Goal: Task Accomplishment & Management: Use online tool/utility

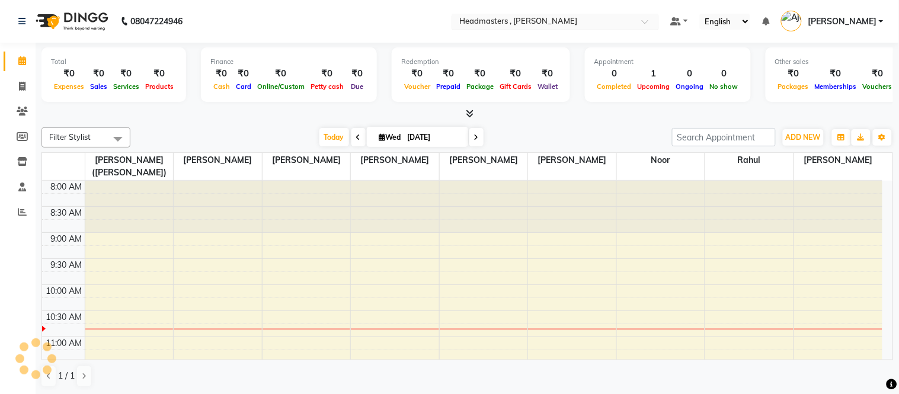
click at [659, 17] on div at bounding box center [555, 23] width 207 height 12
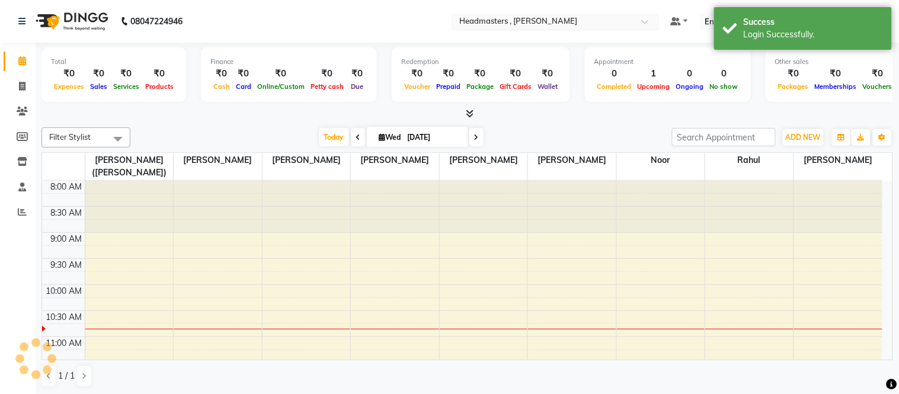
select select "en"
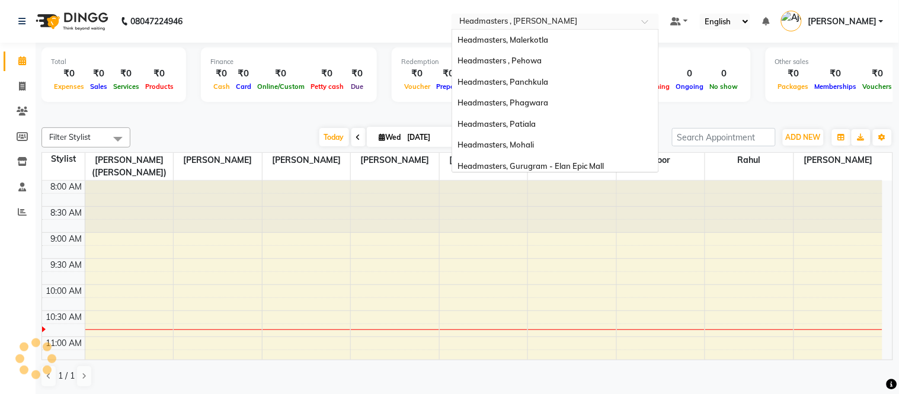
click at [659, 19] on div at bounding box center [555, 23] width 207 height 12
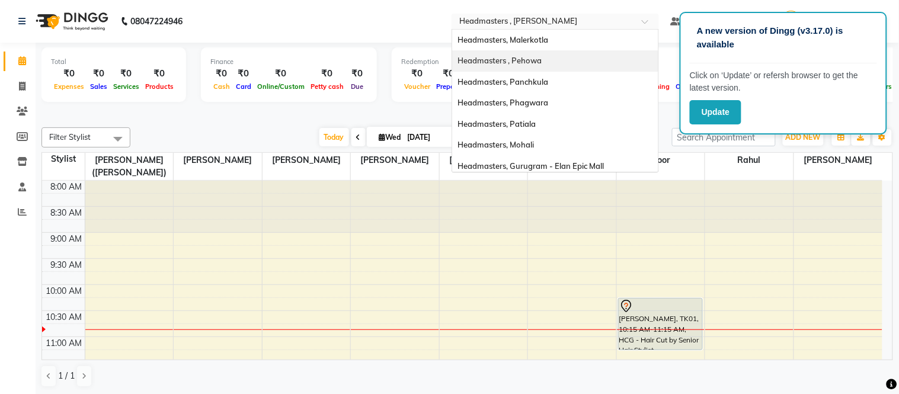
click at [725, 104] on button "Update" at bounding box center [716, 112] width 52 height 24
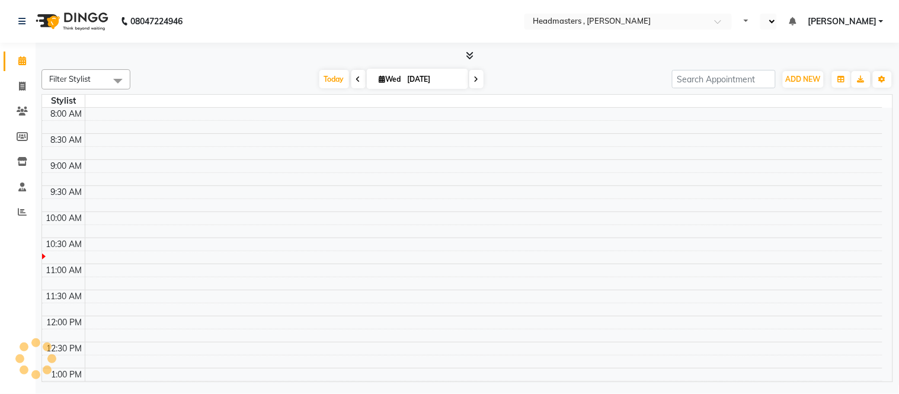
select select "en"
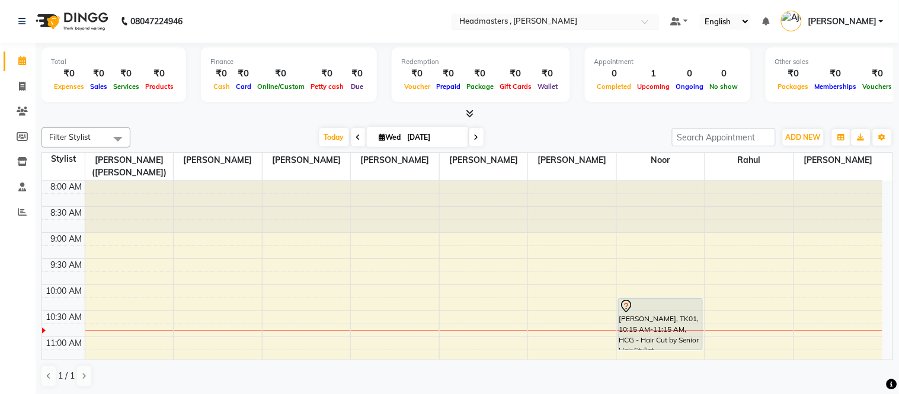
click at [531, 18] on input "text" at bounding box center [543, 23] width 172 height 12
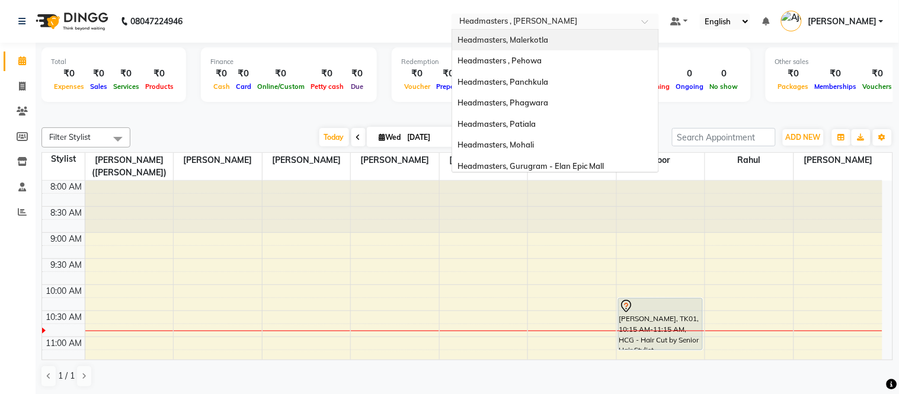
click at [549, 40] on span "Headmasters, Malerkotla" at bounding box center [503, 39] width 91 height 9
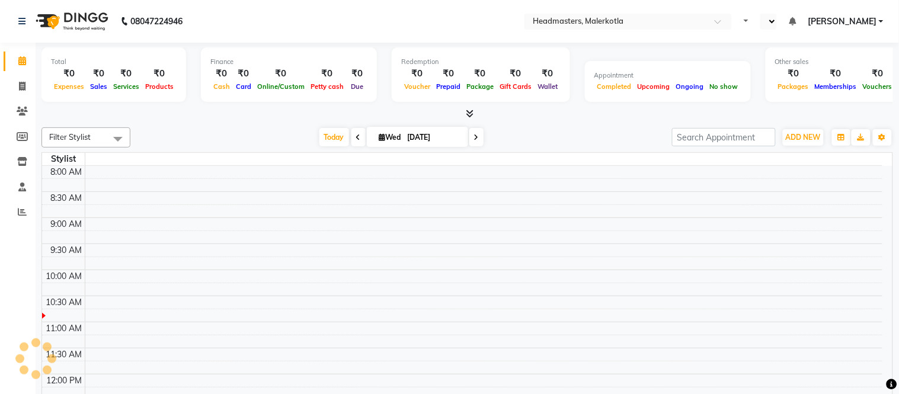
select select "en"
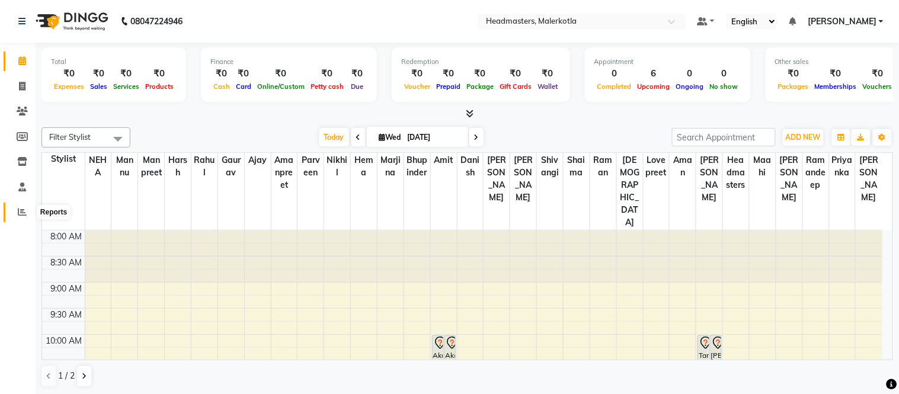
click at [19, 212] on icon at bounding box center [22, 211] width 9 height 9
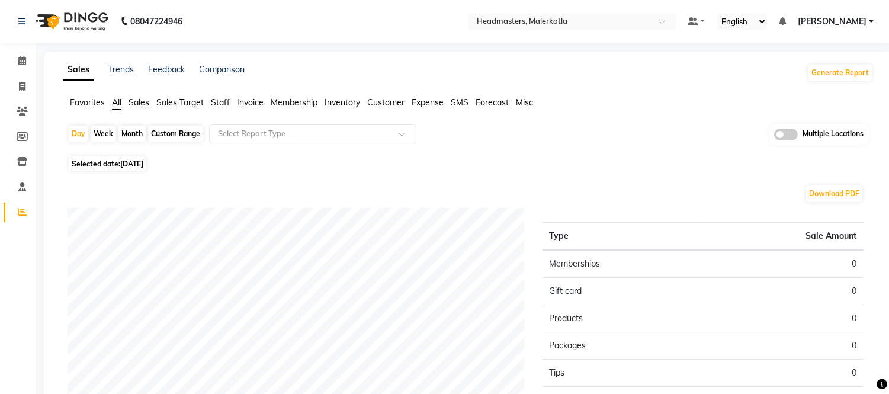
click at [219, 98] on span "Staff" at bounding box center [220, 102] width 19 height 11
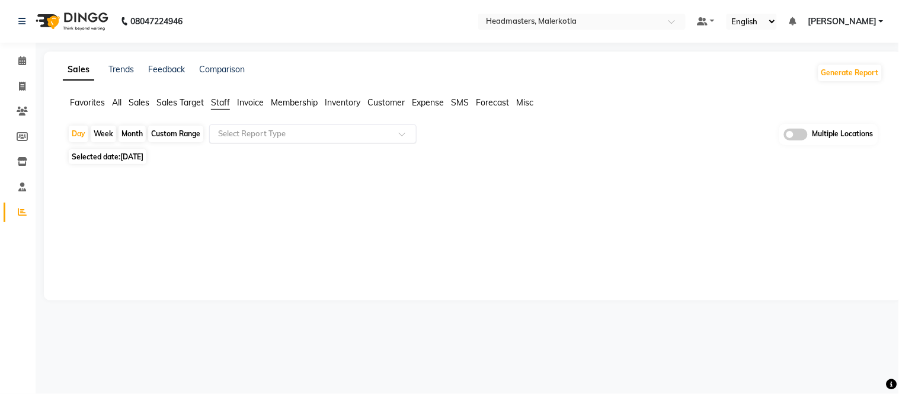
click at [242, 131] on input "text" at bounding box center [301, 134] width 171 height 12
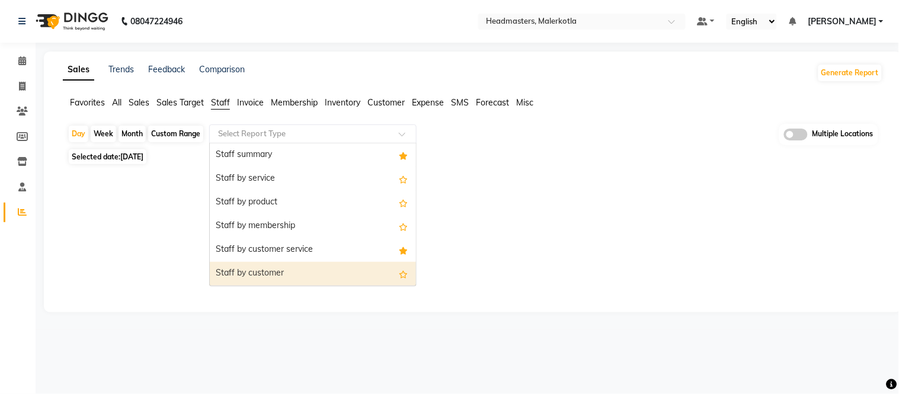
click at [260, 273] on div "Staff by customer" at bounding box center [313, 274] width 206 height 24
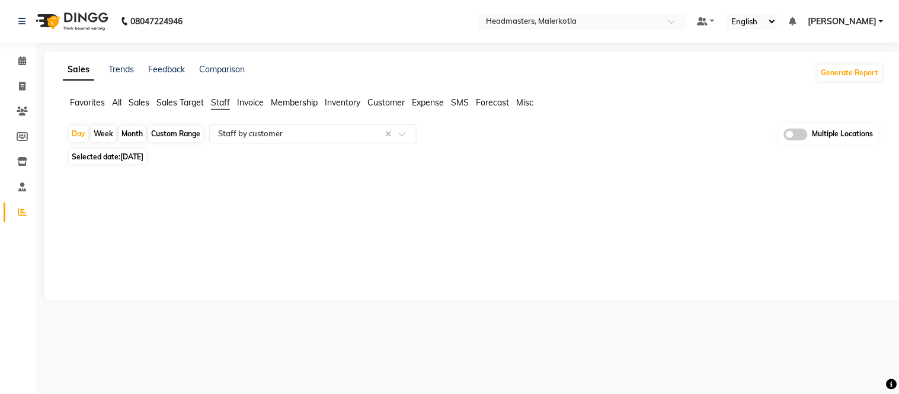
click at [130, 158] on span "03-09-2025" at bounding box center [131, 156] width 23 height 9
select select "9"
select select "2025"
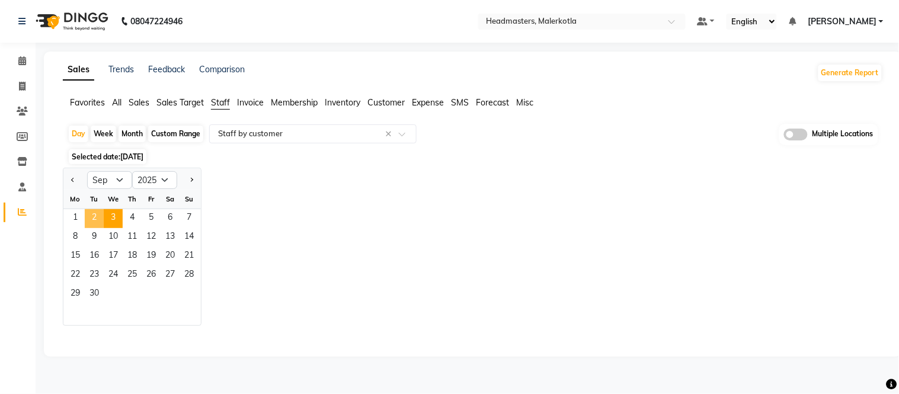
click at [95, 215] on span "2" at bounding box center [94, 218] width 19 height 19
select select "full_report"
select select "csv"
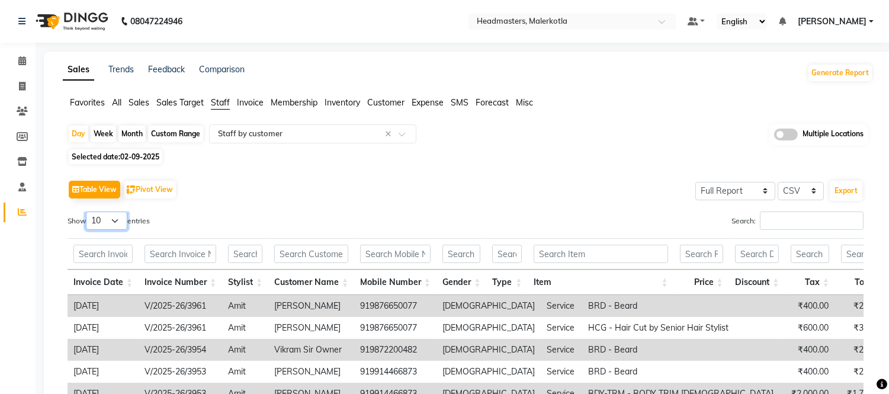
click at [114, 222] on select "10 25 50 100" at bounding box center [106, 221] width 41 height 18
select select "100"
click at [88, 212] on select "10 25 50 100" at bounding box center [106, 221] width 41 height 18
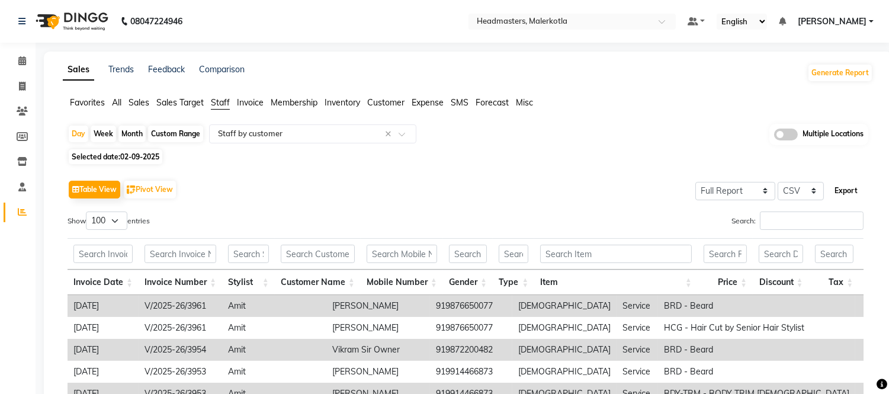
click at [836, 181] on button "Export" at bounding box center [846, 191] width 33 height 20
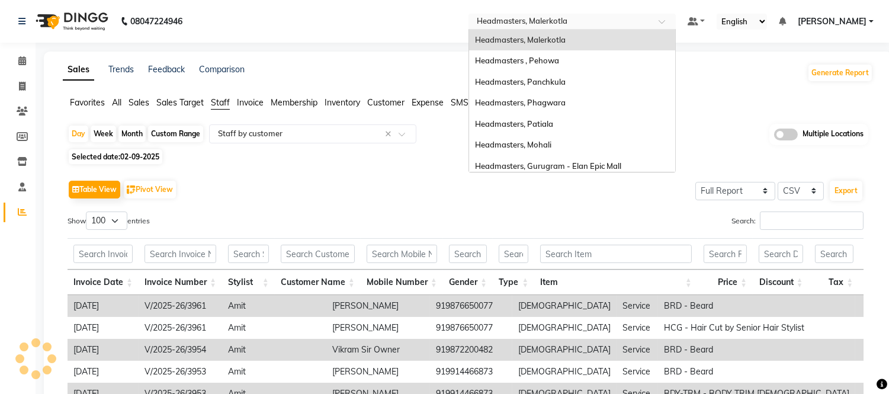
click at [585, 17] on input "text" at bounding box center [561, 23] width 172 height 12
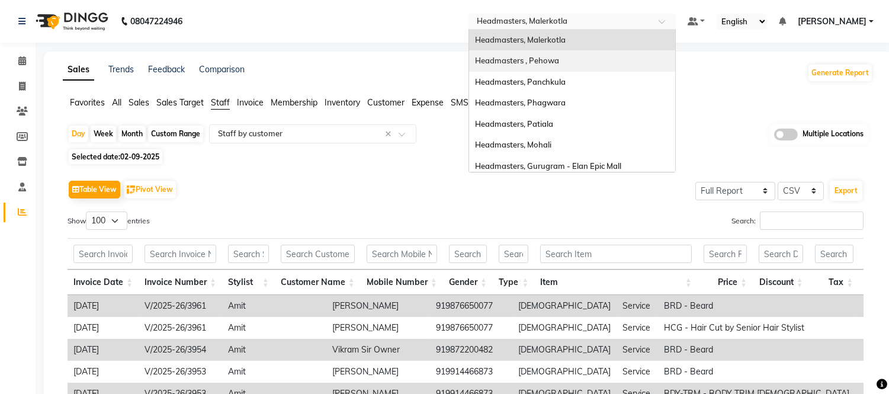
click at [546, 58] on span "Headmasters , Pehowa" at bounding box center [517, 60] width 84 height 9
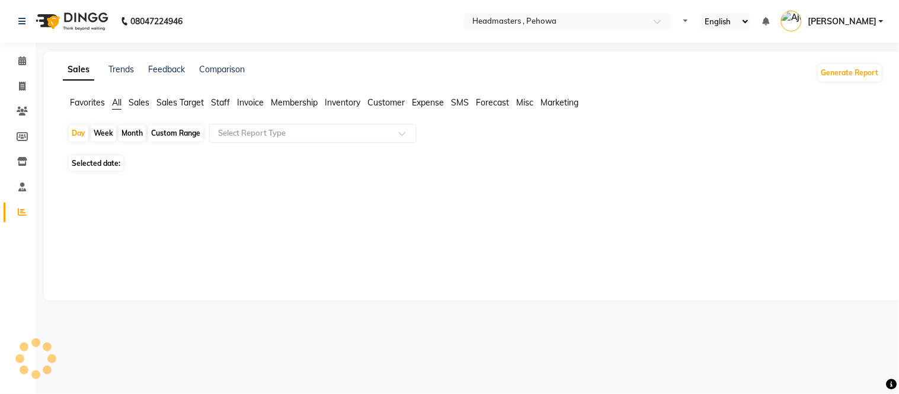
select select "en"
click at [226, 102] on span "Staff" at bounding box center [220, 102] width 19 height 11
click at [239, 144] on div "Day Week Month Custom Range Select Report Type Multiple Locations" at bounding box center [473, 138] width 811 height 29
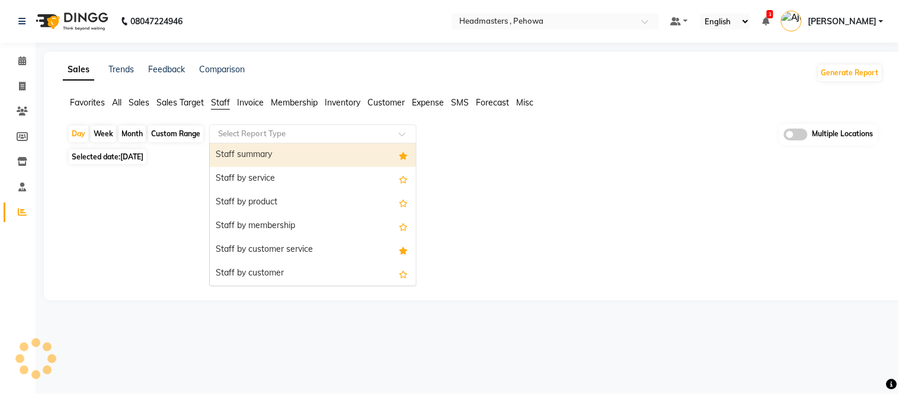
click at [248, 129] on input "text" at bounding box center [301, 134] width 171 height 12
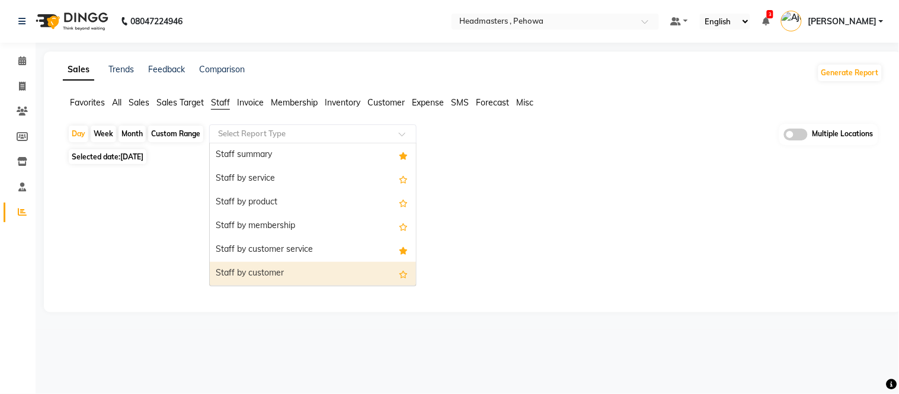
click at [245, 270] on div "Staff by customer" at bounding box center [313, 274] width 206 height 24
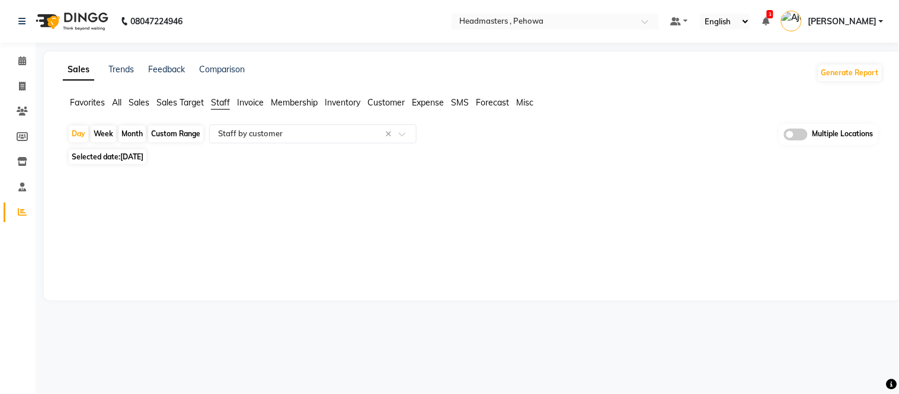
click at [143, 154] on span "03-09-2025" at bounding box center [131, 156] width 23 height 9
select select "9"
select select "2025"
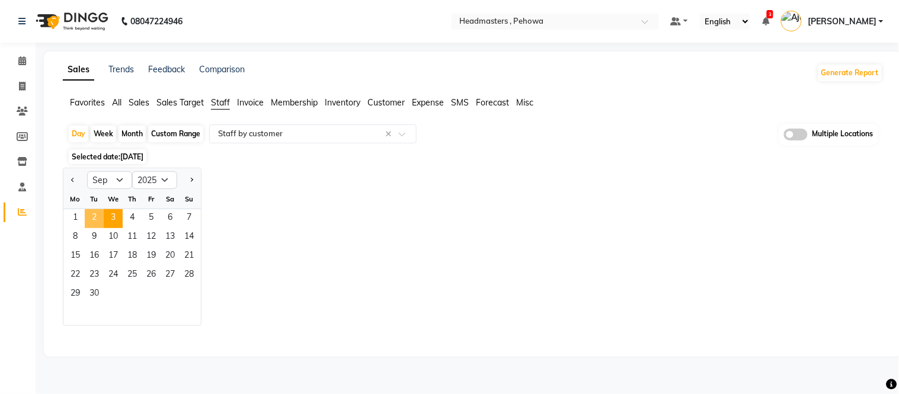
click at [94, 219] on span "2" at bounding box center [94, 218] width 19 height 19
select select "full_report"
select select "csv"
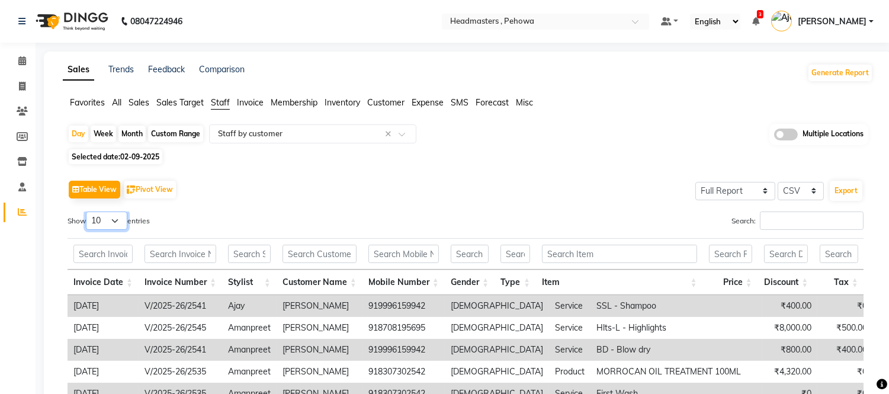
click at [95, 220] on select "10 25 50 100" at bounding box center [106, 221] width 41 height 18
select select "100"
click at [88, 212] on select "10 25 50 100" at bounding box center [106, 221] width 41 height 18
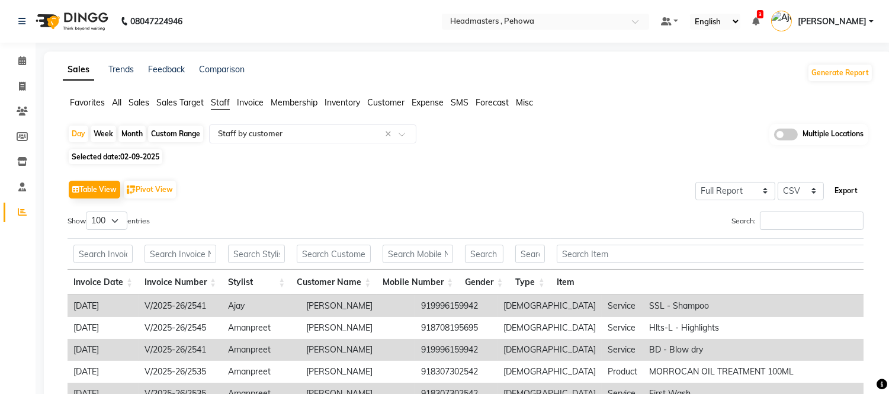
click at [843, 181] on button "Export" at bounding box center [846, 191] width 33 height 20
click at [536, 12] on nav "08047224946 Select Location × Headmasters , Pehowa Default Panel My Panel Engli…" at bounding box center [444, 21] width 889 height 43
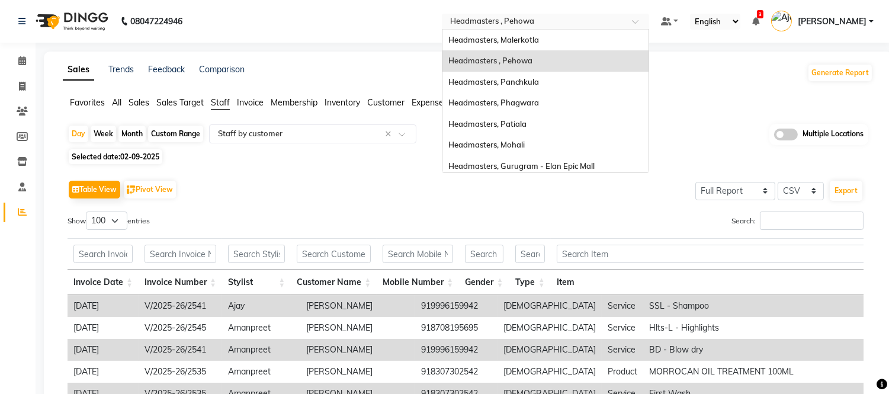
click at [524, 21] on input "text" at bounding box center [534, 23] width 172 height 12
click at [518, 83] on span "Headmasters, Panchkula" at bounding box center [494, 81] width 91 height 9
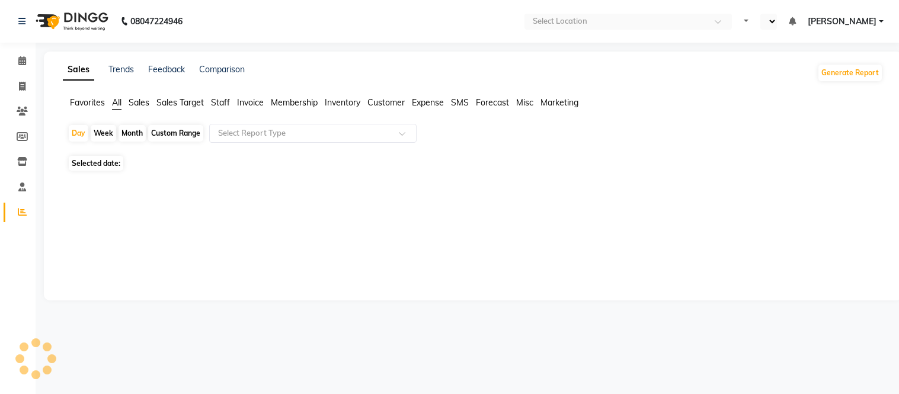
click at [224, 104] on span "Staff" at bounding box center [220, 102] width 19 height 11
select select "en"
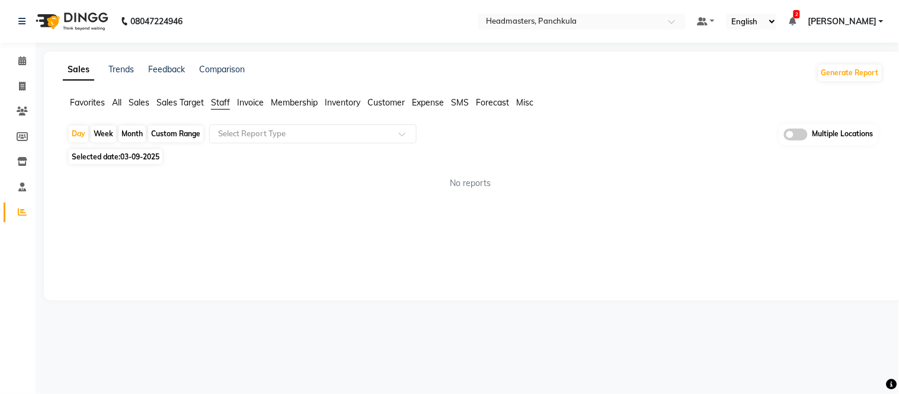
click at [244, 135] on input "text" at bounding box center [301, 134] width 171 height 12
click at [146, 154] on span "03-09-2025" at bounding box center [139, 156] width 39 height 9
select select "9"
select select "2025"
click at [95, 212] on div "Sales Trends Feedback Comparison Generate Report Favorites All Sales Sales Targ…" at bounding box center [473, 176] width 858 height 249
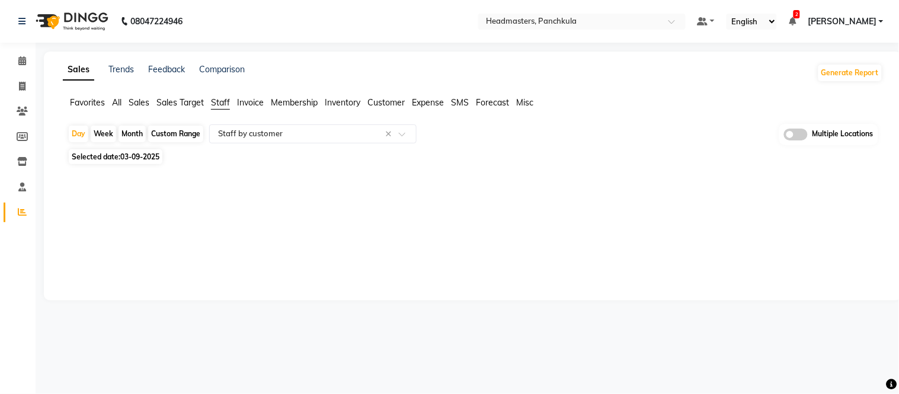
click at [127, 153] on span "03-09-2025" at bounding box center [139, 156] width 39 height 9
select select "9"
select select "2025"
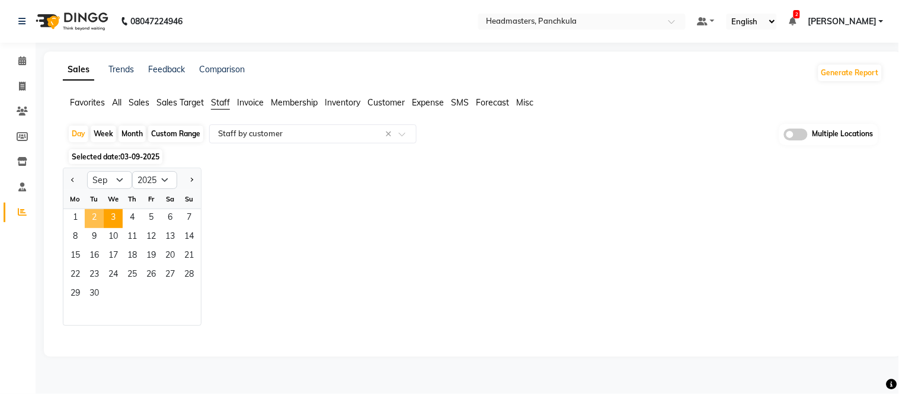
click at [92, 221] on span "2" at bounding box center [94, 218] width 19 height 19
select select "full_report"
select select "csv"
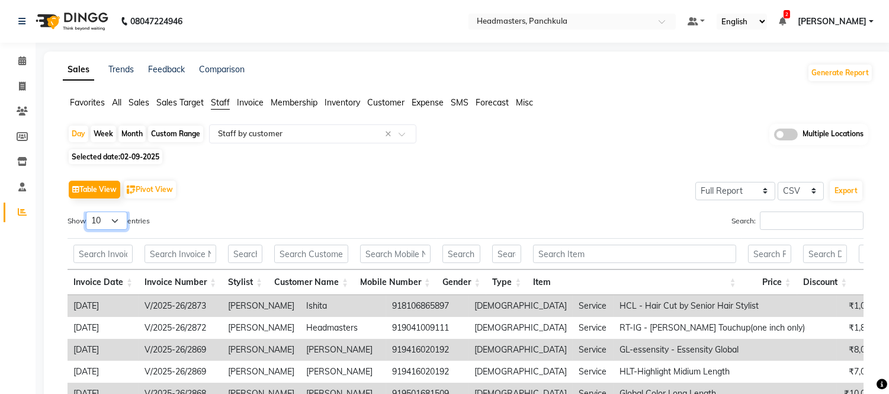
click at [99, 216] on select "10 25 50 100" at bounding box center [106, 221] width 41 height 18
select select "100"
click at [88, 212] on select "10 25 50 100" at bounding box center [106, 221] width 41 height 18
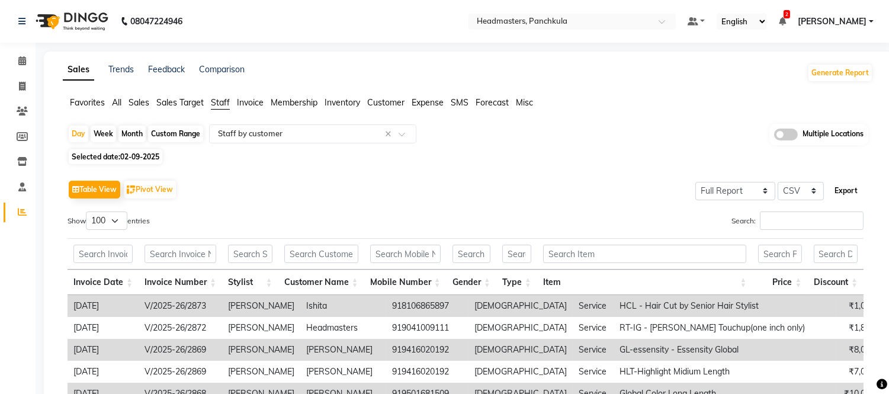
click at [857, 187] on button "Export" at bounding box center [846, 191] width 33 height 20
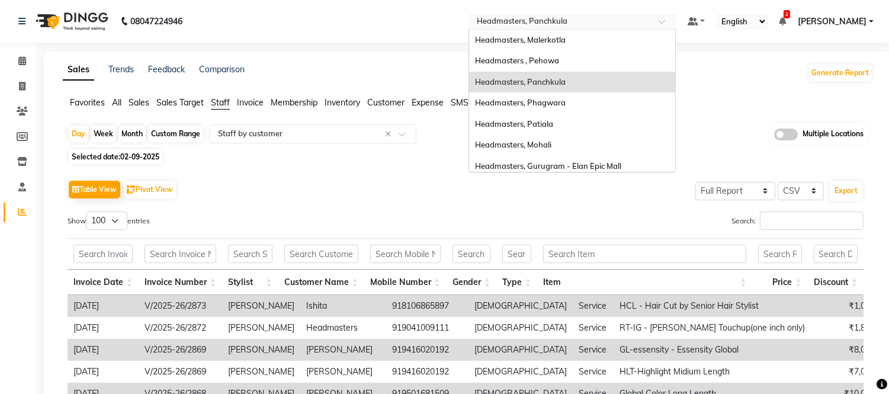
click at [566, 25] on input "text" at bounding box center [561, 23] width 172 height 12
click at [553, 119] on span "Headmasters, Patiala" at bounding box center [514, 123] width 78 height 9
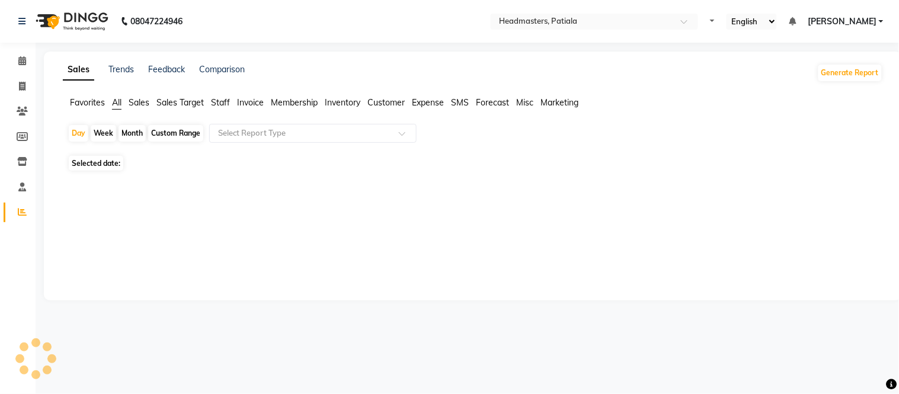
select select "en"
click at [226, 105] on span "Staff" at bounding box center [220, 102] width 19 height 11
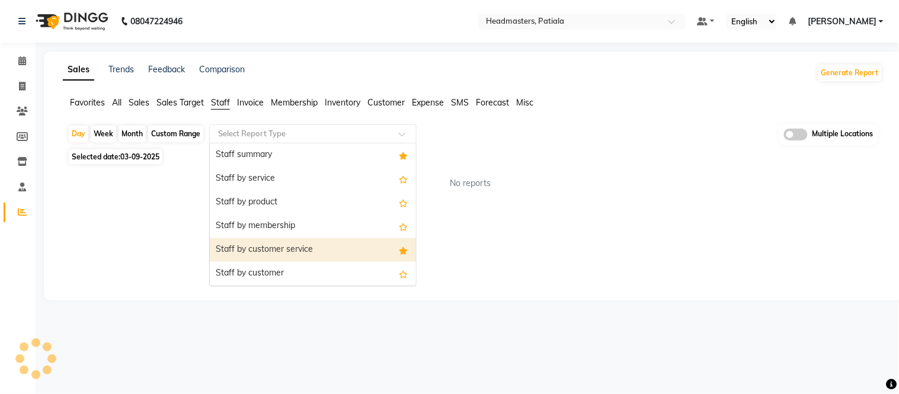
click at [264, 269] on div "Staff by customer" at bounding box center [313, 274] width 206 height 24
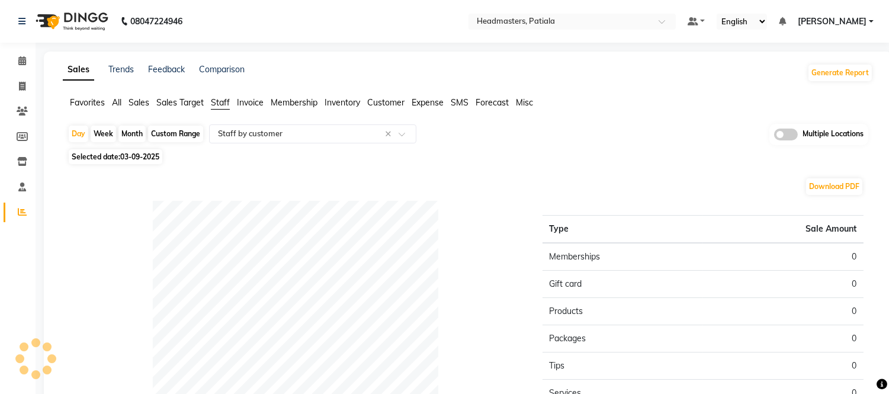
click at [142, 154] on span "03-09-2025" at bounding box center [139, 156] width 39 height 9
click at [139, 152] on span "03-09-2025" at bounding box center [139, 156] width 39 height 9
select select "9"
select select "2025"
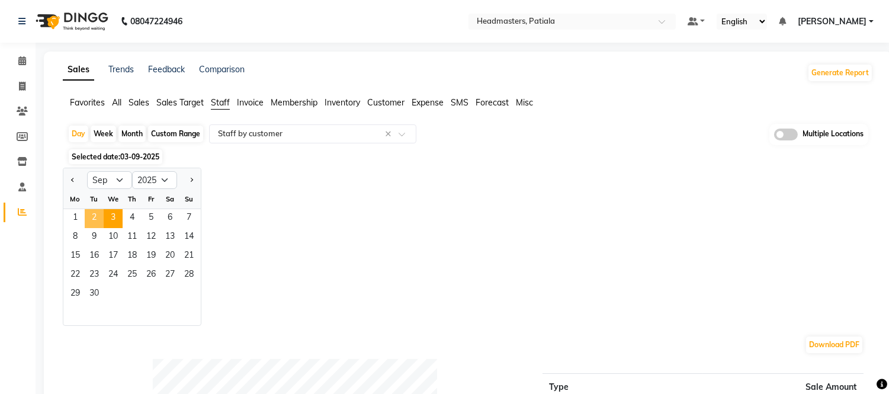
click at [95, 217] on span "2" at bounding box center [94, 218] width 19 height 19
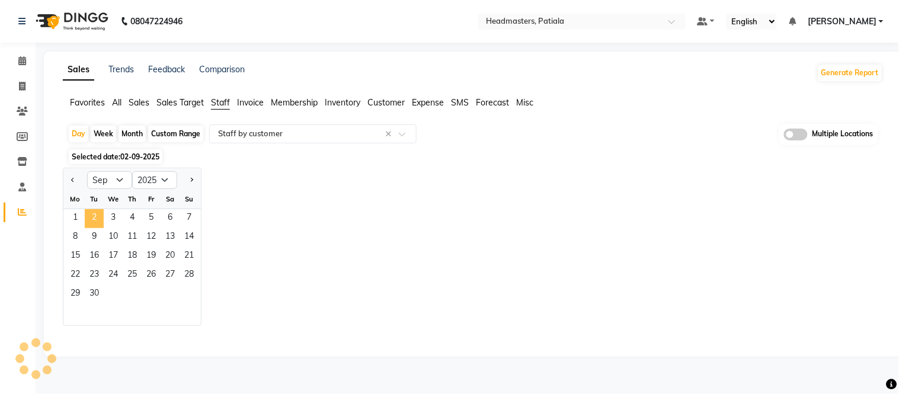
select select "full_report"
select select "csv"
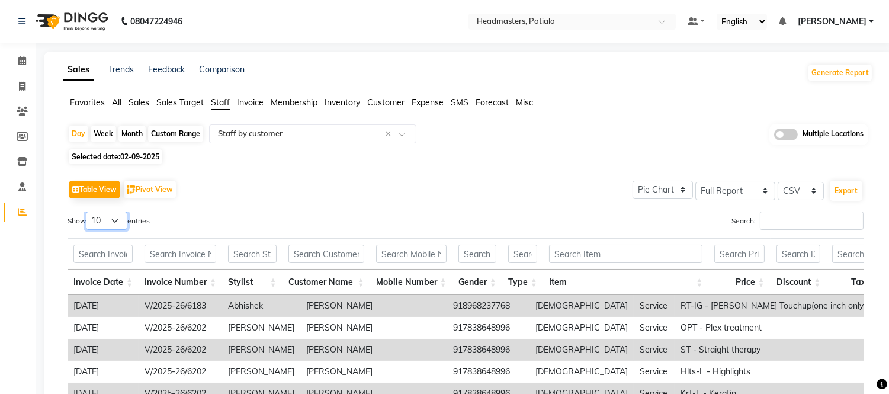
click at [127, 223] on select "10 25 50 100" at bounding box center [106, 221] width 41 height 18
click at [88, 212] on select "10 25 50 100" at bounding box center [106, 221] width 41 height 18
click at [116, 215] on select "10 25 50 100" at bounding box center [106, 221] width 41 height 18
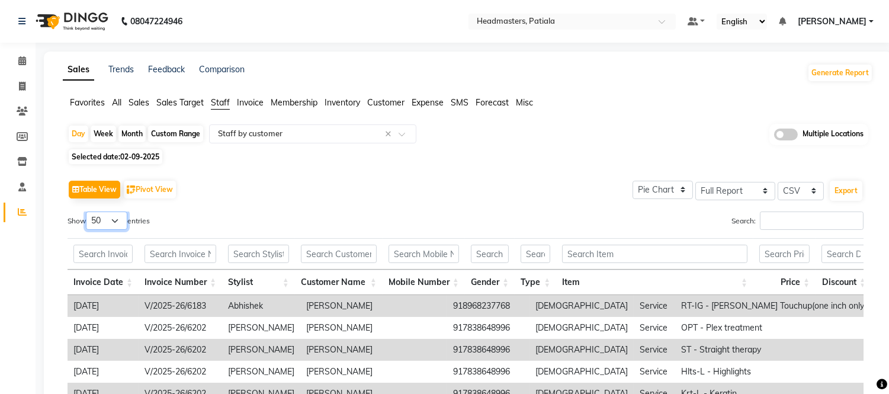
select select "100"
click at [88, 212] on select "10 25 50 100" at bounding box center [106, 221] width 41 height 18
click at [844, 193] on button "Export" at bounding box center [846, 191] width 33 height 20
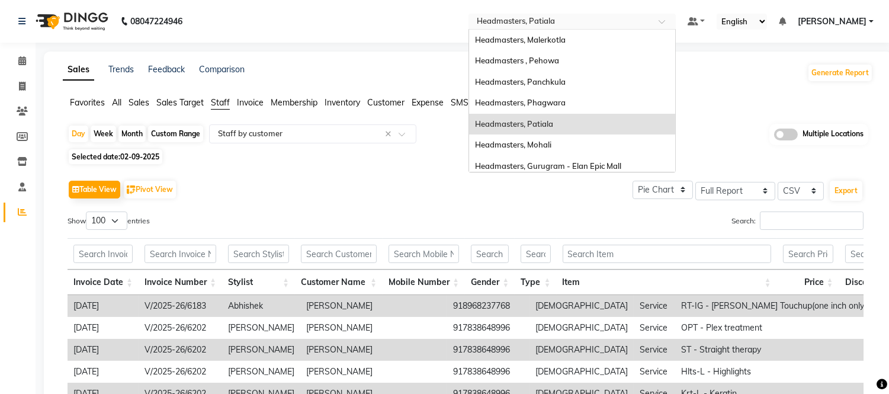
click at [676, 27] on div at bounding box center [572, 23] width 207 height 12
click at [566, 137] on div "Headmasters, Mohali" at bounding box center [572, 145] width 206 height 21
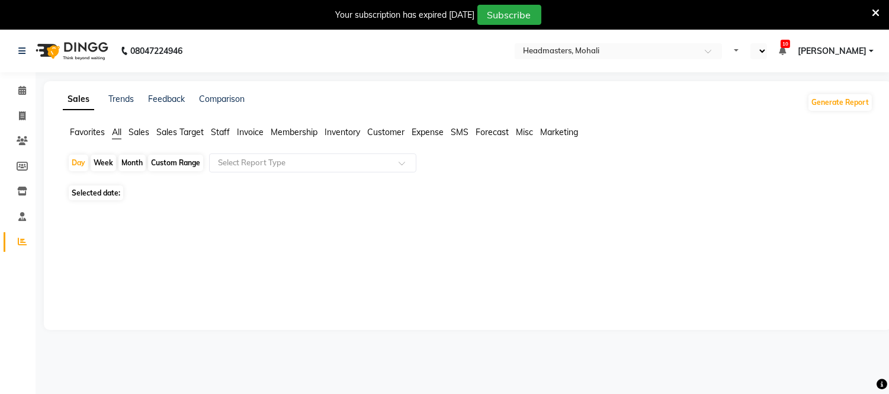
drag, startPoint x: 879, startPoint y: 12, endPoint x: 869, endPoint y: 13, distance: 10.1
click at [879, 12] on icon at bounding box center [876, 13] width 8 height 11
select select "en"
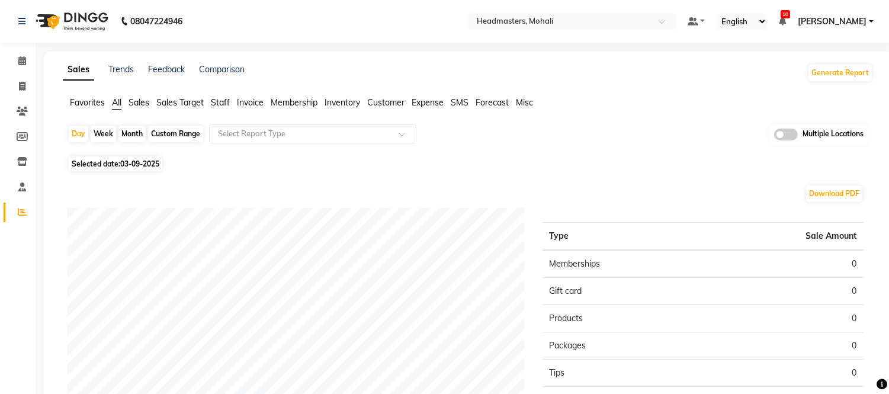
click at [220, 101] on span "Staff" at bounding box center [220, 102] width 19 height 11
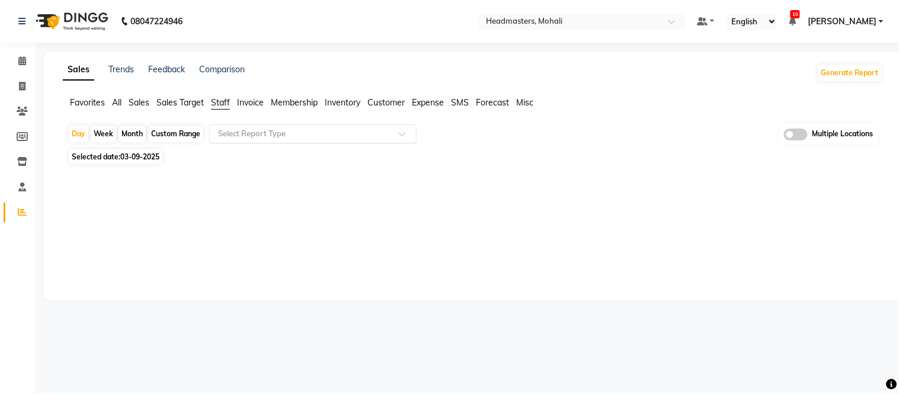
click at [237, 126] on div "Select Report Type" at bounding box center [312, 133] width 207 height 19
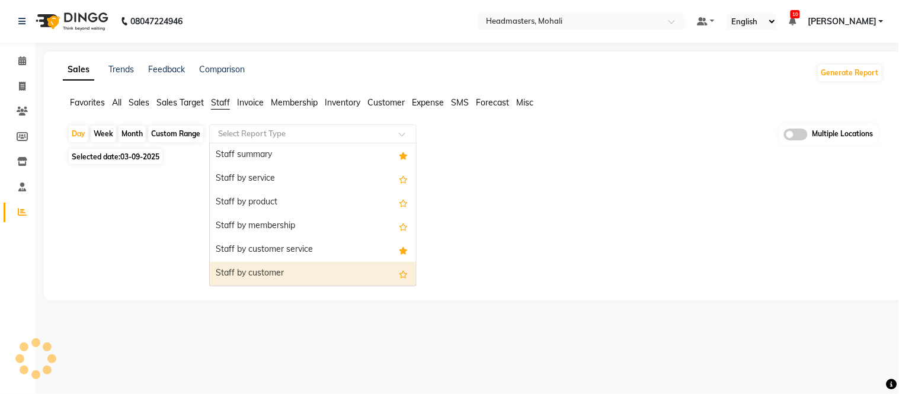
click at [233, 270] on div "Staff by customer" at bounding box center [313, 274] width 206 height 24
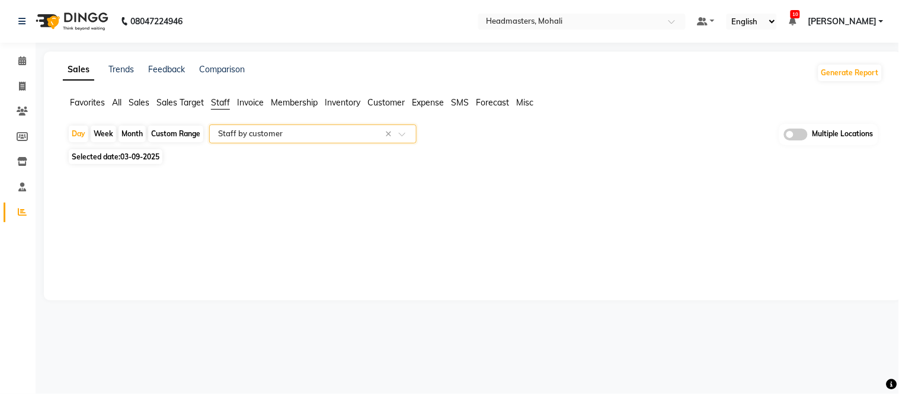
click at [146, 160] on span "03-09-2025" at bounding box center [139, 156] width 39 height 9
select select "9"
select select "2025"
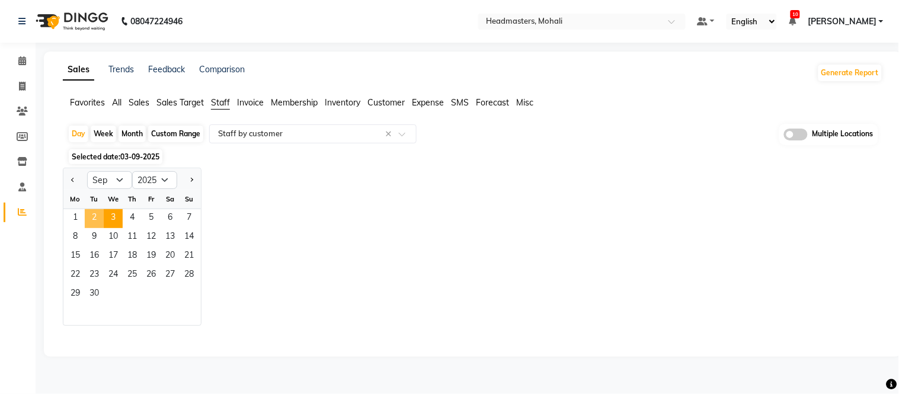
click at [93, 216] on span "2" at bounding box center [94, 218] width 19 height 19
select select "full_report"
select select "csv"
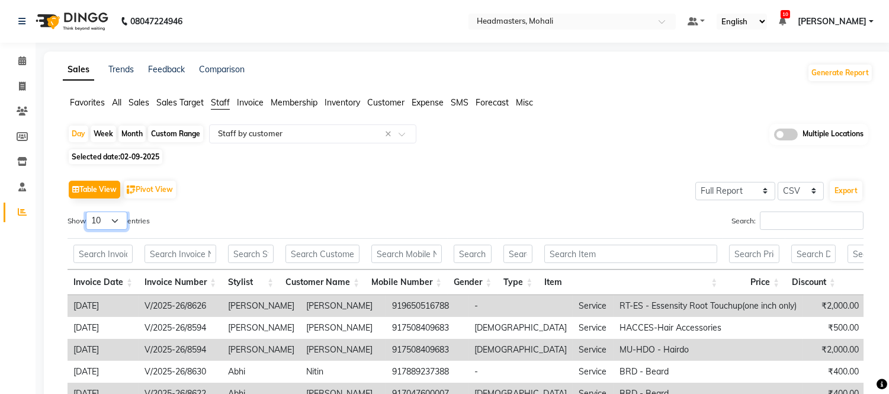
click at [120, 225] on select "10 25 50 100" at bounding box center [106, 221] width 41 height 18
select select "100"
click at [88, 212] on select "10 25 50 100" at bounding box center [106, 221] width 41 height 18
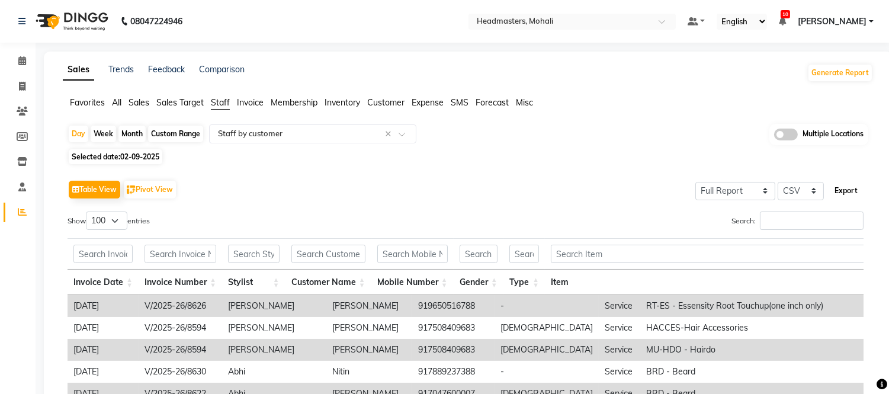
click at [840, 188] on button "Export" at bounding box center [846, 191] width 33 height 20
click at [565, 24] on input "text" at bounding box center [561, 23] width 172 height 12
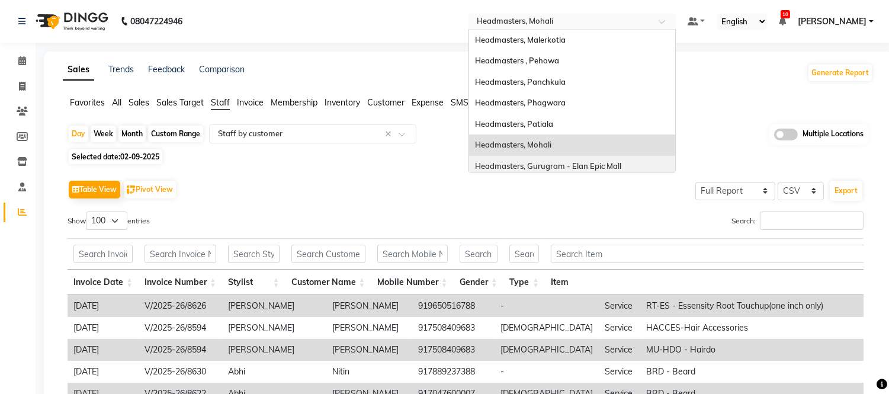
click at [559, 164] on span "Headmasters, Gurugram - Elan Epic Mall" at bounding box center [548, 165] width 146 height 9
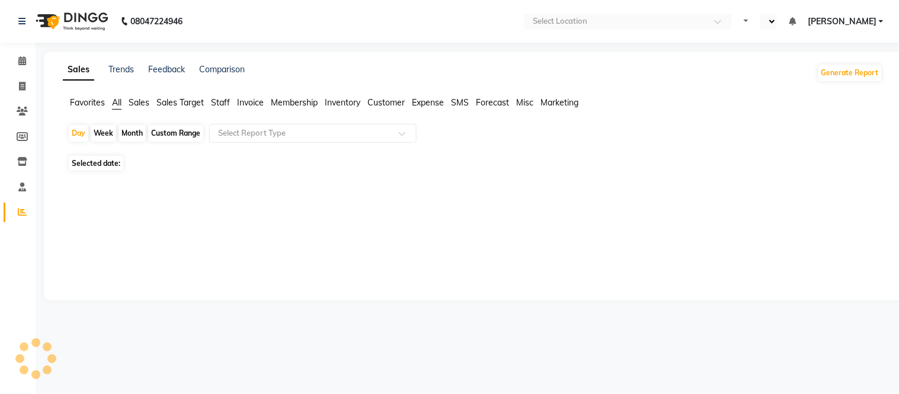
select select "en"
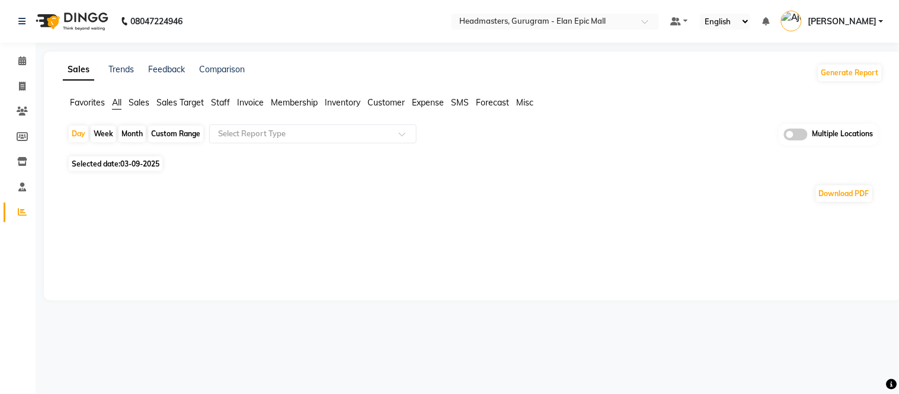
click at [216, 104] on span "Staff" at bounding box center [220, 102] width 19 height 11
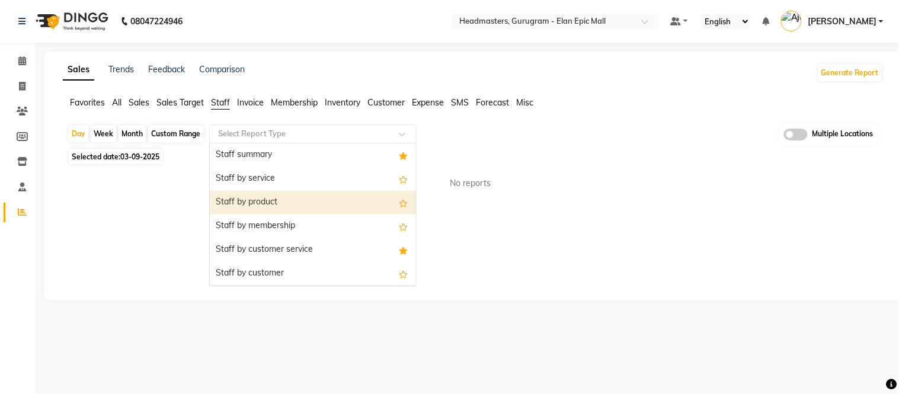
click at [254, 273] on div "Staff by customer" at bounding box center [313, 274] width 206 height 24
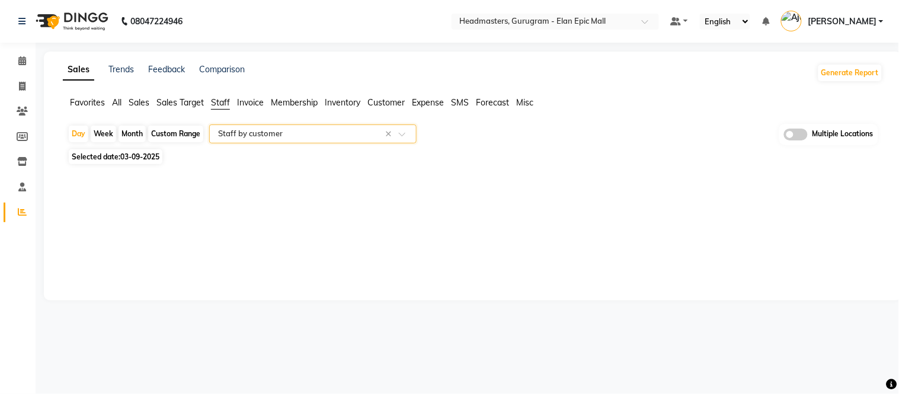
click at [133, 155] on span "03-09-2025" at bounding box center [139, 156] width 39 height 9
select select "9"
select select "2025"
click at [128, 161] on span "03-09-2025" at bounding box center [139, 156] width 39 height 9
select select "9"
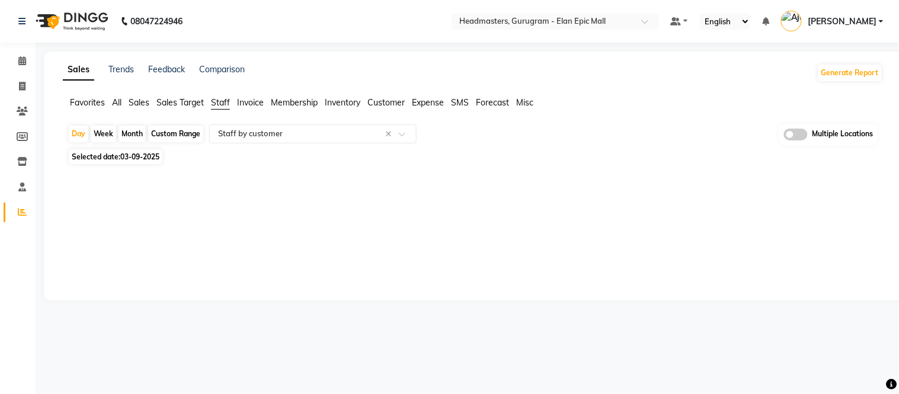
select select "2025"
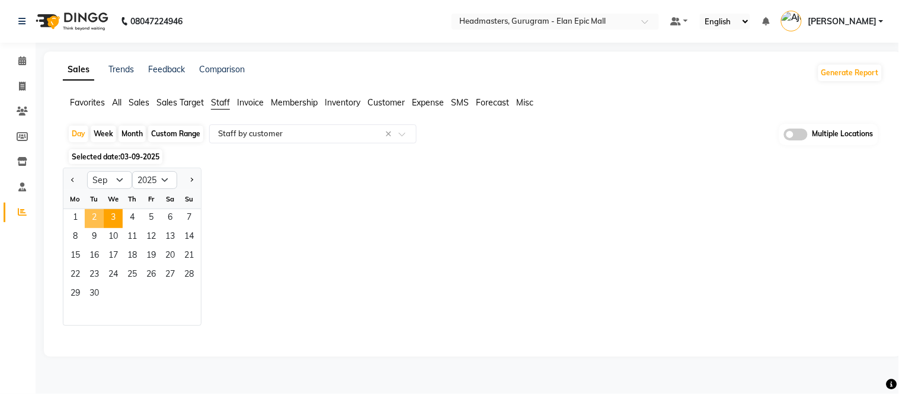
click at [87, 217] on span "2" at bounding box center [94, 218] width 19 height 19
select select "full_report"
select select "csv"
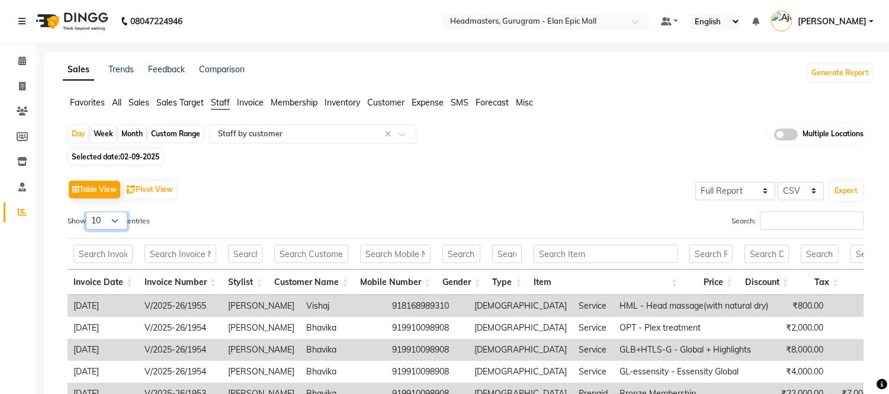
click at [117, 218] on select "10 25 50 100" at bounding box center [106, 221] width 41 height 18
select select "100"
click at [88, 212] on select "10 25 50 100" at bounding box center [106, 221] width 41 height 18
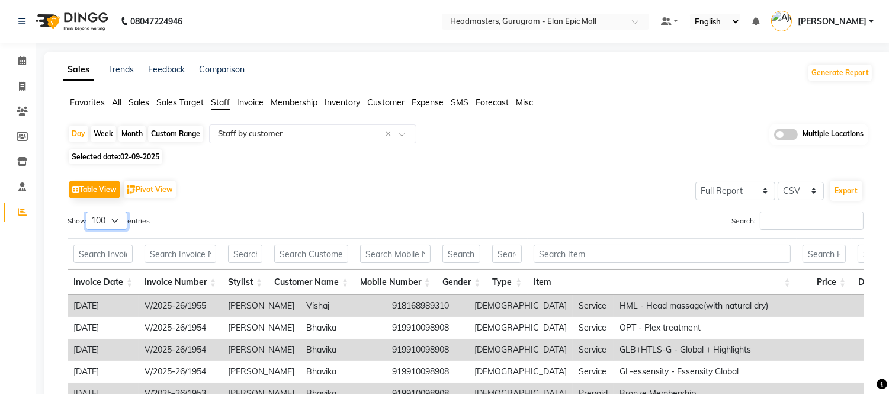
click at [116, 212] on select "10 25 50 100" at bounding box center [106, 221] width 41 height 18
click at [406, 222] on div "Show 10 25 50 100 entries" at bounding box center [262, 223] width 389 height 23
click at [856, 181] on button "Export" at bounding box center [846, 191] width 33 height 20
click at [603, 33] on nav "08047224946 Select Location × Headmasters, Gurugram - Elan Epic Mall Default Pa…" at bounding box center [444, 21] width 889 height 43
click at [596, 30] on nav "08047224946 Select Location × Headmasters, Gurugram - Elan Epic Mall Default Pa…" at bounding box center [444, 21] width 889 height 43
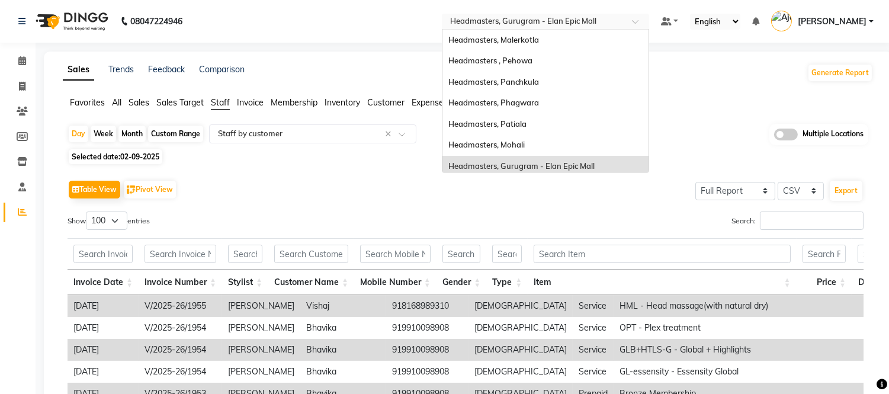
click at [558, 20] on input "text" at bounding box center [534, 23] width 172 height 12
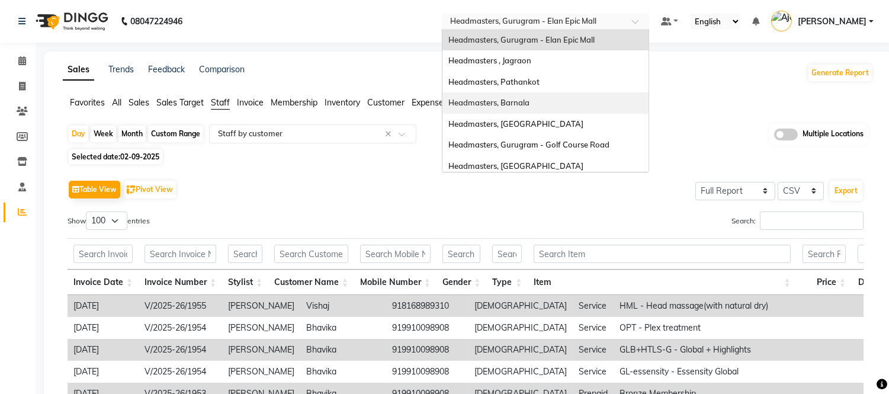
click at [530, 102] on span "Headmasters, Barnala" at bounding box center [489, 102] width 81 height 9
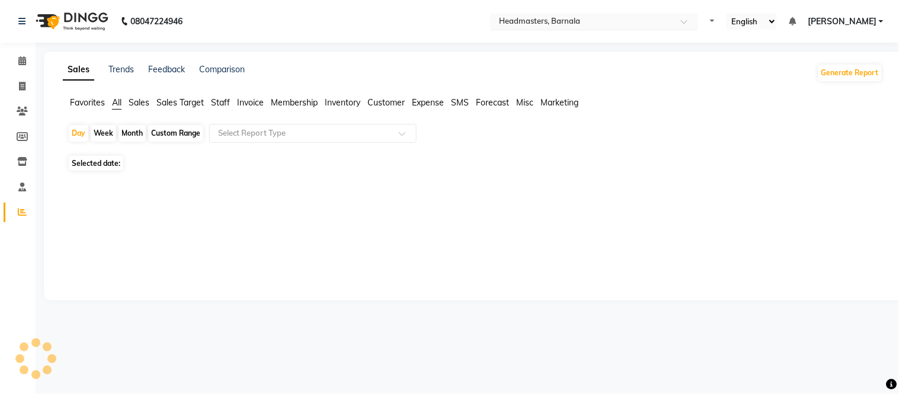
click at [605, 12] on nav "08047224946 Select Location × Headmasters, Barnala Default Panel My Panel Engli…" at bounding box center [449, 21] width 899 height 43
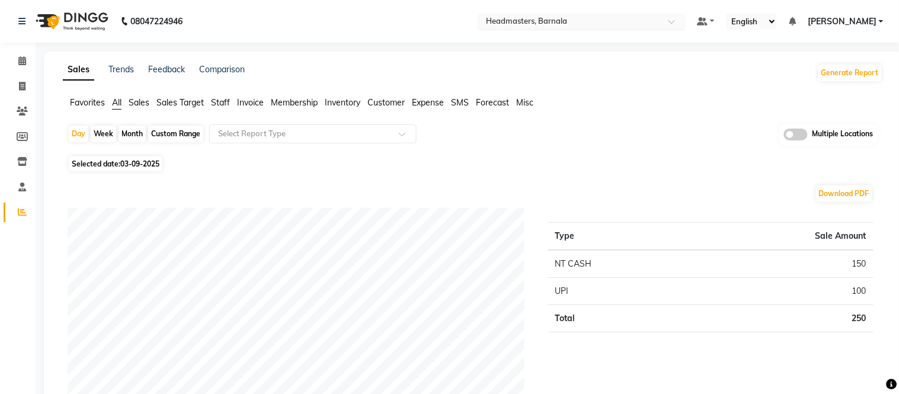
click at [599, 25] on input "text" at bounding box center [570, 23] width 172 height 12
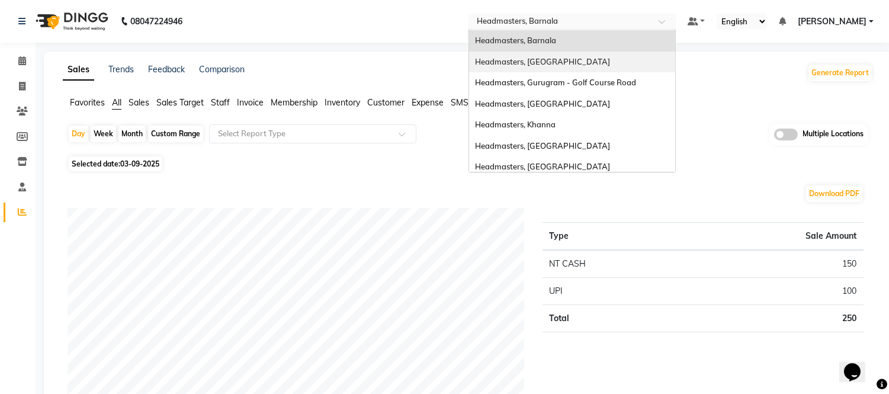
click at [558, 60] on span "Headmasters, [GEOGRAPHIC_DATA]" at bounding box center [542, 61] width 135 height 9
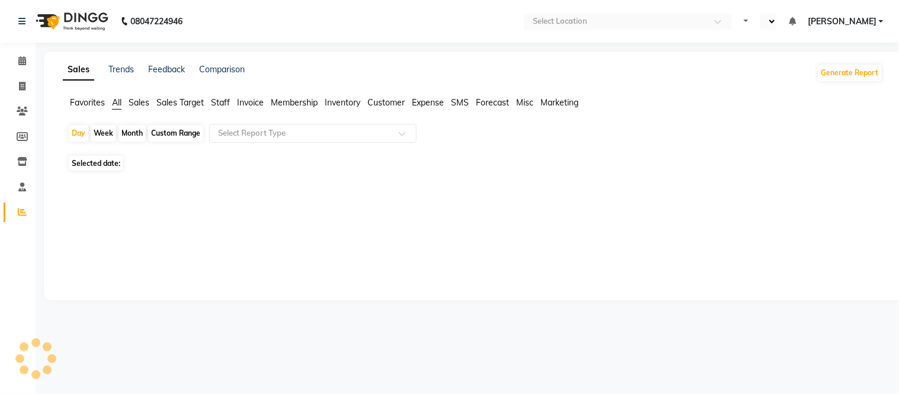
select select "en"
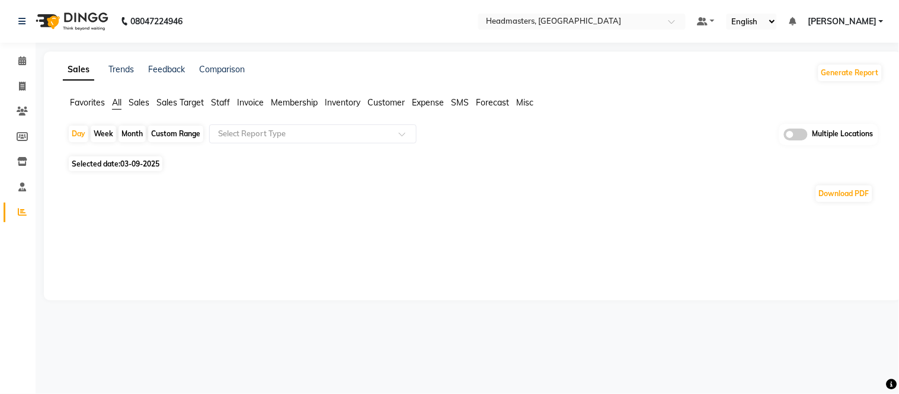
click at [222, 101] on span "Staff" at bounding box center [220, 102] width 19 height 11
click at [258, 139] on div "Select Report Type" at bounding box center [312, 133] width 207 height 19
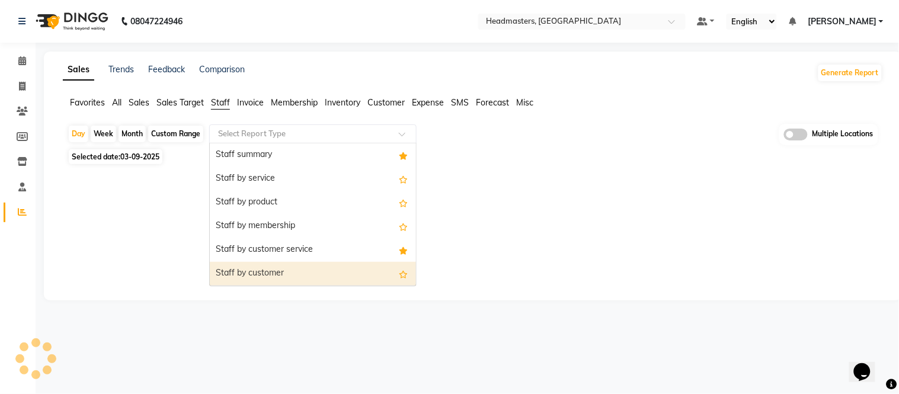
click at [261, 268] on div "Staff by customer" at bounding box center [313, 274] width 206 height 24
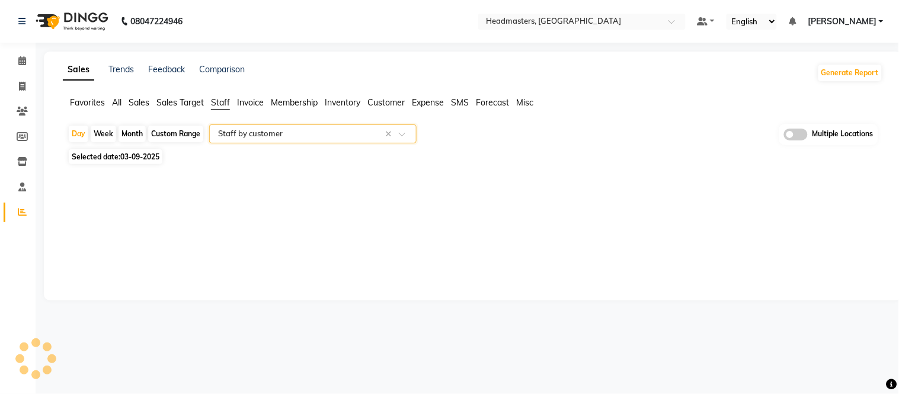
click at [143, 162] on span "Selected date: [DATE]" at bounding box center [116, 156] width 94 height 15
select select "9"
select select "2025"
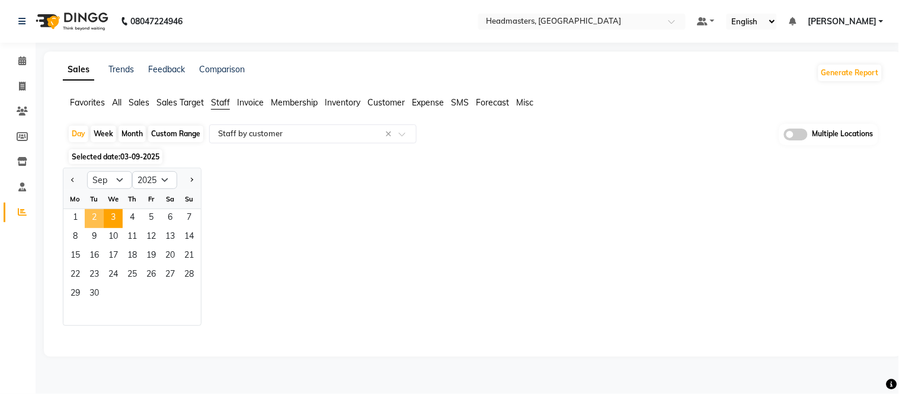
click at [92, 217] on span "2" at bounding box center [94, 218] width 19 height 19
select select "full_report"
select select "csv"
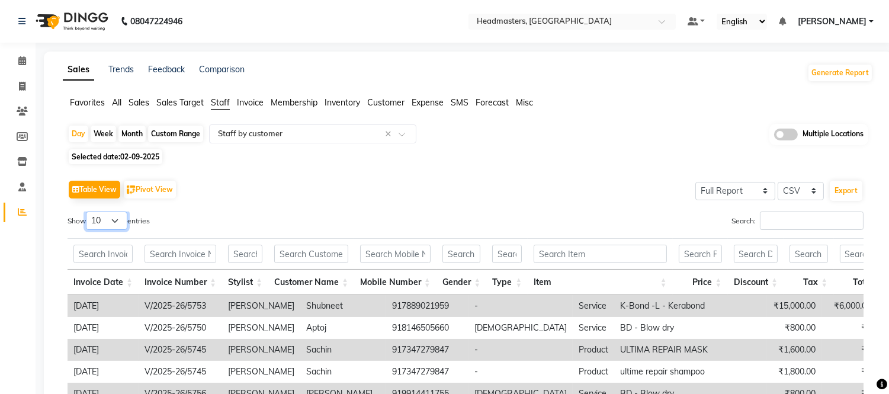
drag, startPoint x: 100, startPoint y: 216, endPoint x: 102, endPoint y: 228, distance: 12.1
click at [100, 216] on select "10 25 50 100" at bounding box center [106, 221] width 41 height 18
select select "100"
click at [88, 212] on select "10 25 50 100" at bounding box center [106, 221] width 41 height 18
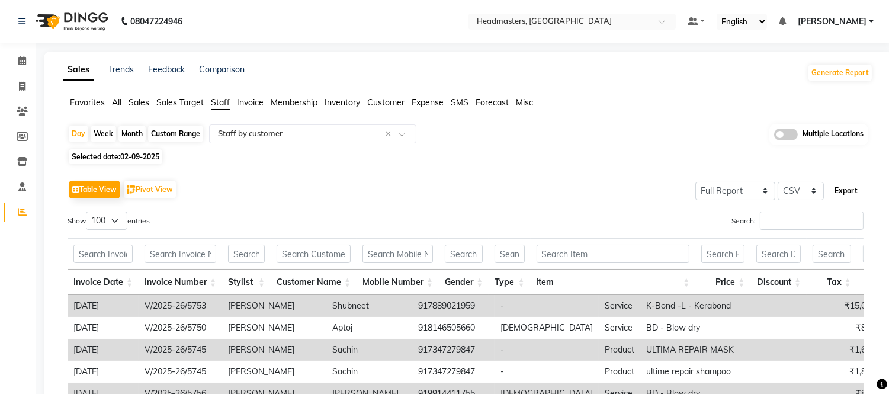
click at [840, 188] on button "Export" at bounding box center [846, 191] width 33 height 20
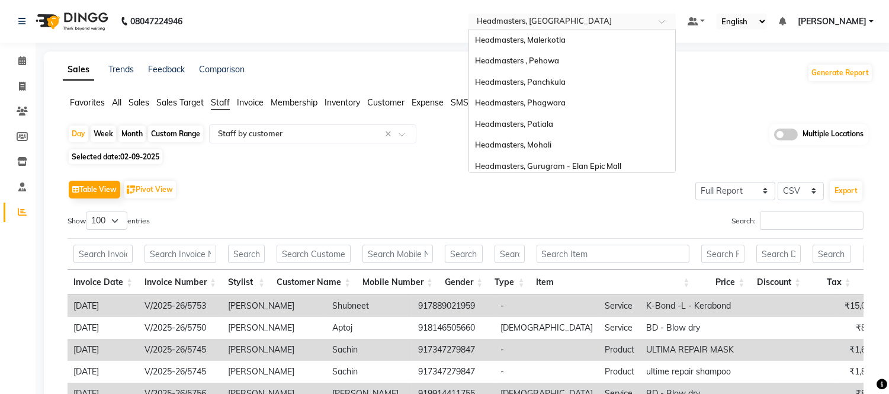
click at [570, 22] on input "text" at bounding box center [561, 23] width 172 height 12
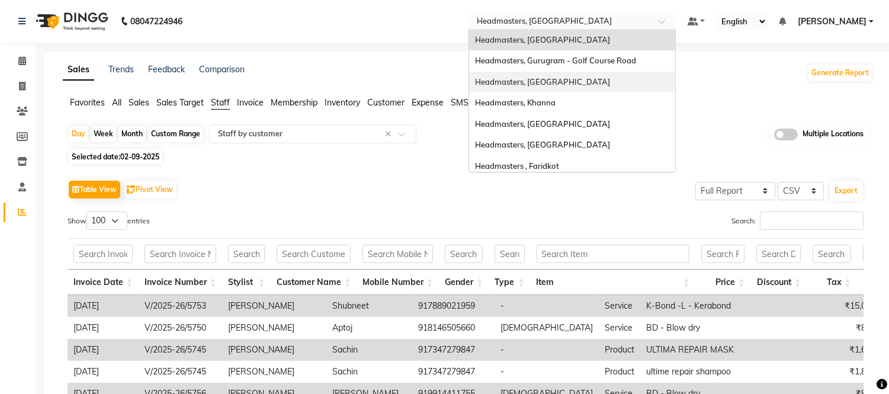
click at [560, 83] on span "Headmasters, [GEOGRAPHIC_DATA]" at bounding box center [542, 81] width 135 height 9
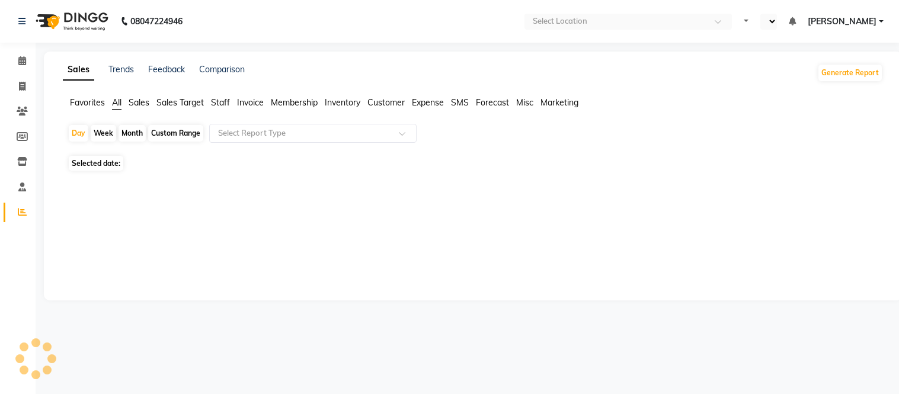
select select "en"
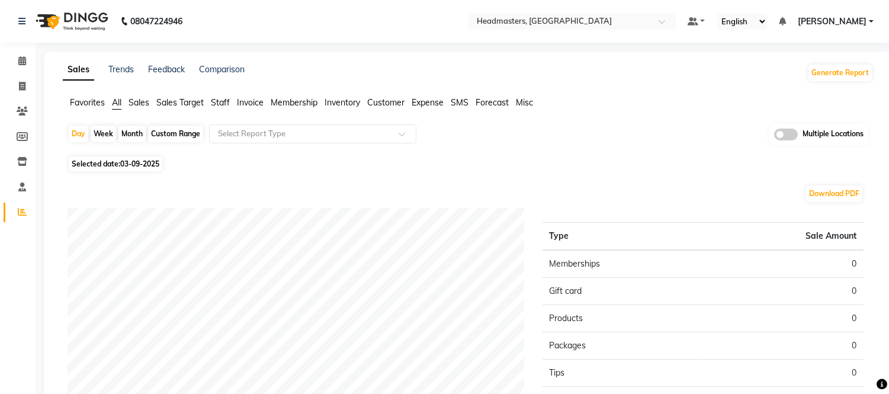
click at [219, 103] on span "Staff" at bounding box center [220, 102] width 19 height 11
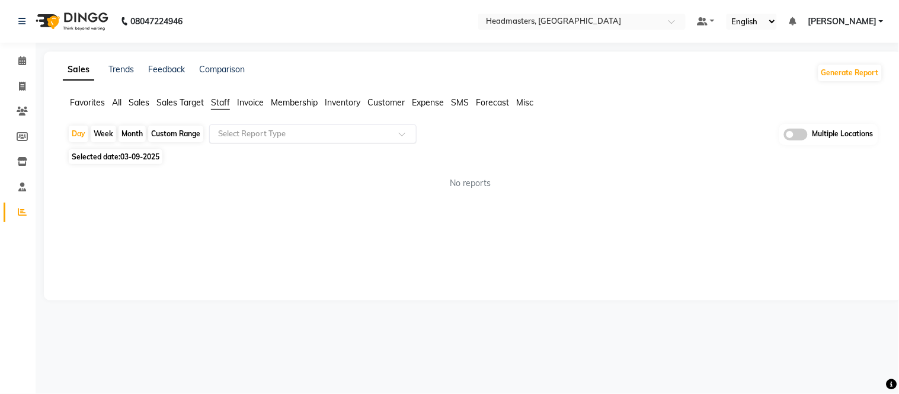
click at [236, 125] on app-reports "Favorites All Sales Sales Target Staff Invoice Membership Inventory Customer Ex…" at bounding box center [473, 148] width 834 height 103
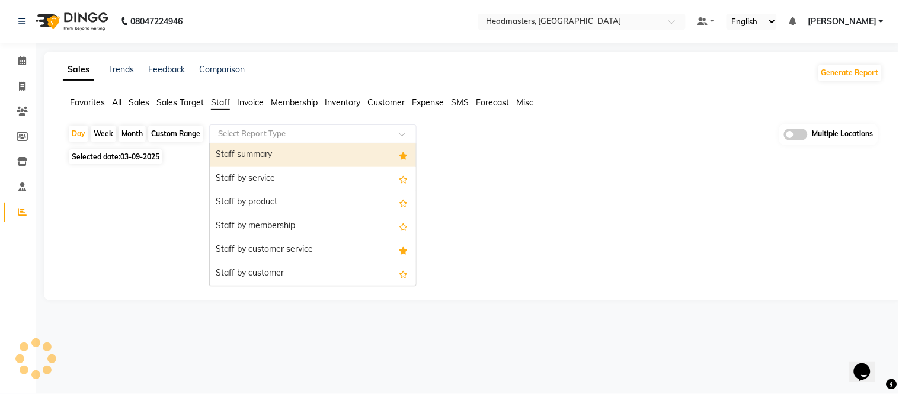
click at [239, 135] on input "text" at bounding box center [301, 134] width 171 height 12
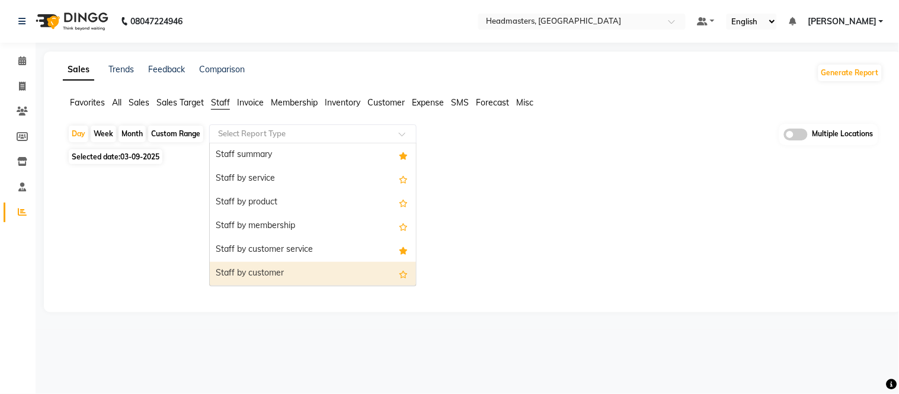
click at [250, 271] on div "Staff by customer" at bounding box center [313, 274] width 206 height 24
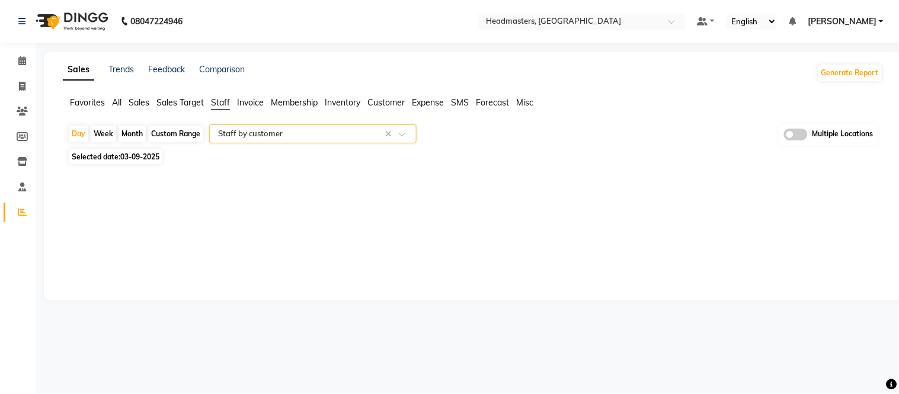
click at [145, 155] on span "03-09-2025" at bounding box center [139, 156] width 39 height 9
select select "9"
select select "2025"
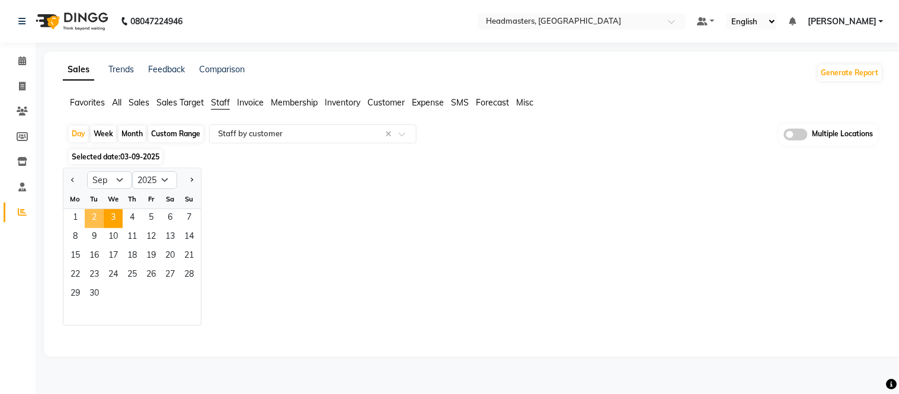
click at [90, 212] on span "2" at bounding box center [94, 218] width 19 height 19
select select "full_report"
select select "csv"
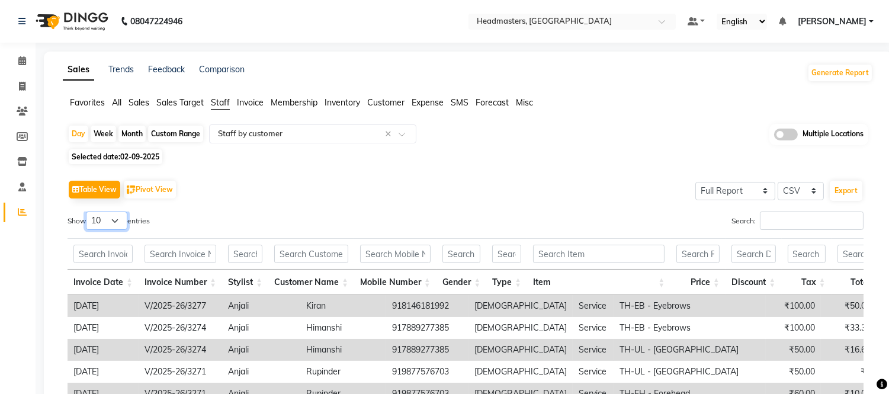
click at [114, 226] on select "10 25 50 100" at bounding box center [106, 221] width 41 height 18
select select "100"
click at [88, 212] on select "10 25 50 100" at bounding box center [106, 221] width 41 height 18
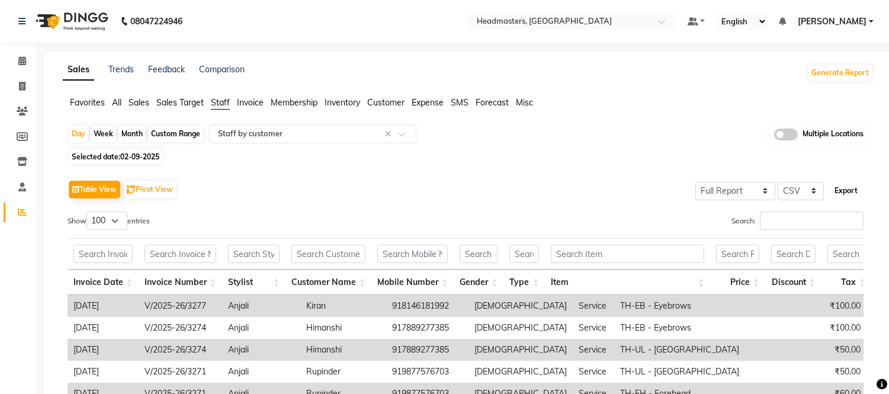
click at [849, 196] on button "Export" at bounding box center [846, 191] width 33 height 20
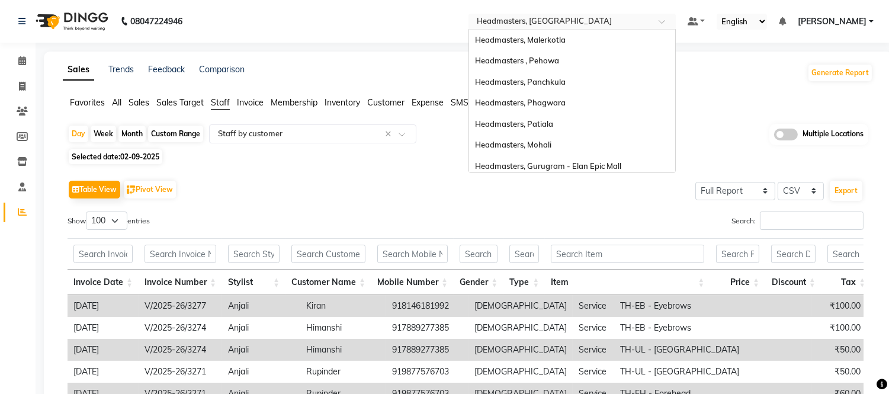
click at [539, 20] on input "text" at bounding box center [561, 23] width 172 height 12
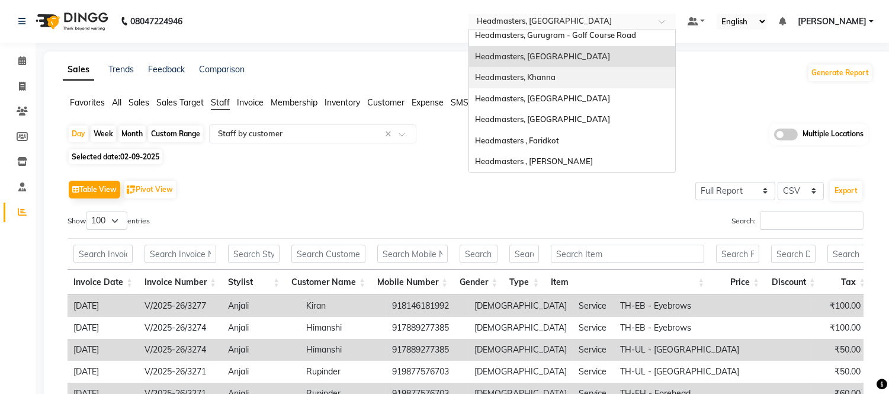
click at [537, 72] on span "Headmasters, Khanna" at bounding box center [515, 76] width 81 height 9
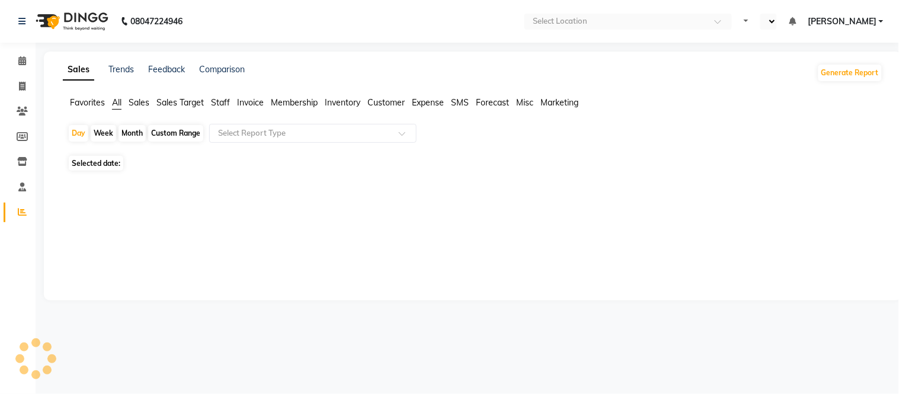
select select "en"
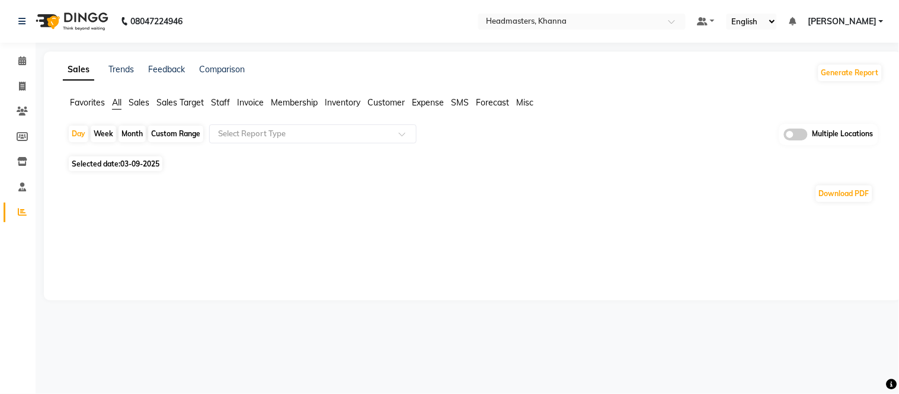
click at [216, 100] on span "Staff" at bounding box center [220, 102] width 19 height 11
click at [234, 135] on input "text" at bounding box center [301, 134] width 171 height 12
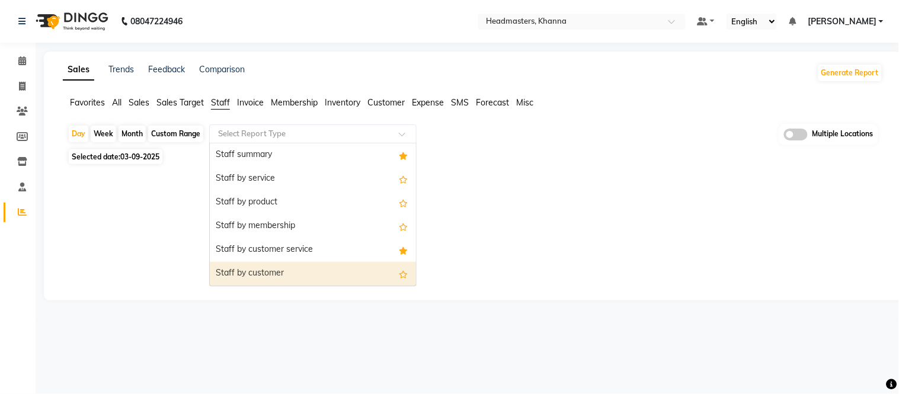
click at [258, 276] on div "Staff by customer" at bounding box center [313, 274] width 206 height 24
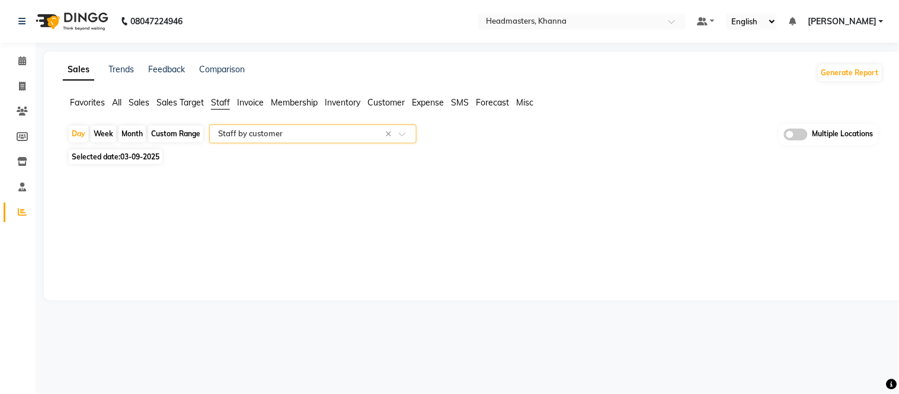
click at [123, 153] on span "03-09-2025" at bounding box center [139, 156] width 39 height 9
select select "9"
select select "2025"
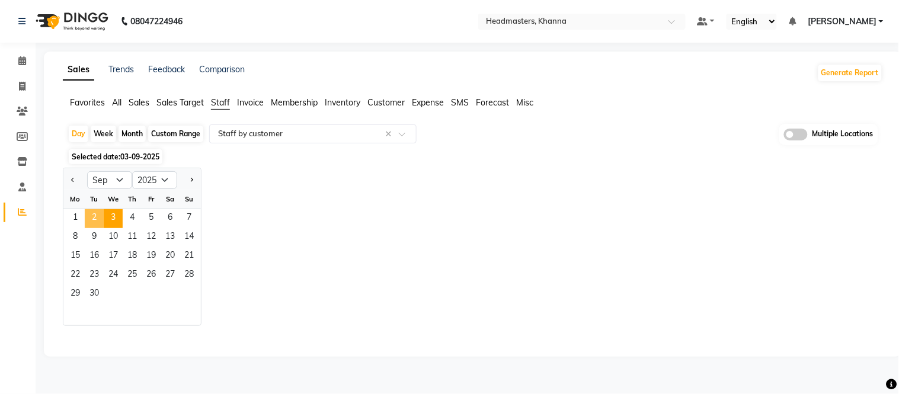
click at [96, 218] on span "2" at bounding box center [94, 218] width 19 height 19
select select "full_report"
select select "csv"
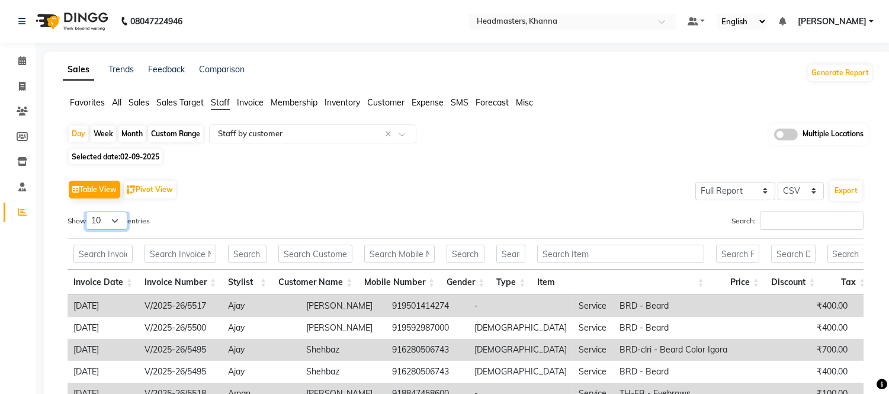
click at [101, 212] on select "10 25 50 100" at bounding box center [106, 221] width 41 height 18
select select "100"
click at [88, 212] on select "10 25 50 100" at bounding box center [106, 221] width 41 height 18
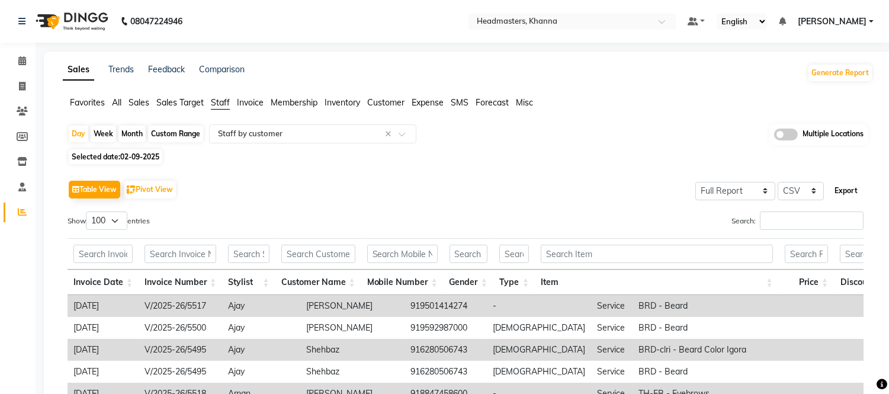
click at [858, 186] on button "Export" at bounding box center [846, 191] width 33 height 20
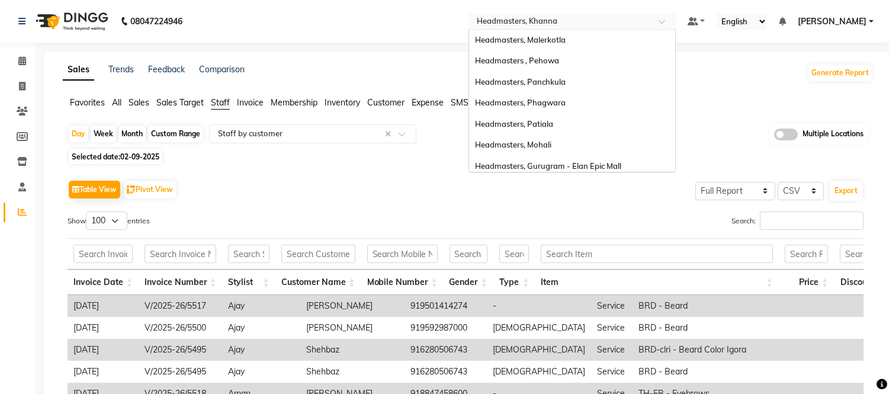
click at [578, 18] on input "text" at bounding box center [561, 23] width 172 height 12
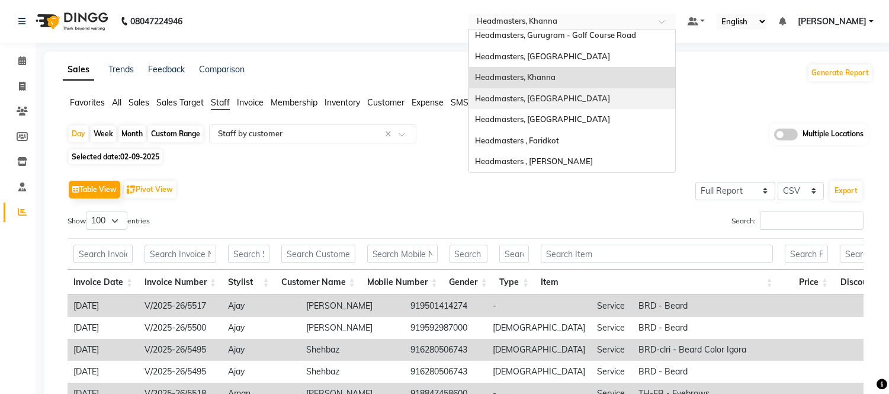
click at [561, 100] on span "Headmasters, [GEOGRAPHIC_DATA]" at bounding box center [542, 98] width 135 height 9
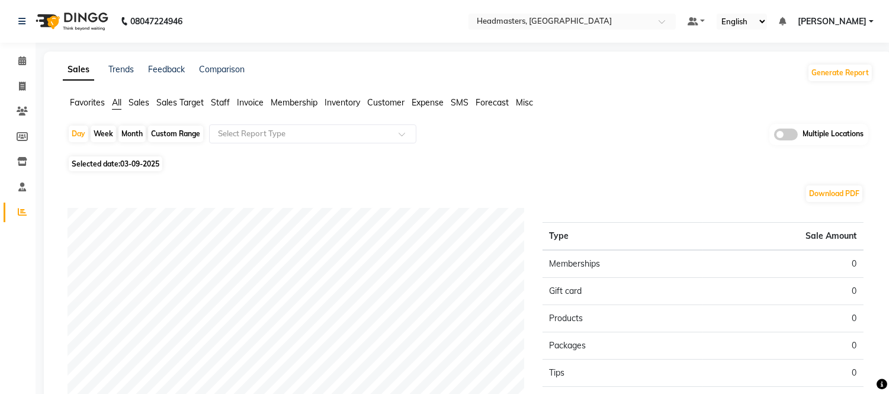
click at [223, 103] on span "Staff" at bounding box center [220, 102] width 19 height 11
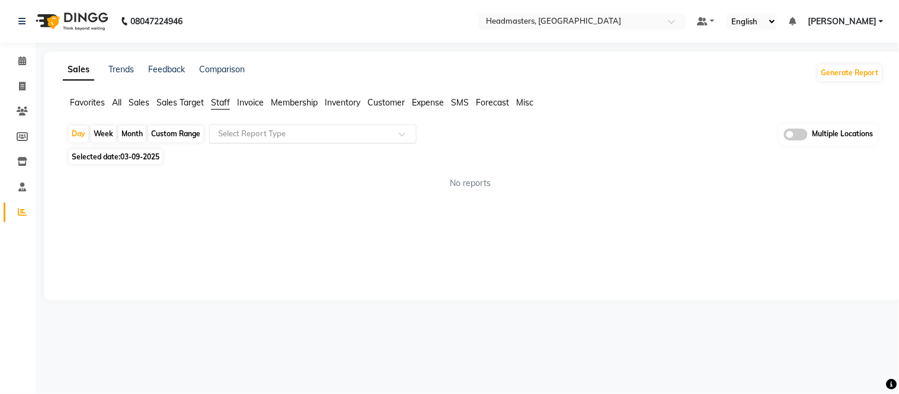
click at [245, 142] on ng-select "Select Report Type" at bounding box center [312, 133] width 207 height 19
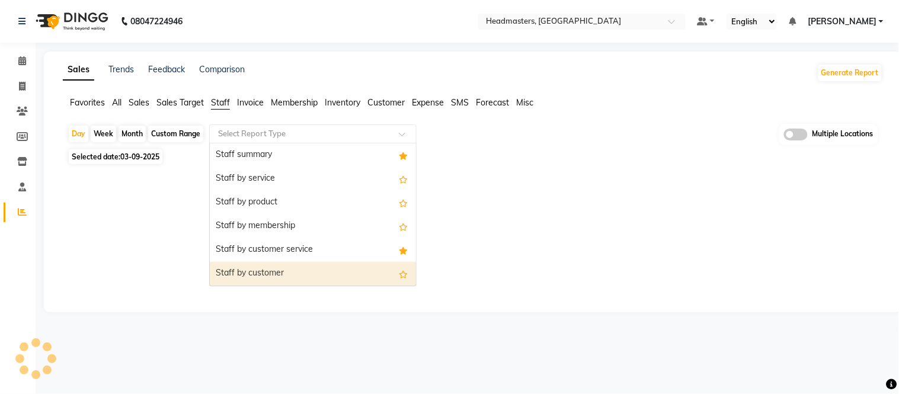
click at [258, 269] on div "Staff by customer" at bounding box center [313, 274] width 206 height 24
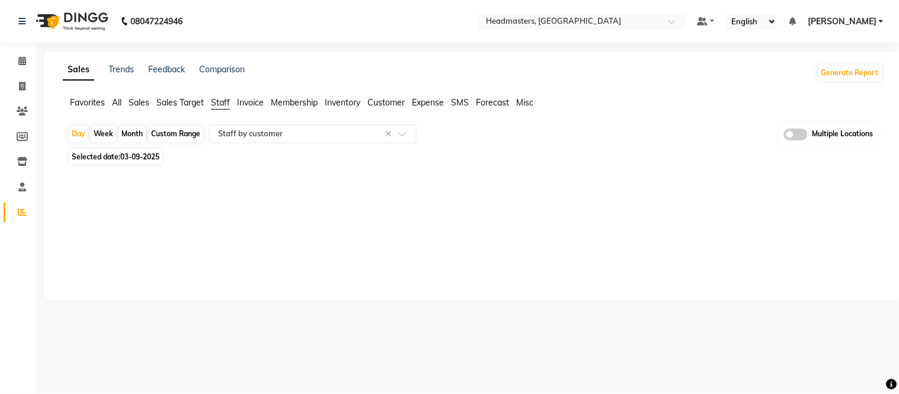
click at [137, 156] on span "03-09-2025" at bounding box center [139, 156] width 39 height 9
select select "9"
select select "2025"
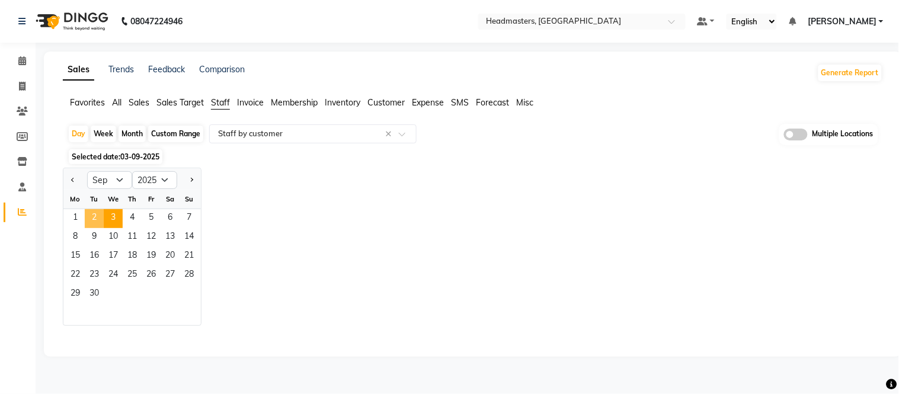
click at [97, 215] on span "2" at bounding box center [94, 218] width 19 height 19
select select "full_report"
select select "csv"
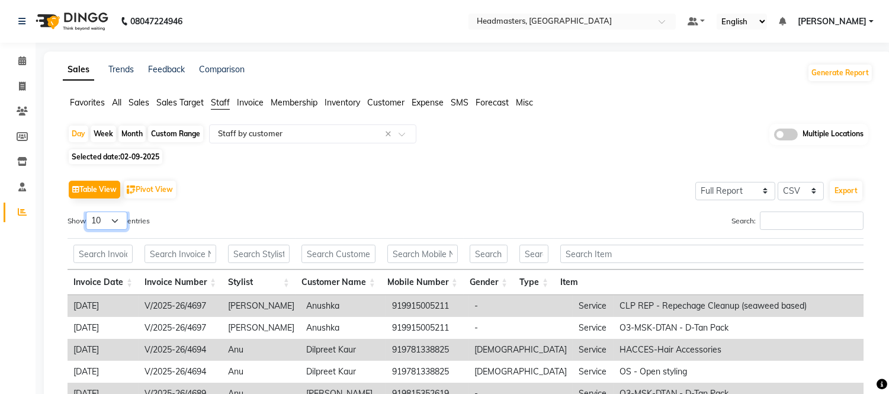
click at [110, 223] on select "10 25 50 100" at bounding box center [106, 221] width 41 height 18
select select "100"
click at [88, 212] on select "10 25 50 100" at bounding box center [106, 221] width 41 height 18
click at [847, 188] on button "Export" at bounding box center [846, 191] width 33 height 20
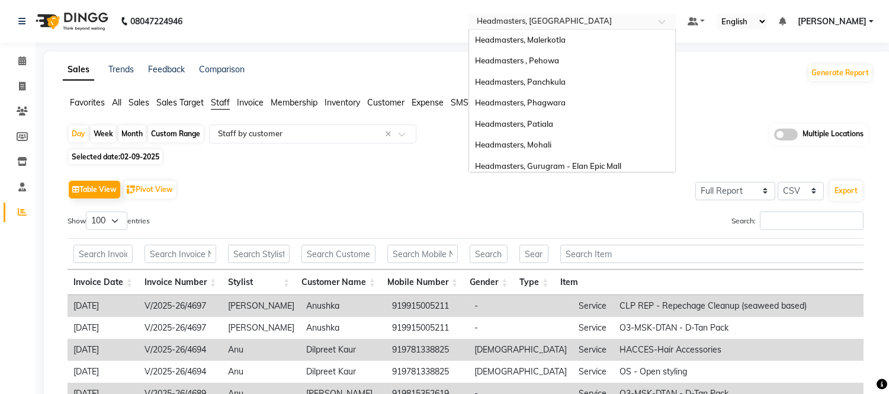
click at [559, 18] on input "text" at bounding box center [561, 23] width 172 height 12
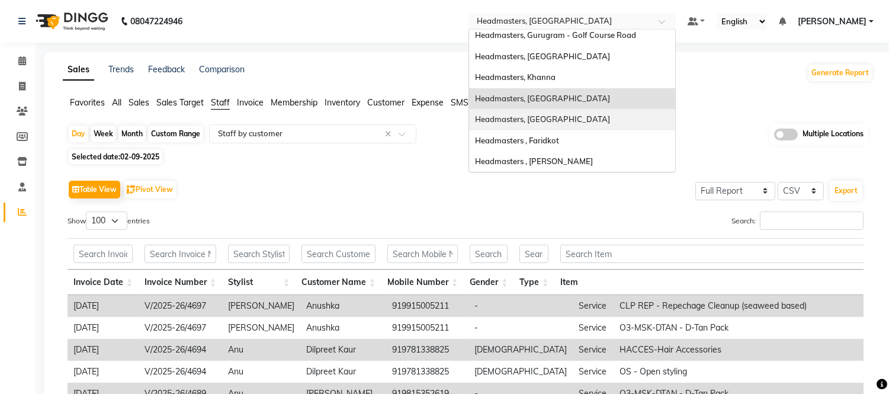
click at [564, 120] on span "Headmasters, [GEOGRAPHIC_DATA]" at bounding box center [542, 118] width 135 height 9
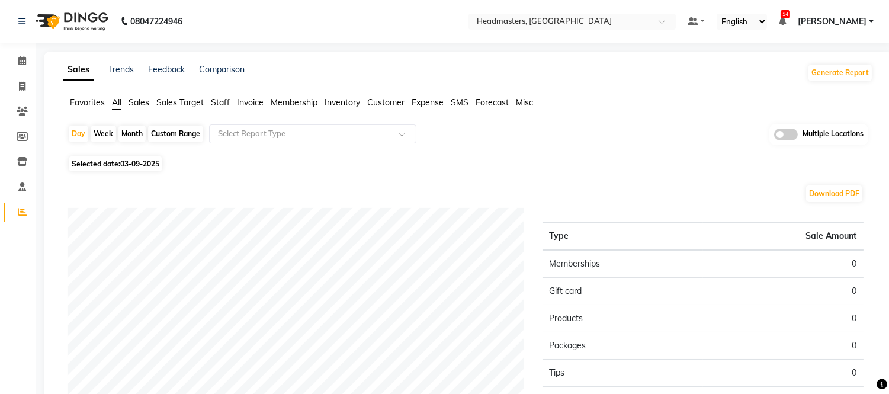
click at [229, 101] on span "Staff" at bounding box center [220, 102] width 19 height 11
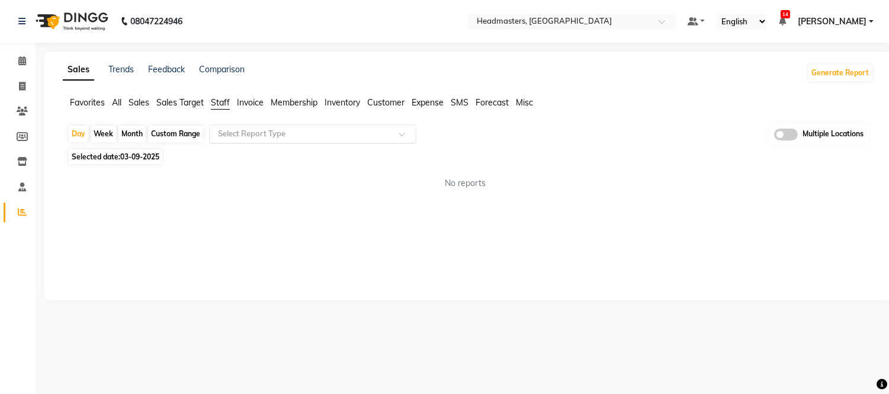
click at [235, 138] on input "text" at bounding box center [301, 134] width 171 height 12
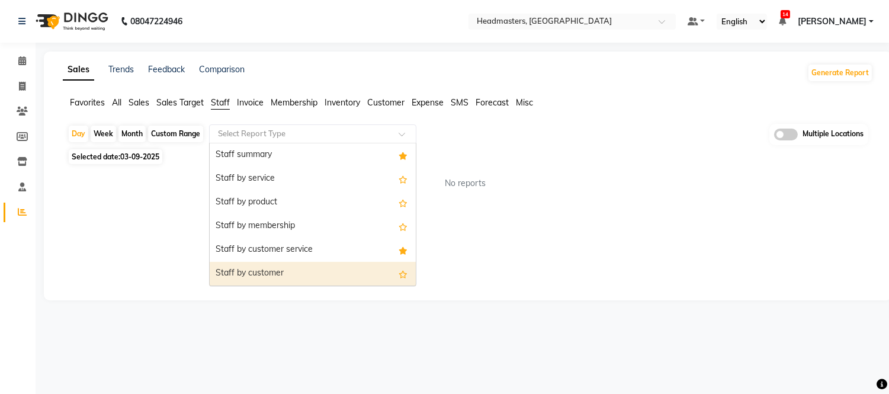
click at [240, 267] on div "Staff by customer" at bounding box center [313, 274] width 206 height 24
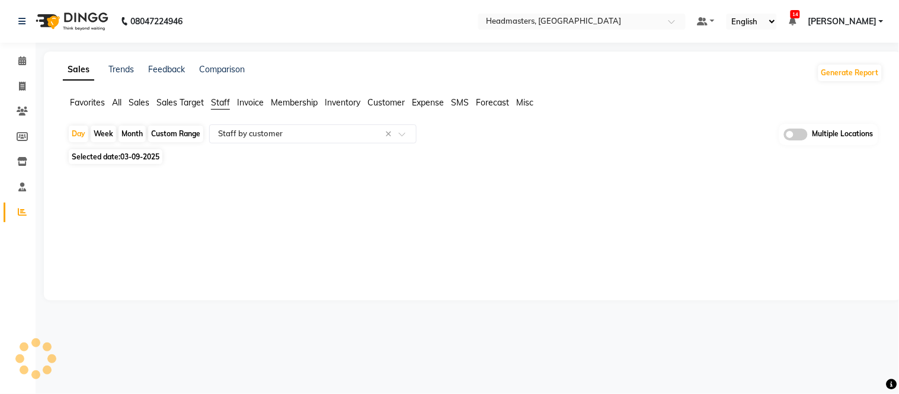
click at [145, 159] on span "03-09-2025" at bounding box center [139, 156] width 39 height 9
select select "9"
select select "2025"
click at [143, 146] on div "Day Week Month Custom Range Select Report Type × Staff by customer × Multiple L…" at bounding box center [473, 155] width 820 height 63
click at [143, 156] on span "03-09-2025" at bounding box center [139, 156] width 39 height 9
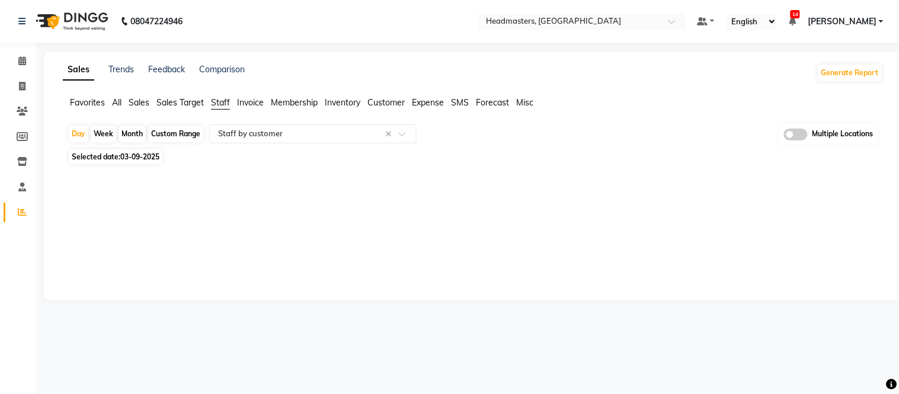
select select "9"
select select "2025"
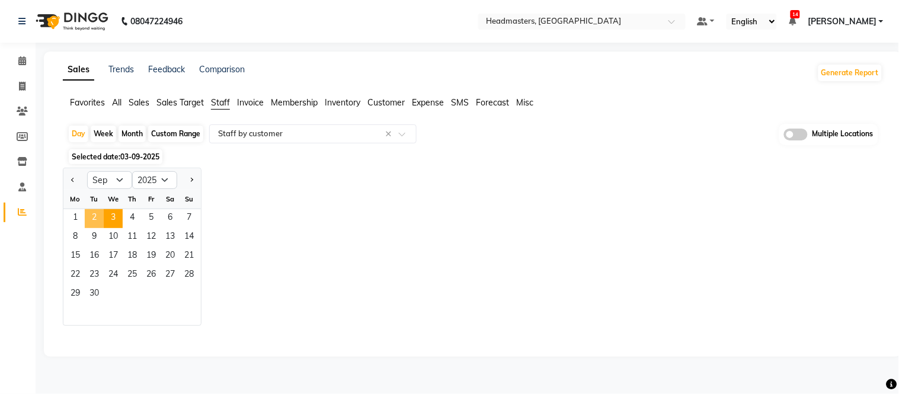
click at [95, 214] on span "2" at bounding box center [94, 218] width 19 height 19
select select "full_report"
select select "csv"
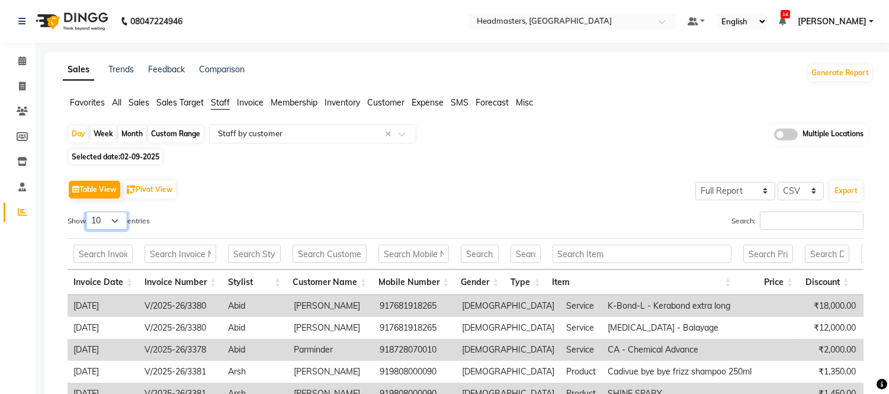
click at [110, 223] on select "10 25 50 100" at bounding box center [106, 221] width 41 height 18
select select "100"
click at [88, 212] on select "10 25 50 100" at bounding box center [106, 221] width 41 height 18
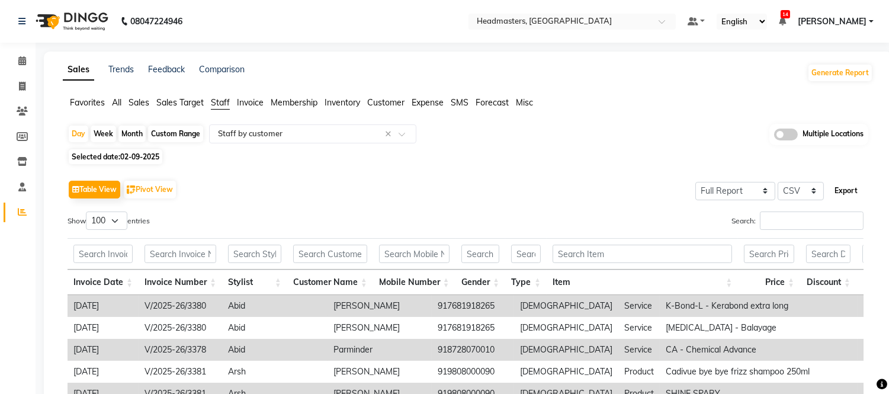
click at [851, 194] on button "Export" at bounding box center [846, 191] width 33 height 20
click at [527, 15] on div "× Headmasters, [GEOGRAPHIC_DATA]" at bounding box center [544, 21] width 135 height 12
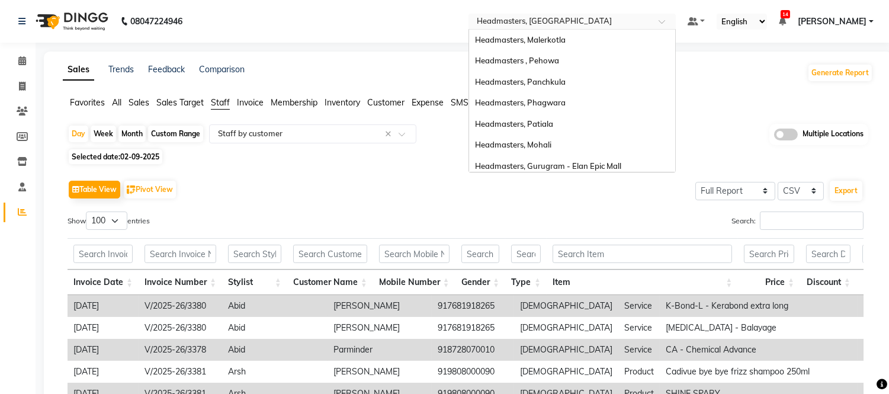
scroll to position [236, 0]
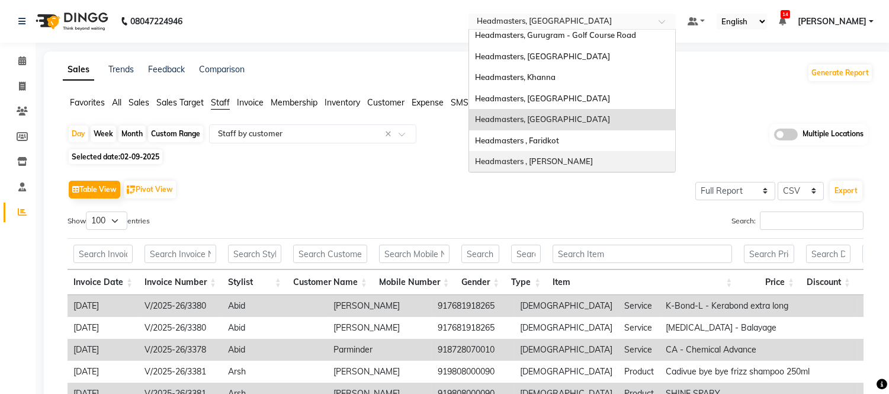
click at [546, 156] on span "Headmasters , [PERSON_NAME]" at bounding box center [534, 160] width 118 height 9
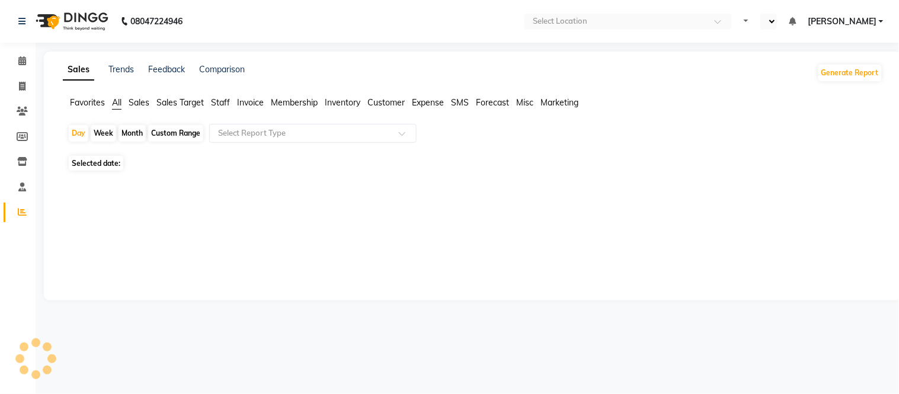
click at [220, 104] on span "Staff" at bounding box center [220, 102] width 19 height 11
select select "en"
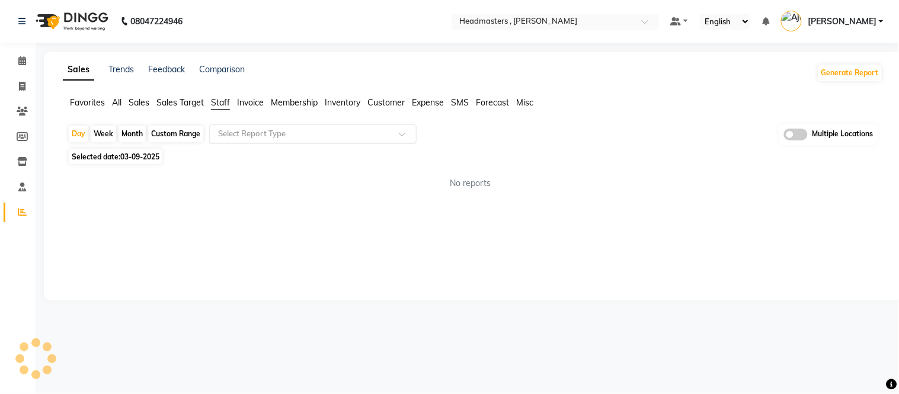
click at [233, 132] on input "text" at bounding box center [301, 134] width 171 height 12
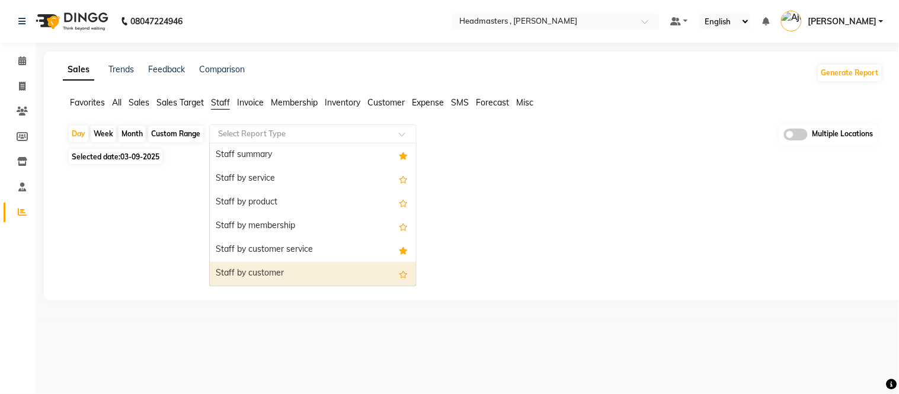
click at [245, 278] on div "Staff by customer" at bounding box center [313, 274] width 206 height 24
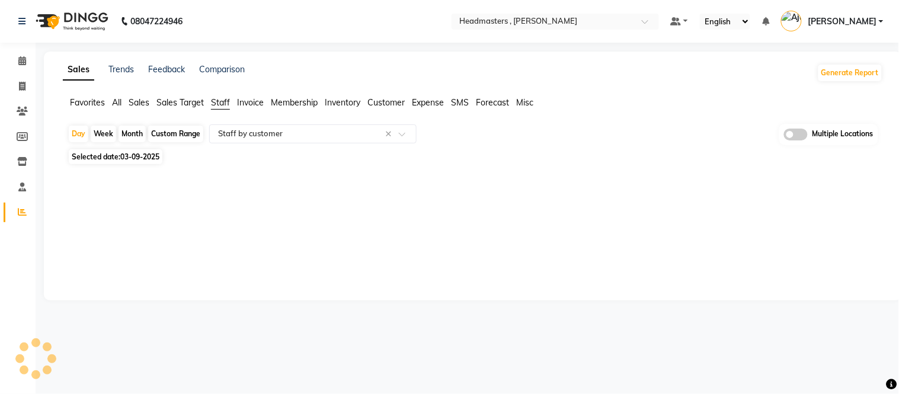
click at [131, 158] on span "03-09-2025" at bounding box center [139, 156] width 39 height 9
select select "9"
select select "2025"
click at [129, 163] on span "Selected date: [DATE]" at bounding box center [116, 156] width 94 height 15
select select "9"
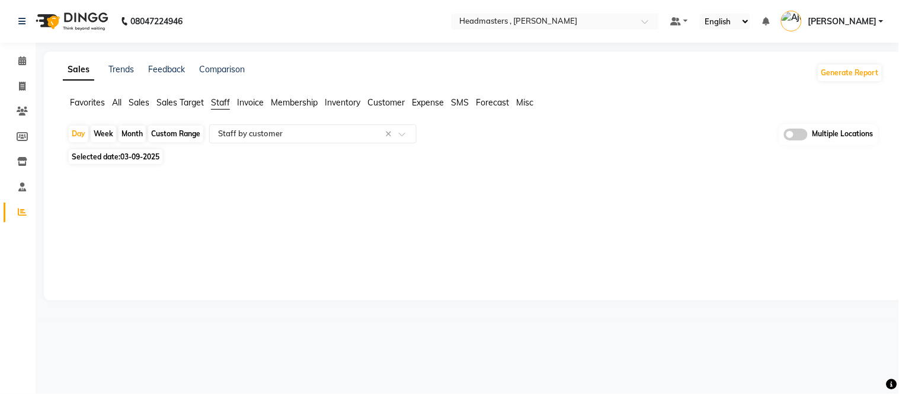
select select "2025"
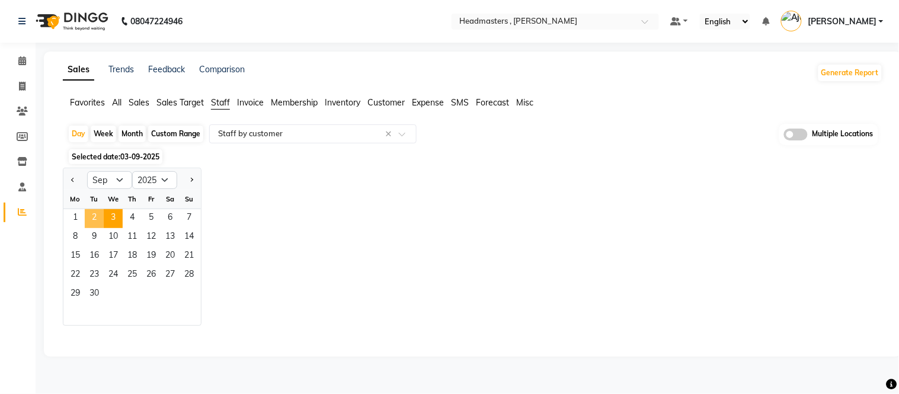
click at [96, 215] on span "2" at bounding box center [94, 218] width 19 height 19
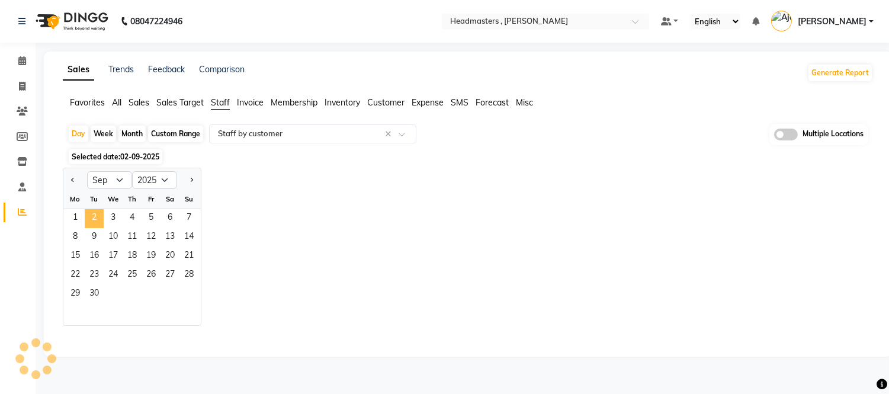
select select "full_report"
select select "csv"
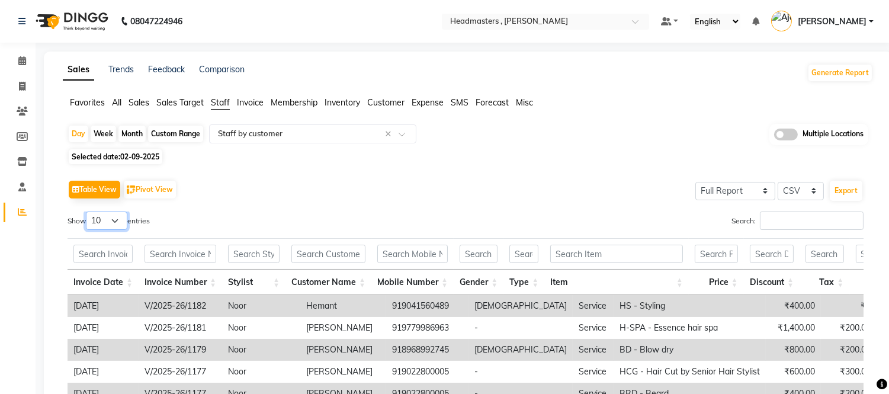
click at [111, 223] on select "10 25 50 100" at bounding box center [106, 221] width 41 height 18
select select "100"
click at [88, 212] on select "10 25 50 100" at bounding box center [106, 221] width 41 height 18
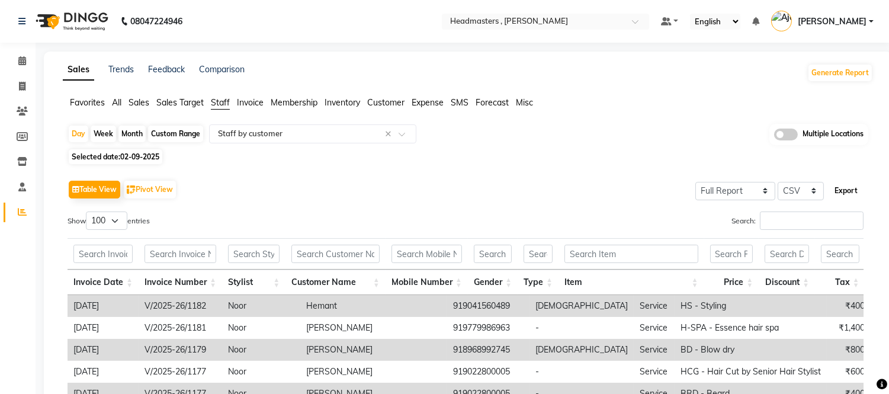
click at [840, 193] on button "Export" at bounding box center [846, 191] width 33 height 20
click at [23, 60] on icon at bounding box center [22, 60] width 8 height 9
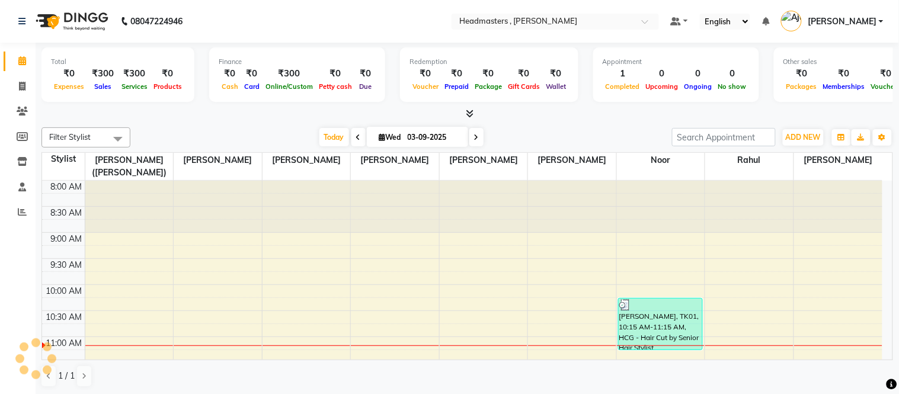
scroll to position [157, 0]
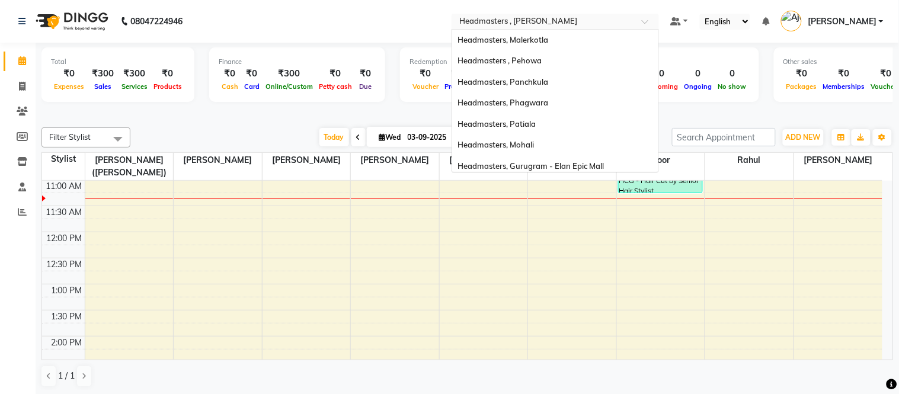
click at [657, 19] on span at bounding box center [649, 25] width 15 height 12
click at [358, 24] on nav "08047224946 Select Location × Headmasters , Sri Muktsar Sahib Headmasters, Male…" at bounding box center [449, 21] width 899 height 43
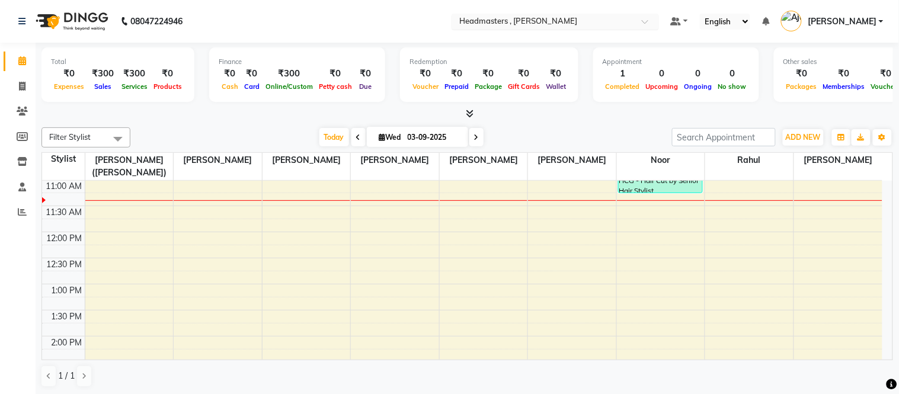
click at [590, 17] on input "text" at bounding box center [543, 23] width 172 height 12
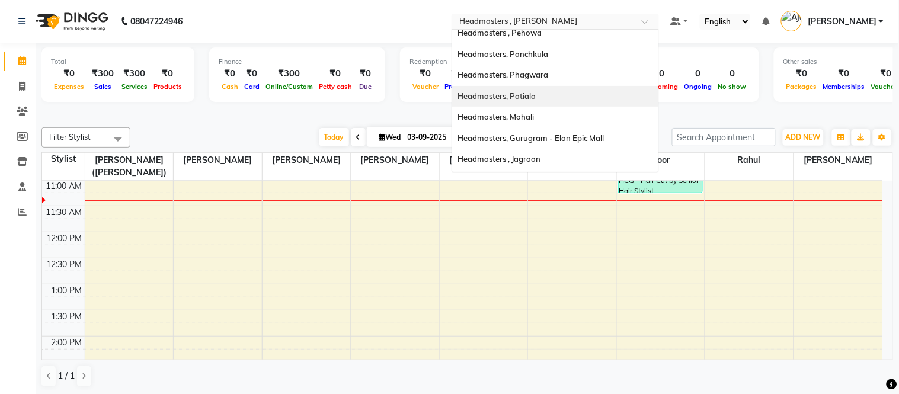
scroll to position [0, 0]
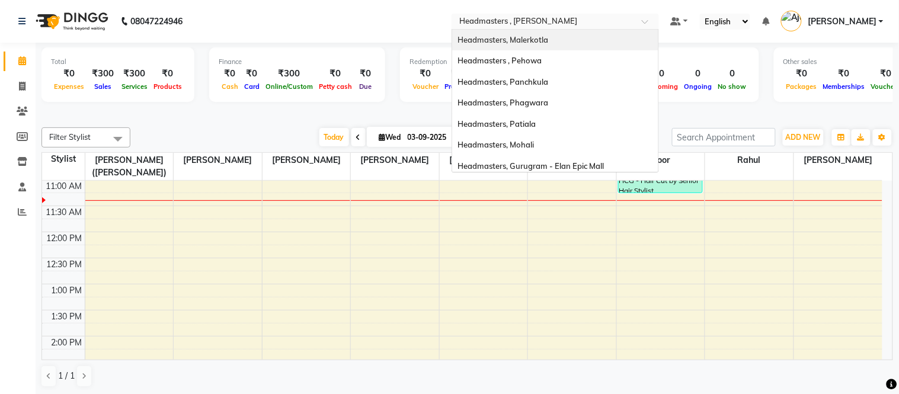
click at [542, 38] on span "Headmasters, Malerkotla" at bounding box center [503, 39] width 91 height 9
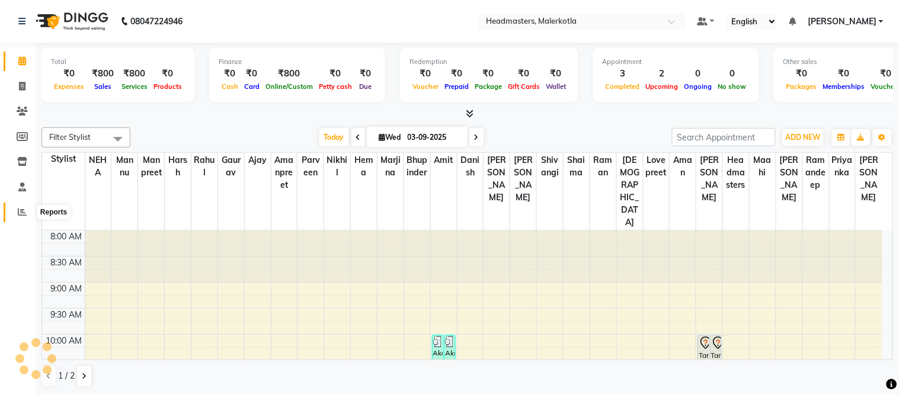
click at [22, 212] on icon at bounding box center [22, 211] width 9 height 9
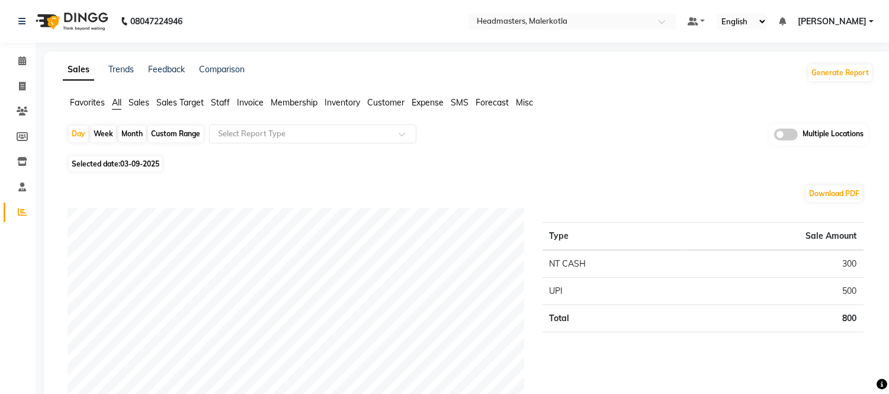
click at [84, 104] on span "Favorites" at bounding box center [87, 102] width 35 height 11
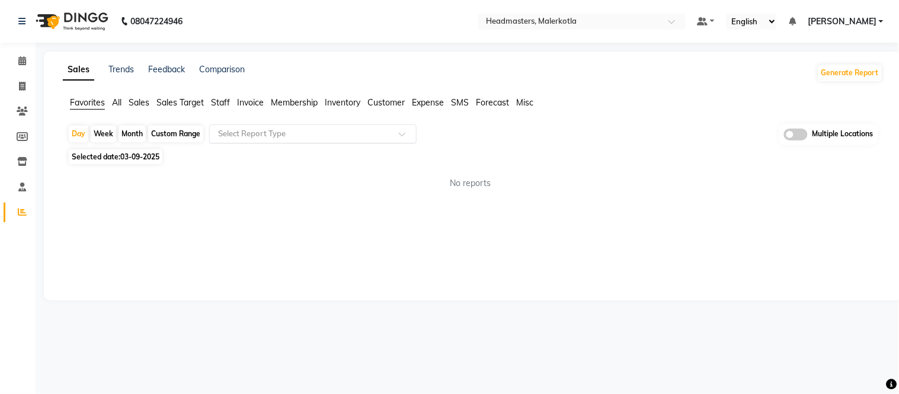
click at [229, 134] on input "text" at bounding box center [301, 134] width 171 height 12
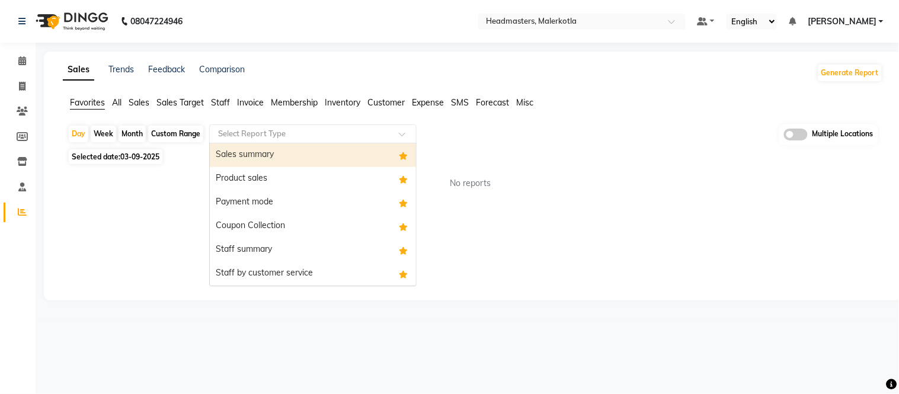
click at [245, 155] on div "Sales summary" at bounding box center [313, 155] width 206 height 24
select select "full_report"
select select "csv"
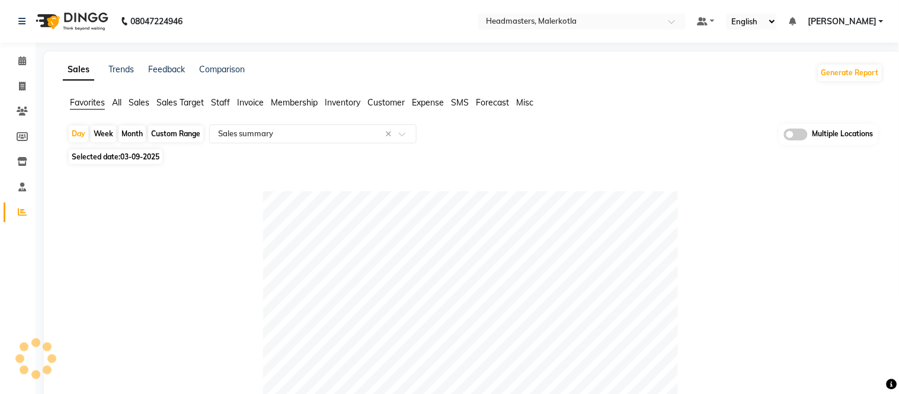
click at [137, 133] on div "Month" at bounding box center [132, 134] width 27 height 17
select select "9"
select select "2025"
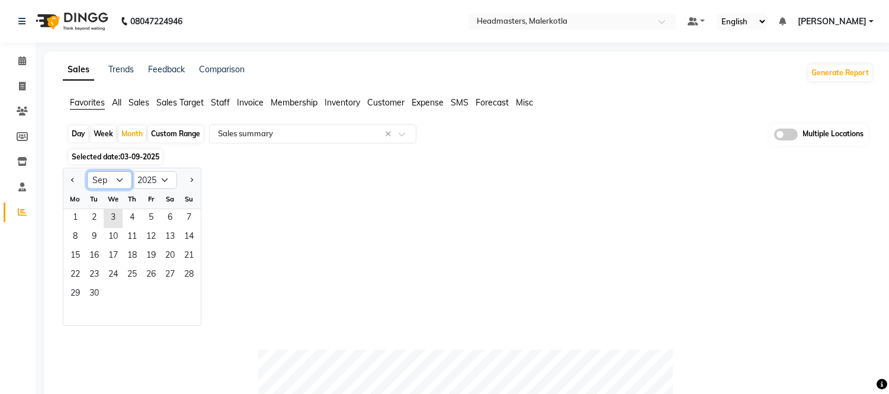
click at [115, 172] on select "Jan Feb Mar Apr May Jun [DATE] Aug Sep Oct Nov Dec" at bounding box center [109, 180] width 45 height 18
select select "8"
click at [87, 171] on select "Jan Feb Mar Apr May Jun [DATE] Aug Sep Oct Nov Dec" at bounding box center [109, 180] width 45 height 18
click at [152, 212] on span "1" at bounding box center [151, 218] width 19 height 19
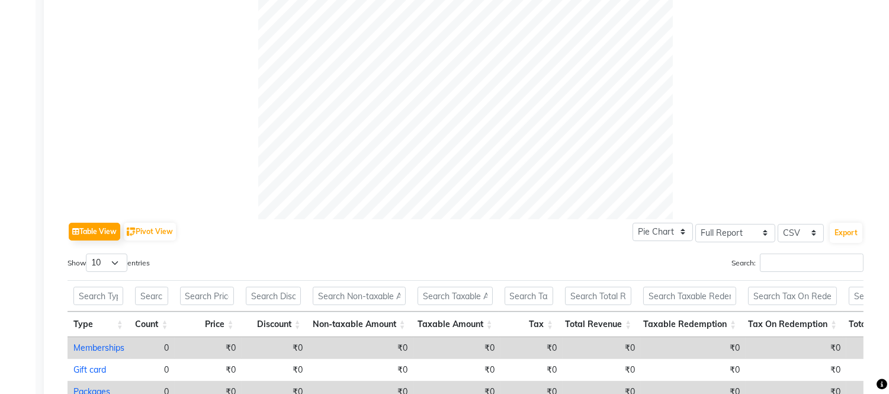
scroll to position [593, 0]
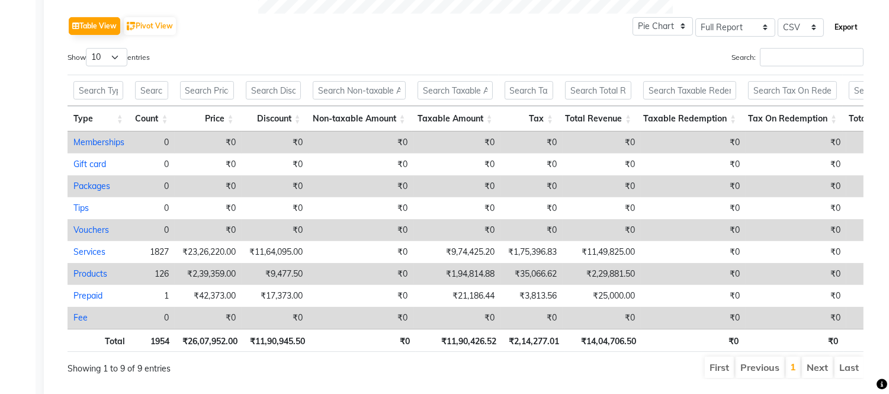
click at [854, 30] on button "Export" at bounding box center [846, 27] width 33 height 20
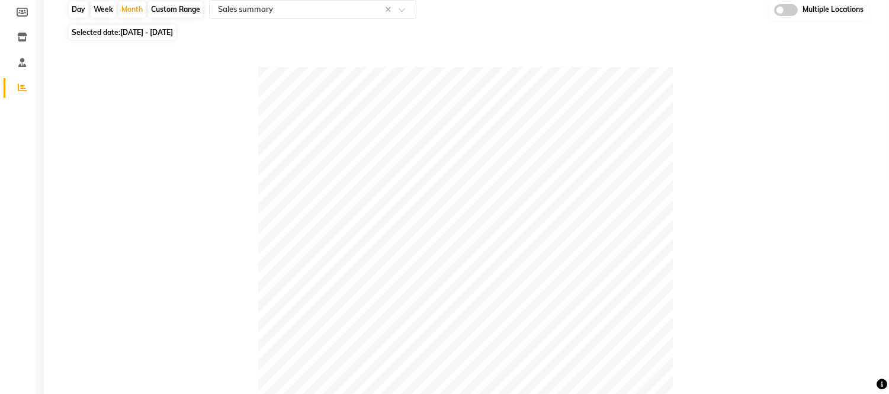
scroll to position [0, 0]
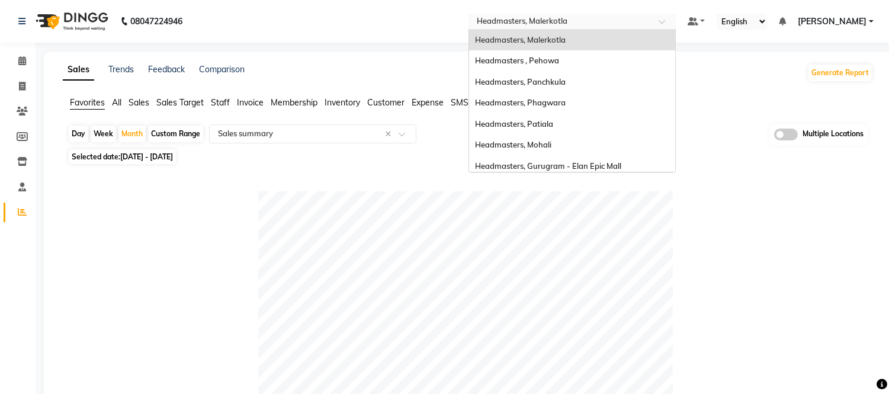
click at [552, 19] on input "text" at bounding box center [561, 23] width 172 height 12
click at [554, 62] on span "Headmasters , Pehowa" at bounding box center [517, 60] width 84 height 9
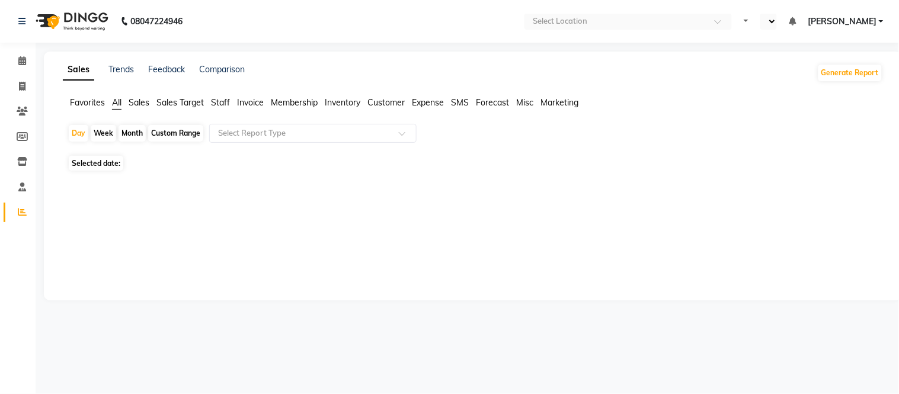
select select "en"
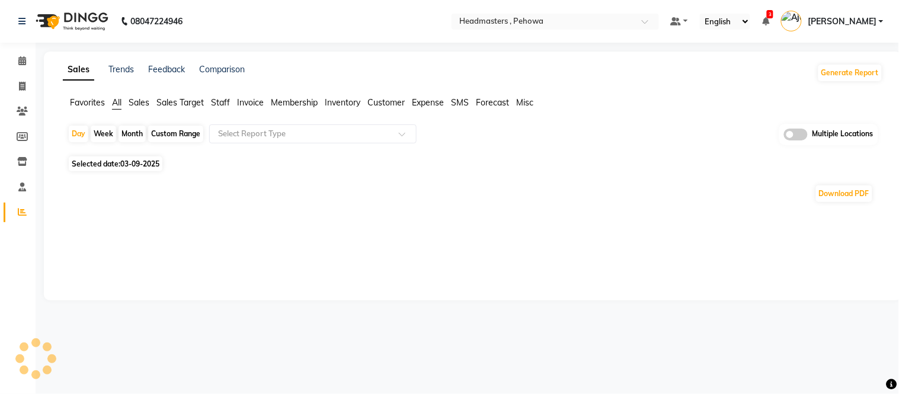
click at [98, 101] on span "Favorites" at bounding box center [87, 102] width 35 height 11
click at [254, 140] on div "Select Report Type" at bounding box center [312, 133] width 207 height 19
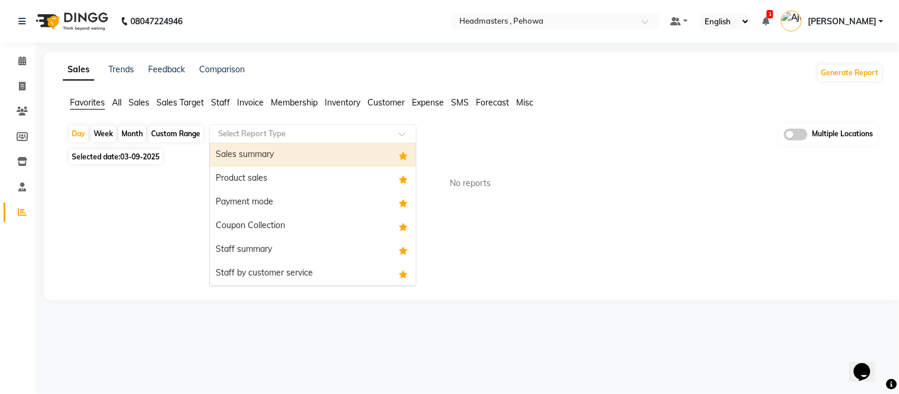
drag, startPoint x: 249, startPoint y: 158, endPoint x: 223, endPoint y: 155, distance: 26.8
click at [249, 158] on div "Sales summary" at bounding box center [313, 155] width 206 height 24
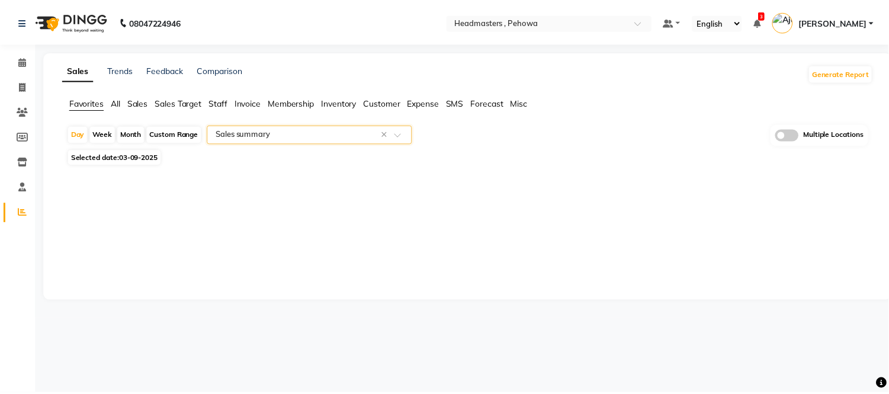
select select "full_report"
select select "csv"
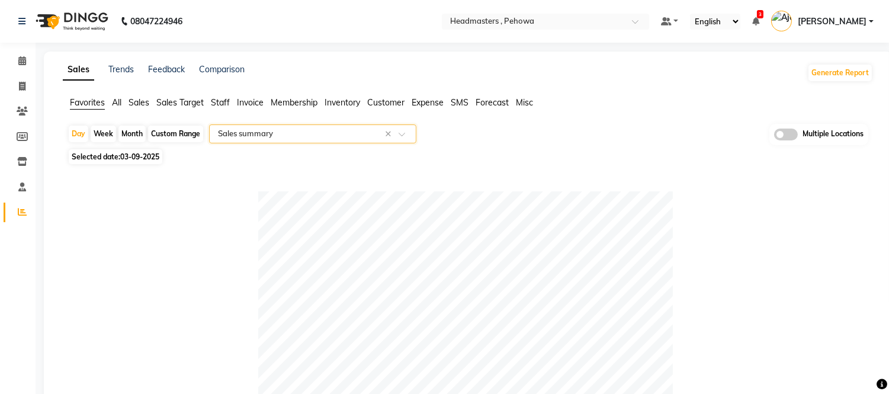
click at [133, 135] on div "Month" at bounding box center [132, 134] width 27 height 17
select select "9"
select select "2025"
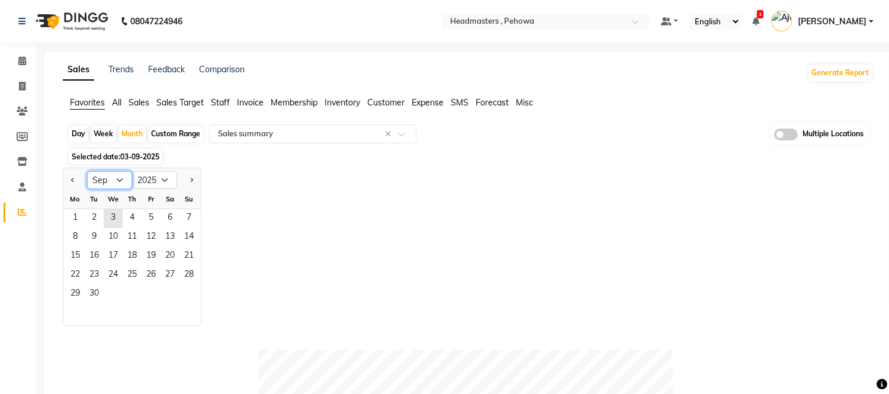
click at [115, 177] on select "Jan Feb Mar Apr May Jun [DATE] Aug Sep Oct Nov Dec" at bounding box center [109, 180] width 45 height 18
select select "8"
click at [87, 171] on select "Jan Feb Mar Apr May Jun [DATE] Aug Sep Oct Nov Dec" at bounding box center [109, 180] width 45 height 18
click at [149, 214] on span "1" at bounding box center [151, 218] width 19 height 19
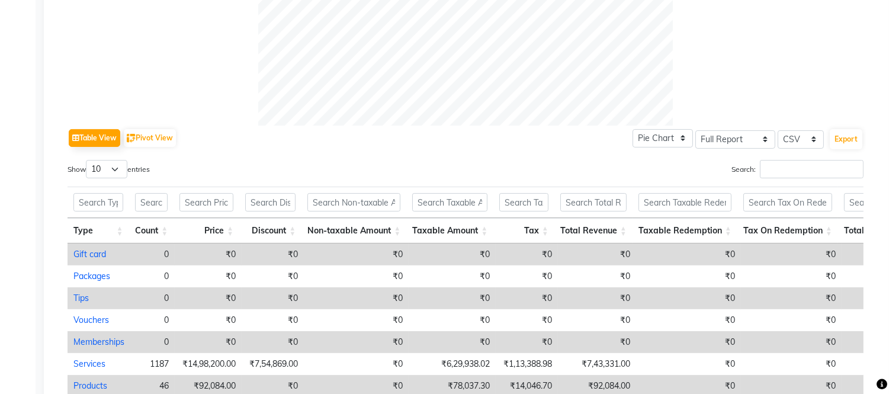
scroll to position [439, 0]
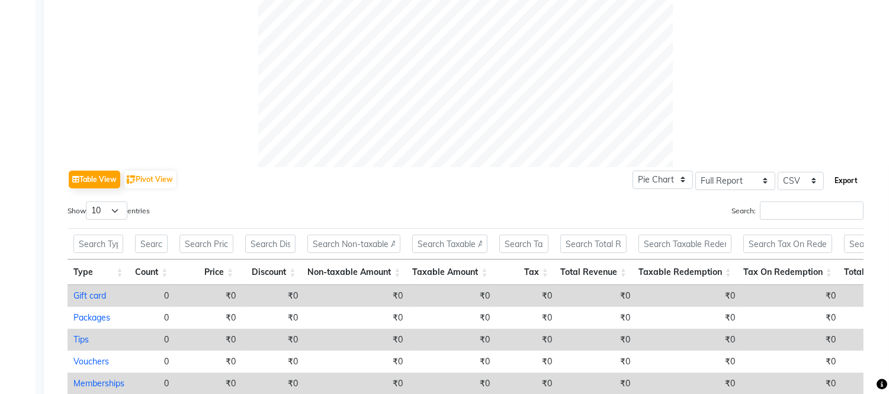
click at [851, 185] on button "Export" at bounding box center [846, 181] width 33 height 20
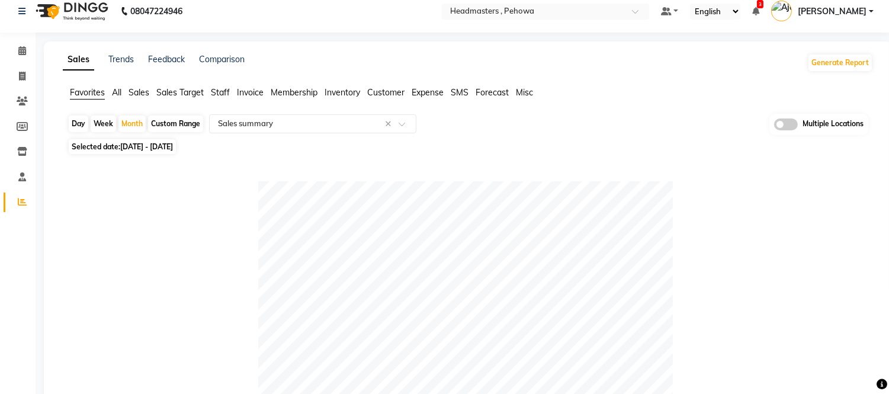
scroll to position [0, 0]
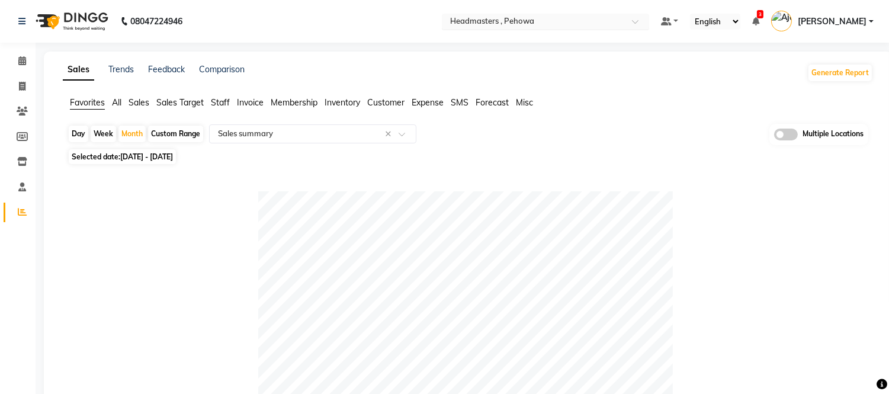
click at [564, 20] on input "text" at bounding box center [534, 23] width 172 height 12
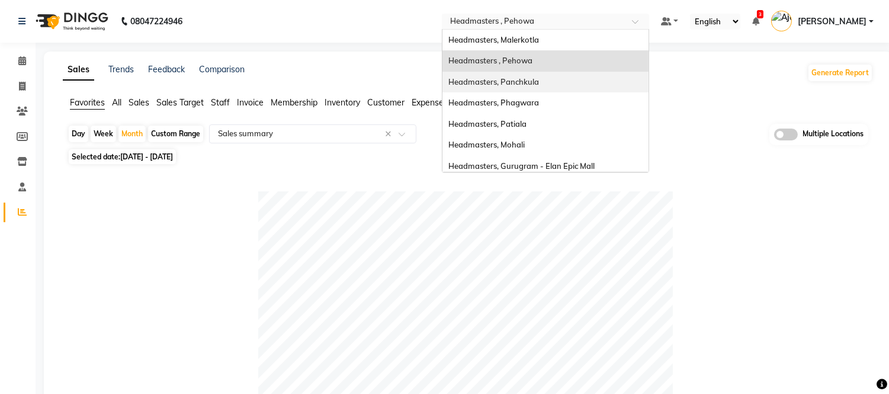
click at [537, 79] on span "Headmasters, Panchkula" at bounding box center [494, 81] width 91 height 9
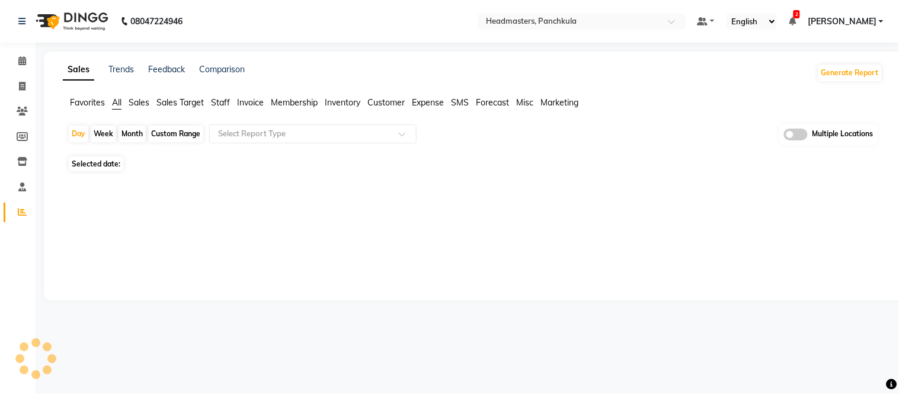
select select "en"
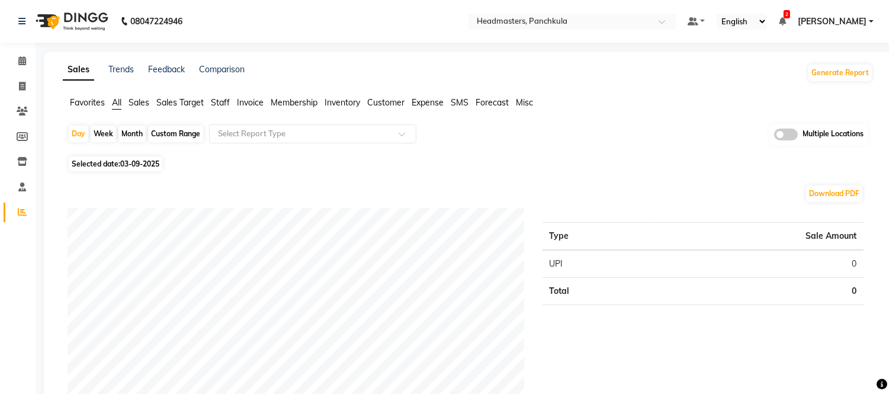
click at [90, 103] on span "Favorites" at bounding box center [87, 102] width 35 height 11
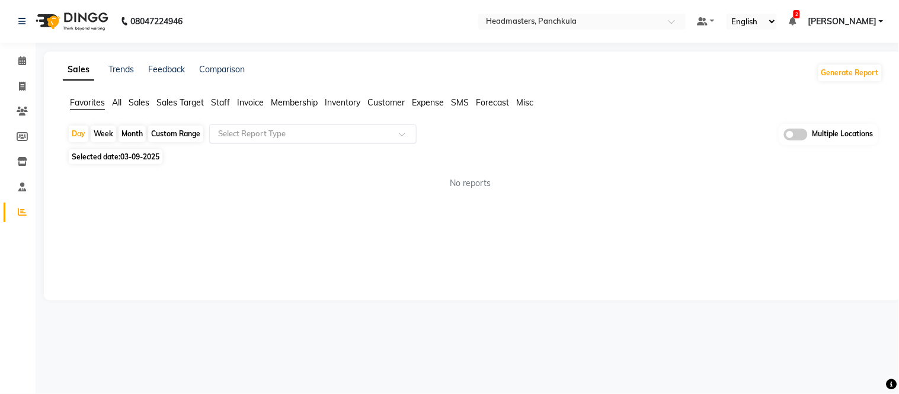
drag, startPoint x: 245, startPoint y: 132, endPoint x: 245, endPoint y: 139, distance: 7.1
click at [245, 133] on input "text" at bounding box center [301, 134] width 171 height 12
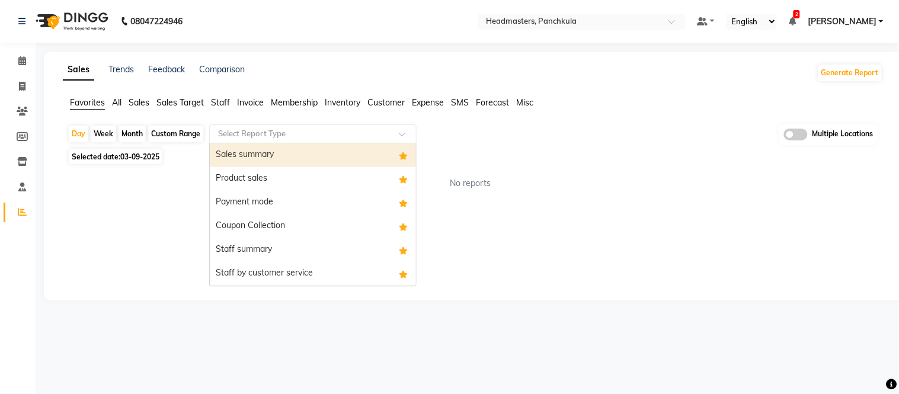
click at [245, 156] on div "Sales summary" at bounding box center [313, 155] width 206 height 24
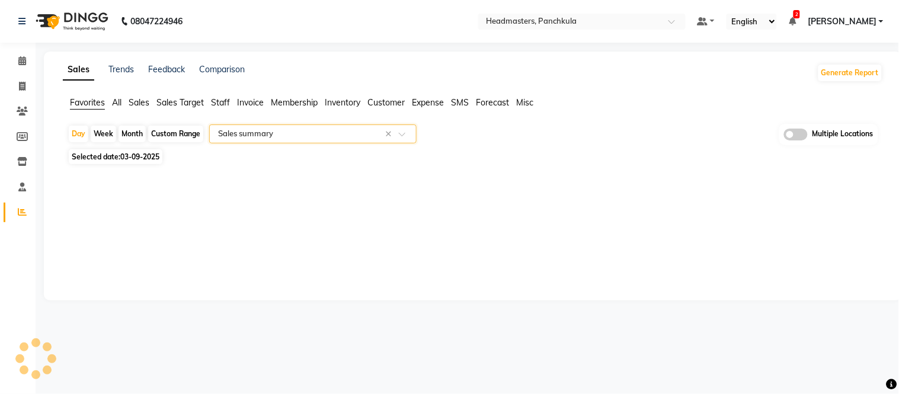
select select "full_report"
select select "csv"
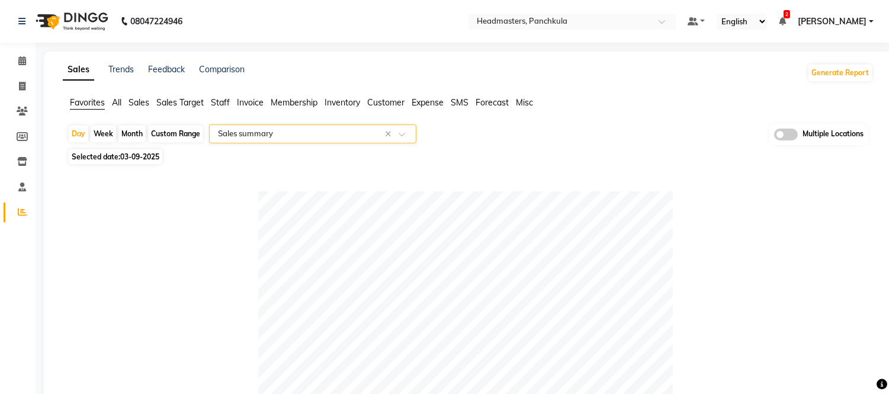
click at [129, 156] on span "03-09-2025" at bounding box center [139, 156] width 39 height 9
select select "9"
select select "2025"
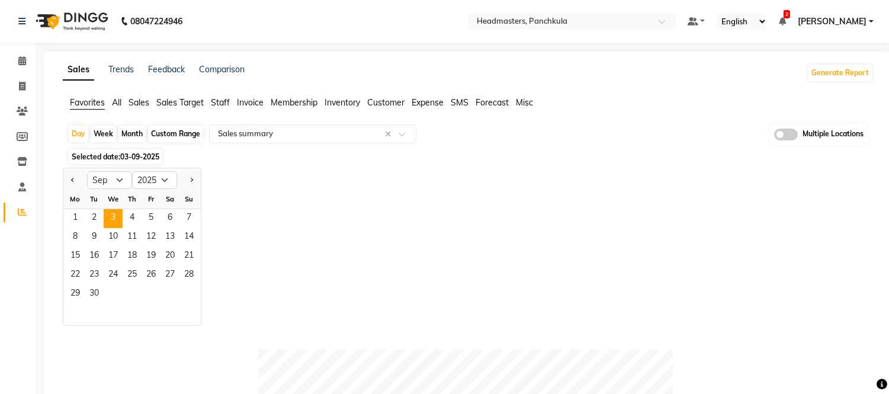
click at [123, 133] on div "Month" at bounding box center [132, 134] width 27 height 17
select select "9"
select select "2025"
click at [117, 181] on select "Jan Feb Mar Apr May Jun [DATE] Aug Sep Oct Nov Dec" at bounding box center [109, 180] width 45 height 18
select select "8"
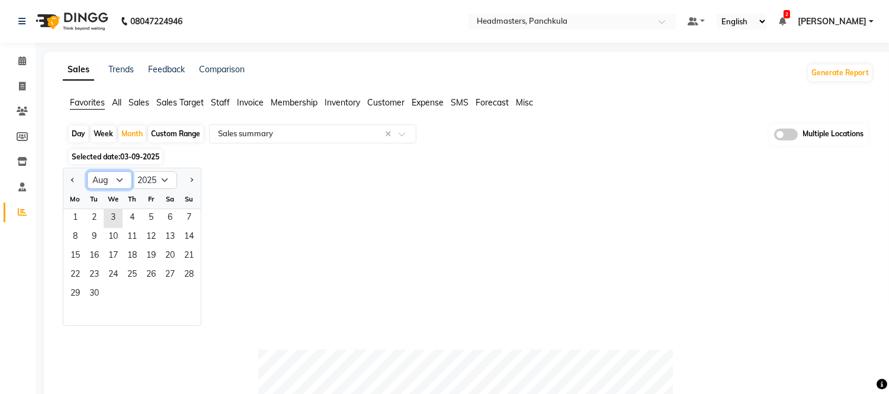
click at [87, 171] on select "Jan Feb Mar Apr May Jun [DATE] Aug Sep Oct Nov Dec" at bounding box center [109, 180] width 45 height 18
click at [151, 215] on span "1" at bounding box center [151, 218] width 19 height 19
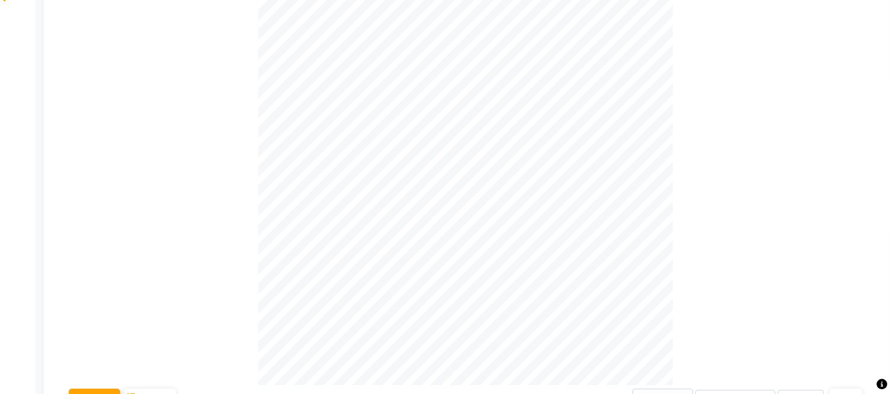
scroll to position [395, 0]
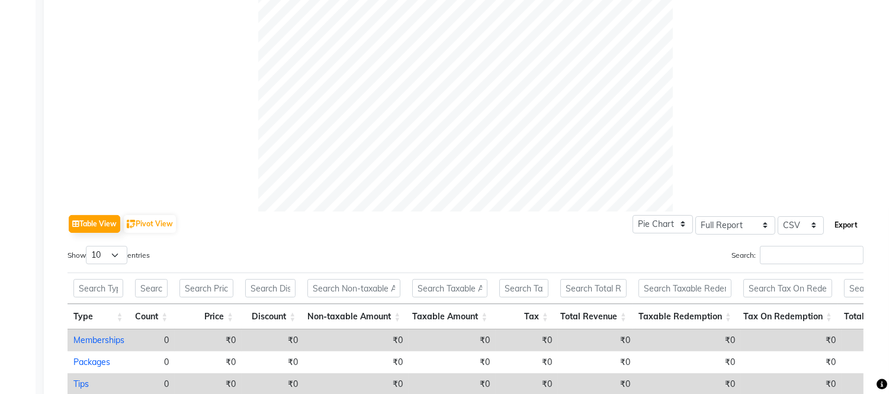
click at [844, 227] on button "Export" at bounding box center [846, 225] width 33 height 20
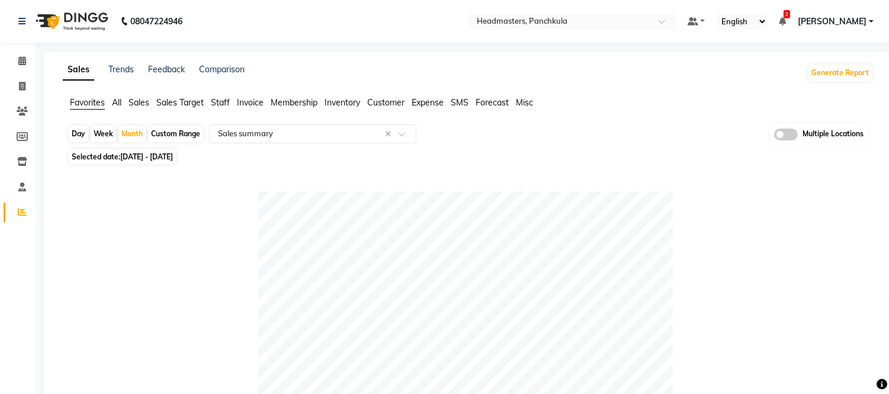
click at [545, 12] on nav "08047224946 Select Location × Headmasters, Panchkula Default Panel My Panel Eng…" at bounding box center [444, 21] width 889 height 43
drag, startPoint x: 546, startPoint y: 31, endPoint x: 549, endPoint y: 24, distance: 7.2
click at [546, 31] on nav "08047224946 Select Location × Headmasters, Panchkula Default Panel My Panel Eng…" at bounding box center [444, 21] width 889 height 43
click at [552, 20] on input "text" at bounding box center [561, 23] width 172 height 12
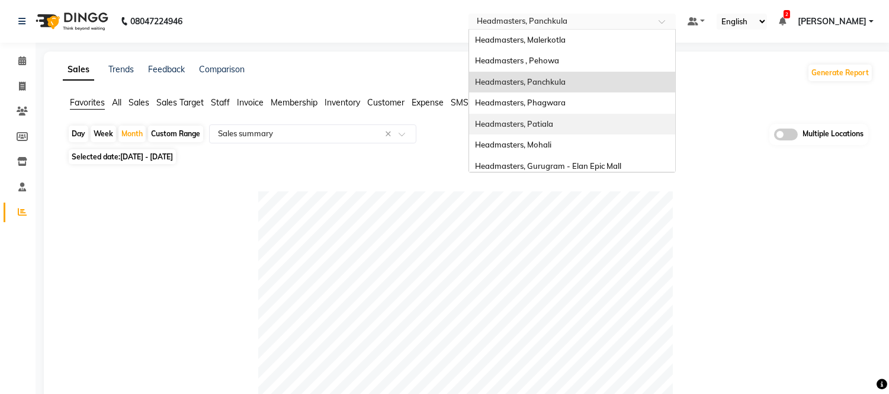
click at [544, 123] on span "Headmasters, Patiala" at bounding box center [514, 123] width 78 height 9
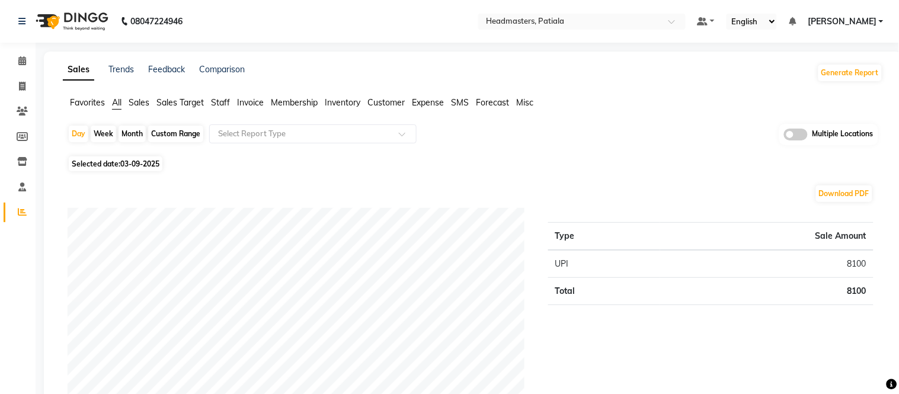
click at [94, 99] on span "Favorites" at bounding box center [87, 102] width 35 height 11
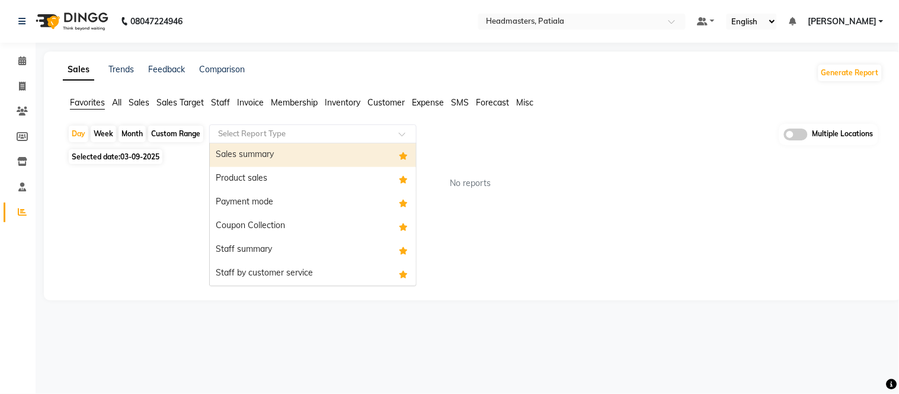
click at [261, 149] on div "Sales summary" at bounding box center [313, 155] width 206 height 24
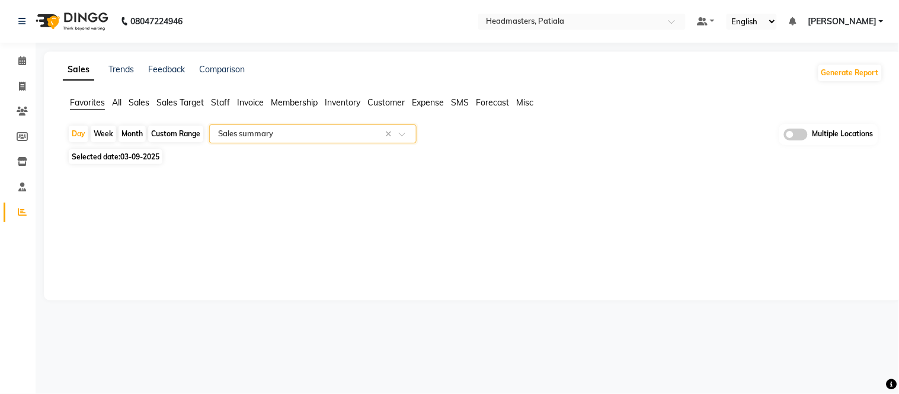
select select "full_report"
select select "csv"
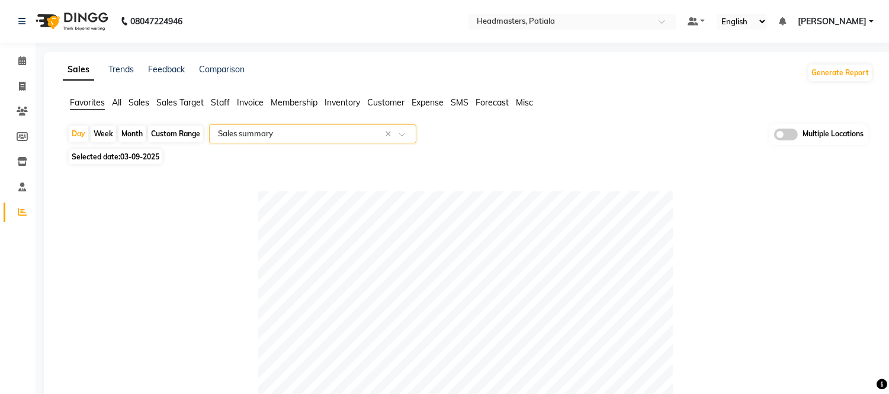
click at [126, 127] on div "Month" at bounding box center [132, 134] width 27 height 17
select select "9"
select select "2025"
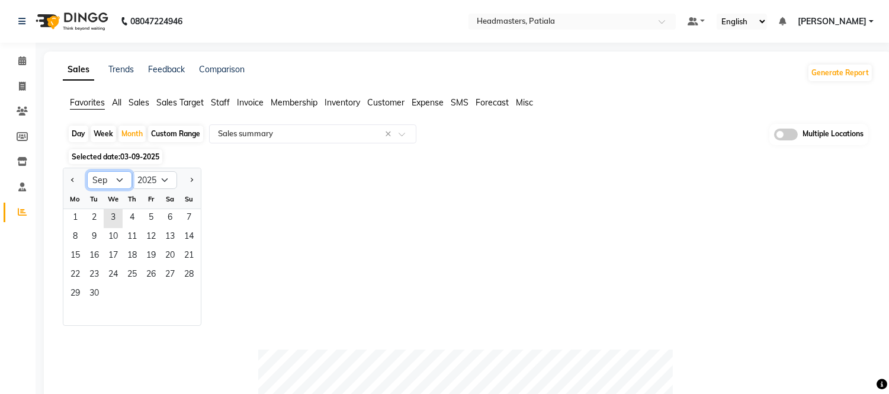
click at [104, 179] on select "Jan Feb Mar Apr May Jun [DATE] Aug Sep Oct Nov Dec" at bounding box center [109, 180] width 45 height 18
select select "8"
click at [87, 171] on select "Jan Feb Mar Apr May Jun [DATE] Aug Sep Oct Nov Dec" at bounding box center [109, 180] width 45 height 18
click at [151, 219] on span "1" at bounding box center [151, 218] width 19 height 19
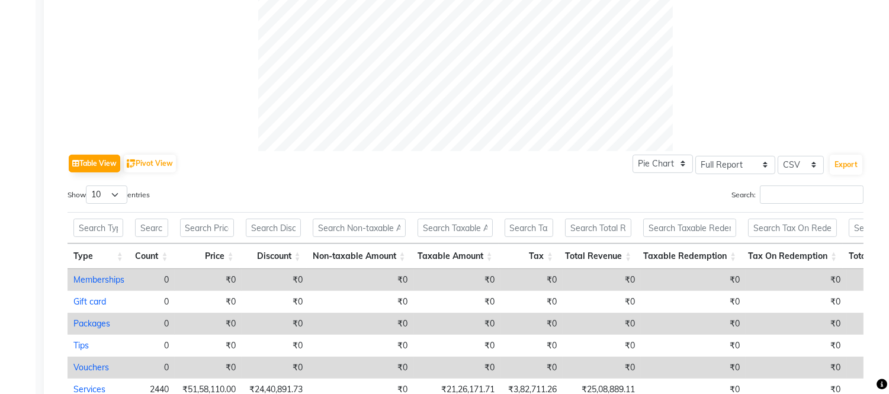
scroll to position [439, 0]
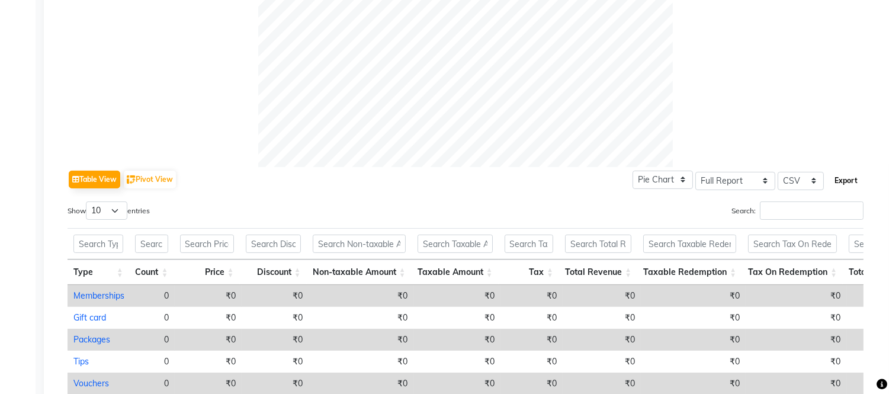
click at [846, 175] on button "Export" at bounding box center [846, 181] width 33 height 20
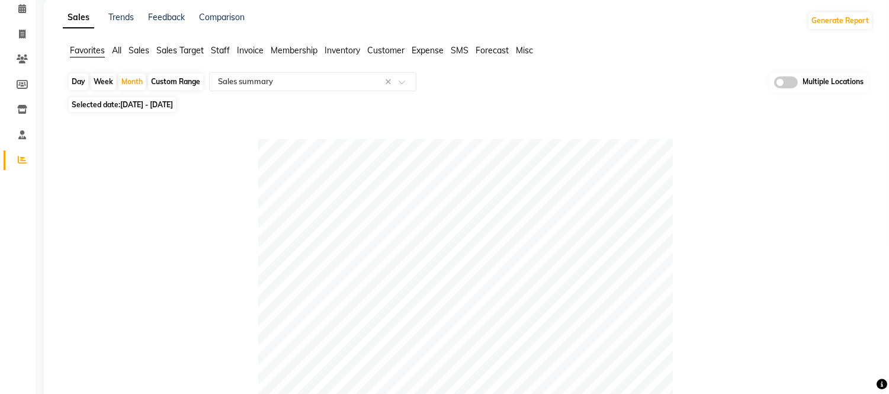
scroll to position [0, 0]
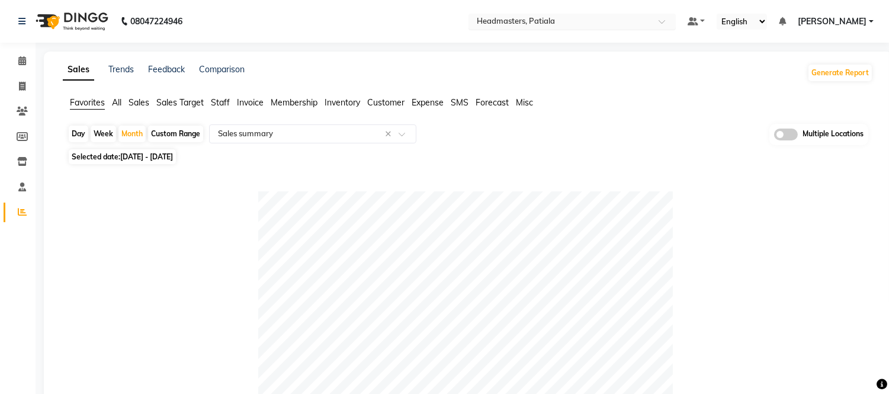
click at [646, 28] on ng-select "Select Location × Headmasters, [GEOGRAPHIC_DATA]" at bounding box center [572, 22] width 207 height 16
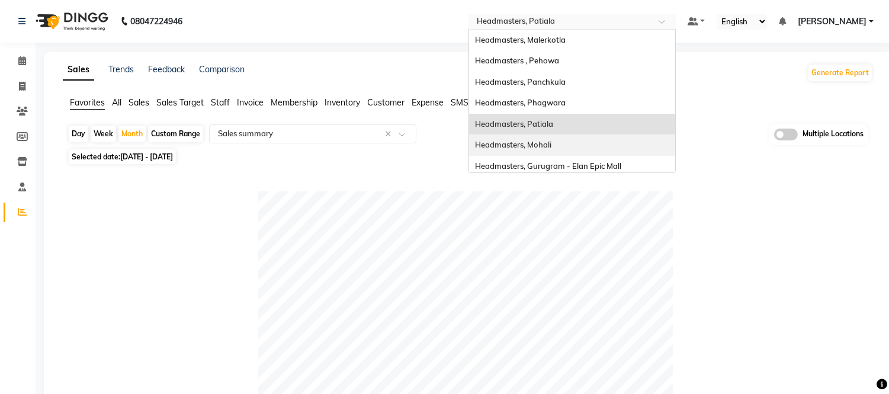
click at [552, 147] on span "Headmasters, Mohali" at bounding box center [513, 144] width 76 height 9
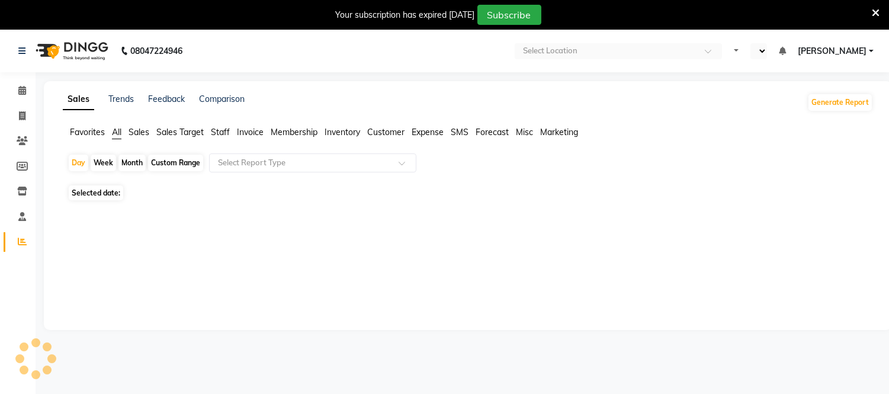
select select "en"
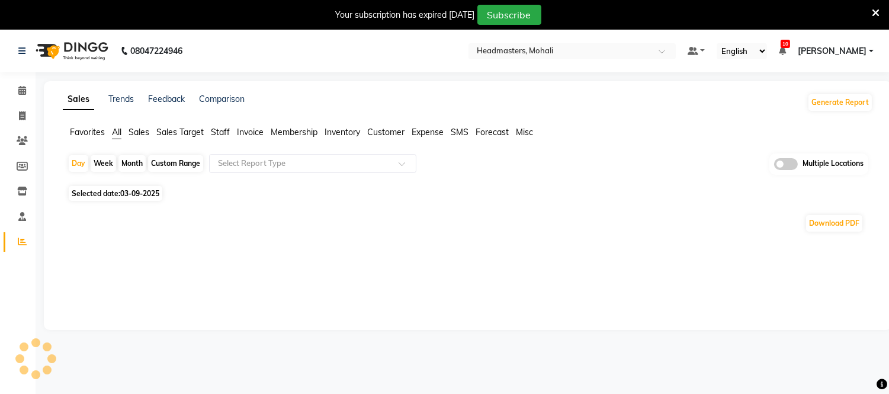
click at [875, 12] on icon at bounding box center [876, 13] width 8 height 11
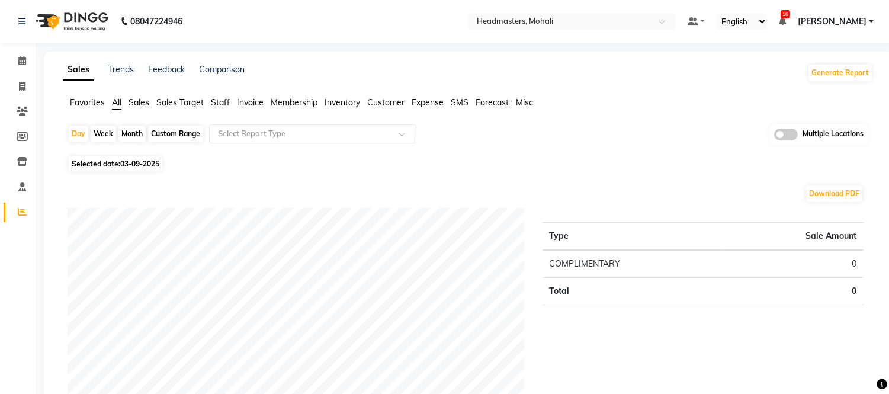
click at [219, 107] on span "Staff" at bounding box center [220, 102] width 19 height 11
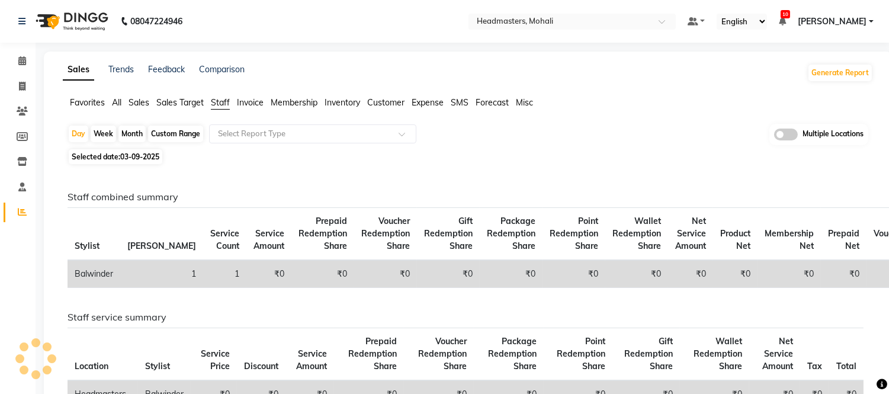
click at [80, 102] on span "Favorites" at bounding box center [87, 102] width 35 height 11
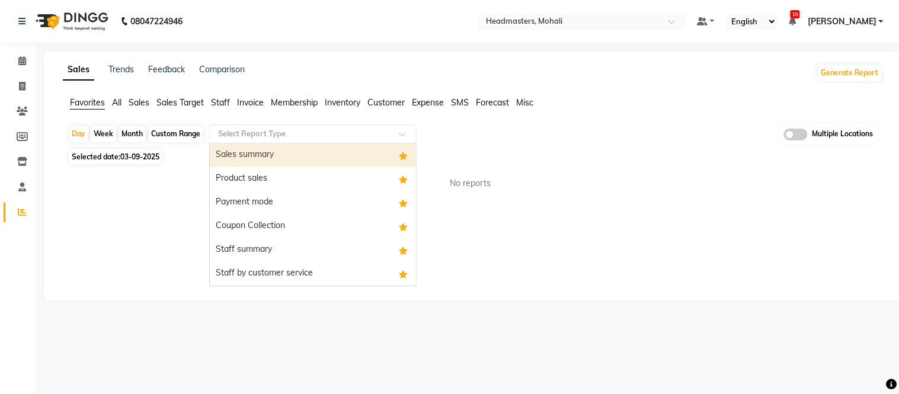
click at [226, 132] on input "text" at bounding box center [301, 134] width 171 height 12
click at [235, 160] on div "Sales summary" at bounding box center [313, 155] width 206 height 24
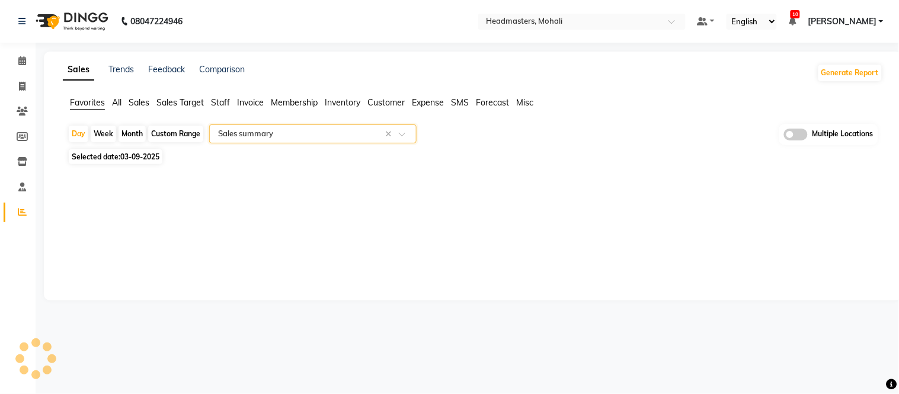
select select "full_report"
select select "csv"
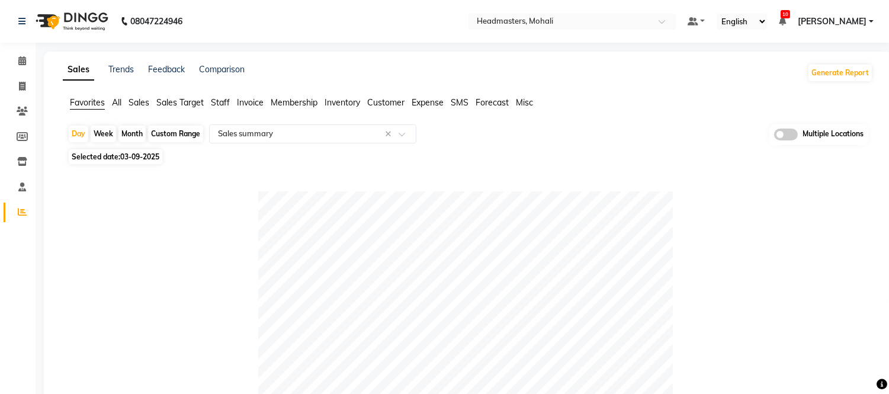
click at [131, 136] on div "Month" at bounding box center [132, 134] width 27 height 17
select select "9"
select select "2025"
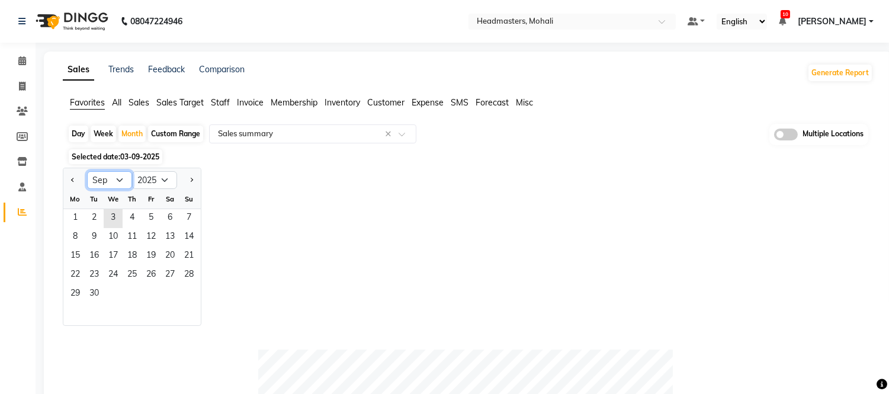
drag, startPoint x: 116, startPoint y: 178, endPoint x: 115, endPoint y: 185, distance: 7.7
click at [116, 178] on select "Jan Feb Mar Apr May Jun [DATE] Aug Sep Oct Nov Dec" at bounding box center [109, 180] width 45 height 18
select select "8"
click at [87, 171] on select "Jan Feb Mar Apr May Jun [DATE] Aug Sep Oct Nov Dec" at bounding box center [109, 180] width 45 height 18
drag, startPoint x: 144, startPoint y: 221, endPoint x: 191, endPoint y: 223, distance: 47.5
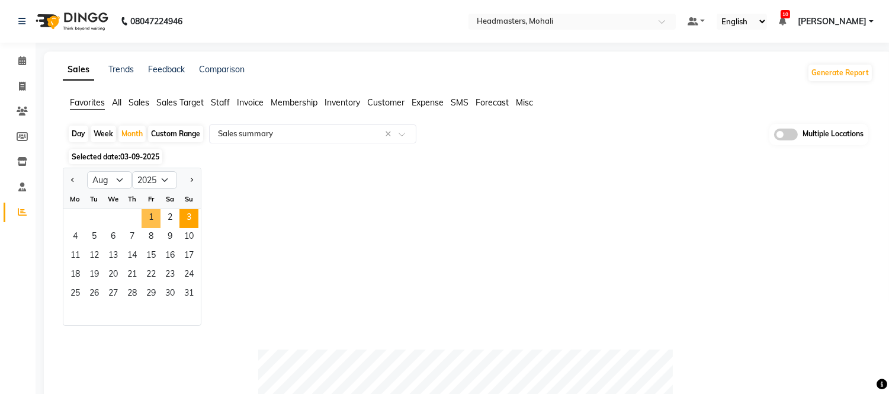
click at [145, 221] on span "1" at bounding box center [151, 218] width 19 height 19
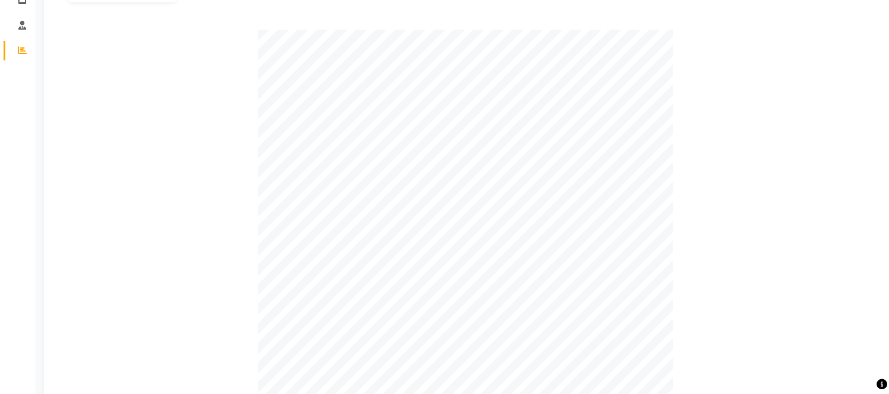
scroll to position [460, 0]
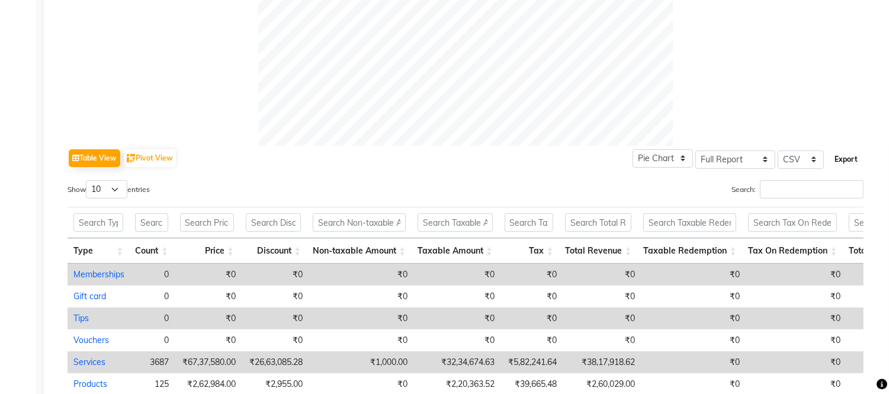
click at [837, 164] on button "Export" at bounding box center [846, 159] width 33 height 20
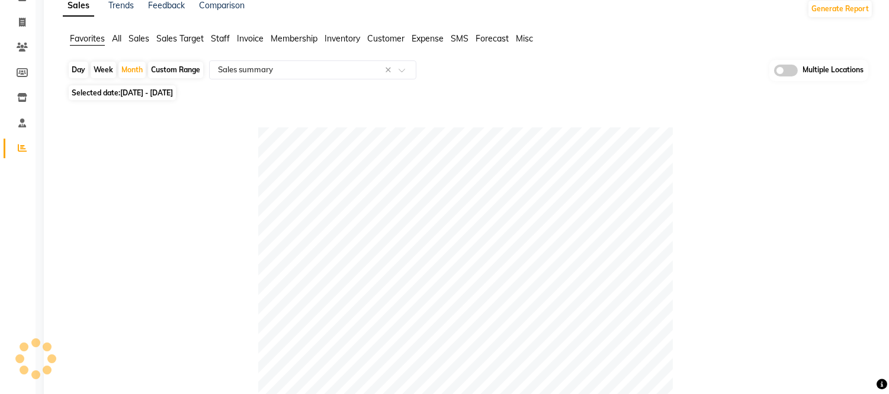
scroll to position [0, 0]
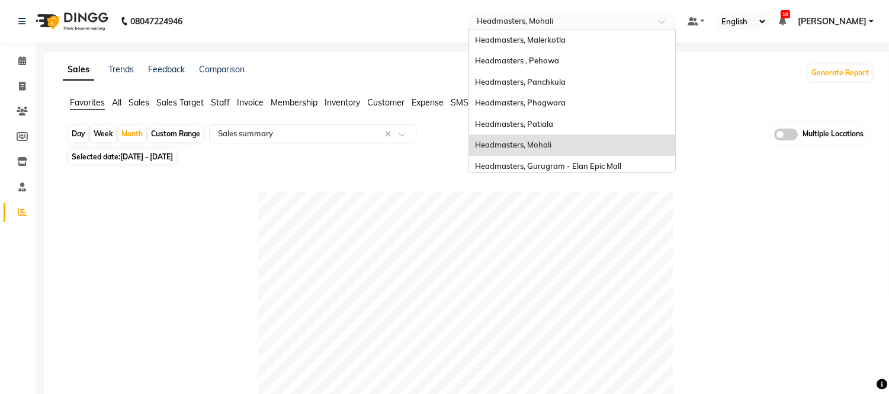
drag, startPoint x: 591, startPoint y: 20, endPoint x: 570, endPoint y: 33, distance: 24.5
click at [591, 20] on input "text" at bounding box center [561, 23] width 172 height 12
click at [577, 162] on span "Headmasters, Gurugram - Elan Epic Mall" at bounding box center [548, 165] width 146 height 9
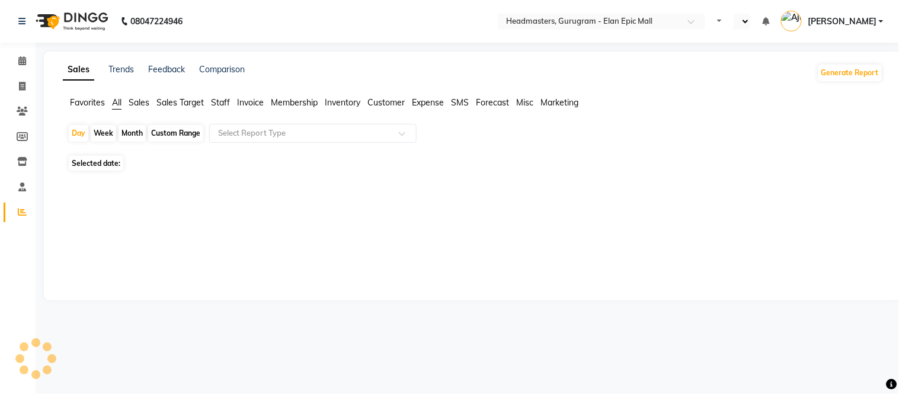
select select "en"
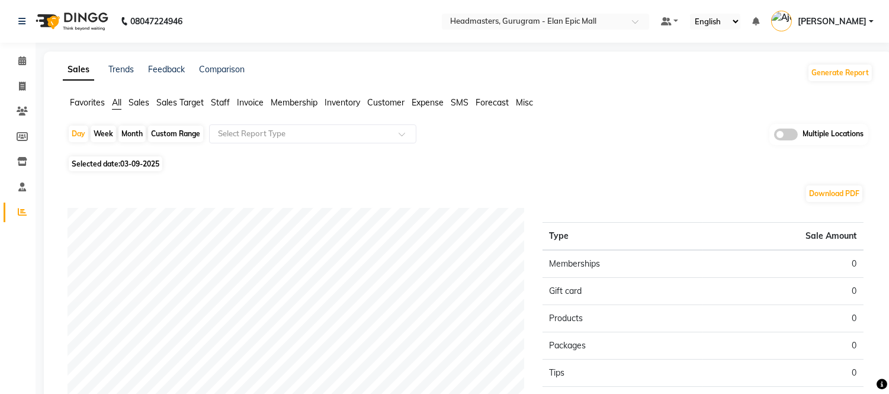
click at [81, 103] on span "Favorites" at bounding box center [87, 102] width 35 height 11
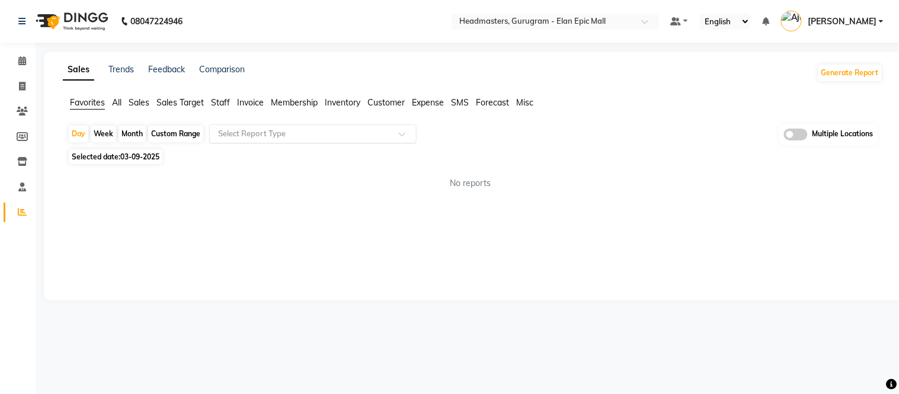
click at [240, 135] on input "text" at bounding box center [301, 134] width 171 height 12
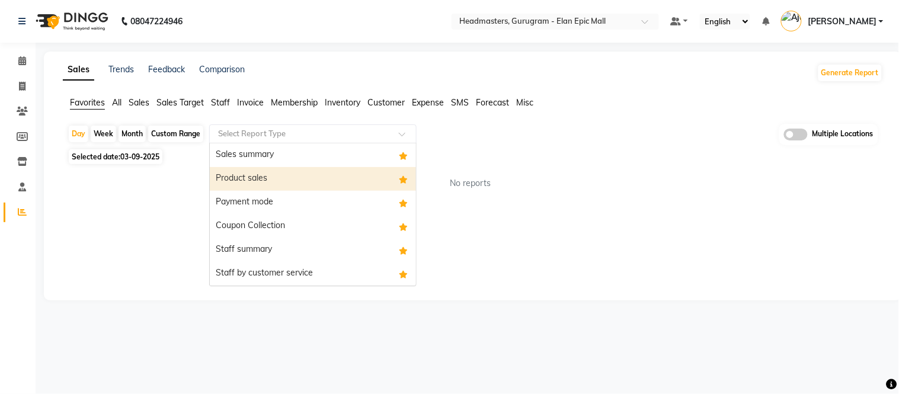
click at [252, 151] on div "Sales summary" at bounding box center [313, 155] width 206 height 24
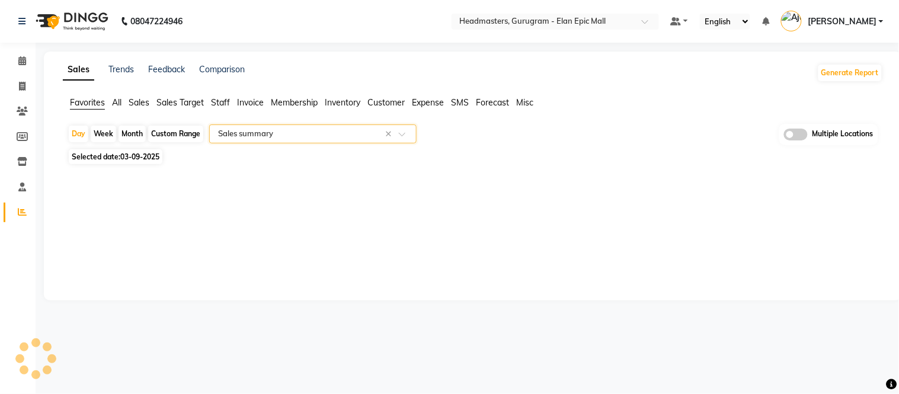
select select "full_report"
select select "csv"
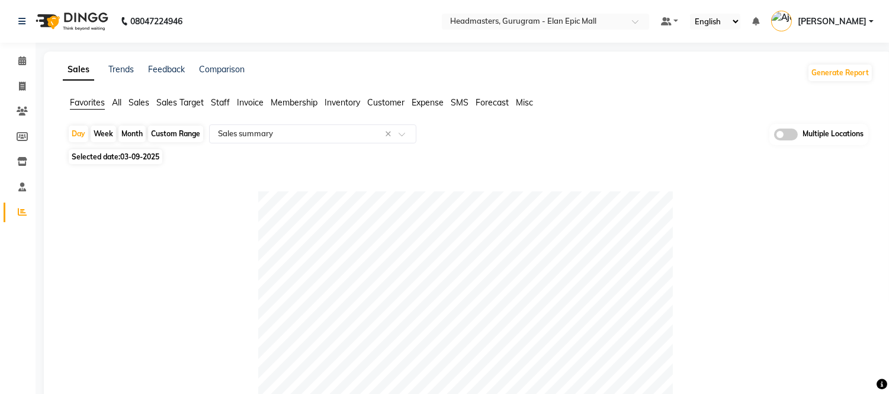
click at [130, 128] on div "Month" at bounding box center [132, 134] width 27 height 17
select select "9"
select select "2025"
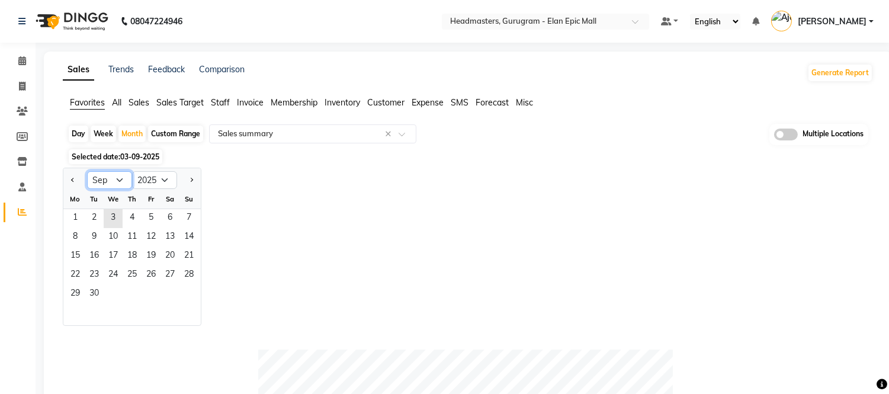
click at [126, 174] on select "Jan Feb Mar Apr May Jun [DATE] Aug Sep Oct Nov Dec" at bounding box center [109, 180] width 45 height 18
select select "8"
click at [87, 171] on select "Jan Feb Mar Apr May Jun [DATE] Aug Sep Oct Nov Dec" at bounding box center [109, 180] width 45 height 18
click at [146, 218] on span "1" at bounding box center [151, 218] width 19 height 19
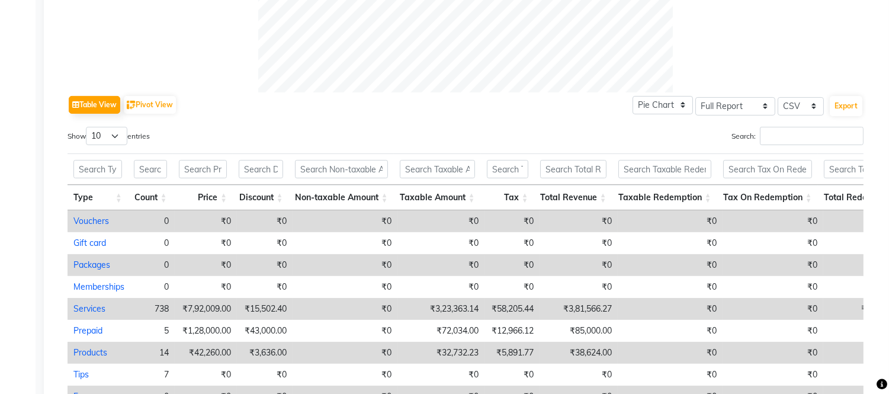
scroll to position [505, 0]
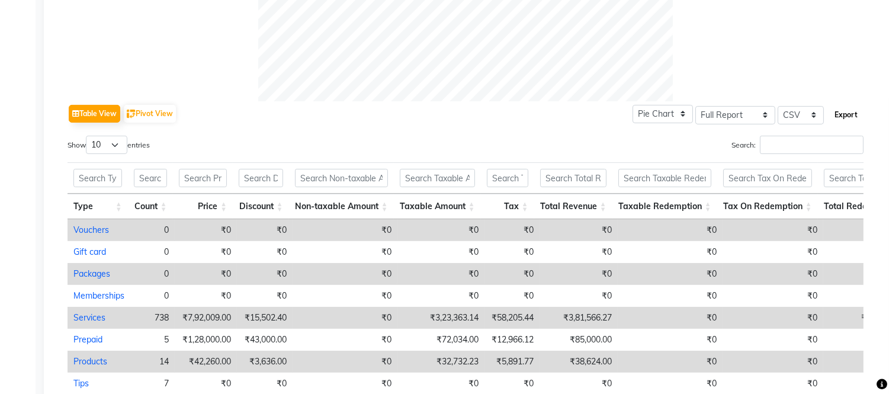
click at [844, 111] on button "Export" at bounding box center [846, 115] width 33 height 20
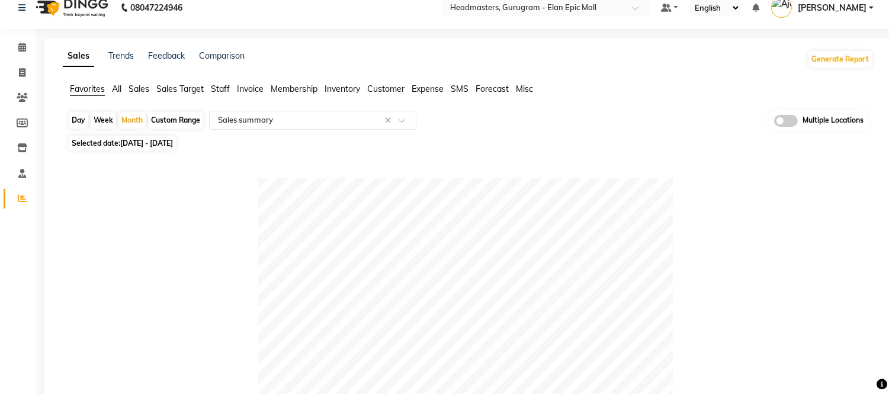
scroll to position [0, 0]
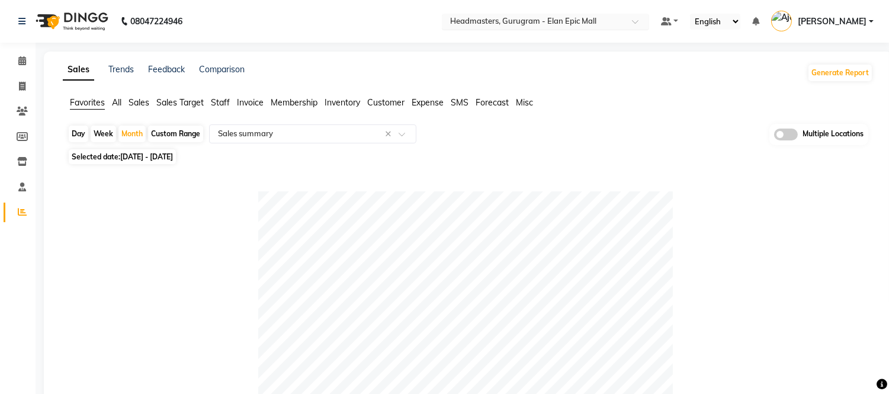
click at [552, 25] on input "text" at bounding box center [534, 23] width 172 height 12
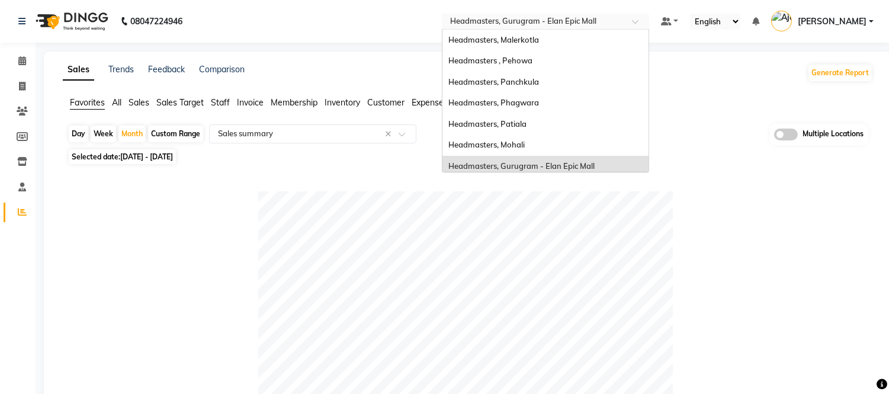
scroll to position [126, 0]
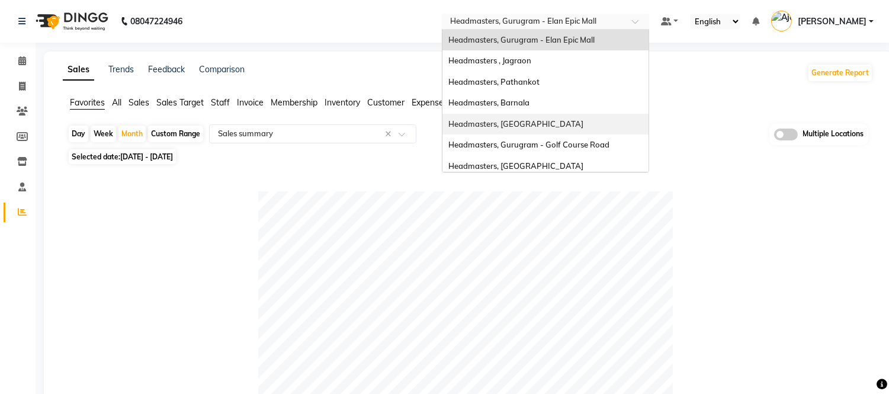
click at [549, 121] on span "Headmasters, [GEOGRAPHIC_DATA]" at bounding box center [516, 123] width 135 height 9
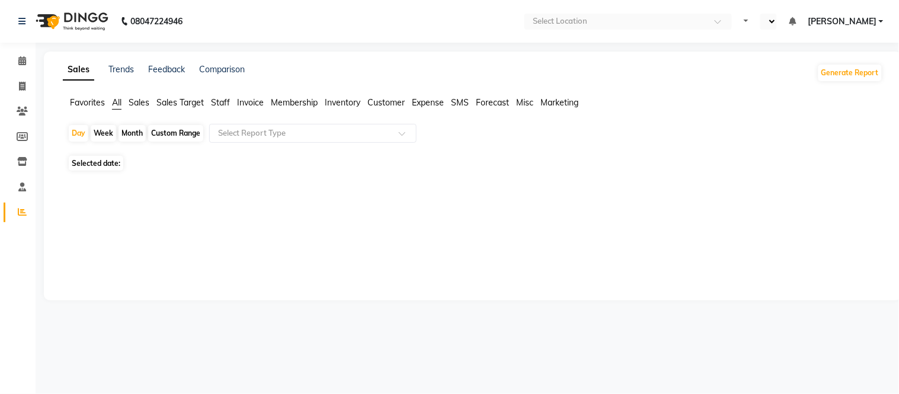
select select "en"
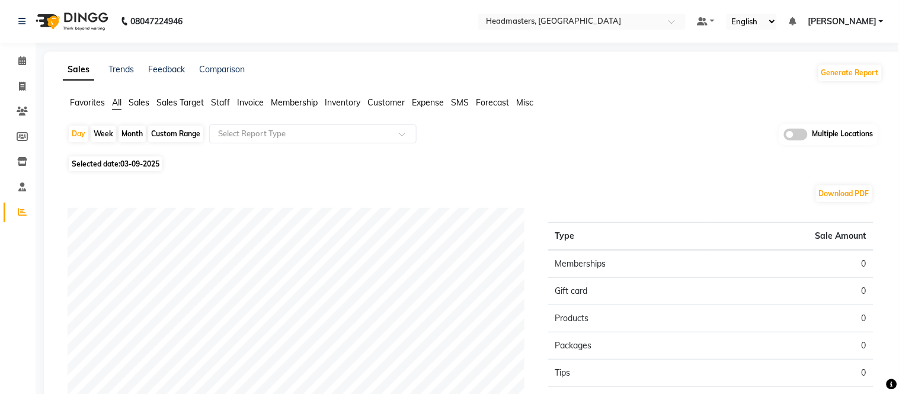
click at [90, 103] on span "Favorites" at bounding box center [87, 102] width 35 height 11
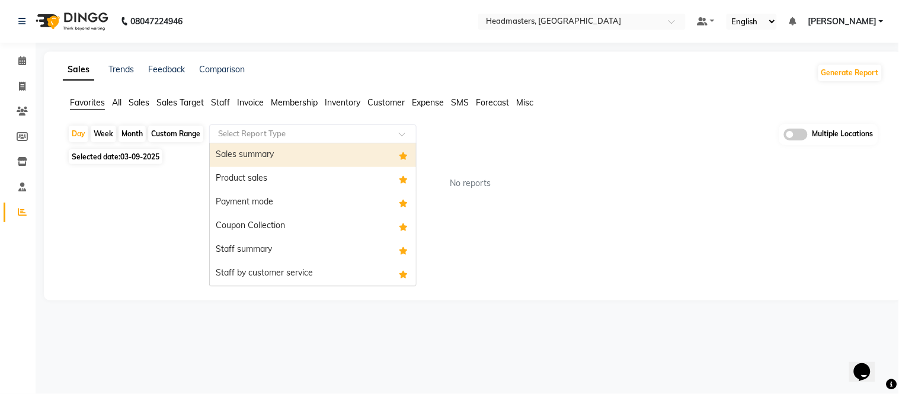
click at [238, 154] on div "Sales summary" at bounding box center [313, 155] width 206 height 24
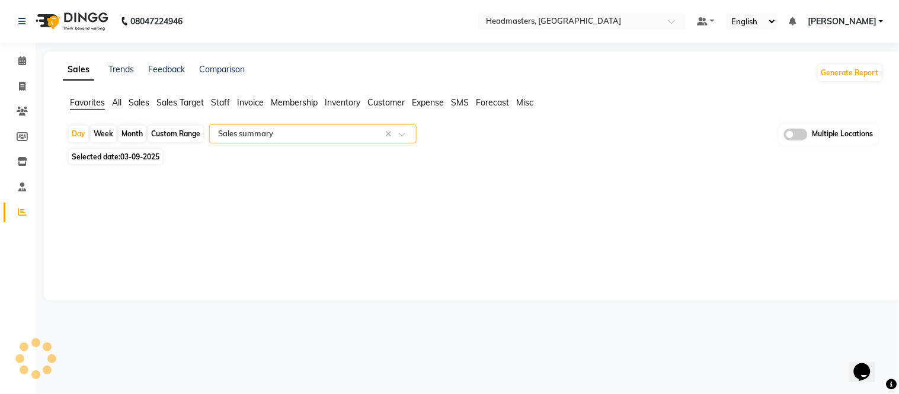
select select "full_report"
select select "csv"
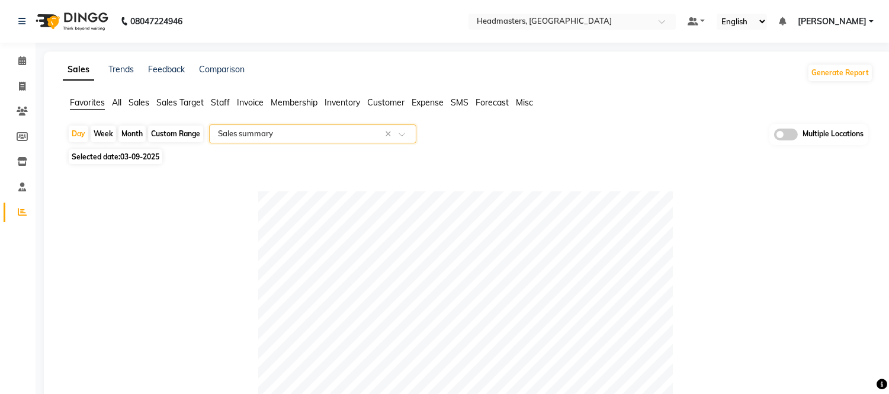
click at [127, 135] on div "Month" at bounding box center [132, 134] width 27 height 17
select select "9"
select select "2025"
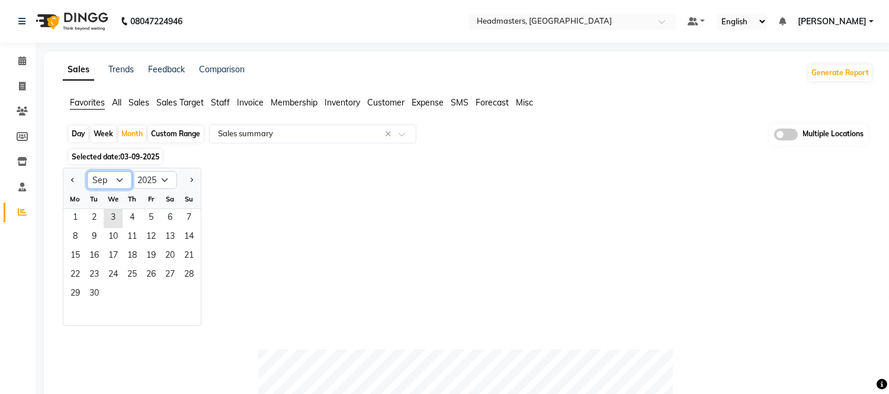
click at [117, 181] on select "Jan Feb Mar Apr May Jun [DATE] Aug Sep Oct Nov Dec" at bounding box center [109, 180] width 45 height 18
select select "8"
click at [87, 171] on select "Jan Feb Mar Apr May Jun [DATE] Aug Sep Oct Nov Dec" at bounding box center [109, 180] width 45 height 18
drag, startPoint x: 146, startPoint y: 216, endPoint x: 160, endPoint y: 227, distance: 17.8
click at [147, 216] on span "1" at bounding box center [151, 218] width 19 height 19
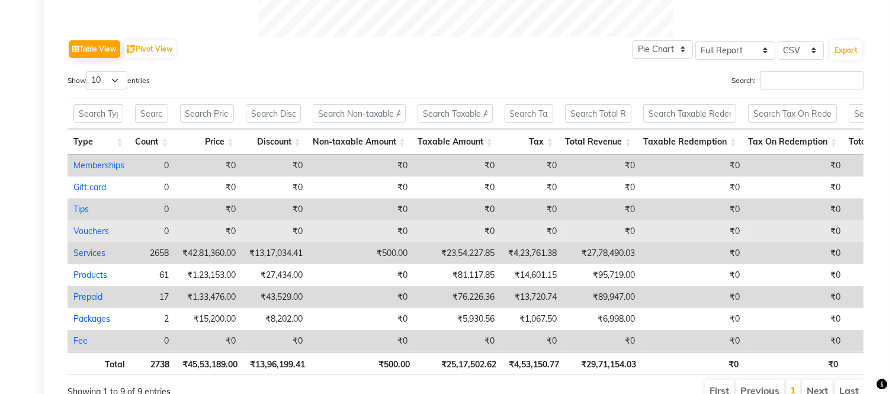
scroll to position [593, 0]
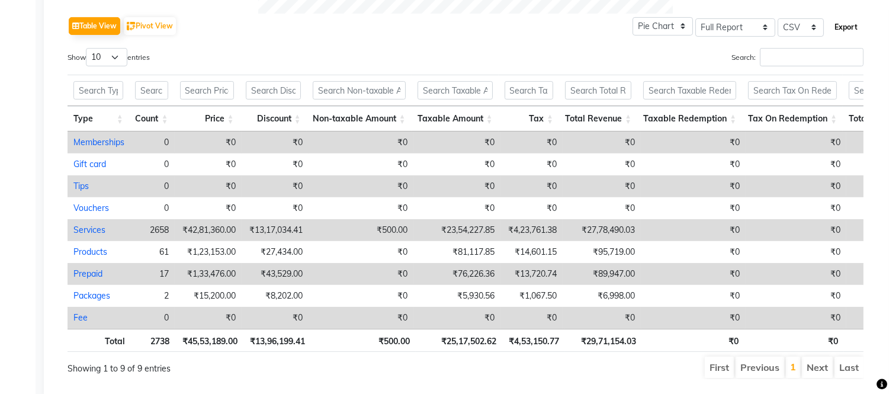
click at [859, 30] on button "Export" at bounding box center [846, 27] width 33 height 20
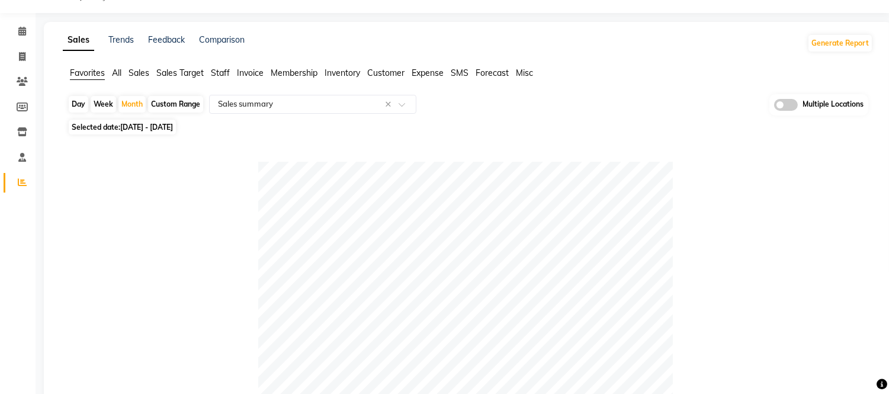
scroll to position [0, 0]
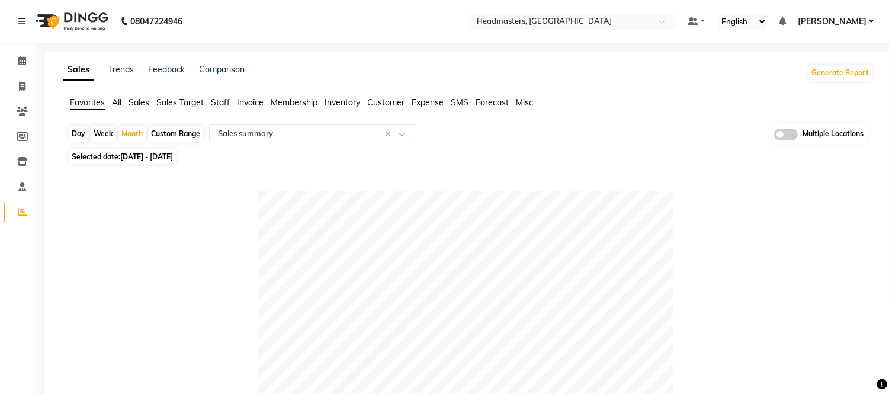
click at [540, 25] on input "text" at bounding box center [561, 23] width 172 height 12
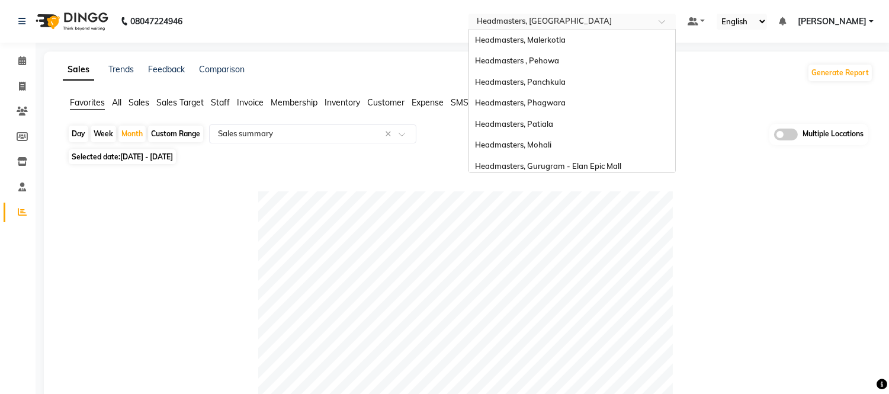
scroll to position [210, 0]
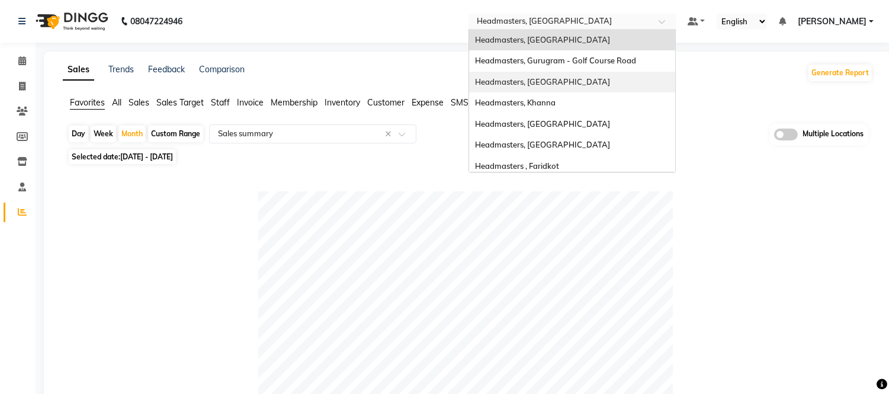
click at [550, 82] on span "Headmasters, [GEOGRAPHIC_DATA]" at bounding box center [542, 81] width 135 height 9
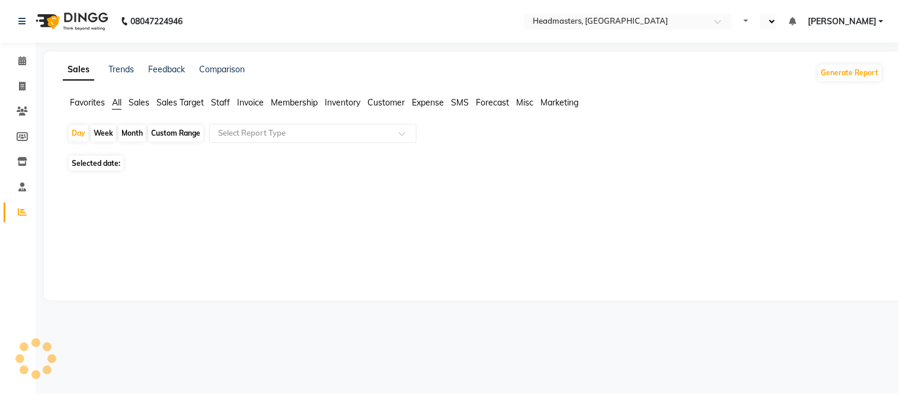
select select "en"
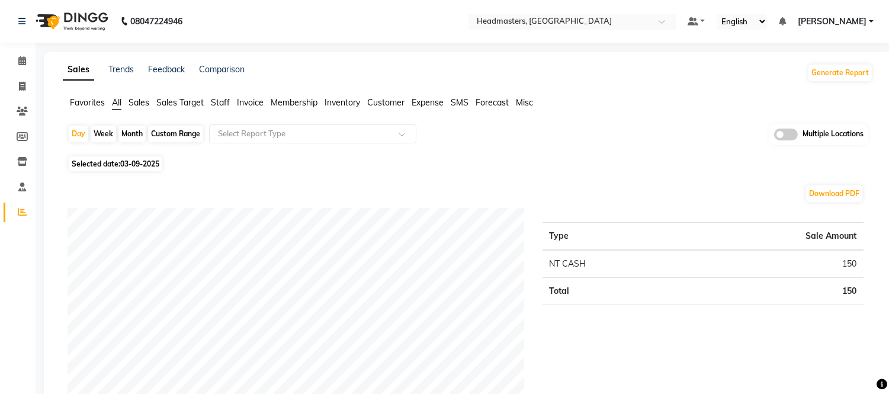
click at [98, 101] on span "Favorites" at bounding box center [87, 102] width 35 height 11
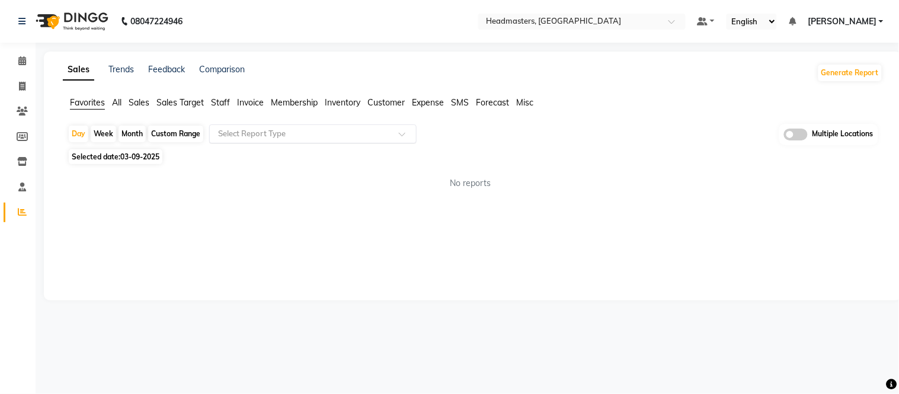
click at [219, 139] on input "text" at bounding box center [301, 134] width 171 height 12
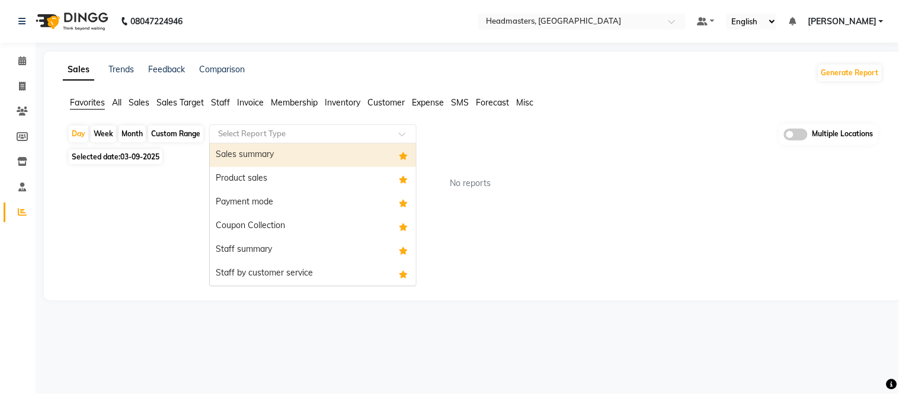
click at [237, 158] on div "Sales summary" at bounding box center [313, 155] width 206 height 24
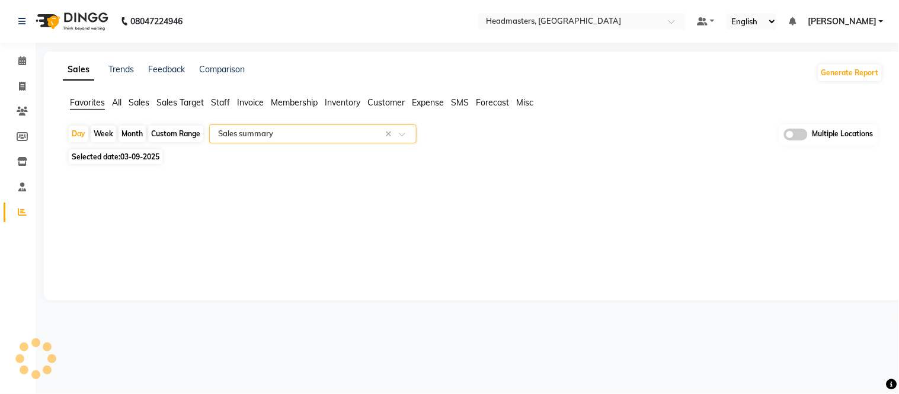
click at [121, 129] on div "Month" at bounding box center [132, 134] width 27 height 17
select select "9"
select select "2025"
select select "full_report"
select select "csv"
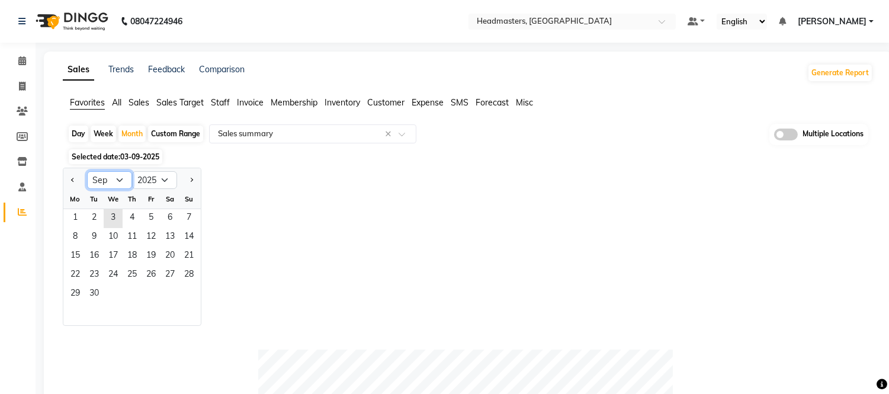
click at [115, 183] on select "Jan Feb Mar Apr May Jun [DATE] Aug Sep Oct Nov Dec" at bounding box center [109, 180] width 45 height 18
select select "8"
click at [87, 171] on select "Jan Feb Mar Apr May Jun [DATE] Aug Sep Oct Nov Dec" at bounding box center [109, 180] width 45 height 18
click at [158, 215] on span "1" at bounding box center [151, 218] width 19 height 19
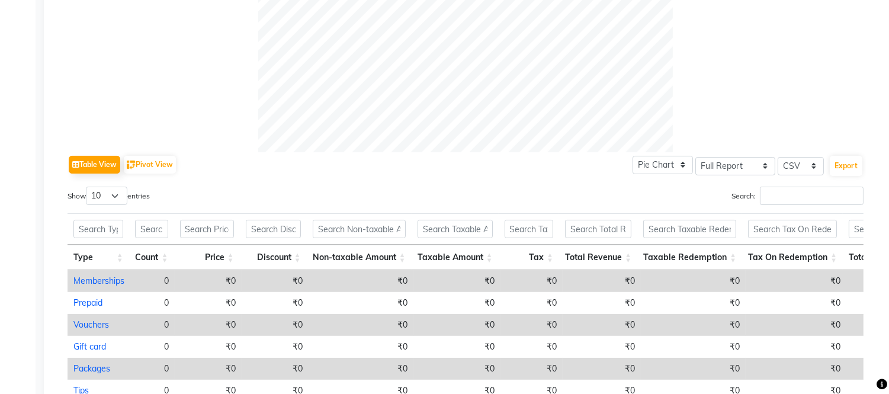
scroll to position [439, 0]
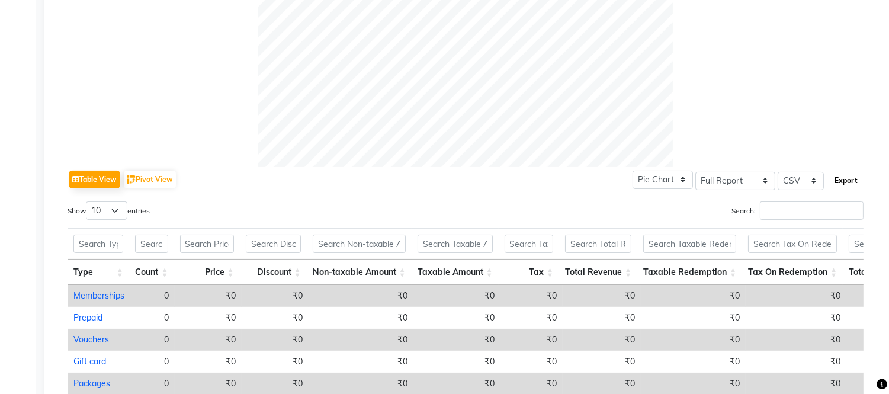
click at [843, 184] on button "Export" at bounding box center [846, 181] width 33 height 20
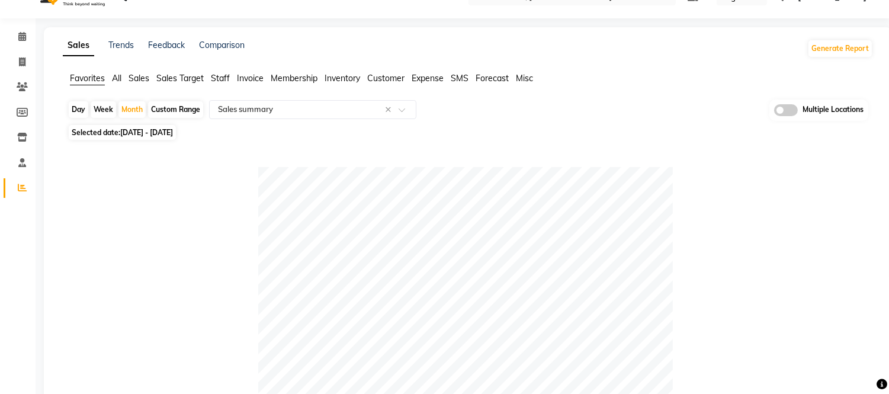
scroll to position [0, 0]
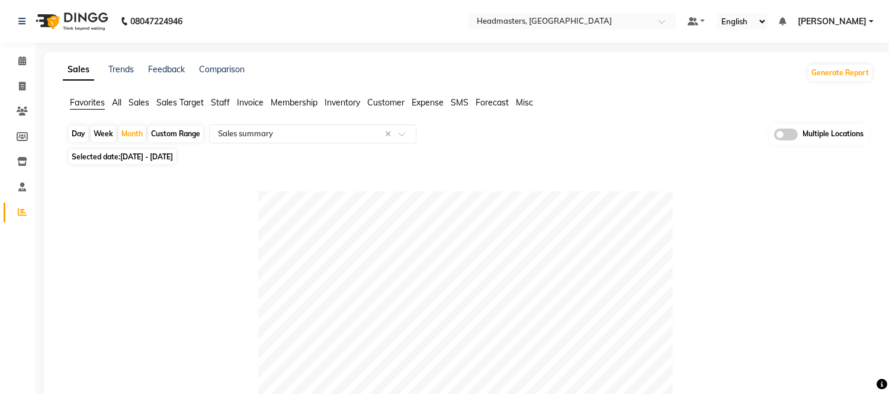
click at [529, 30] on nav "08047224946 Select Location × Headmasters, Batala Default Panel My Panel Englis…" at bounding box center [444, 21] width 889 height 43
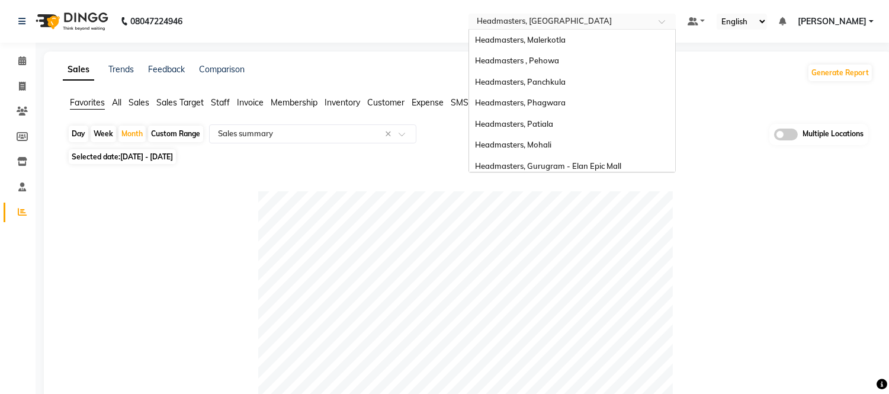
drag, startPoint x: 549, startPoint y: 17, endPoint x: 551, endPoint y: 24, distance: 7.3
click at [551, 20] on input "text" at bounding box center [561, 23] width 172 height 12
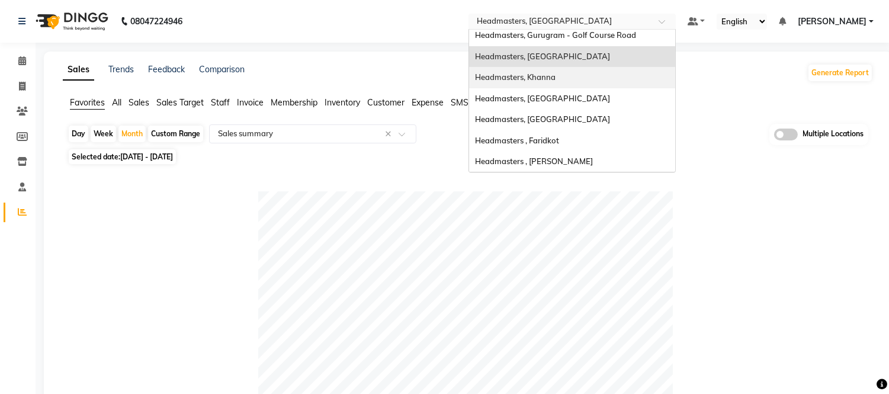
click at [552, 76] on span "Headmasters, Khanna" at bounding box center [515, 76] width 81 height 9
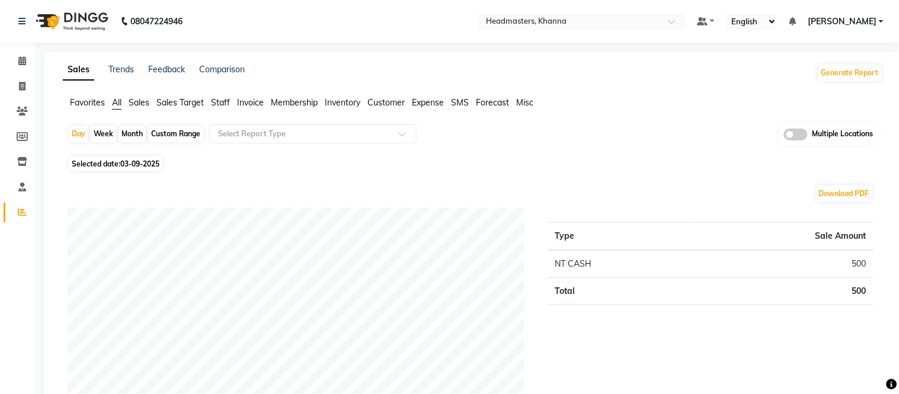
click at [91, 99] on span "Favorites" at bounding box center [87, 102] width 35 height 11
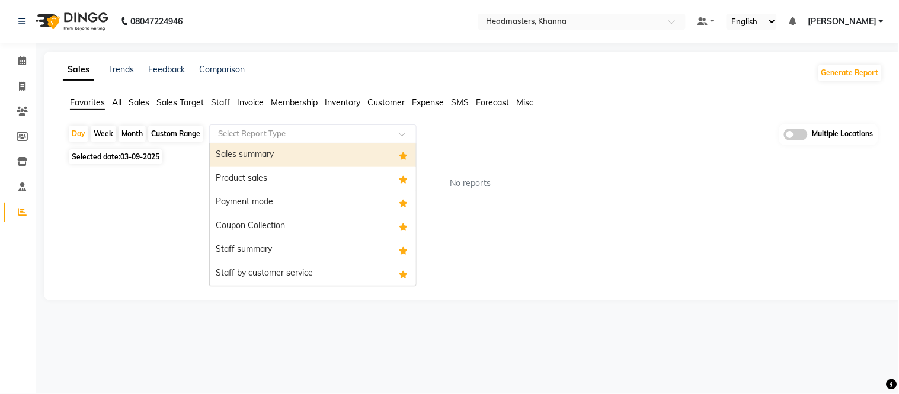
click at [225, 128] on input "text" at bounding box center [301, 134] width 171 height 12
click at [233, 146] on div "Sales summary" at bounding box center [313, 155] width 206 height 24
select select "full_report"
select select "csv"
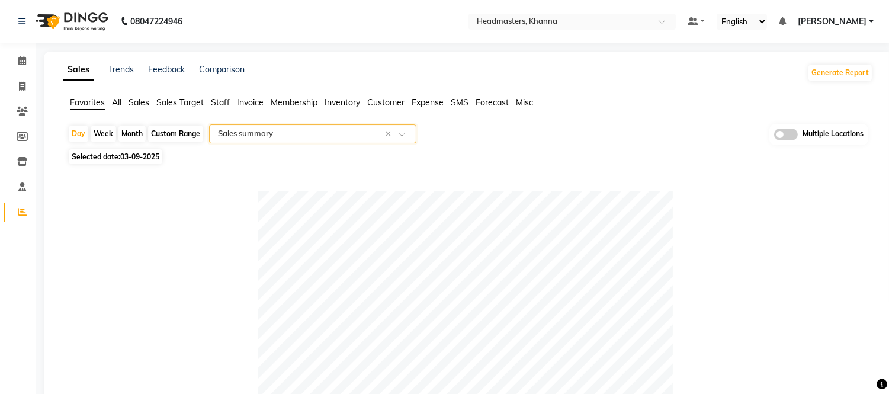
click at [137, 134] on div "Month" at bounding box center [132, 134] width 27 height 17
select select "9"
select select "2025"
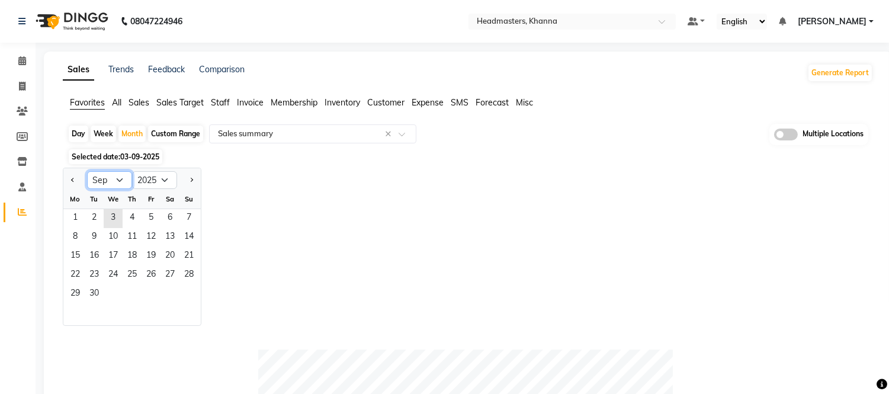
click at [113, 184] on select "Jan Feb Mar Apr May Jun [DATE] Aug Sep Oct Nov Dec" at bounding box center [109, 180] width 45 height 18
select select "8"
click at [87, 171] on select "Jan Feb Mar Apr May Jun [DATE] Aug Sep Oct Nov Dec" at bounding box center [109, 180] width 45 height 18
click at [149, 216] on span "1" at bounding box center [151, 218] width 19 height 19
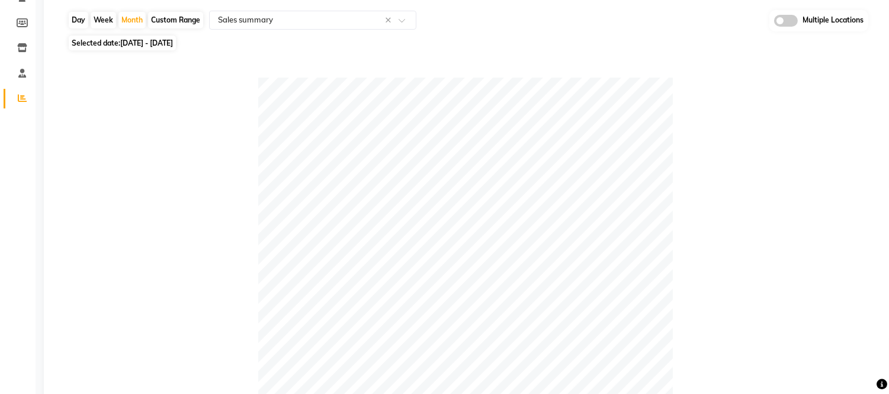
scroll to position [395, 0]
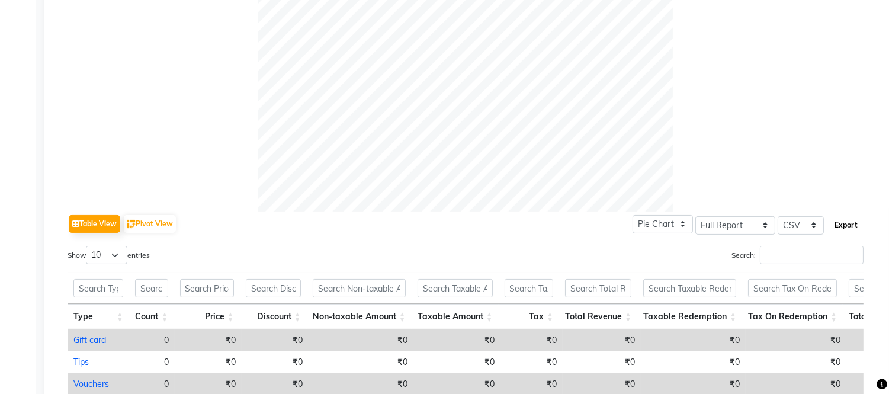
click at [847, 223] on button "Export" at bounding box center [846, 225] width 33 height 20
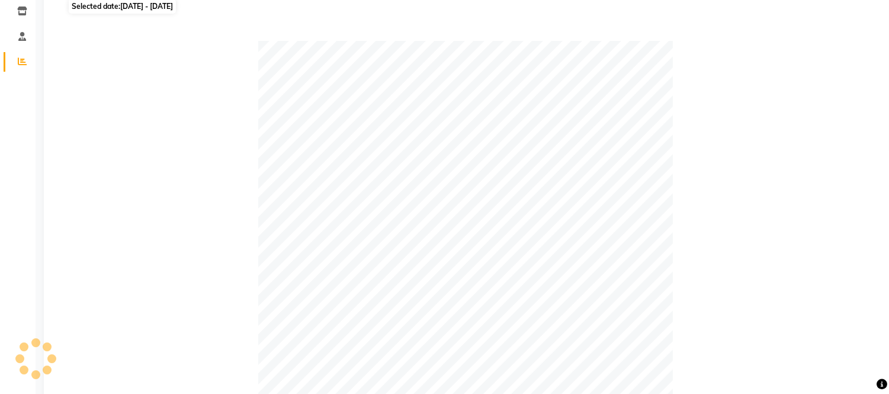
scroll to position [0, 0]
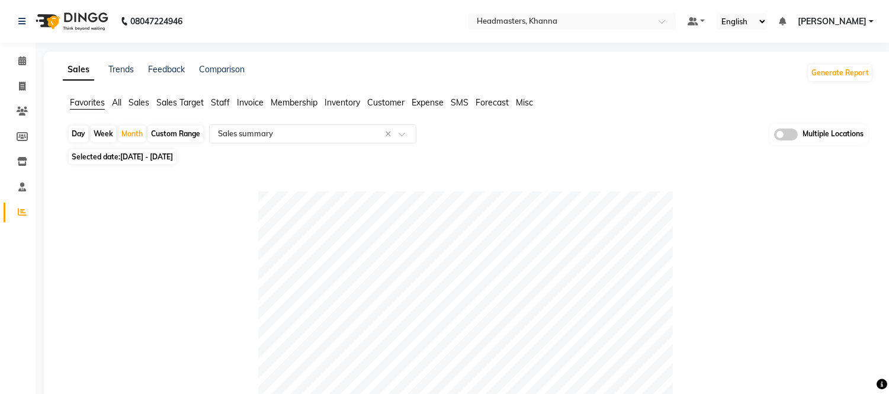
click at [599, 6] on nav "08047224946 Select Location × Headmasters, Khanna Default Panel My Panel Englis…" at bounding box center [444, 21] width 889 height 43
click at [593, 18] on input "text" at bounding box center [561, 23] width 172 height 12
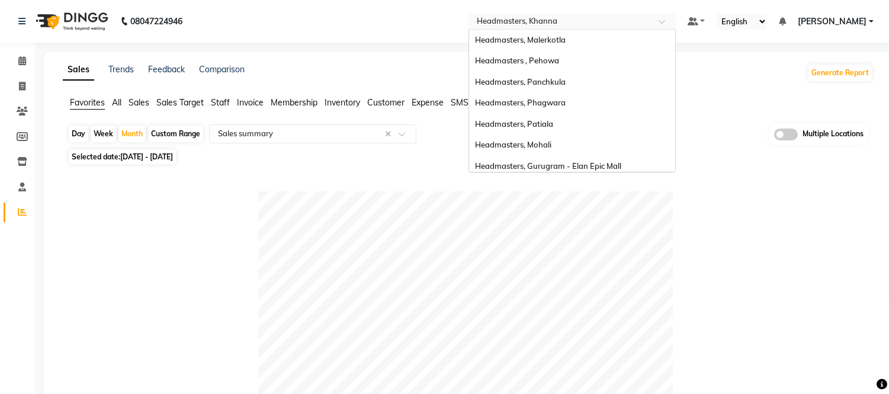
scroll to position [236, 0]
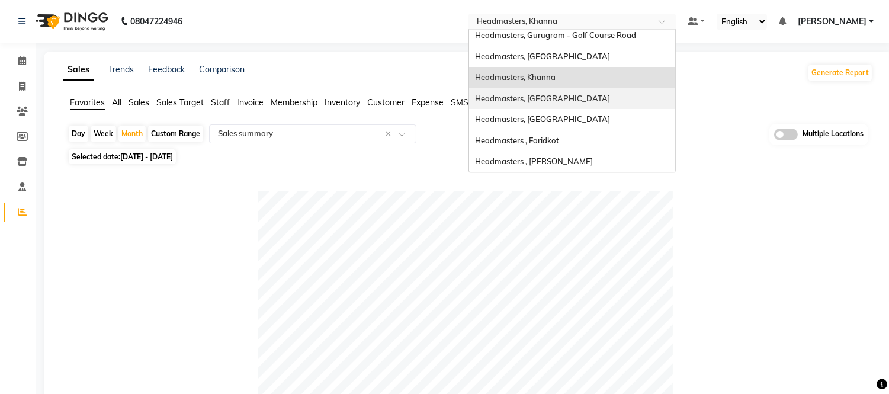
click at [572, 96] on span "Headmasters, [GEOGRAPHIC_DATA]" at bounding box center [542, 98] width 135 height 9
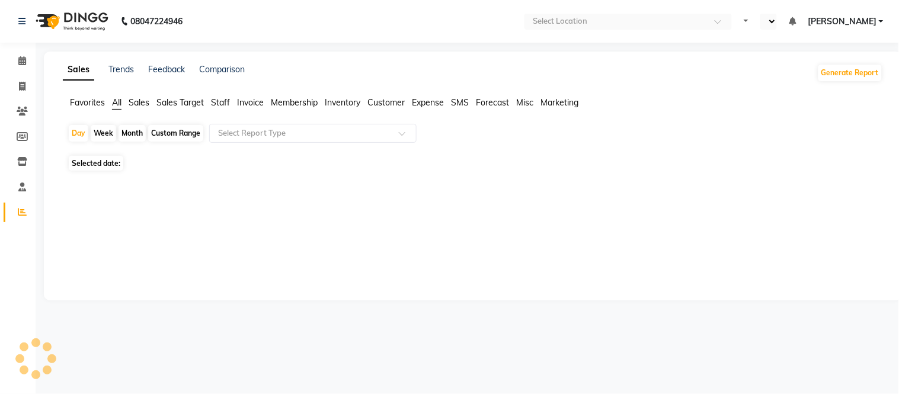
click at [78, 102] on span "Favorites" at bounding box center [87, 102] width 35 height 11
click at [242, 121] on app-reports "Favorites All Sales Sales Target Staff Invoice Membership Inventory Customer Ex…" at bounding box center [473, 145] width 834 height 97
select select "en"
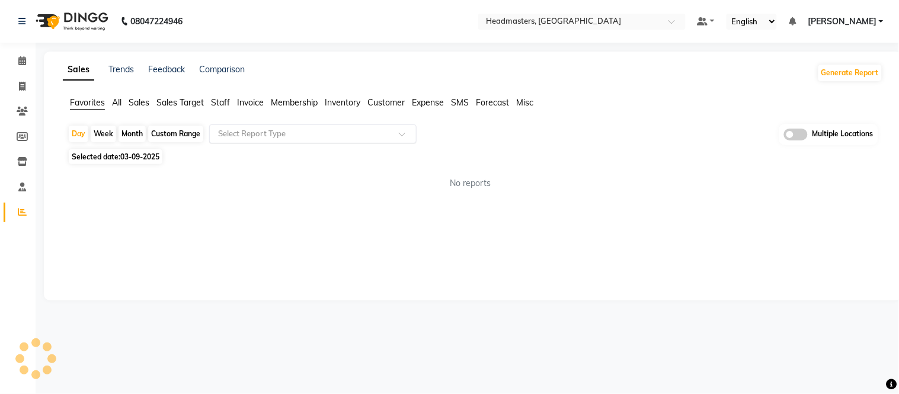
click at [249, 139] on div "Select Report Type" at bounding box center [312, 133] width 207 height 19
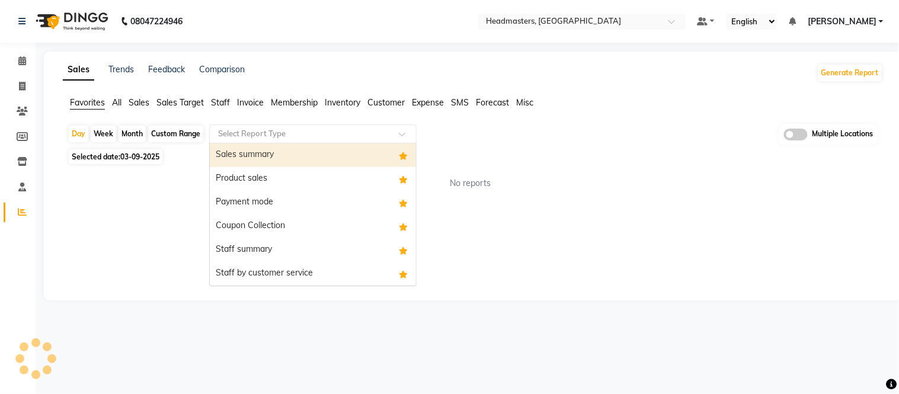
click at [250, 156] on div "Sales summary" at bounding box center [313, 155] width 206 height 24
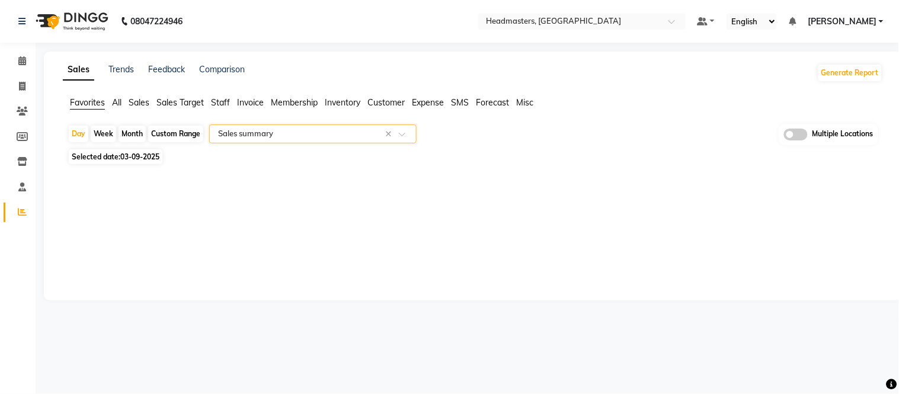
click at [142, 132] on div "Month" at bounding box center [132, 134] width 27 height 17
select select "9"
select select "2025"
select select "full_report"
select select "csv"
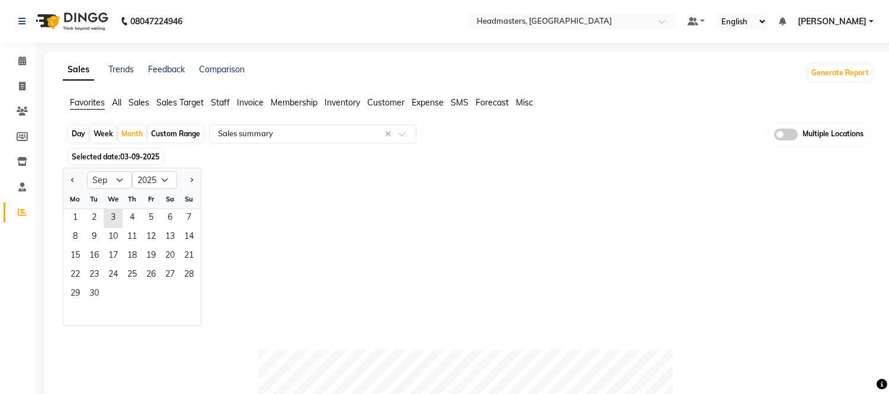
drag, startPoint x: 141, startPoint y: 158, endPoint x: 140, endPoint y: 168, distance: 10.1
click at [141, 159] on span "03-09-2025" at bounding box center [139, 156] width 39 height 9
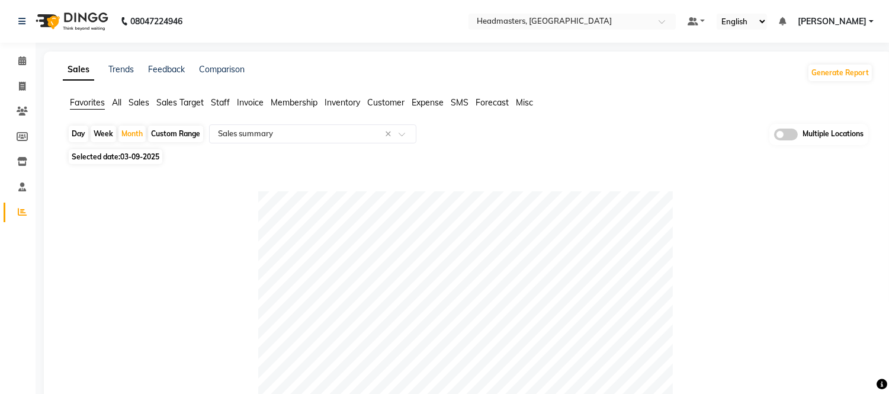
click at [135, 154] on span "03-09-2025" at bounding box center [139, 156] width 39 height 9
select select "9"
select select "2025"
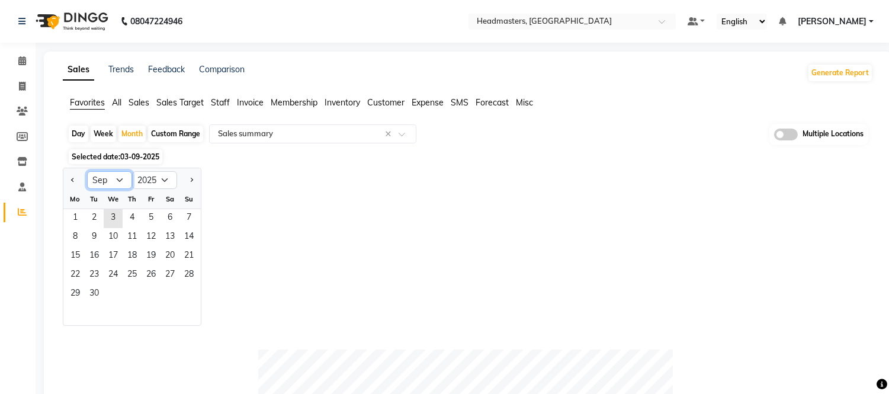
click at [126, 180] on select "Jan Feb Mar Apr May Jun [DATE] Aug Sep Oct Nov Dec" at bounding box center [109, 180] width 45 height 18
select select "8"
click at [87, 171] on select "Jan Feb Mar Apr May Jun [DATE] Aug Sep Oct Nov Dec" at bounding box center [109, 180] width 45 height 18
click at [145, 220] on span "1" at bounding box center [151, 218] width 19 height 19
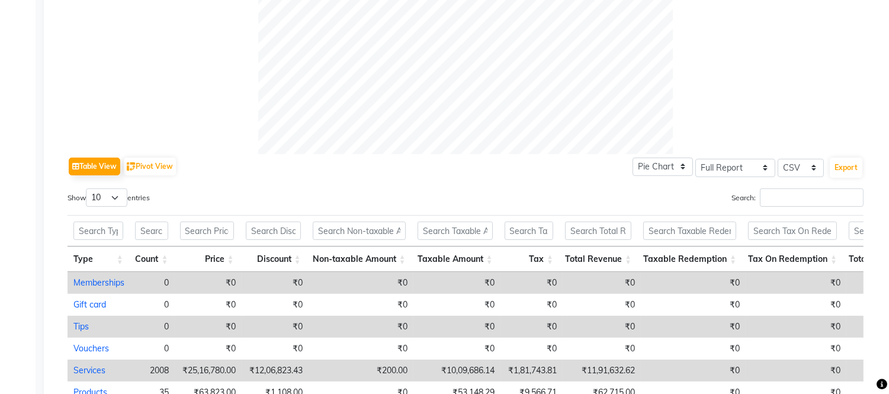
scroll to position [460, 0]
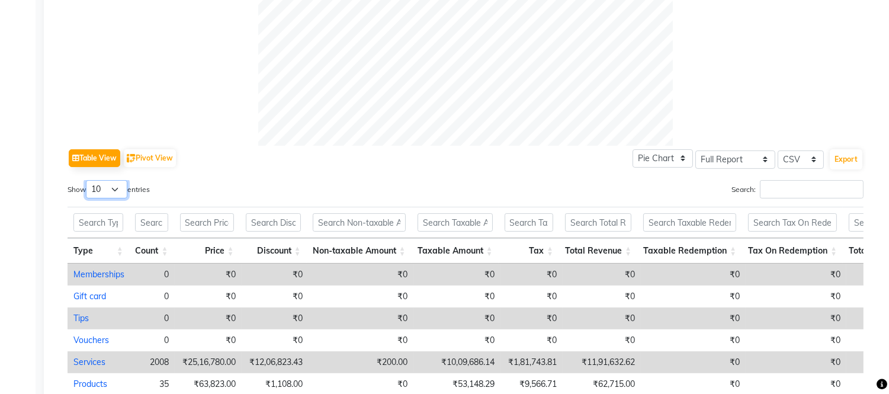
click at [107, 183] on select "10 25 50 100" at bounding box center [106, 189] width 41 height 18
select select "100"
click at [88, 180] on select "10 25 50 100" at bounding box center [106, 189] width 41 height 18
click at [846, 161] on button "Export" at bounding box center [846, 159] width 33 height 20
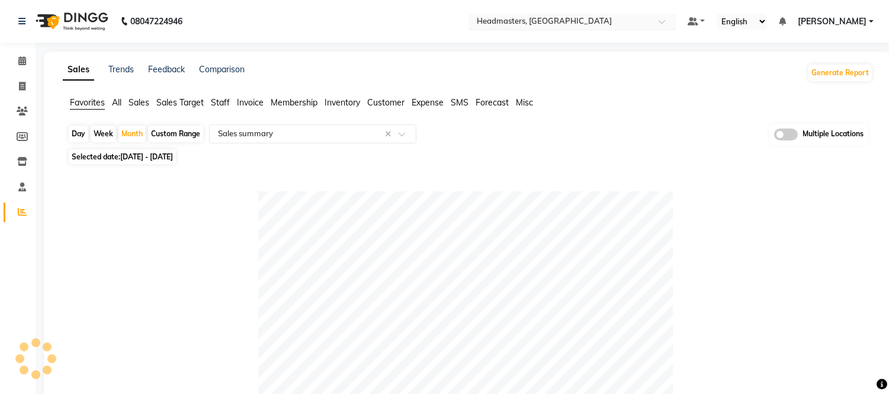
click at [572, 22] on input "text" at bounding box center [561, 23] width 172 height 12
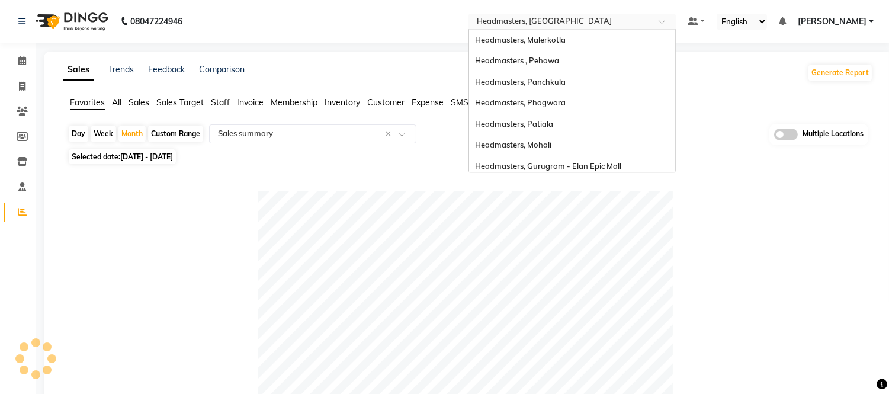
scroll to position [236, 0]
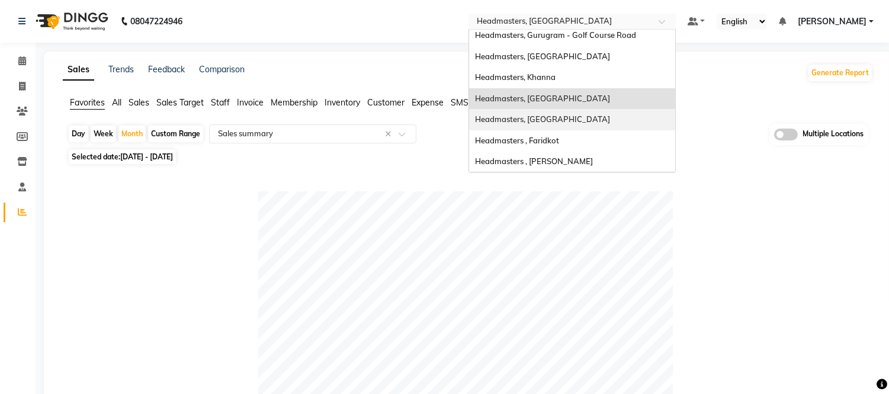
click at [565, 124] on div "Headmasters, [GEOGRAPHIC_DATA]" at bounding box center [572, 119] width 206 height 21
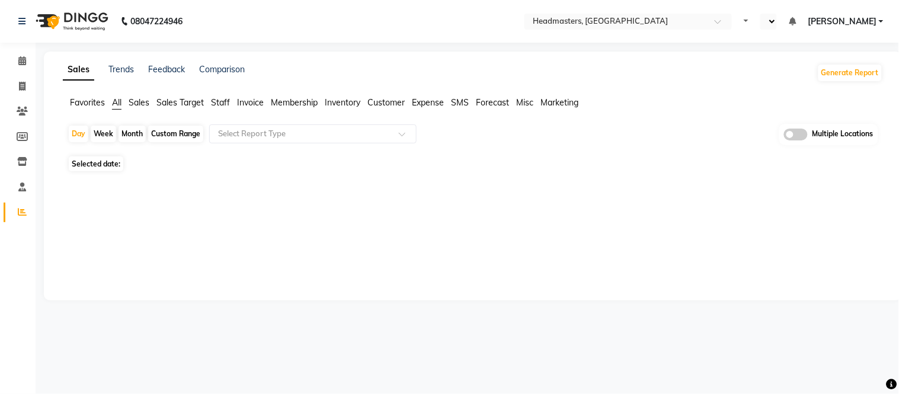
select select "en"
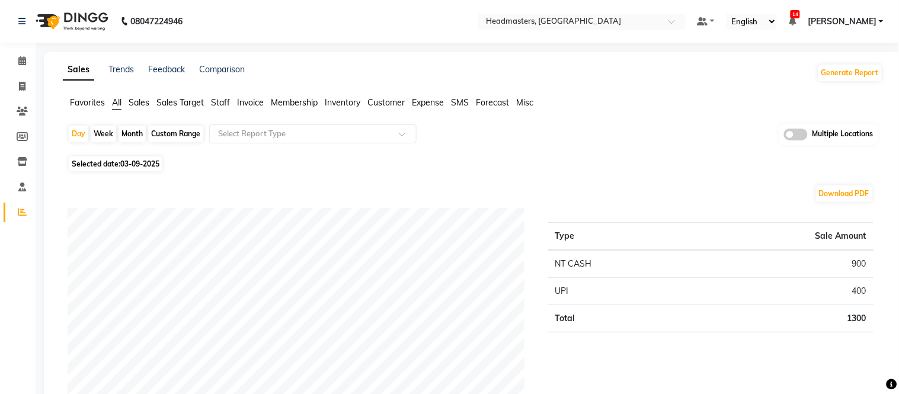
click at [84, 101] on span "Favorites" at bounding box center [87, 102] width 35 height 11
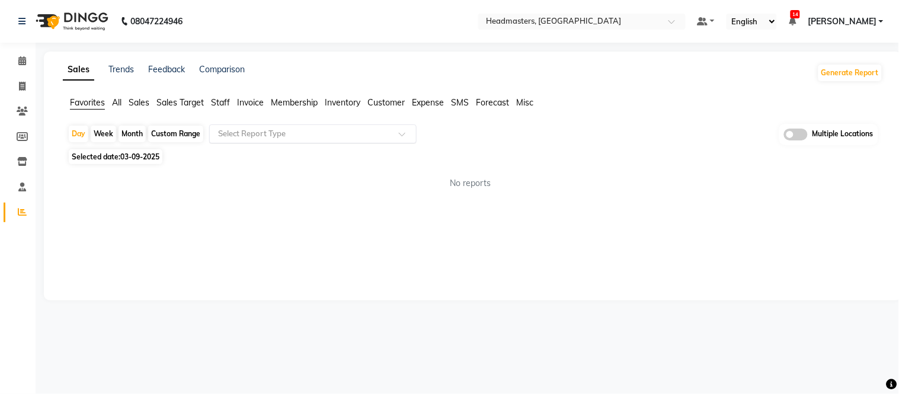
click at [251, 132] on input "text" at bounding box center [301, 134] width 171 height 12
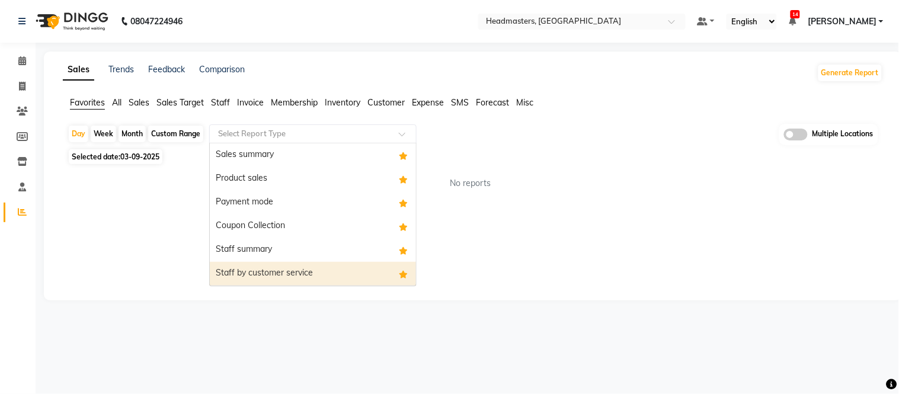
click at [282, 275] on div "Staff by customer service" at bounding box center [313, 274] width 206 height 24
select select "full_report"
select select "csv"
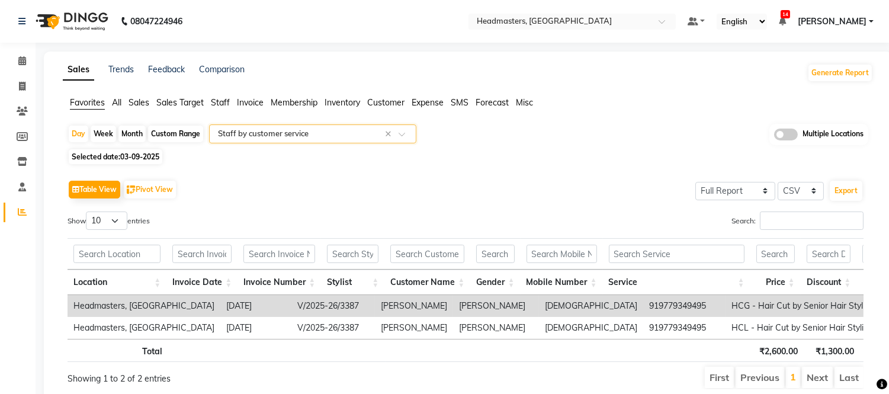
click at [270, 133] on input "text" at bounding box center [301, 134] width 171 height 12
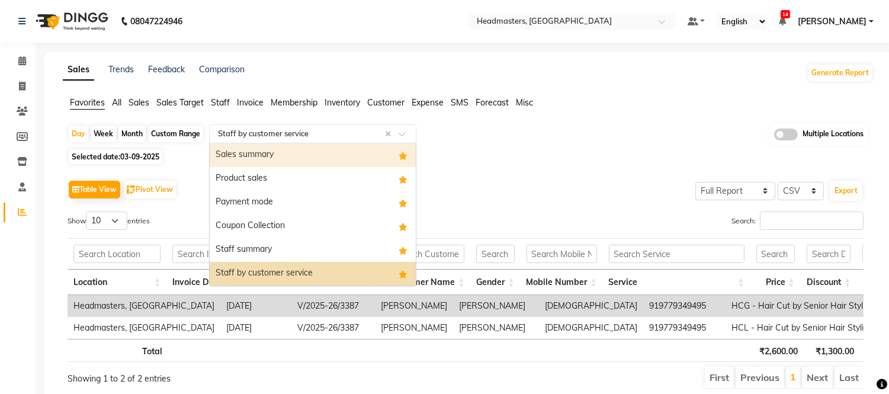
click at [275, 157] on div "Sales summary" at bounding box center [313, 155] width 206 height 24
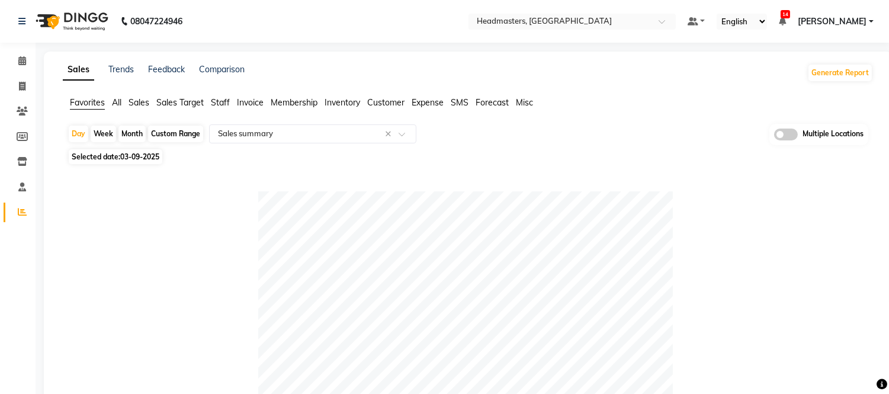
click at [133, 127] on div "Month" at bounding box center [132, 134] width 27 height 17
select select "9"
select select "2025"
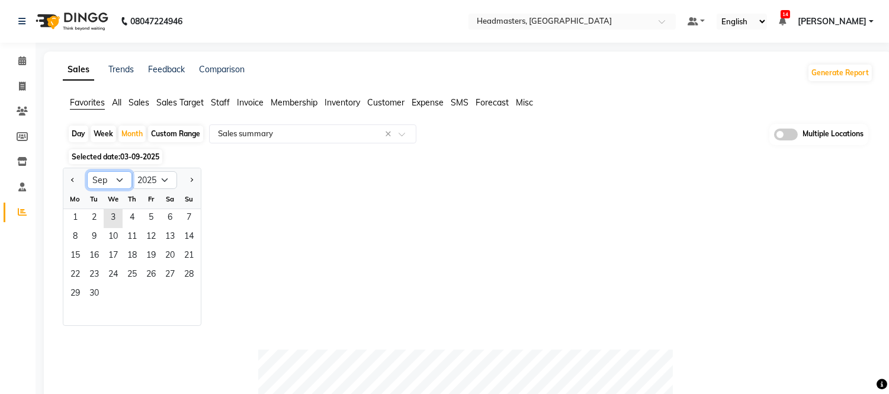
click at [116, 184] on select "Jan Feb Mar Apr May Jun [DATE] Aug Sep Oct Nov Dec" at bounding box center [109, 180] width 45 height 18
select select "8"
click at [87, 171] on select "Jan Feb Mar Apr May Jun [DATE] Aug Sep Oct Nov Dec" at bounding box center [109, 180] width 45 height 18
click at [149, 216] on span "1" at bounding box center [151, 218] width 19 height 19
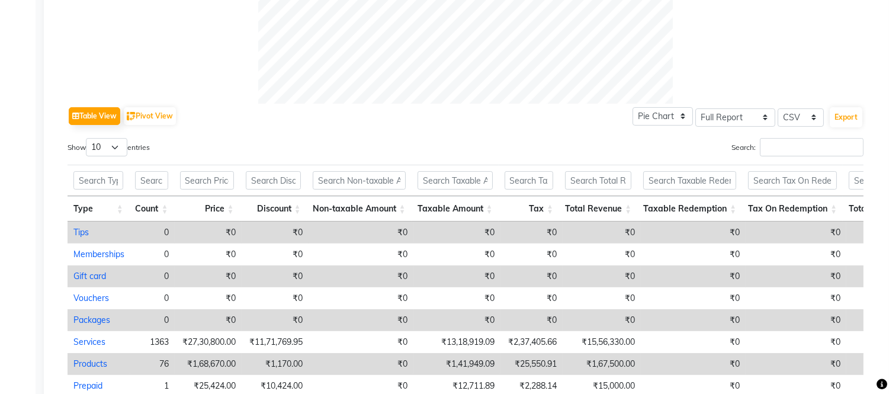
scroll to position [526, 0]
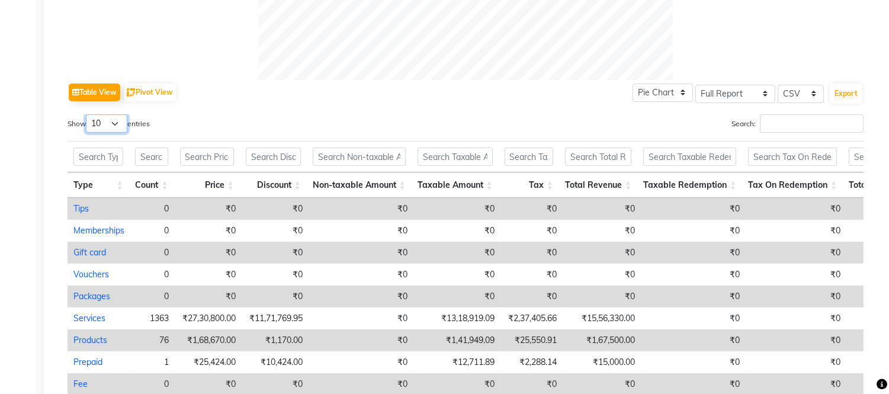
click at [108, 127] on select "10 25 50 100" at bounding box center [106, 123] width 41 height 18
select select "100"
click at [88, 114] on select "10 25 50 100" at bounding box center [106, 123] width 41 height 18
click at [844, 92] on button "Export" at bounding box center [846, 94] width 33 height 20
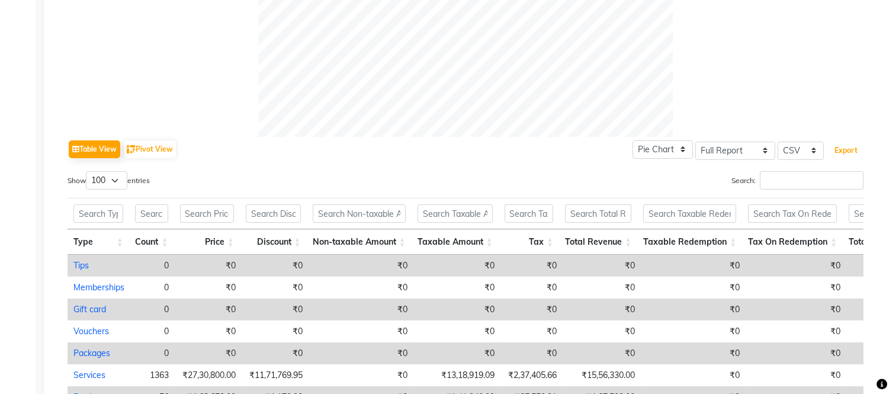
scroll to position [0, 0]
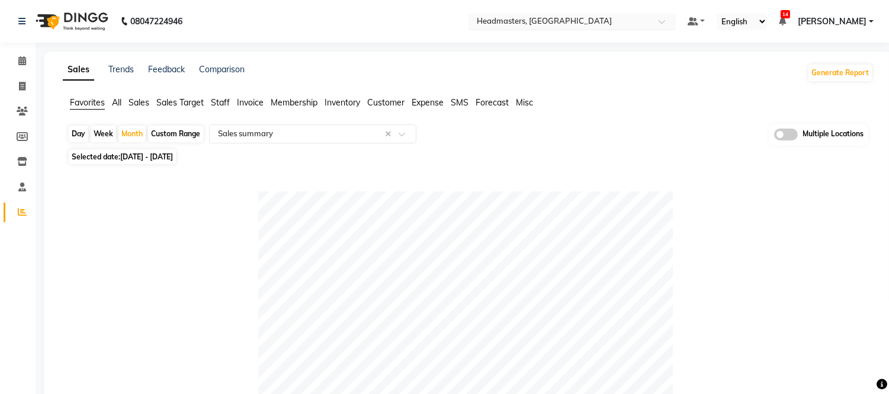
drag, startPoint x: 524, startPoint y: 16, endPoint x: 535, endPoint y: 15, distance: 11.3
click at [525, 17] on input "text" at bounding box center [561, 23] width 172 height 12
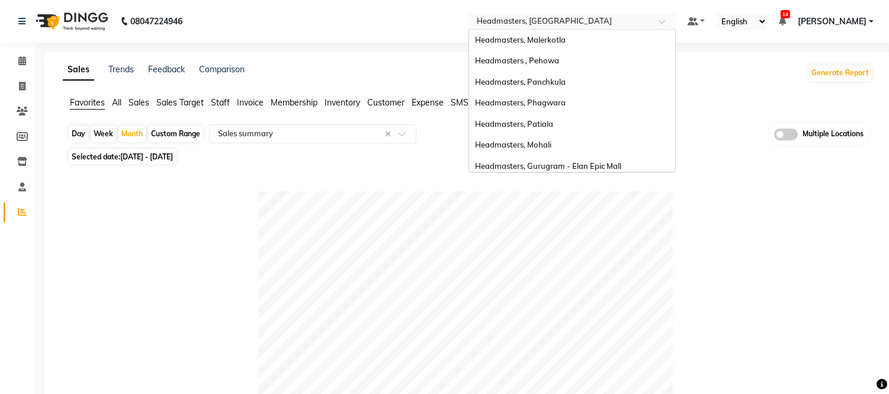
scroll to position [236, 0]
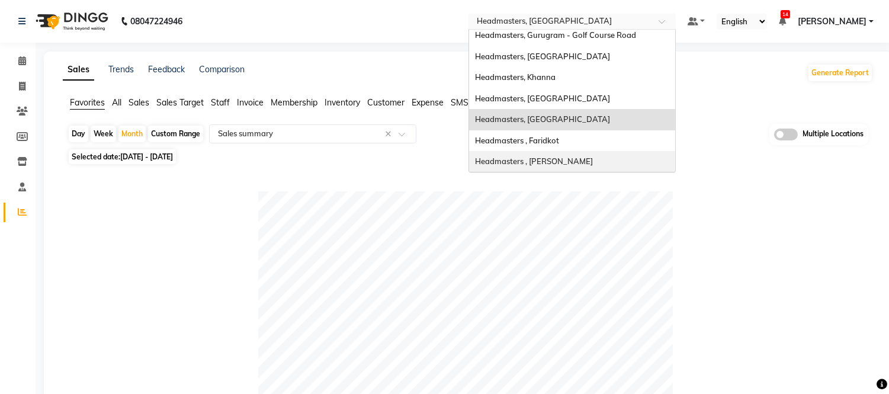
click at [571, 157] on span "Headmasters , Sri Muktsar Sahib" at bounding box center [534, 160] width 118 height 9
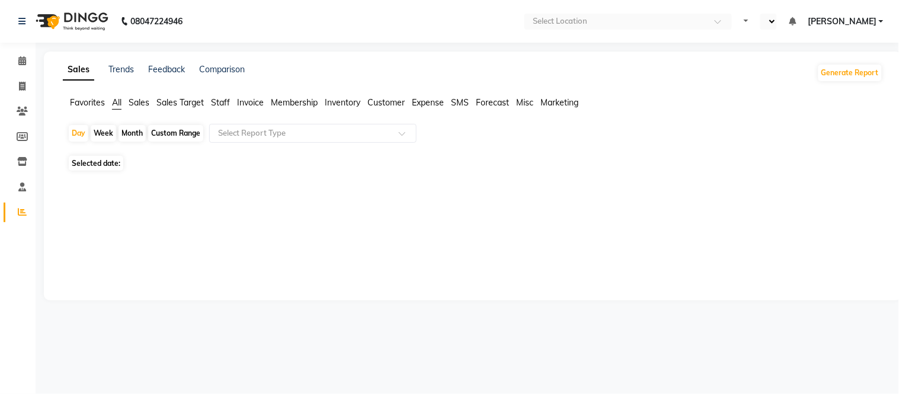
select select "en"
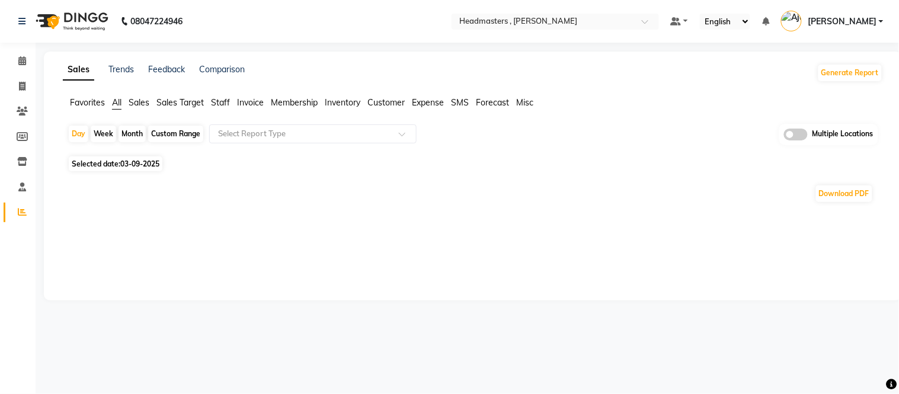
click at [93, 100] on span "Favorites" at bounding box center [87, 102] width 35 height 11
click at [267, 130] on input "text" at bounding box center [301, 134] width 171 height 12
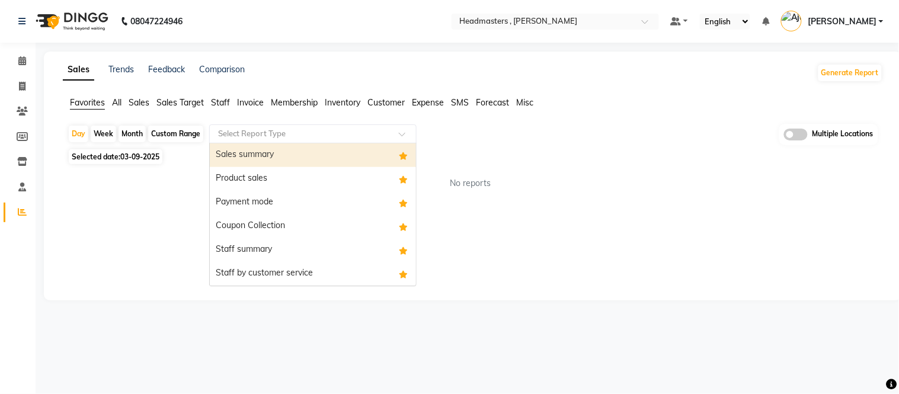
click at [271, 152] on div "Sales summary" at bounding box center [313, 155] width 206 height 24
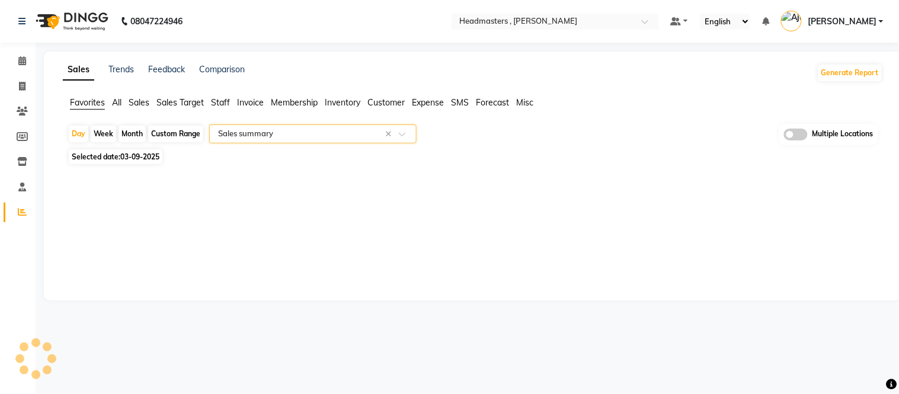
click at [128, 130] on div "Month" at bounding box center [132, 134] width 27 height 17
select select "9"
select select "2025"
select select "full_report"
select select "csv"
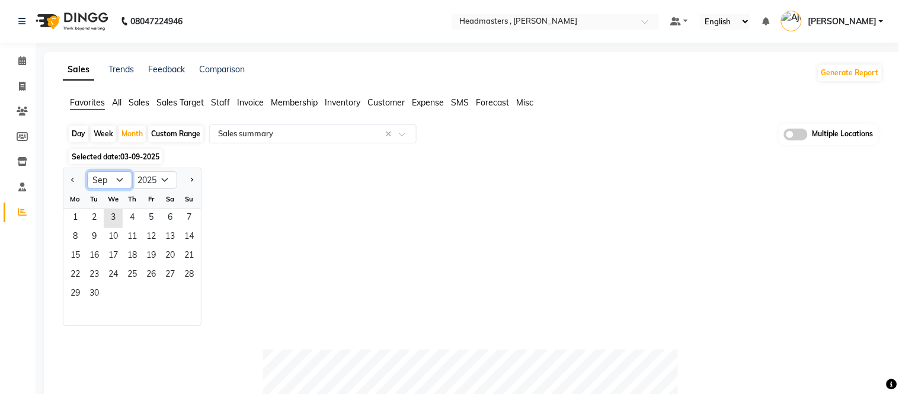
click at [127, 178] on select "Jan Feb Mar Apr May Jun [DATE] Aug Sep Oct Nov Dec" at bounding box center [109, 180] width 45 height 18
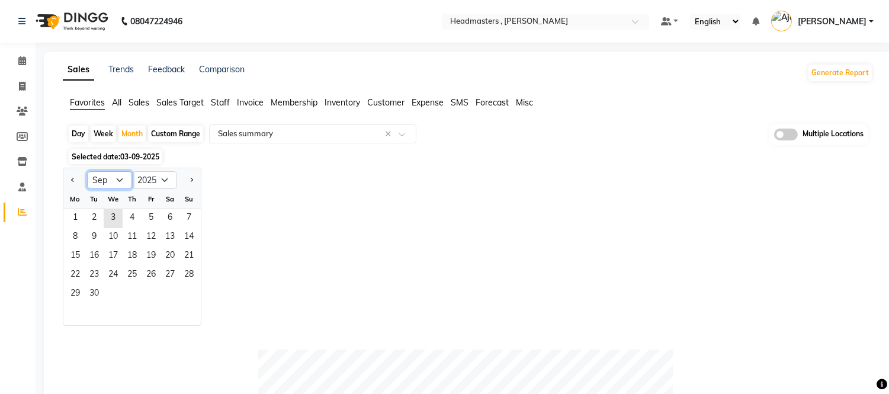
select select "8"
click at [87, 171] on select "Jan Feb Mar Apr May Jun [DATE] Aug Sep Oct Nov Dec" at bounding box center [109, 180] width 45 height 18
click at [157, 212] on span "1" at bounding box center [151, 218] width 19 height 19
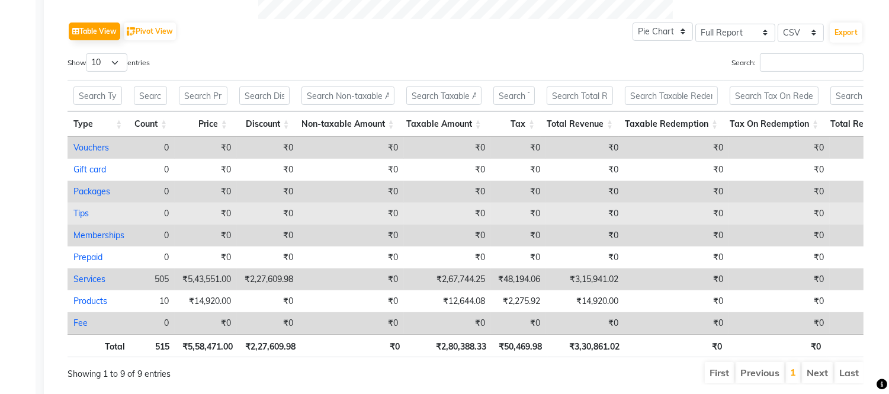
scroll to position [593, 0]
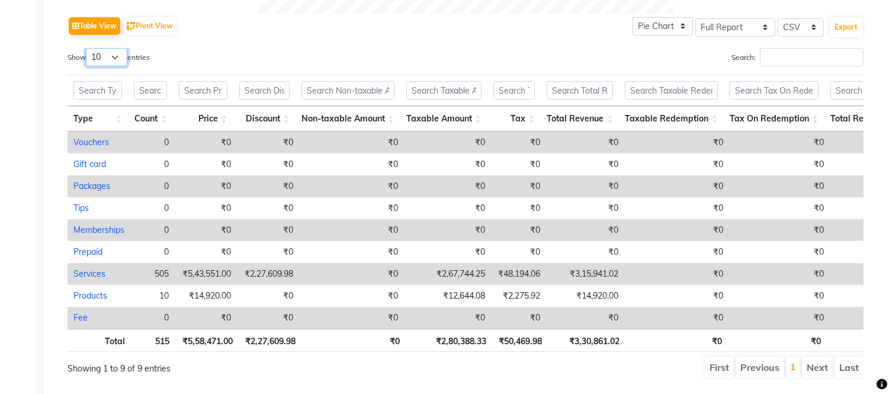
click at [116, 60] on select "10 25 50 100" at bounding box center [106, 57] width 41 height 18
select select "100"
click at [88, 48] on select "10 25 50 100" at bounding box center [106, 57] width 41 height 18
click at [853, 25] on button "Export" at bounding box center [846, 27] width 33 height 20
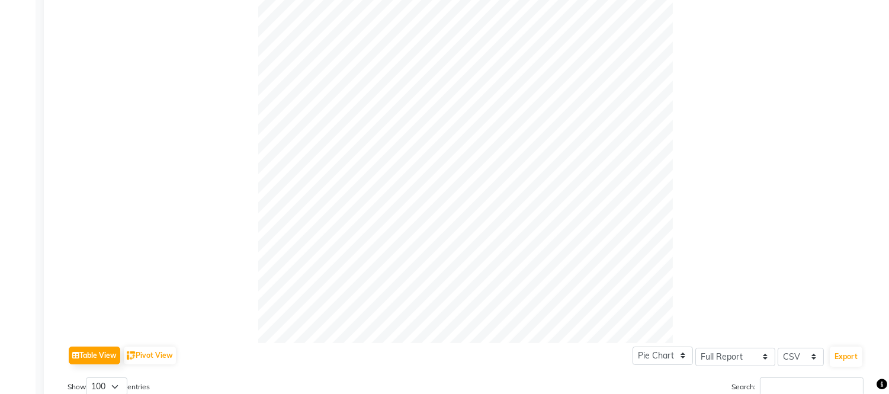
scroll to position [0, 0]
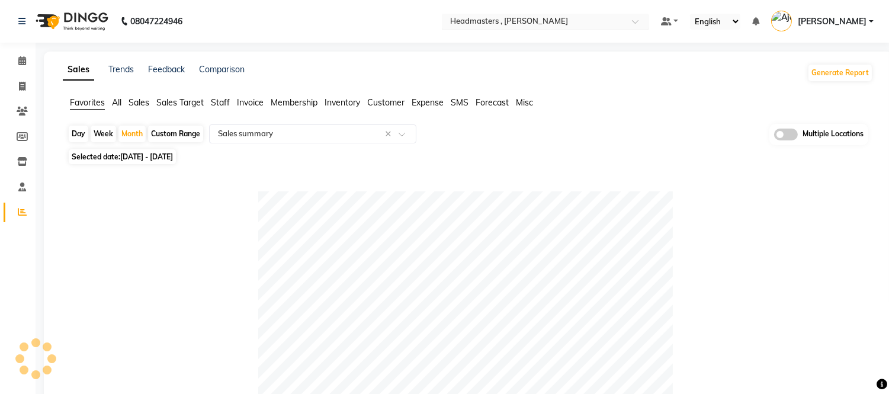
click at [565, 27] on input "text" at bounding box center [534, 23] width 172 height 12
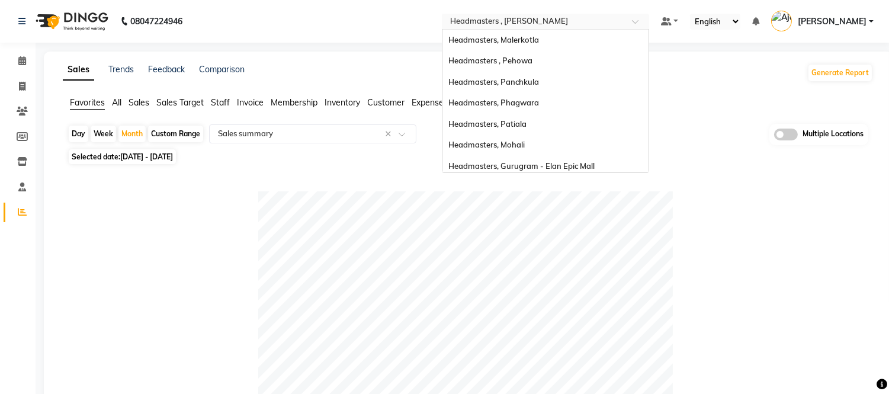
scroll to position [236, 0]
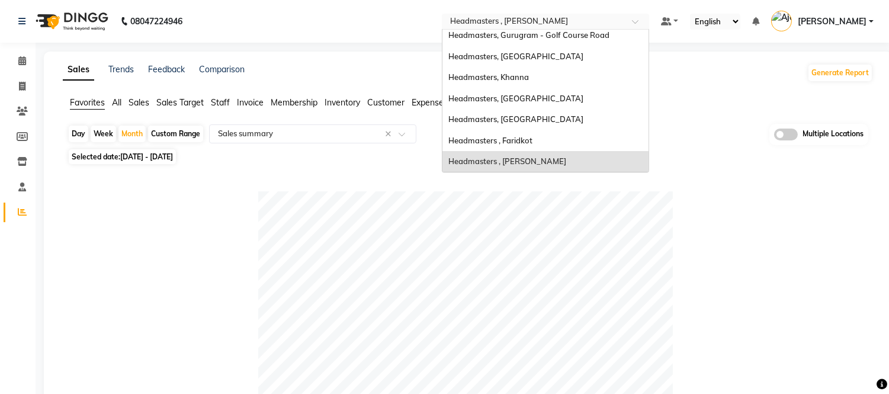
drag, startPoint x: 251, startPoint y: 175, endPoint x: 226, endPoint y: 126, distance: 55.4
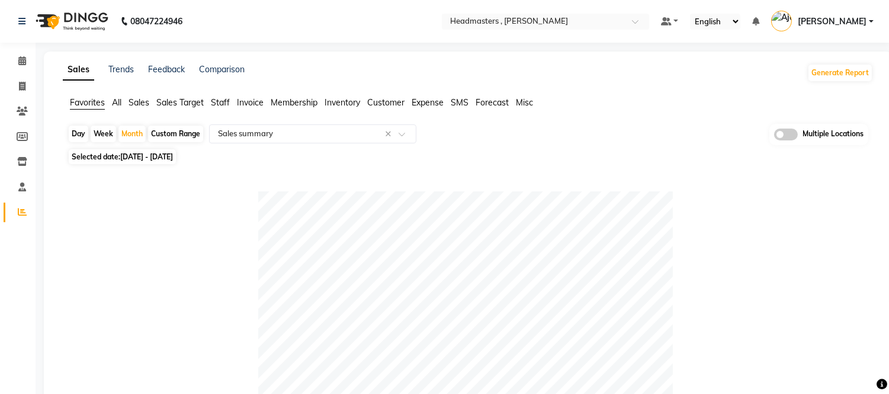
click at [219, 102] on span "Staff" at bounding box center [220, 102] width 19 height 11
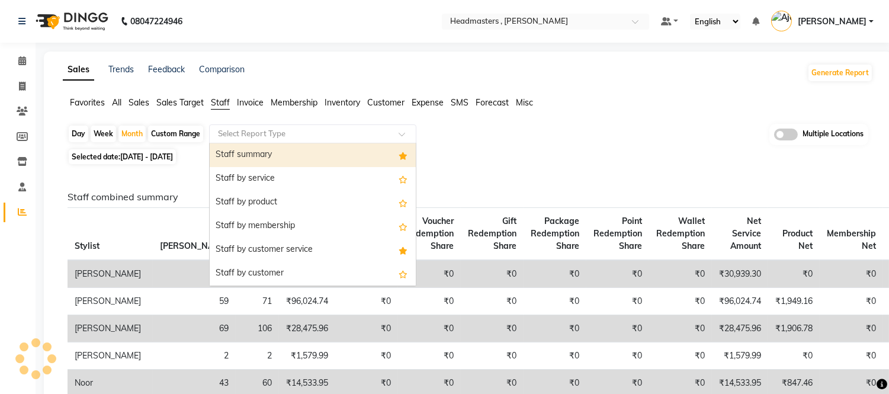
click at [238, 135] on input "text" at bounding box center [301, 134] width 171 height 12
drag, startPoint x: 253, startPoint y: 152, endPoint x: 210, endPoint y: 158, distance: 43.2
click at [253, 152] on div "Staff summary" at bounding box center [313, 155] width 206 height 24
select select "full_report"
select select "csv"
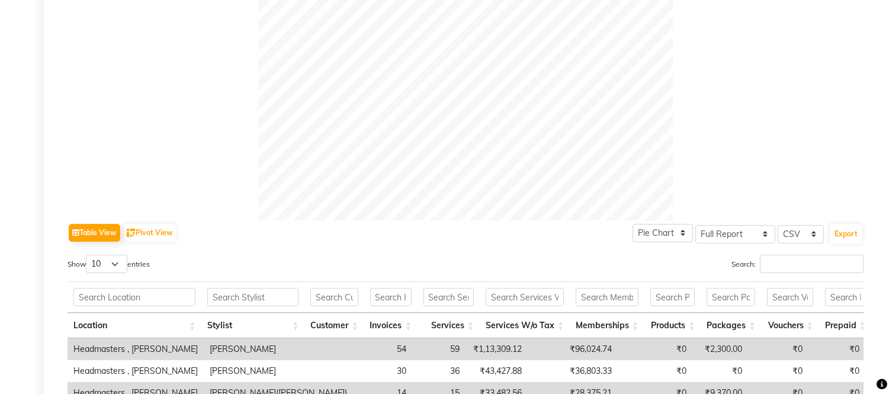
scroll to position [549, 0]
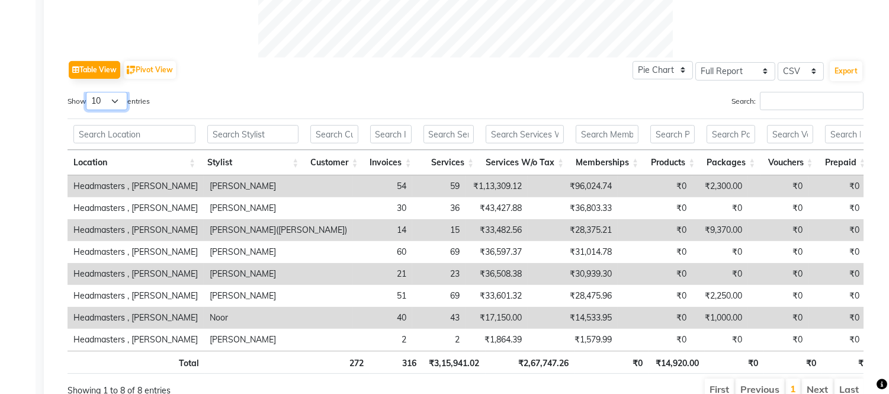
click at [95, 96] on select "10 25 50 100" at bounding box center [106, 101] width 41 height 18
select select "100"
click at [88, 92] on select "10 25 50 100" at bounding box center [106, 101] width 41 height 18
click at [838, 74] on button "Export" at bounding box center [846, 71] width 33 height 20
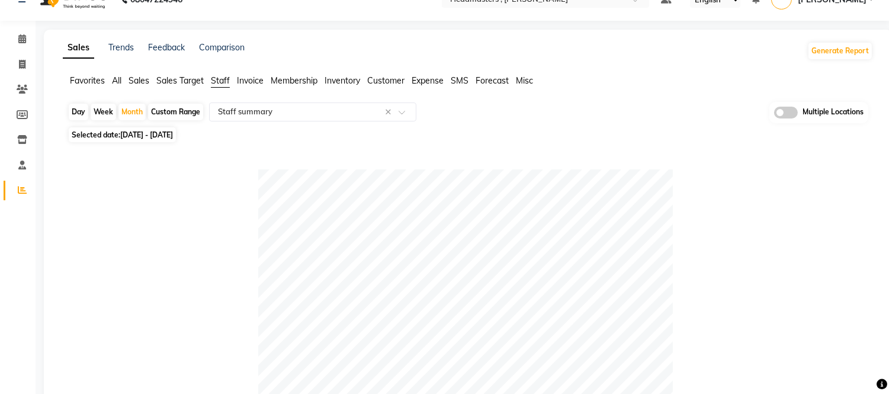
scroll to position [0, 0]
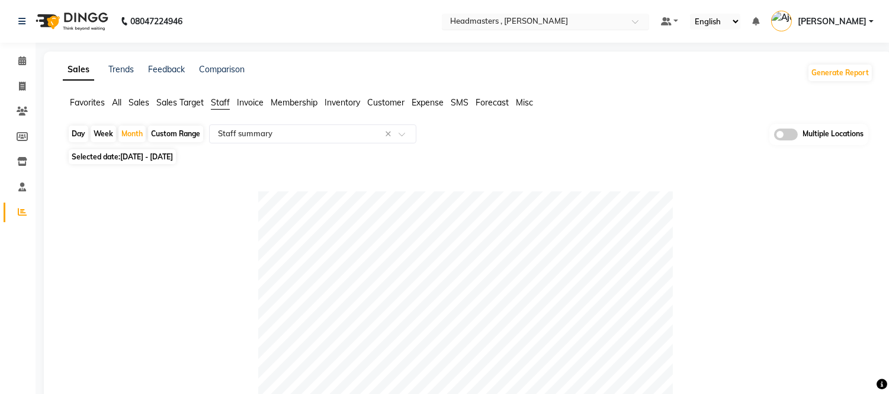
click at [599, 18] on input "text" at bounding box center [534, 23] width 172 height 12
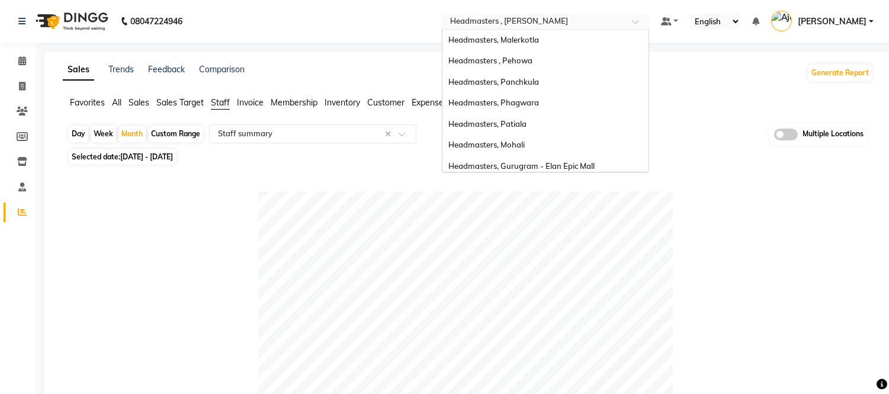
scroll to position [236, 0]
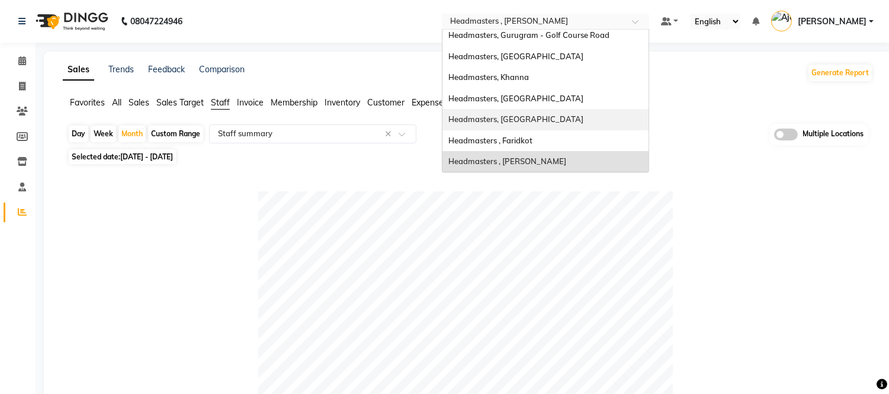
click at [537, 119] on span "Headmasters, [GEOGRAPHIC_DATA]" at bounding box center [516, 118] width 135 height 9
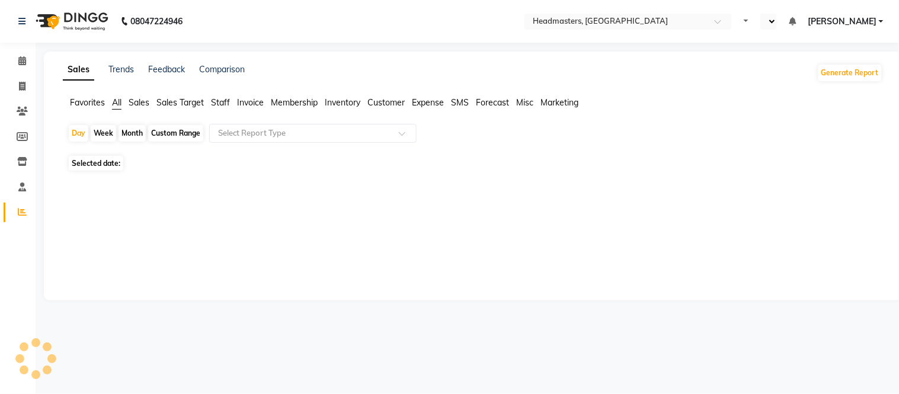
click at [216, 100] on span "Staff" at bounding box center [220, 102] width 19 height 11
select select "en"
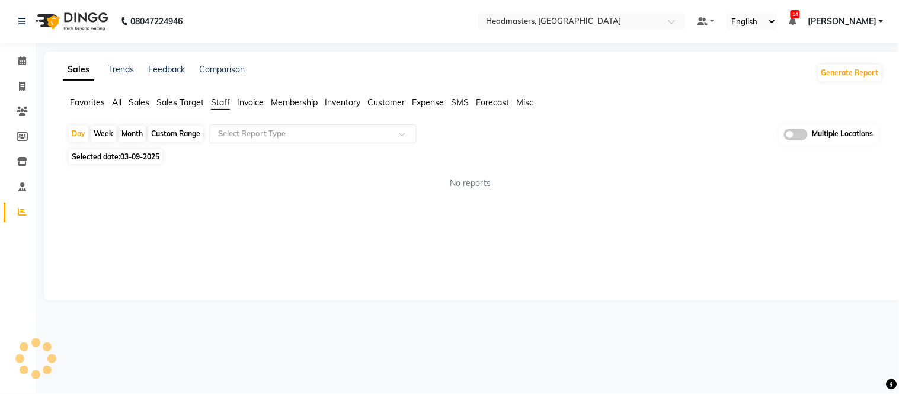
drag, startPoint x: 242, startPoint y: 133, endPoint x: 245, endPoint y: 151, distance: 18.0
click at [243, 134] on input "text" at bounding box center [301, 134] width 171 height 12
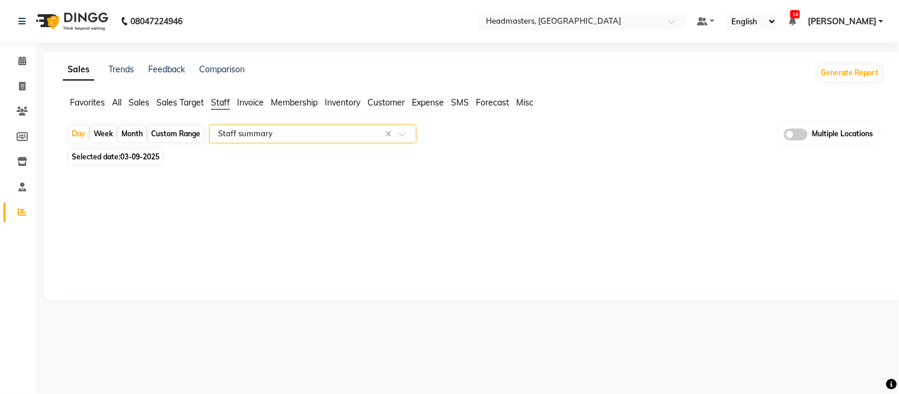
click at [133, 132] on div "Month" at bounding box center [132, 134] width 27 height 17
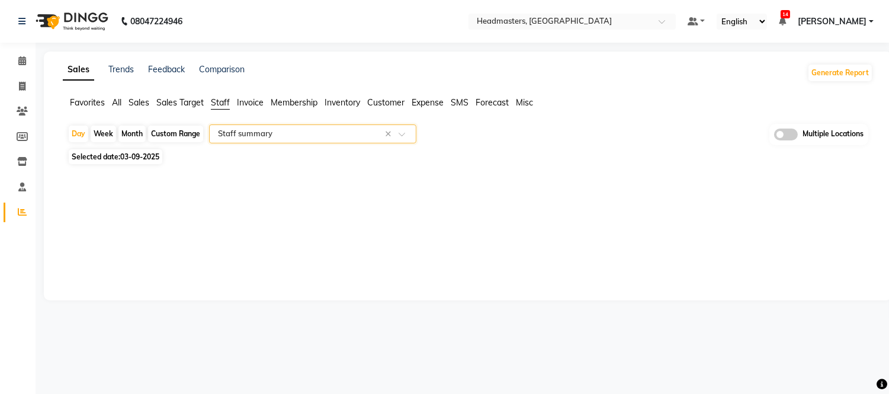
select select "9"
select select "2025"
select select "full_report"
select select "csv"
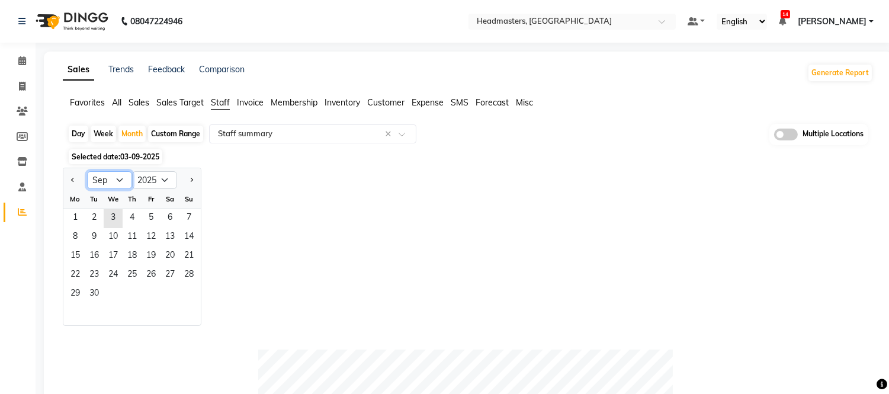
click at [123, 178] on select "Jan Feb Mar Apr May Jun [DATE] Aug Sep Oct Nov Dec" at bounding box center [109, 180] width 45 height 18
select select "8"
click at [87, 171] on select "Jan Feb Mar Apr May Jun [DATE] Aug Sep Oct Nov Dec" at bounding box center [109, 180] width 45 height 18
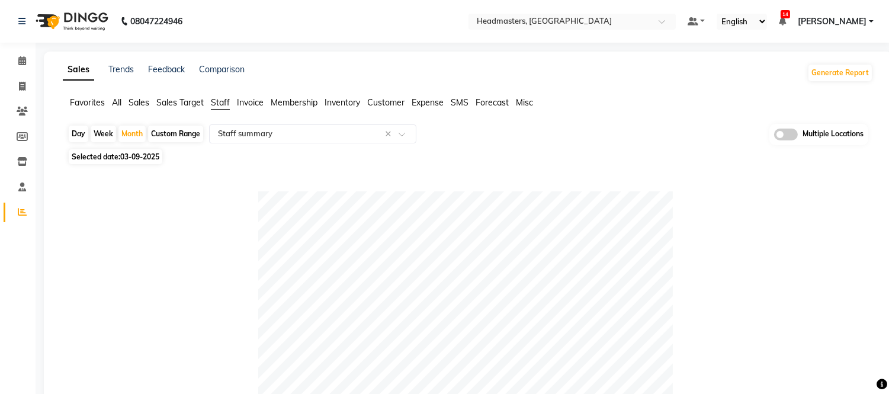
click at [150, 214] on div at bounding box center [466, 398] width 796 height 415
click at [149, 154] on span "03-09-2025" at bounding box center [139, 156] width 39 height 9
select select "9"
select select "2025"
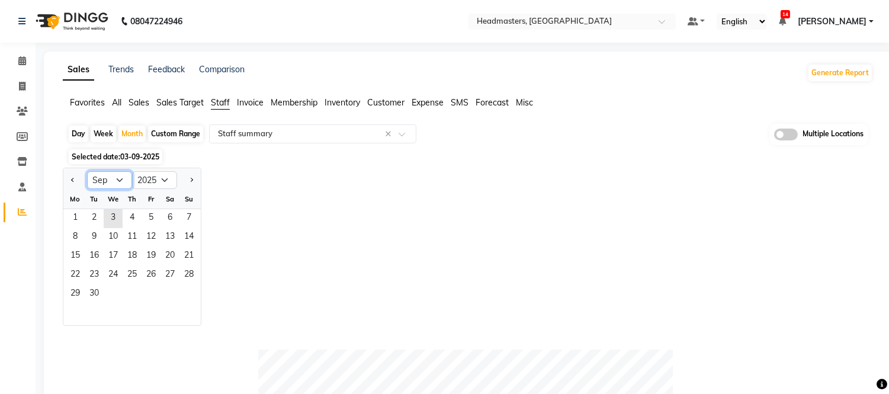
click at [119, 184] on select "Jan Feb Mar Apr May Jun [DATE] Aug Sep Oct Nov Dec" at bounding box center [109, 180] width 45 height 18
select select "8"
click at [87, 171] on select "Jan Feb Mar Apr May Jun [DATE] Aug Sep Oct Nov Dec" at bounding box center [109, 180] width 45 height 18
click at [151, 216] on span "1" at bounding box center [151, 218] width 19 height 19
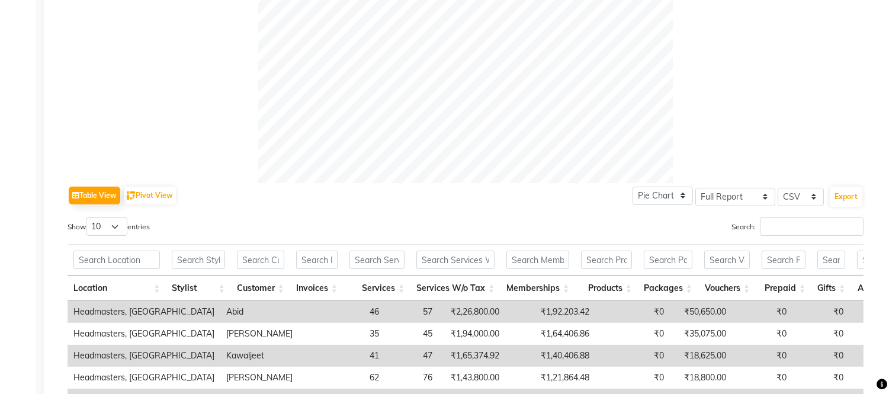
scroll to position [395, 0]
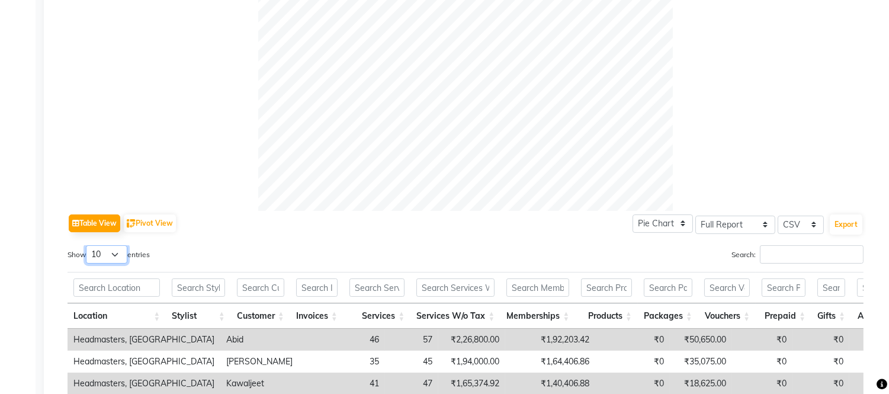
click at [101, 250] on select "10 25 50 100" at bounding box center [106, 254] width 41 height 18
select select "100"
click at [88, 245] on select "10 25 50 100" at bounding box center [106, 254] width 41 height 18
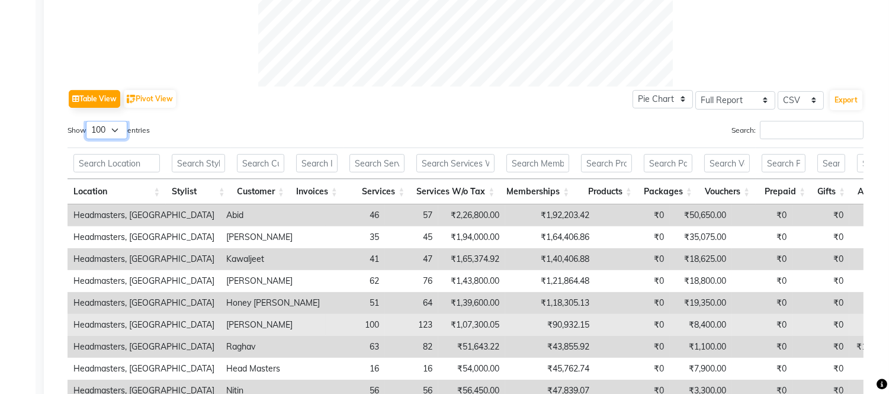
scroll to position [338, 0]
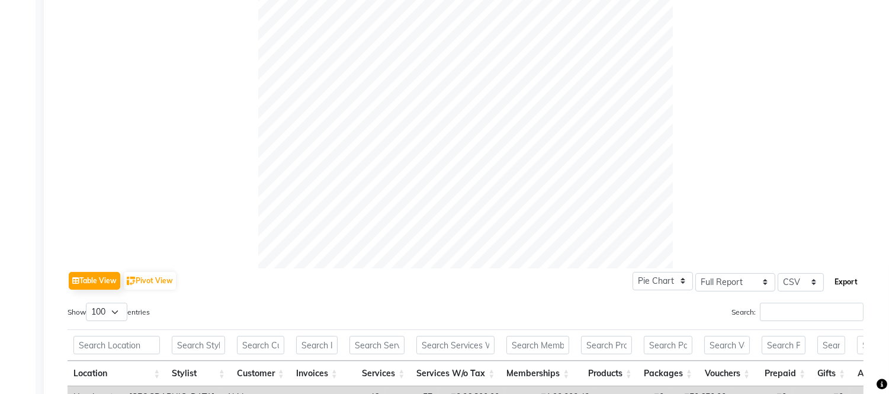
click at [840, 280] on button "Export" at bounding box center [846, 282] width 33 height 20
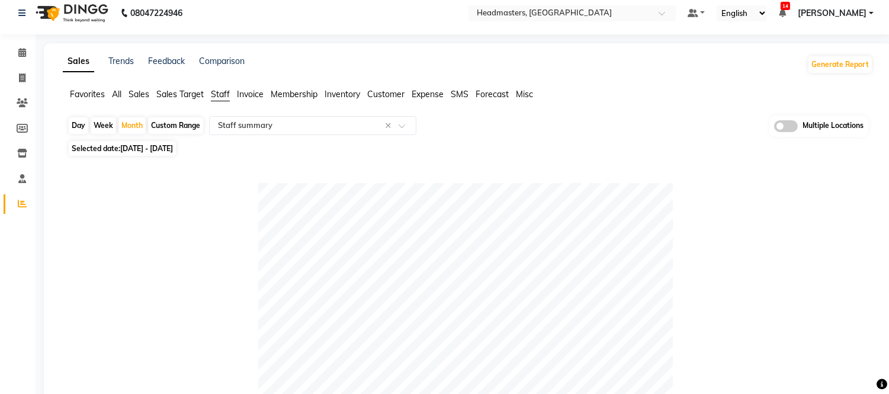
scroll to position [0, 0]
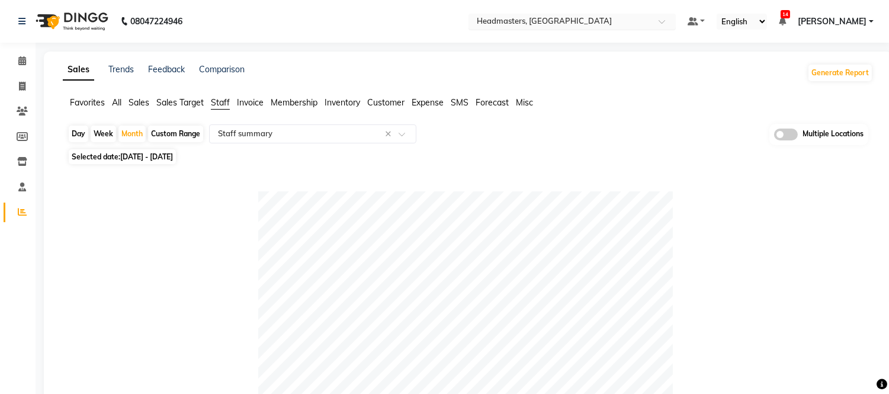
click at [561, 23] on input "text" at bounding box center [561, 23] width 172 height 12
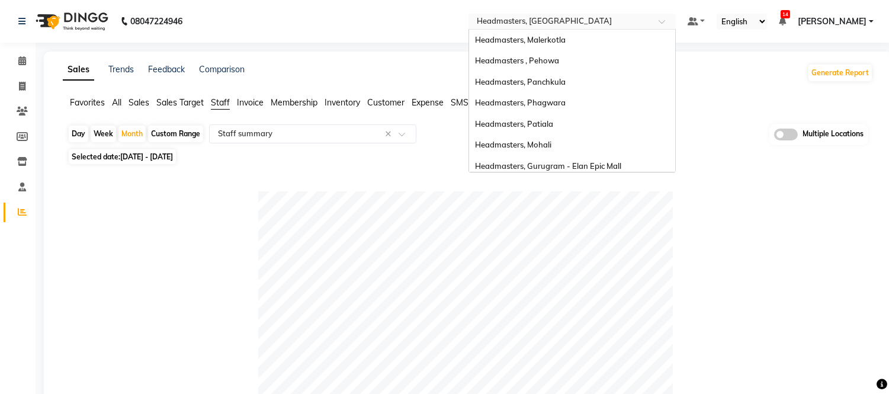
scroll to position [236, 0]
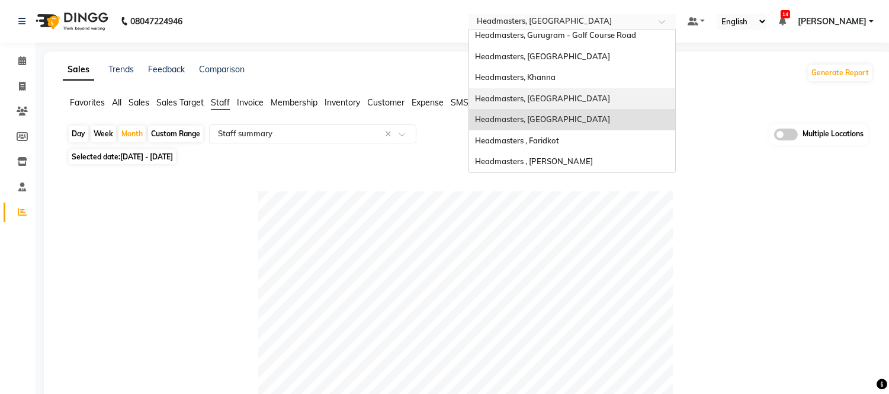
click at [561, 97] on span "Headmasters, [GEOGRAPHIC_DATA]" at bounding box center [542, 98] width 135 height 9
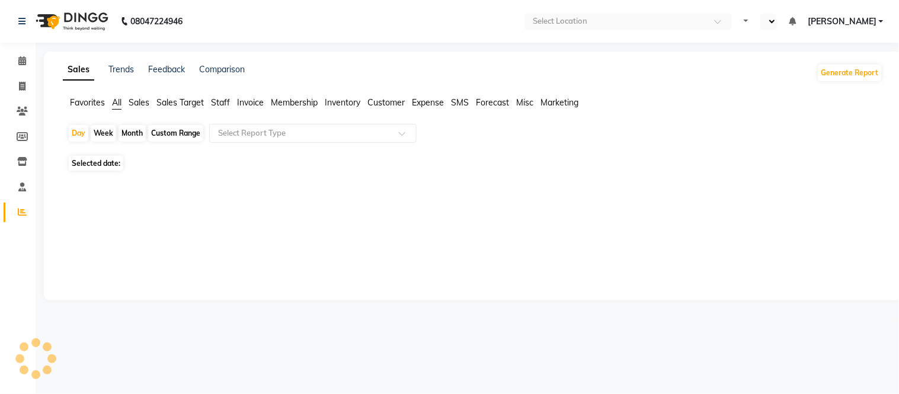
select select "en"
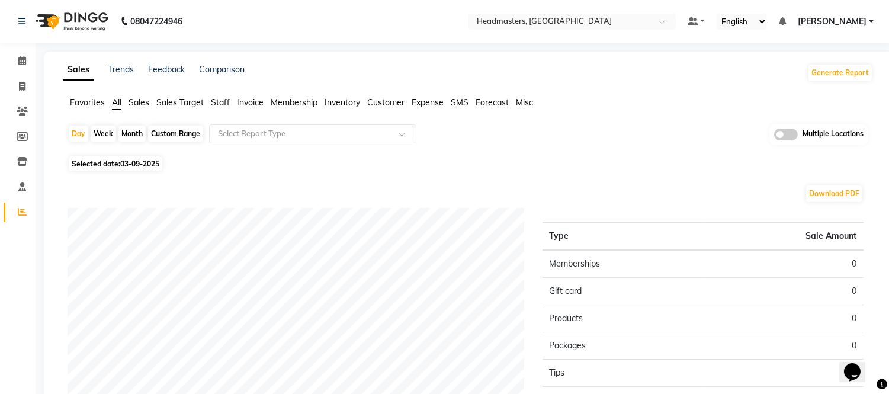
click at [221, 102] on span "Staff" at bounding box center [220, 102] width 19 height 11
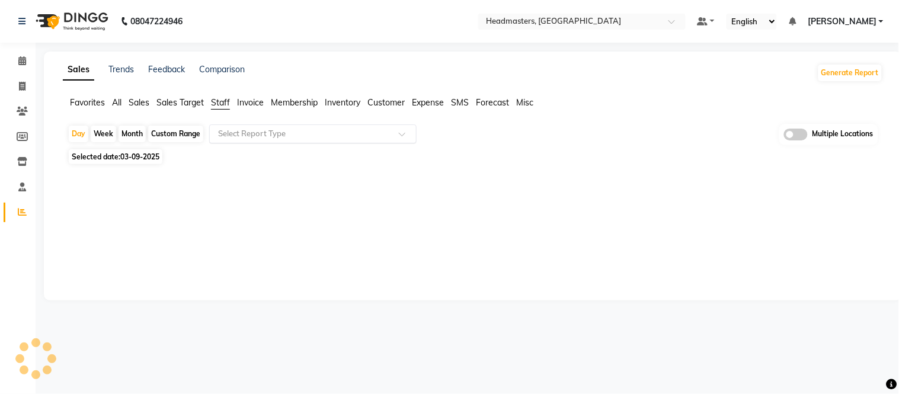
click at [228, 125] on div "Select Report Type" at bounding box center [312, 133] width 207 height 19
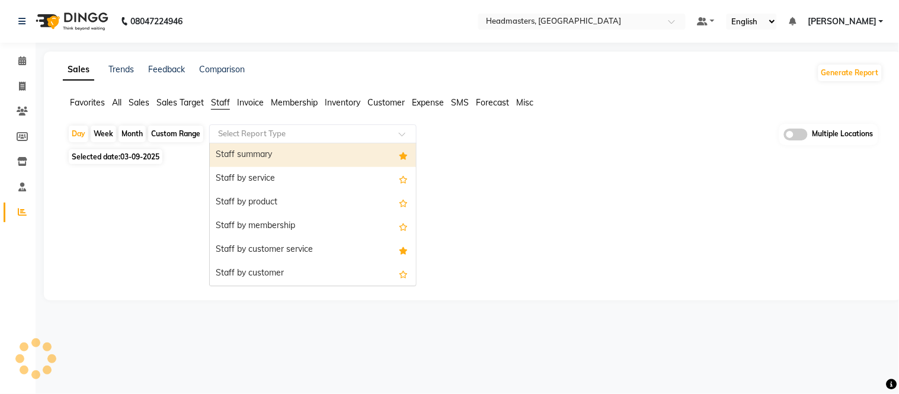
click at [235, 160] on div "Staff summary" at bounding box center [313, 155] width 206 height 24
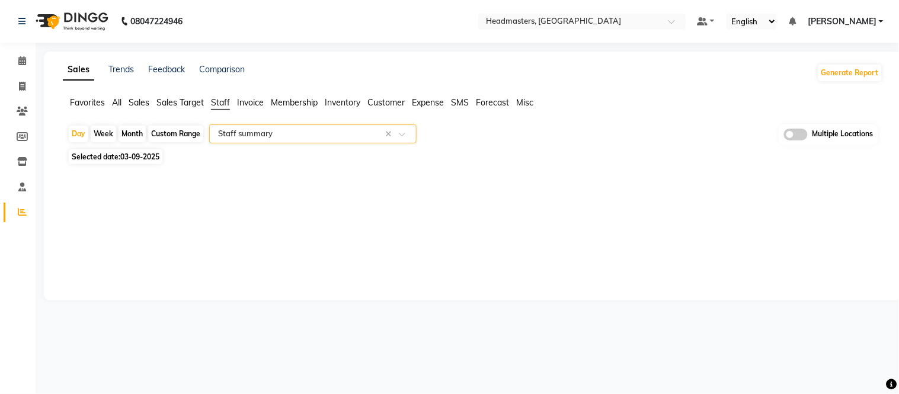
click at [137, 132] on div "Month" at bounding box center [132, 134] width 27 height 17
select select "9"
select select "2025"
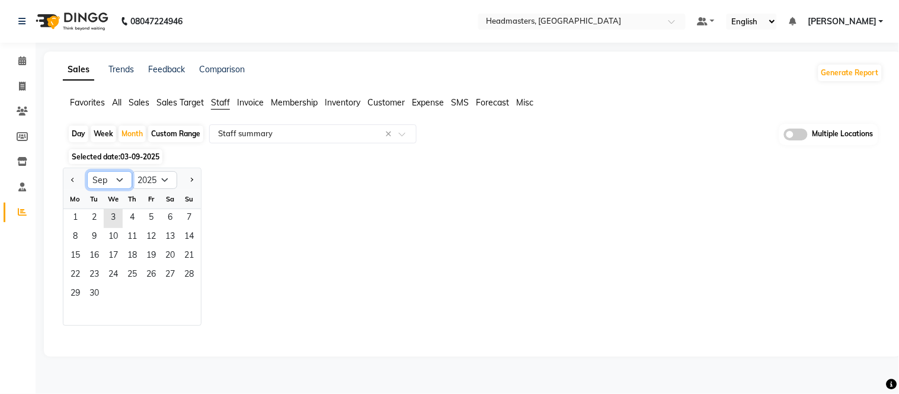
click at [117, 184] on select "Jan Feb Mar Apr May Jun [DATE] Aug Sep Oct Nov Dec" at bounding box center [109, 180] width 45 height 18
select select "8"
click at [87, 171] on select "Jan Feb Mar Apr May Jun [DATE] Aug Sep Oct Nov Dec" at bounding box center [109, 180] width 45 height 18
click at [146, 213] on span "1" at bounding box center [151, 218] width 19 height 19
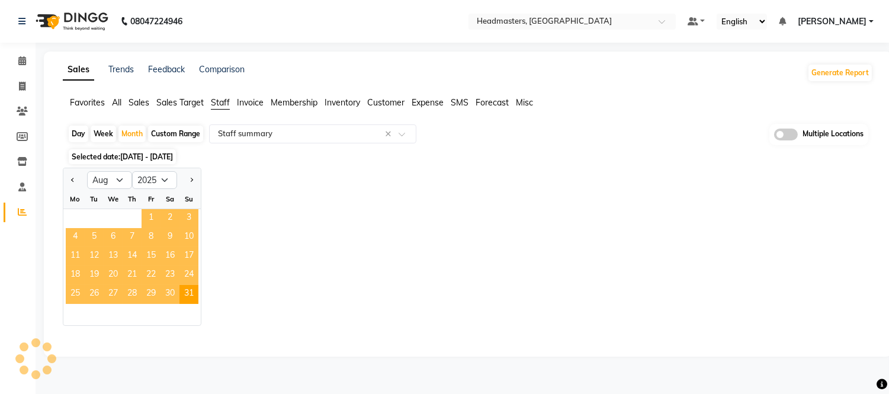
select select "full_report"
select select "csv"
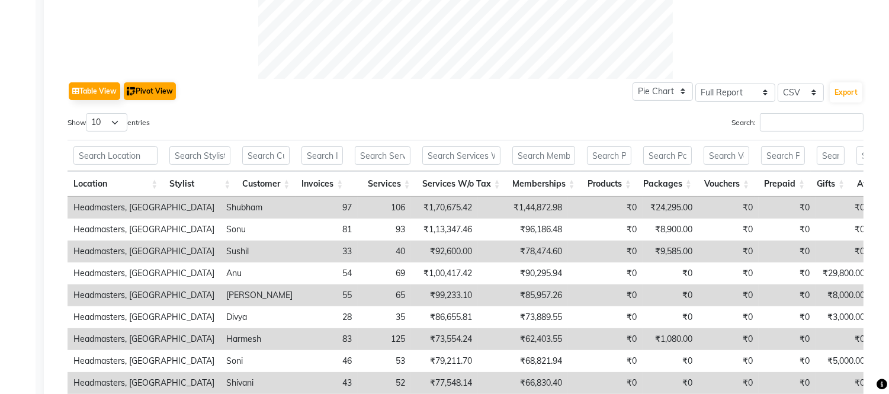
scroll to position [526, 0]
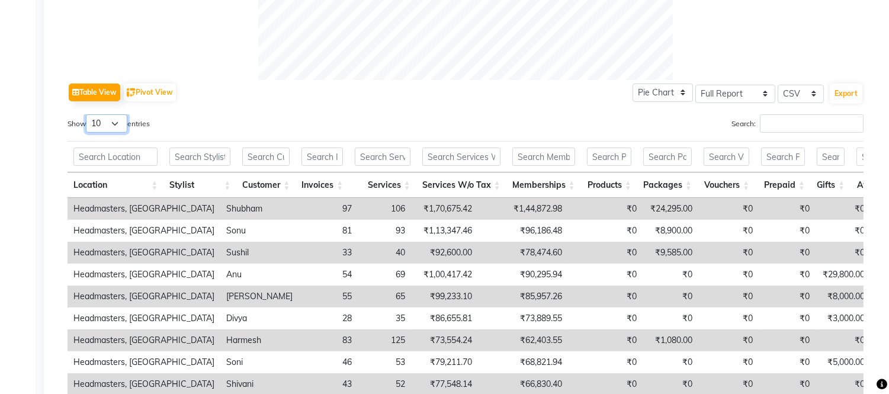
click at [127, 123] on select "10 25 50 100" at bounding box center [106, 123] width 41 height 18
select select "100"
click at [88, 114] on select "10 25 50 100" at bounding box center [106, 123] width 41 height 18
click at [866, 90] on div "Table View Pivot View Pie Chart Bar Chart Select Full Report Filtered Report Se…" at bounding box center [465, 68] width 815 height 853
click at [846, 92] on button "Export" at bounding box center [846, 94] width 33 height 20
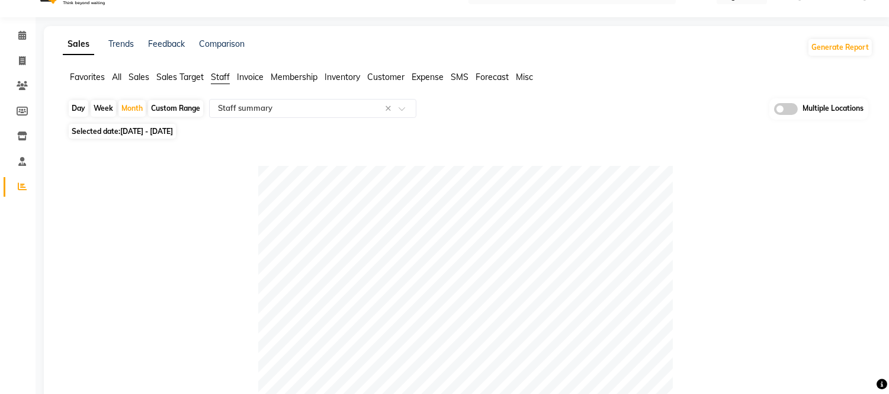
scroll to position [0, 0]
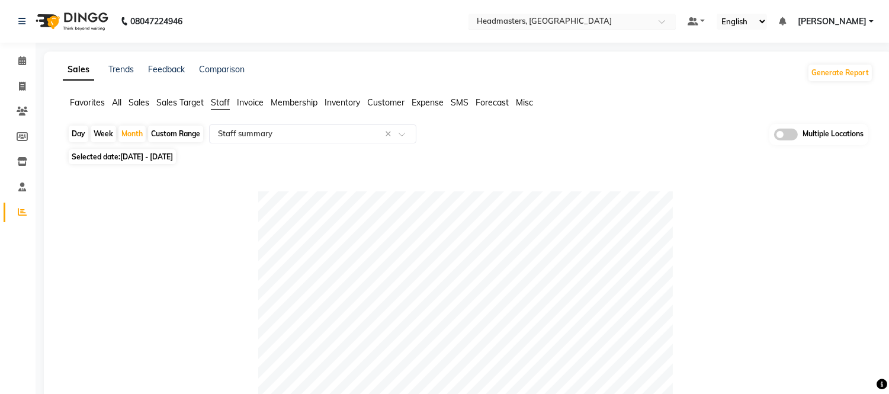
click at [536, 24] on input "text" at bounding box center [561, 23] width 172 height 12
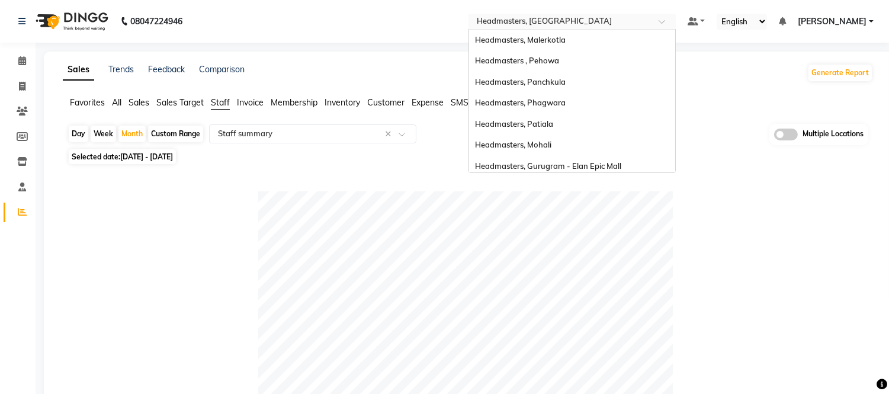
scroll to position [236, 0]
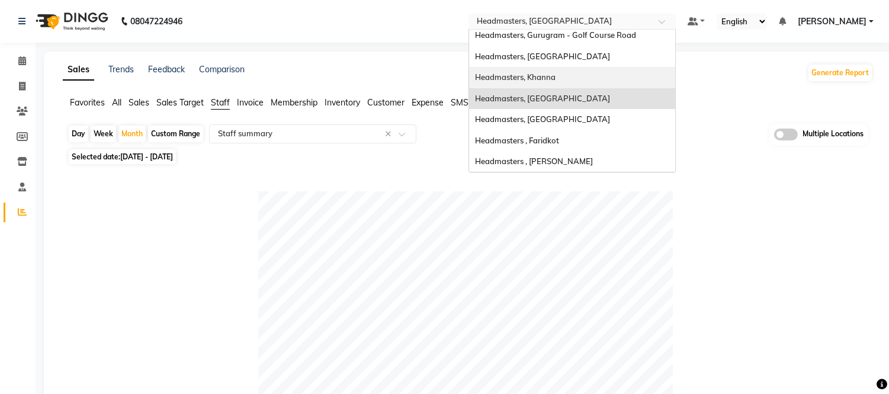
click at [558, 70] on div "Headmasters, Khanna" at bounding box center [572, 77] width 206 height 21
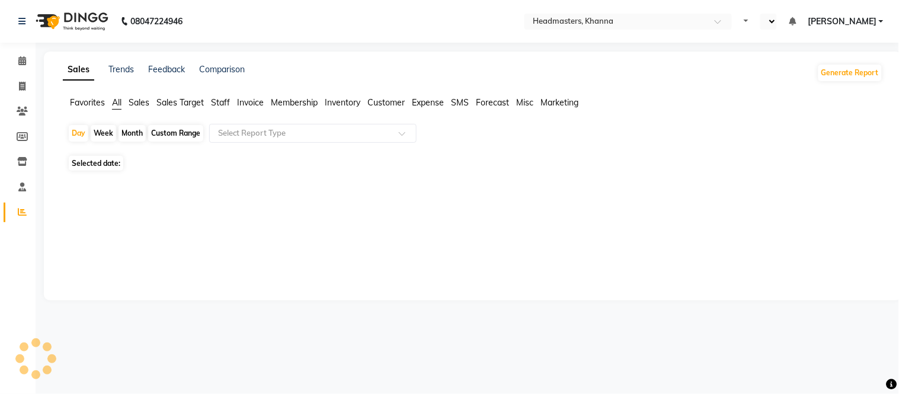
select select "en"
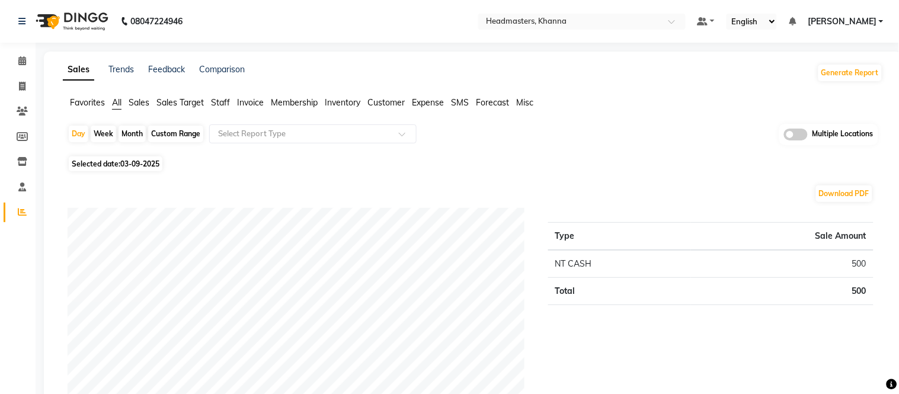
click at [221, 101] on span "Staff" at bounding box center [220, 102] width 19 height 11
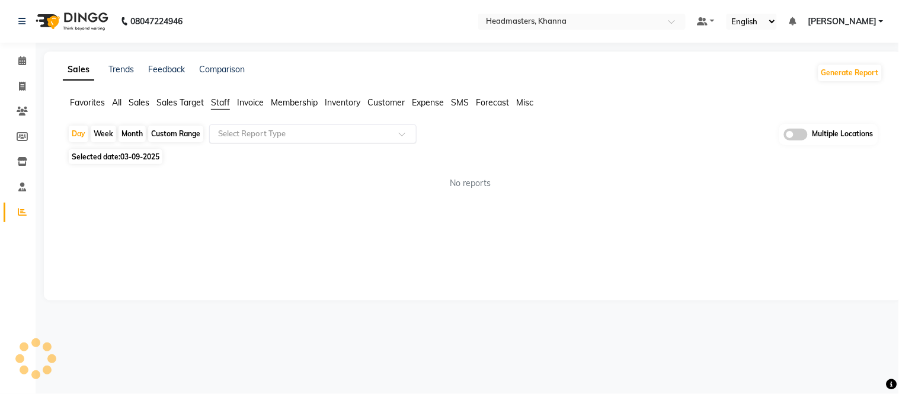
click at [232, 128] on input "text" at bounding box center [301, 134] width 171 height 12
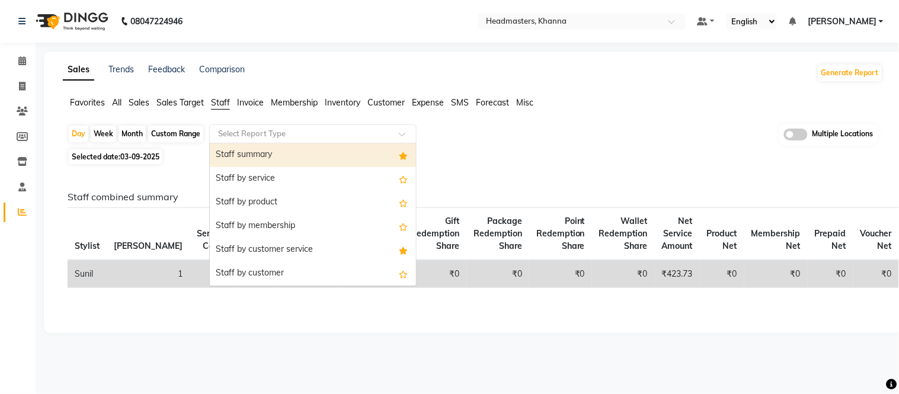
click at [241, 149] on div "Staff summary" at bounding box center [313, 155] width 206 height 24
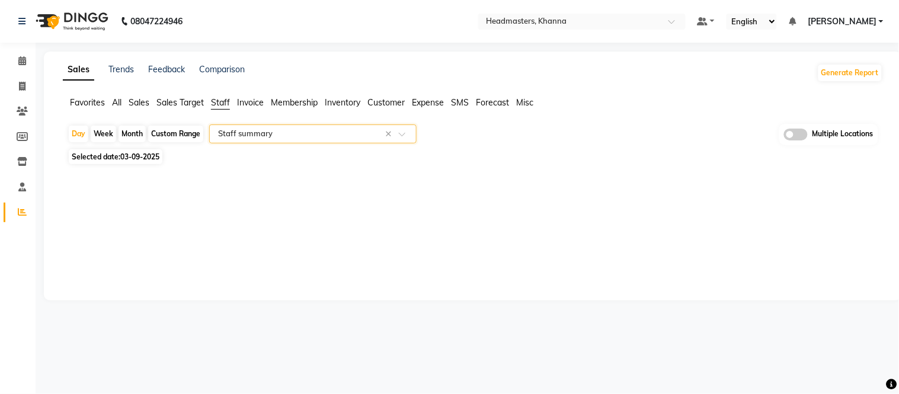
select select "full_report"
select select "csv"
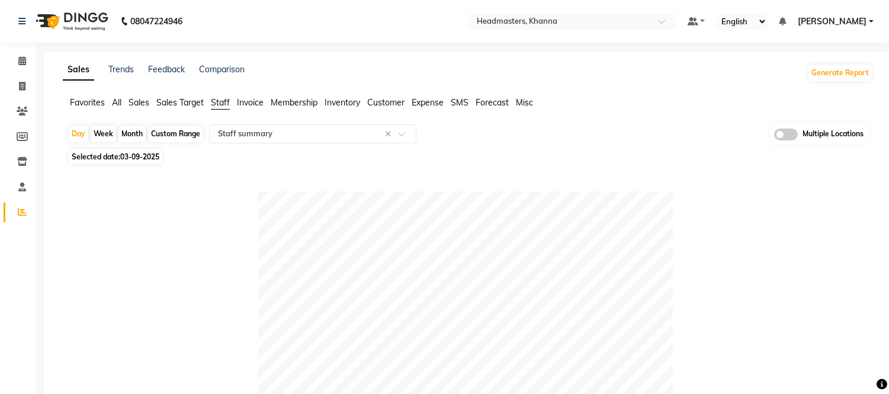
click at [131, 134] on div "Month" at bounding box center [132, 134] width 27 height 17
select select "9"
select select "2025"
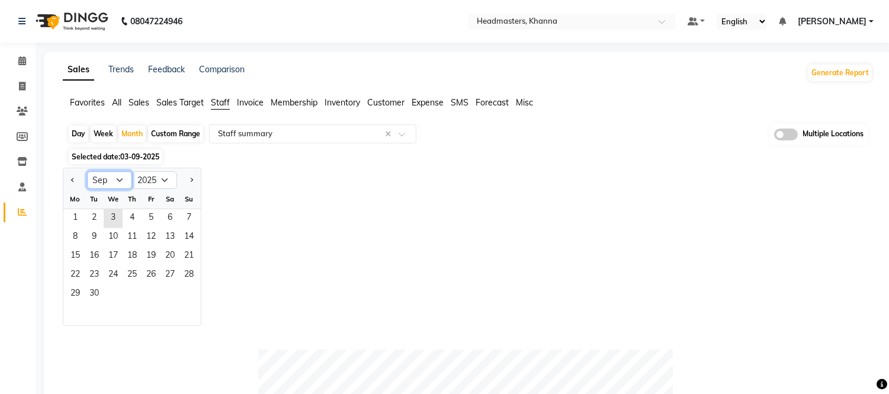
click at [110, 183] on select "Jan Feb Mar Apr May Jun [DATE] Aug Sep Oct Nov Dec" at bounding box center [109, 180] width 45 height 18
select select "8"
click at [87, 171] on select "Jan Feb Mar Apr May Jun [DATE] Aug Sep Oct Nov Dec" at bounding box center [109, 180] width 45 height 18
click at [155, 220] on span "1" at bounding box center [151, 218] width 19 height 19
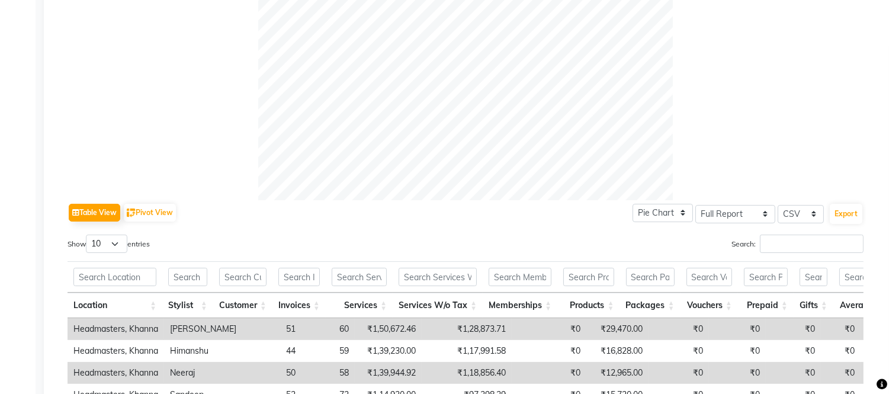
scroll to position [593, 0]
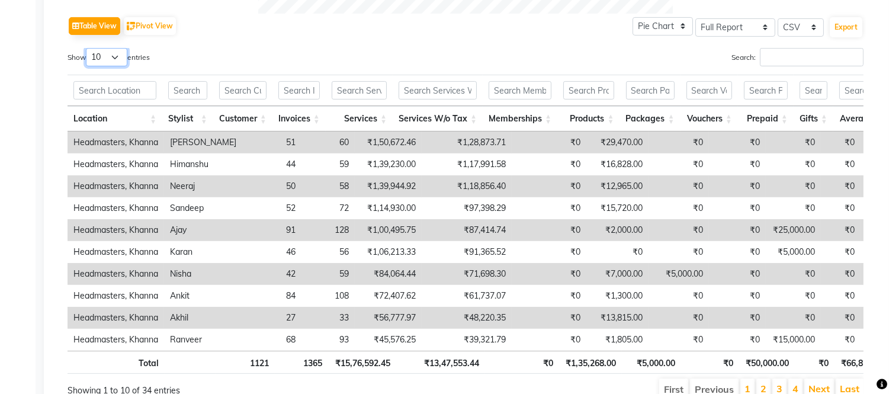
click at [120, 62] on select "10 25 50 100" at bounding box center [106, 57] width 41 height 18
select select "100"
click at [88, 48] on select "10 25 50 100" at bounding box center [106, 57] width 41 height 18
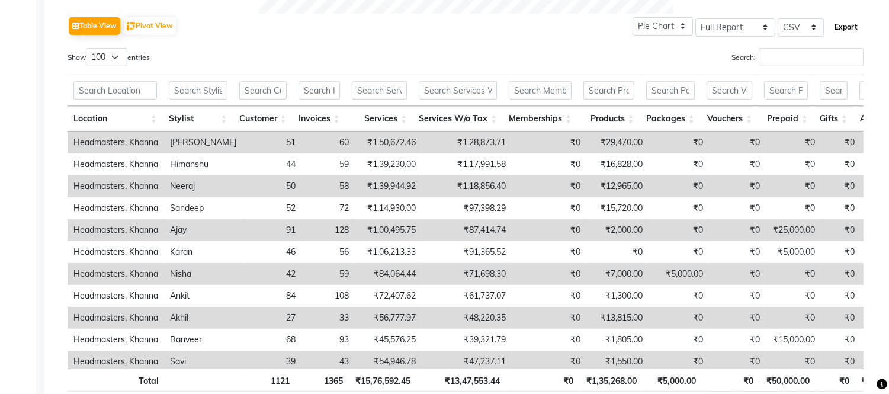
click at [837, 22] on button "Export" at bounding box center [846, 27] width 33 height 20
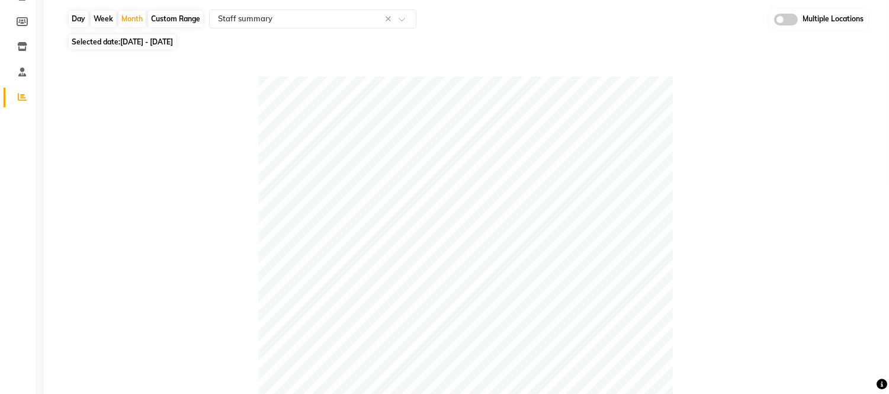
scroll to position [0, 0]
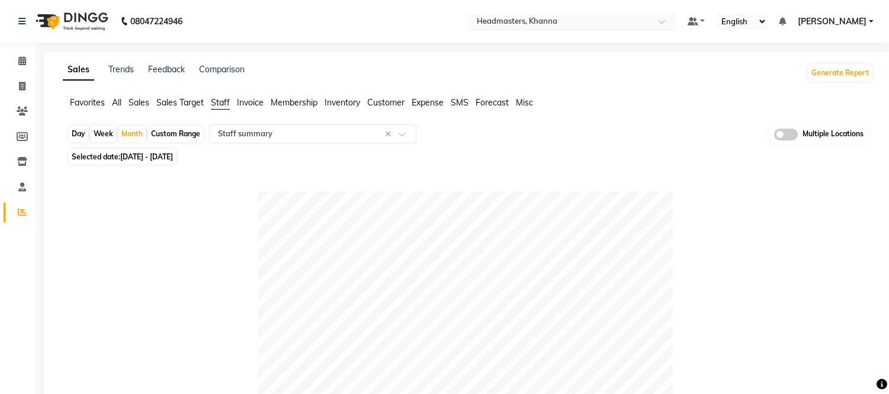
click at [540, 19] on input "text" at bounding box center [561, 23] width 172 height 12
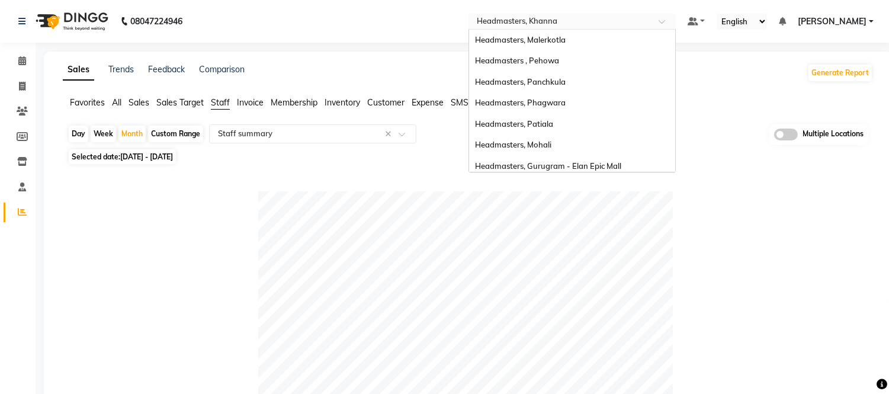
scroll to position [236, 0]
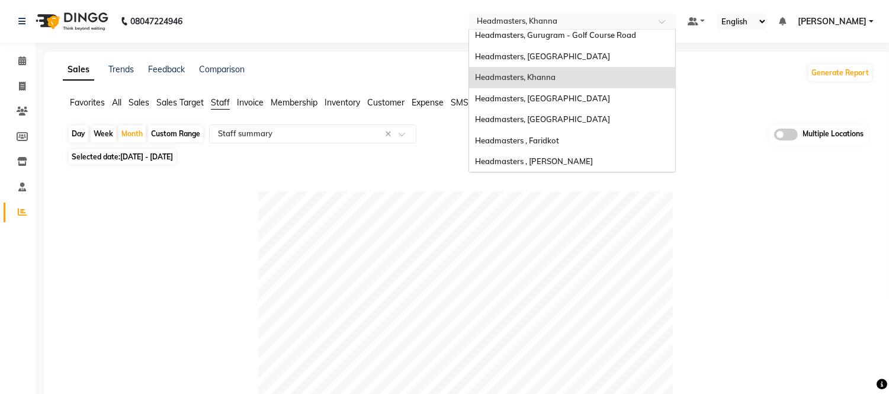
click at [550, 59] on span "Headmasters, [GEOGRAPHIC_DATA]" at bounding box center [542, 56] width 135 height 9
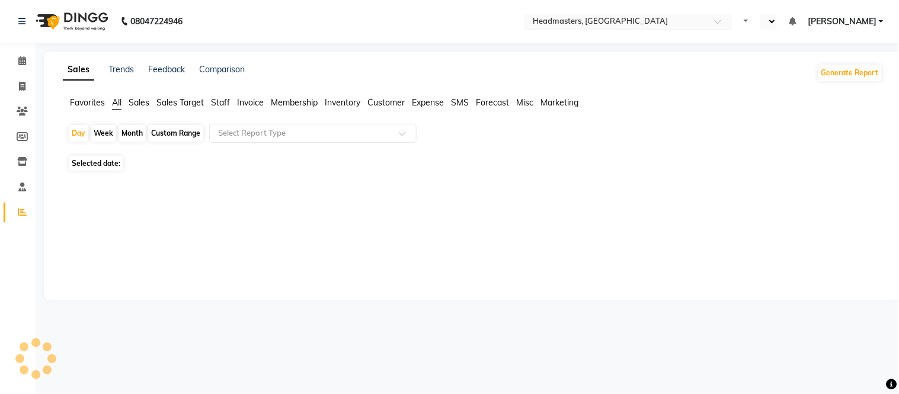
select select "en"
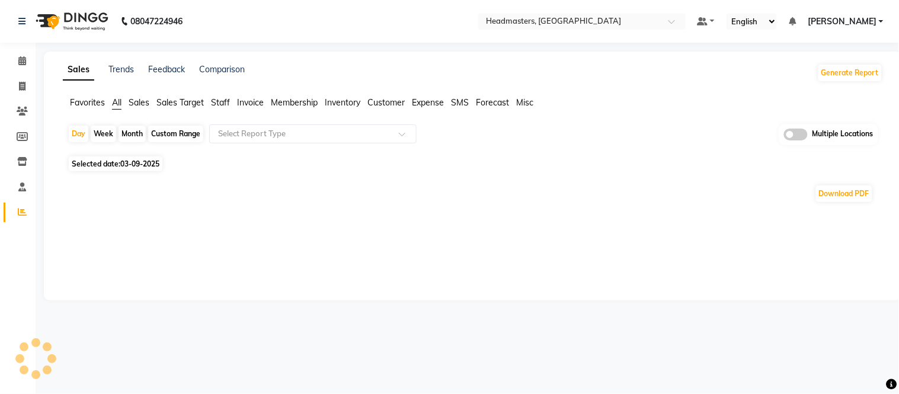
click at [217, 103] on span "Staff" at bounding box center [220, 102] width 19 height 11
click at [235, 127] on app-reports "Favorites All Sales Sales Target Staff Invoice Membership Inventory Customer Ex…" at bounding box center [473, 148] width 834 height 103
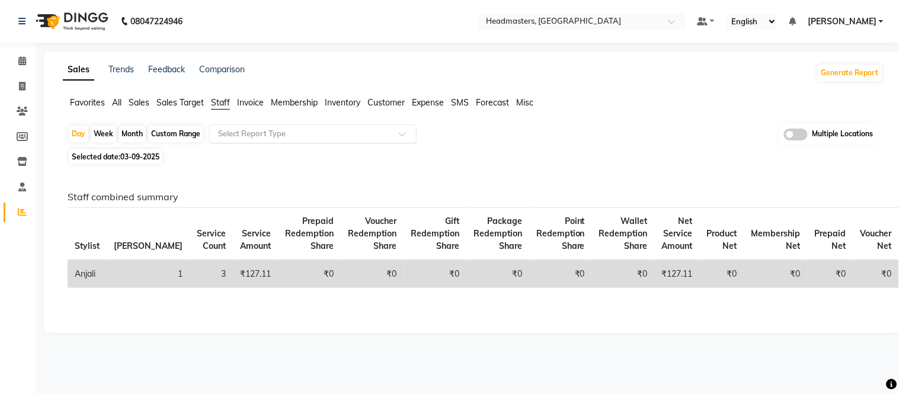
click at [235, 129] on input "text" at bounding box center [301, 134] width 171 height 12
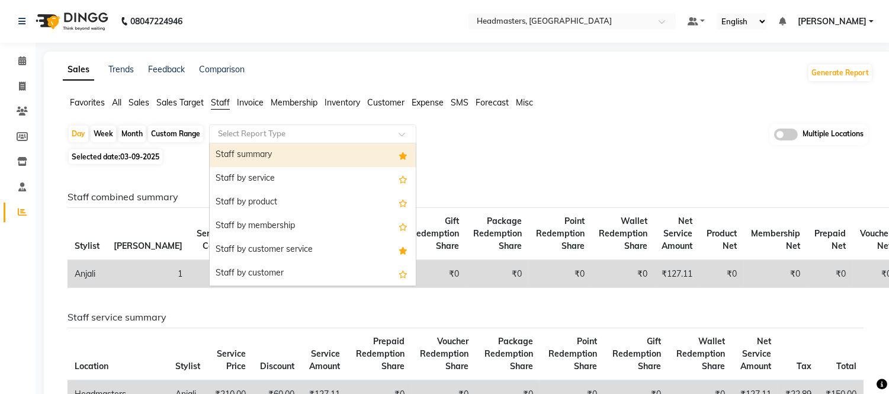
click at [258, 161] on div "Staff summary" at bounding box center [313, 155] width 206 height 24
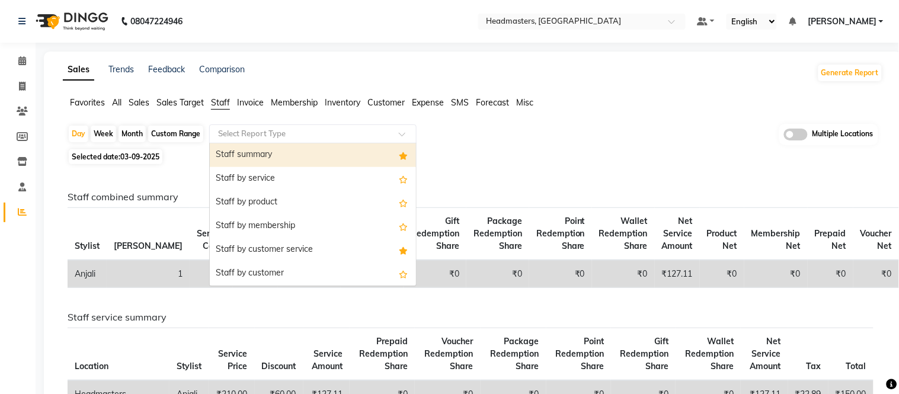
select select "full_report"
select select "csv"
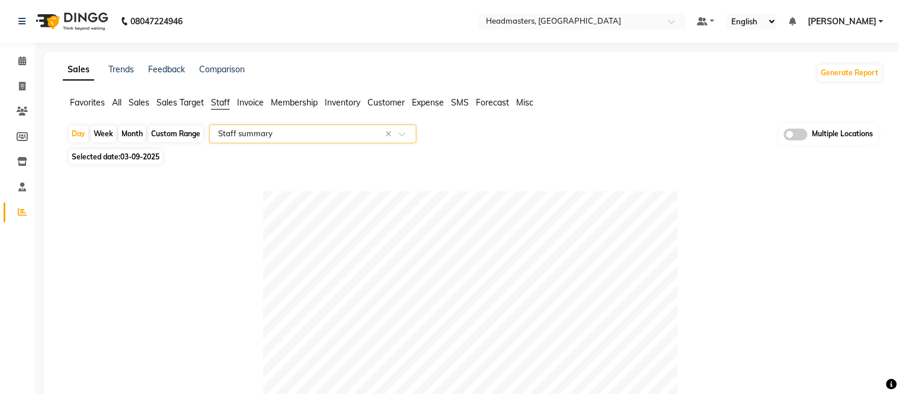
click at [133, 132] on div "Month" at bounding box center [132, 134] width 27 height 17
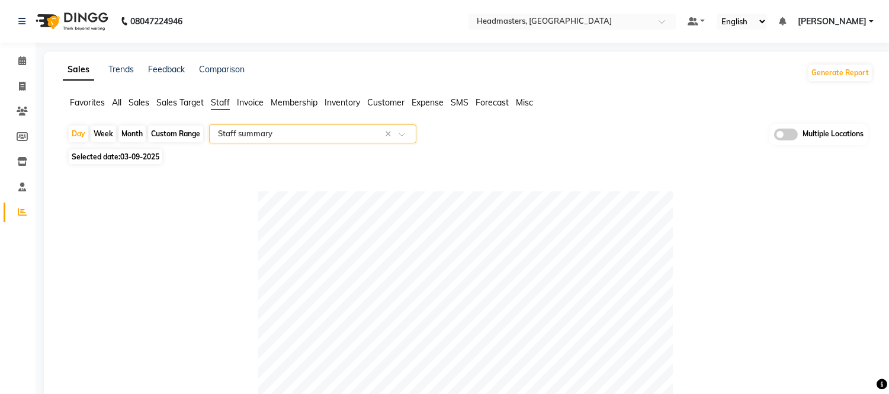
select select "9"
select select "2025"
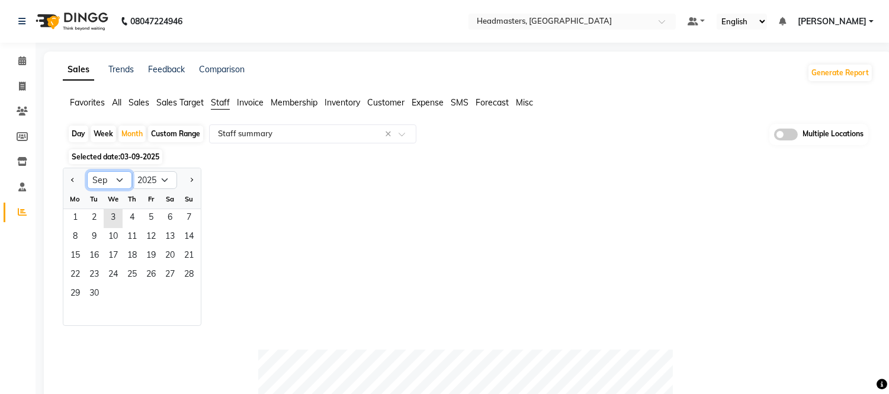
click at [116, 184] on select "Jan Feb Mar Apr May Jun [DATE] Aug Sep Oct Nov Dec" at bounding box center [109, 180] width 45 height 18
select select "8"
click at [87, 171] on select "Jan Feb Mar Apr May Jun [DATE] Aug Sep Oct Nov Dec" at bounding box center [109, 180] width 45 height 18
click at [151, 220] on span "1" at bounding box center [151, 218] width 19 height 19
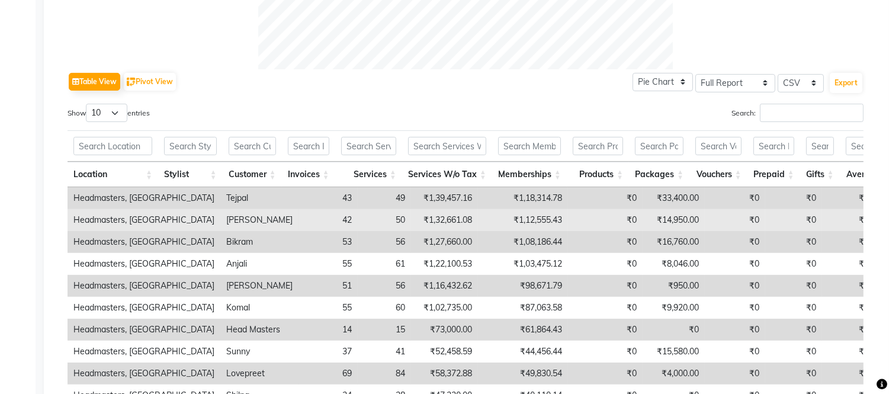
scroll to position [593, 0]
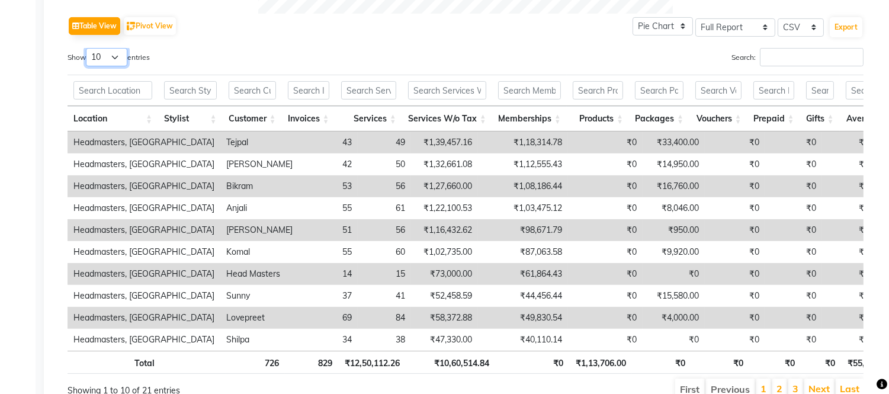
drag, startPoint x: 111, startPoint y: 52, endPoint x: 119, endPoint y: 63, distance: 14.0
click at [111, 53] on select "10 25 50 100" at bounding box center [106, 57] width 41 height 18
select select "100"
click at [88, 48] on select "10 25 50 100" at bounding box center [106, 57] width 41 height 18
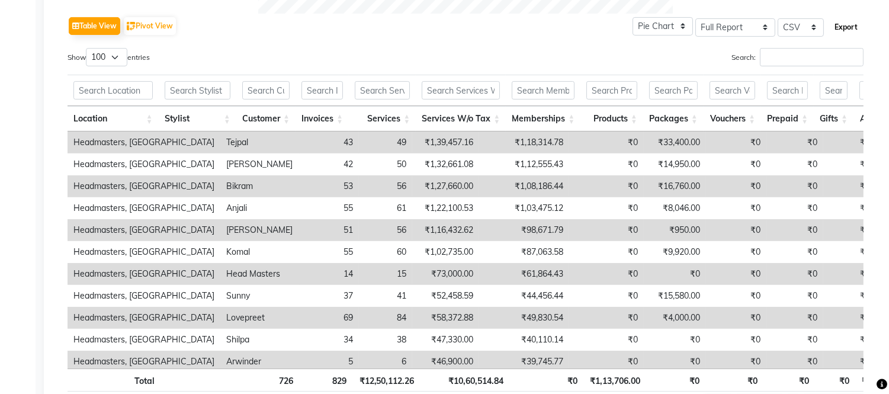
click at [845, 30] on button "Export" at bounding box center [846, 27] width 33 height 20
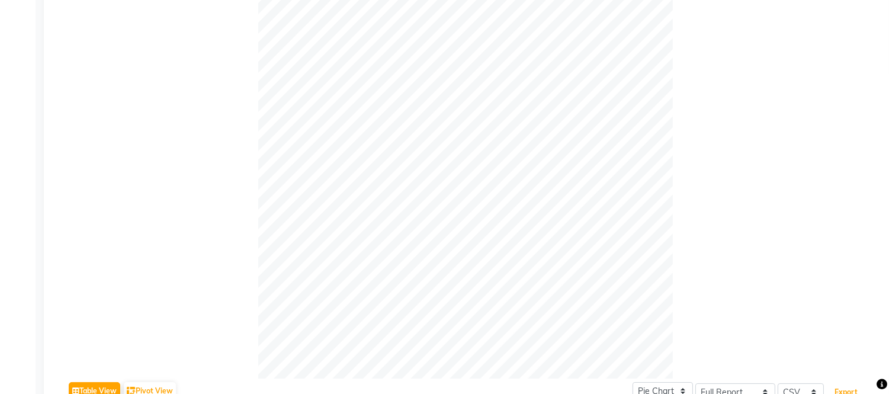
scroll to position [0, 0]
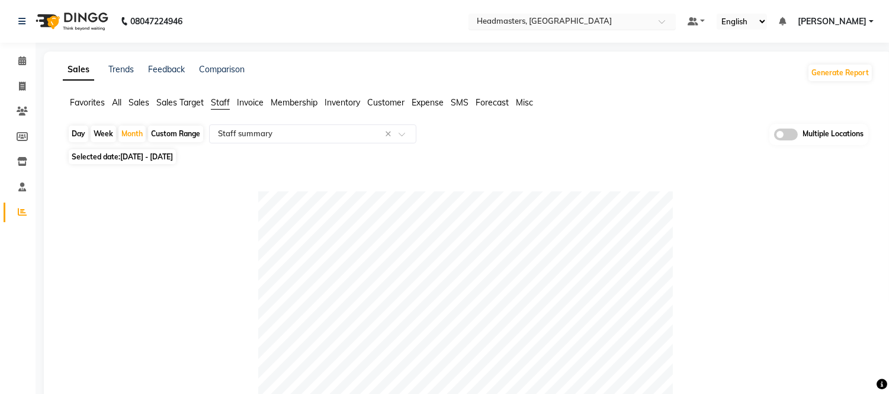
click at [610, 23] on input "text" at bounding box center [561, 23] width 172 height 12
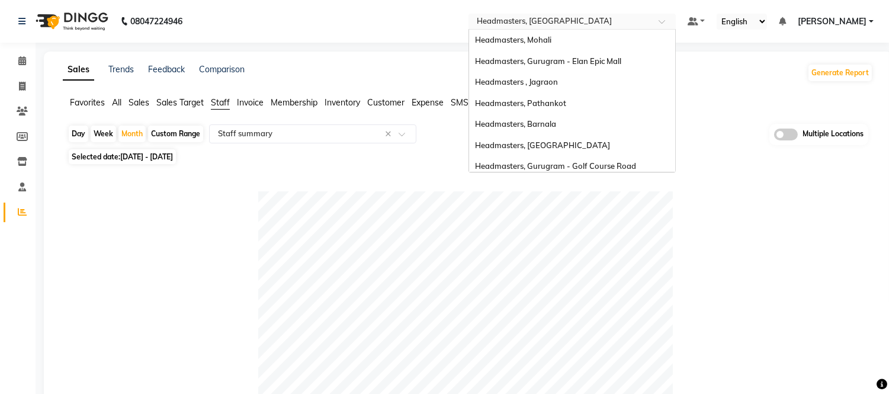
scroll to position [104, 0]
click at [582, 139] on div "Headmasters, [GEOGRAPHIC_DATA]" at bounding box center [572, 146] width 206 height 21
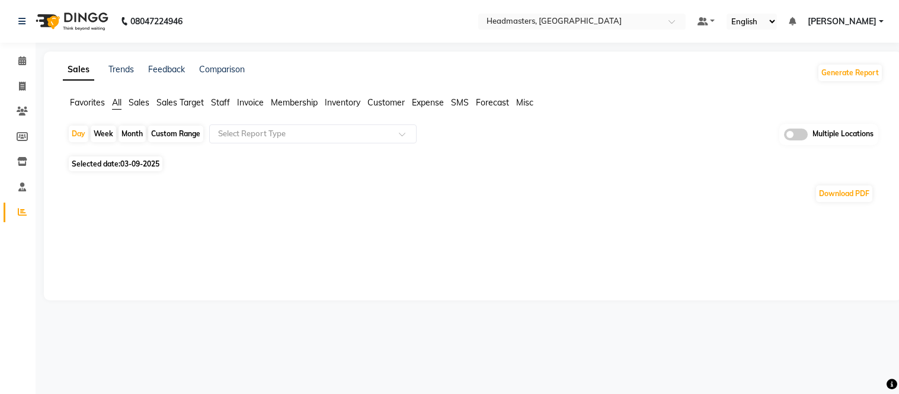
click at [221, 103] on span "Staff" at bounding box center [220, 102] width 19 height 11
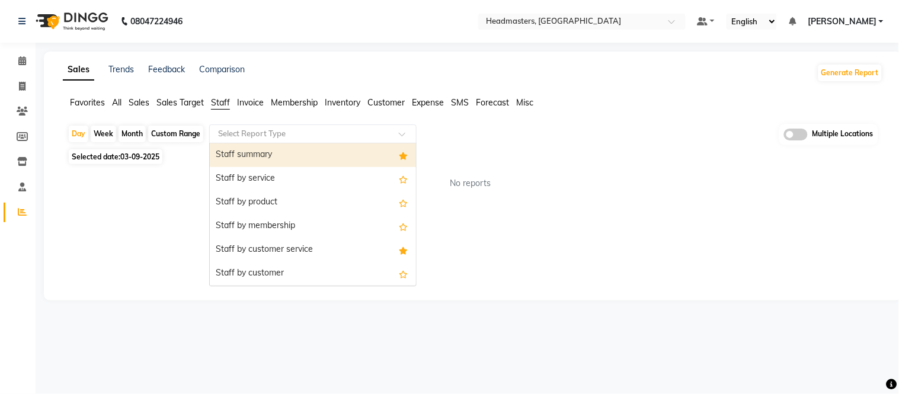
click at [242, 149] on div "Staff summary" at bounding box center [313, 155] width 206 height 24
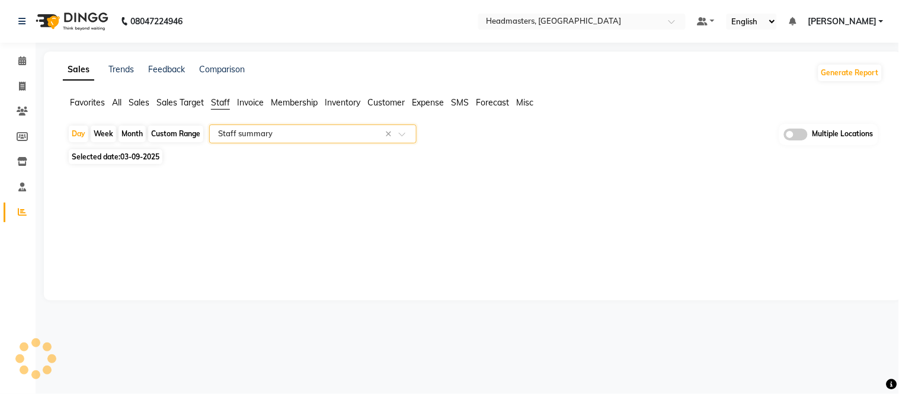
click at [132, 133] on div "Month" at bounding box center [132, 134] width 27 height 17
click at [136, 161] on span "03-09-2025" at bounding box center [139, 156] width 39 height 9
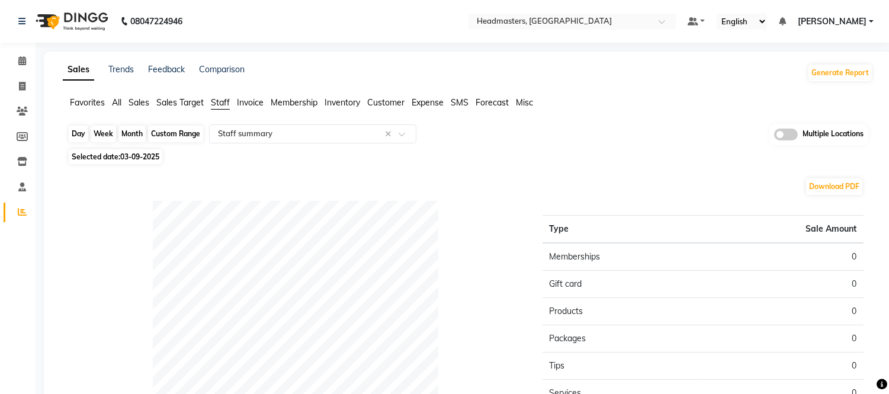
click at [139, 134] on div "Month" at bounding box center [132, 134] width 27 height 17
select select "9"
select select "2025"
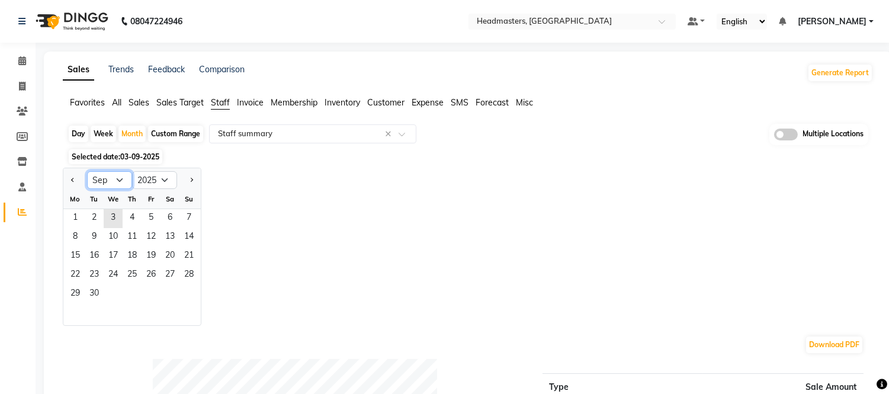
click at [119, 174] on select "Jan Feb Mar Apr May Jun [DATE] Aug Sep Oct Nov Dec" at bounding box center [109, 180] width 45 height 18
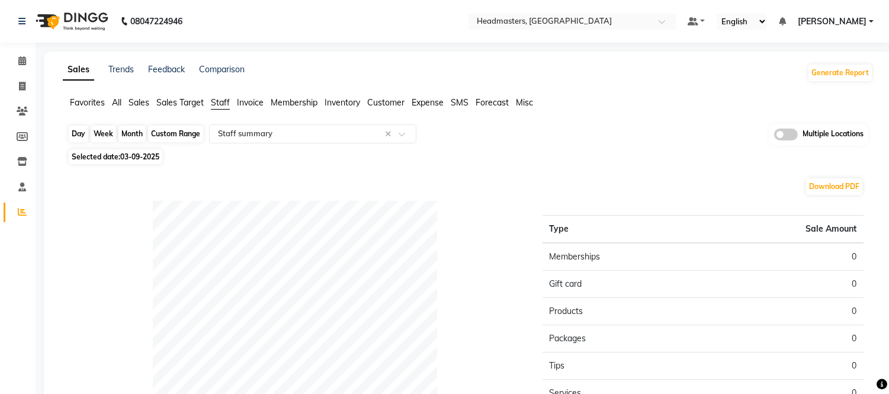
click at [130, 132] on div "Month" at bounding box center [132, 134] width 27 height 17
select select "9"
select select "2025"
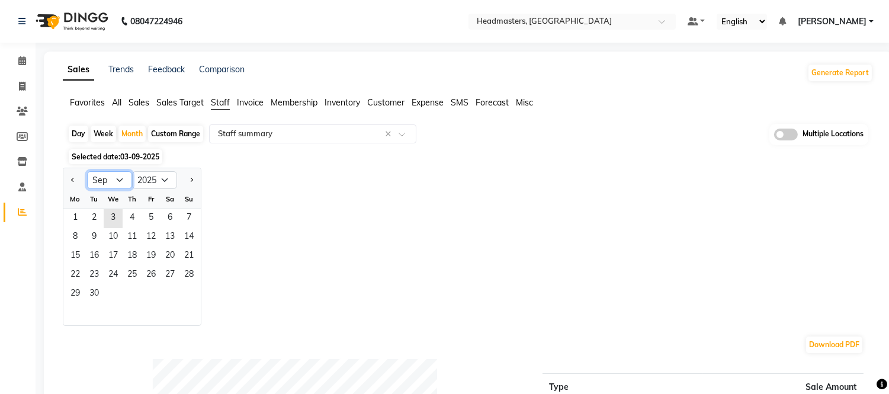
click at [121, 181] on select "Jan Feb Mar Apr May Jun [DATE] Aug Sep Oct Nov Dec" at bounding box center [109, 180] width 45 height 18
select select "8"
click at [87, 171] on select "Jan Feb Mar Apr May Jun [DATE] Aug Sep Oct Nov Dec" at bounding box center [109, 180] width 45 height 18
click at [158, 214] on span "1" at bounding box center [151, 218] width 19 height 19
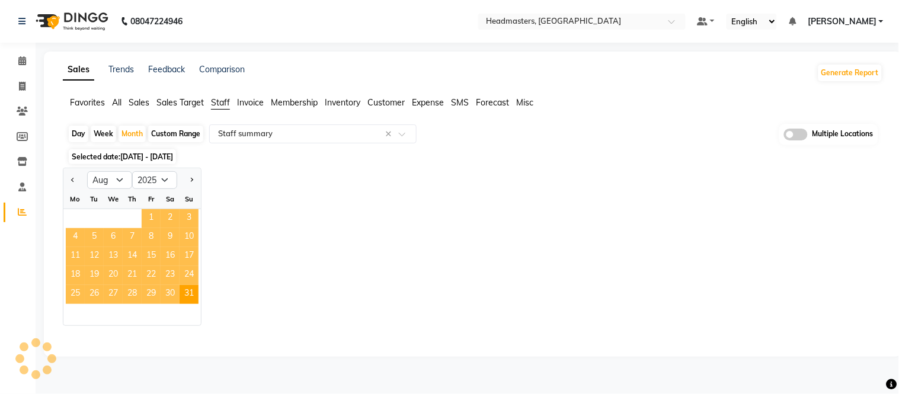
select select "full_report"
select select "csv"
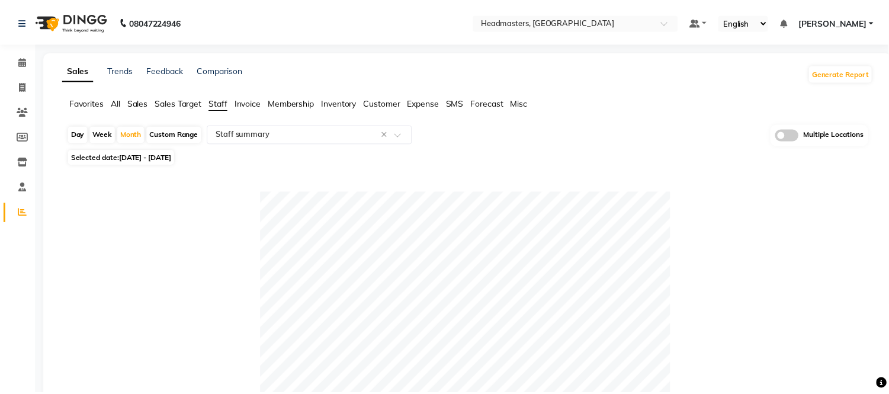
scroll to position [395, 0]
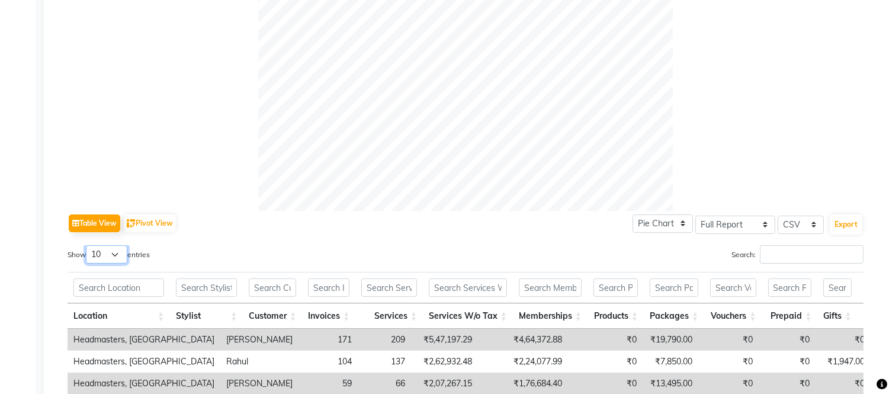
click at [103, 252] on select "10 25 50 100" at bounding box center [106, 254] width 41 height 18
select select "100"
click at [88, 245] on select "10 25 50 100" at bounding box center [106, 254] width 41 height 18
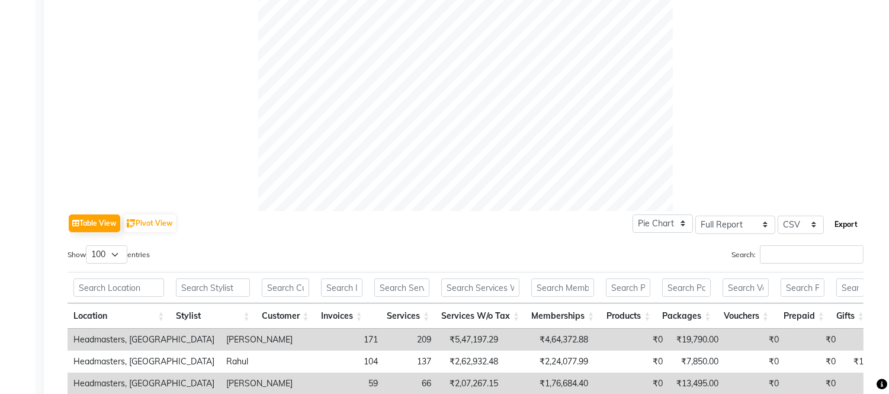
click at [846, 217] on button "Export" at bounding box center [846, 225] width 33 height 20
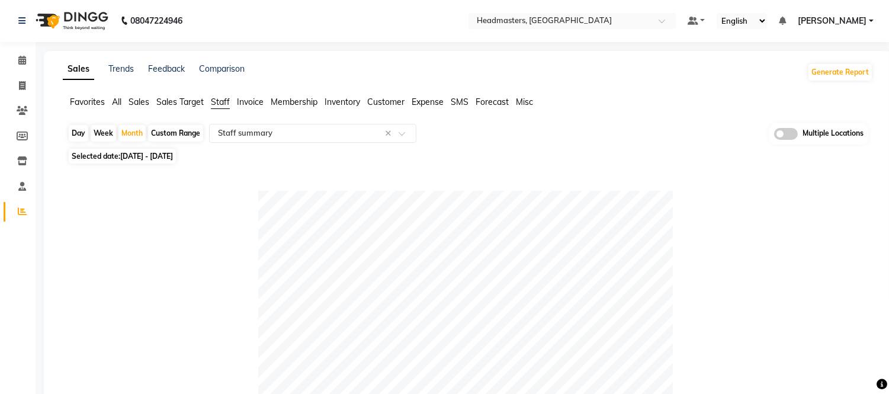
scroll to position [0, 0]
click at [534, 25] on input "text" at bounding box center [561, 23] width 172 height 12
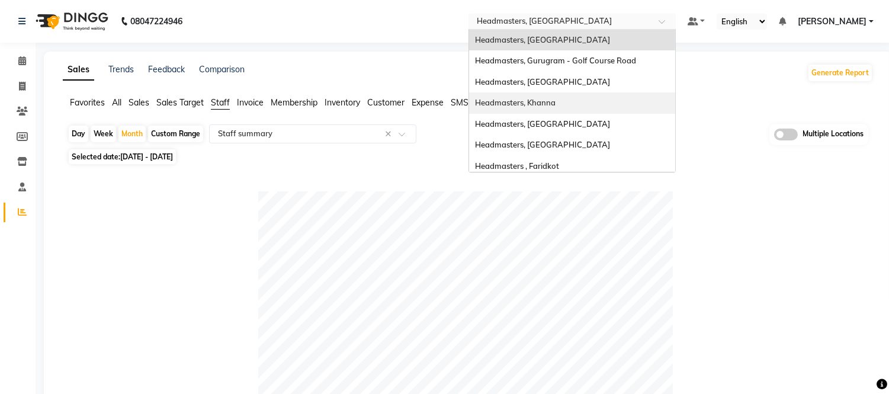
scroll to position [79, 0]
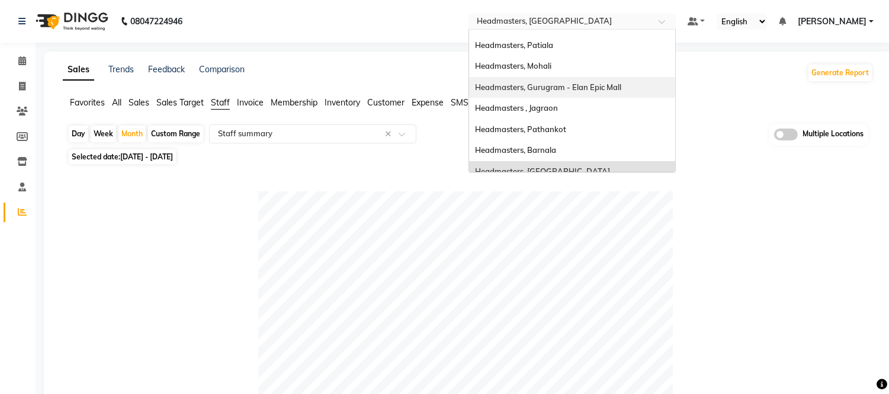
click at [582, 80] on div "Headmasters, Gurugram - Elan Epic Mall" at bounding box center [572, 87] width 206 height 21
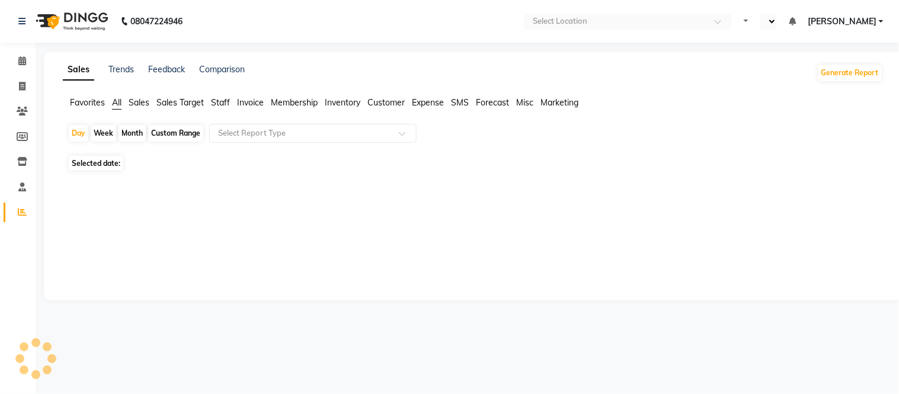
click at [226, 98] on span "Staff" at bounding box center [220, 102] width 19 height 11
select select "en"
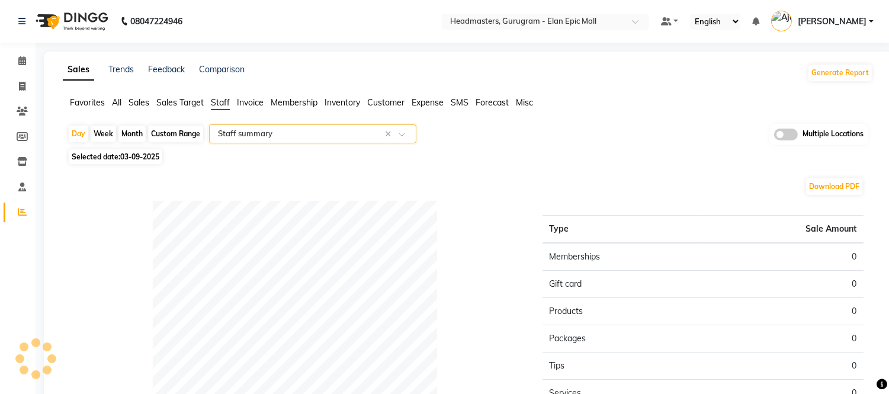
click at [131, 134] on div "Month" at bounding box center [132, 134] width 27 height 17
select select "9"
select select "2025"
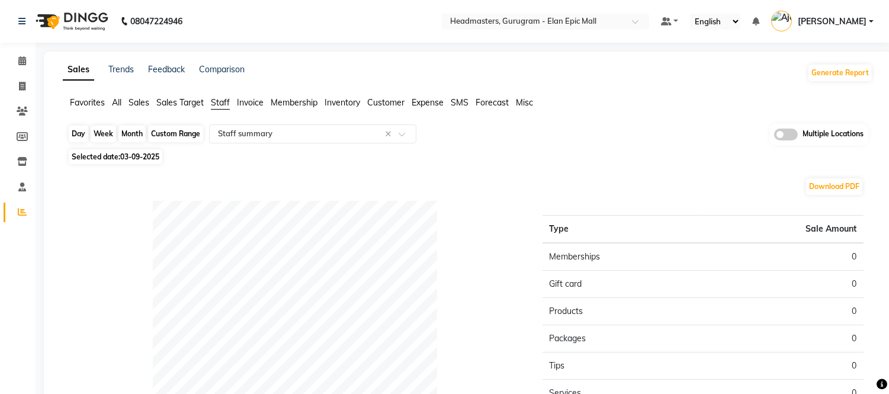
click at [132, 134] on div "Month" at bounding box center [132, 134] width 27 height 17
select select "9"
select select "2025"
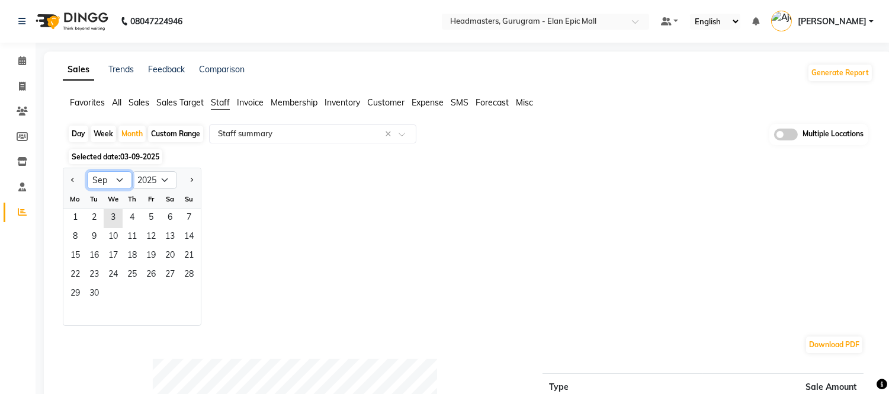
click at [111, 181] on select "Jan Feb Mar Apr May Jun [DATE] Aug Sep Oct Nov Dec" at bounding box center [109, 180] width 45 height 18
select select "8"
click at [87, 171] on select "Jan Feb Mar Apr May Jun [DATE] Aug Sep Oct Nov Dec" at bounding box center [109, 180] width 45 height 18
click at [147, 209] on span "1" at bounding box center [151, 218] width 19 height 19
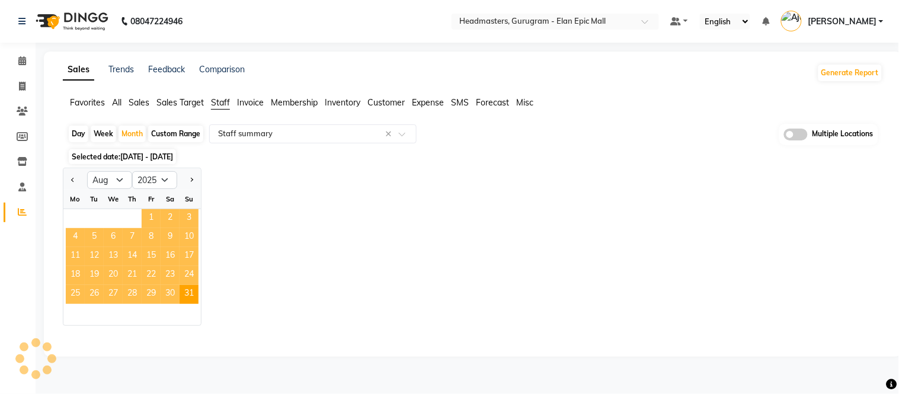
select select "full_report"
select select "csv"
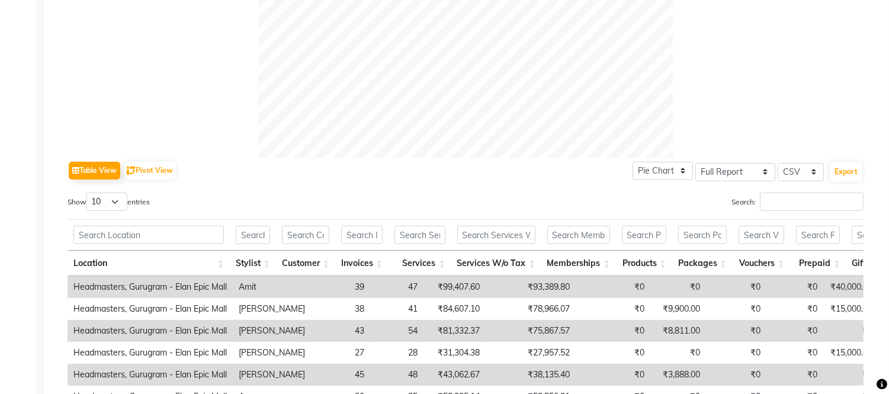
scroll to position [460, 0]
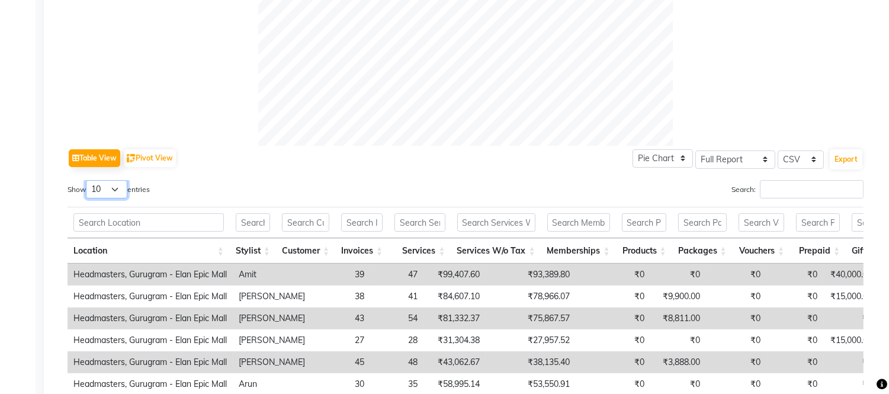
click at [107, 188] on select "10 25 50 100" at bounding box center [106, 189] width 41 height 18
select select "100"
click at [88, 180] on select "10 25 50 100" at bounding box center [106, 189] width 41 height 18
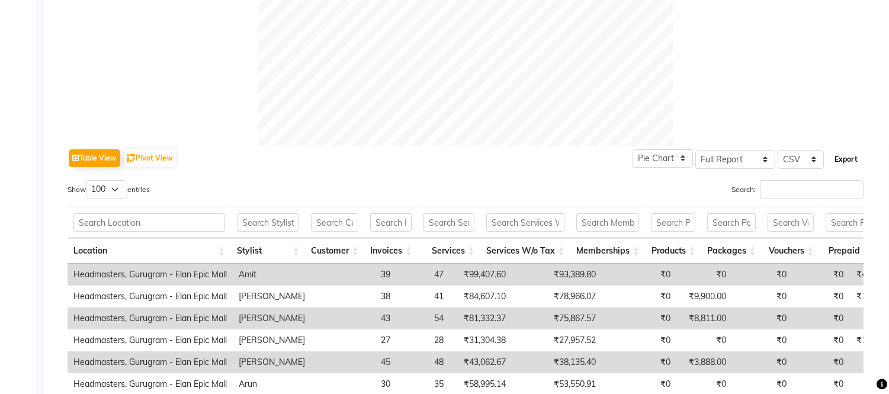
click at [843, 156] on button "Export" at bounding box center [846, 159] width 33 height 20
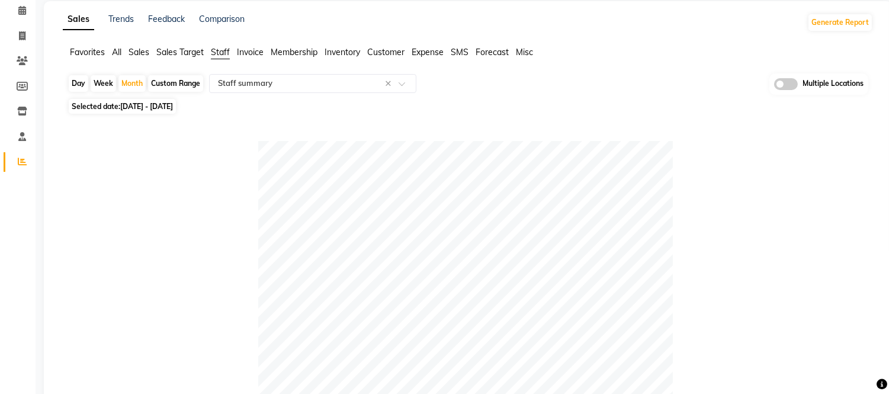
scroll to position [0, 0]
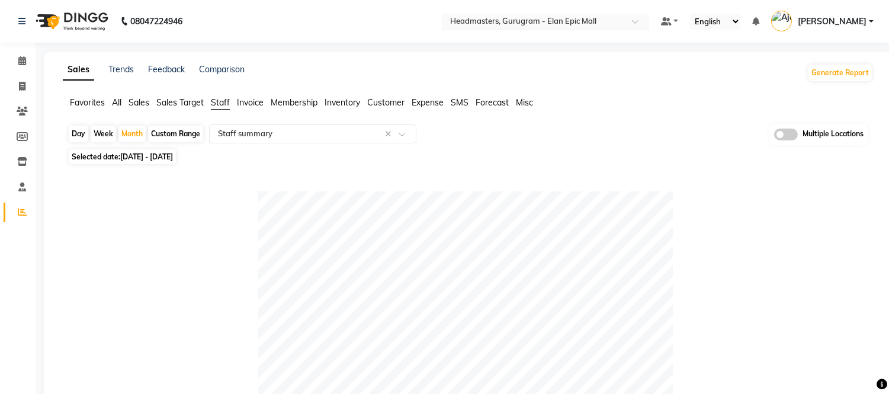
click at [566, 22] on input "text" at bounding box center [534, 23] width 172 height 12
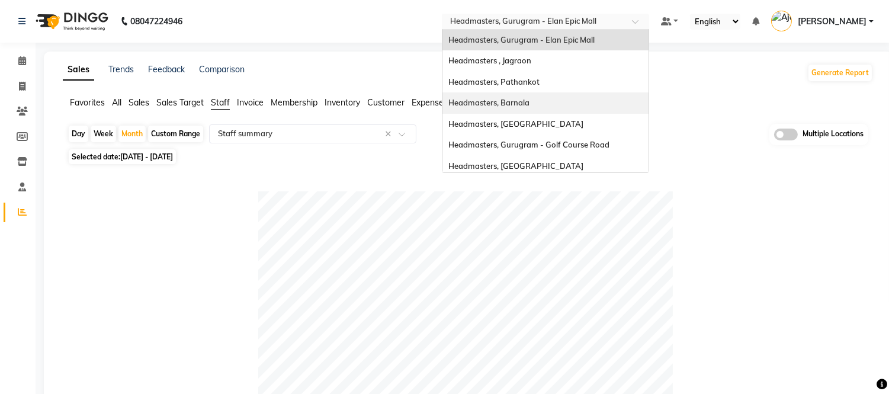
scroll to position [60, 0]
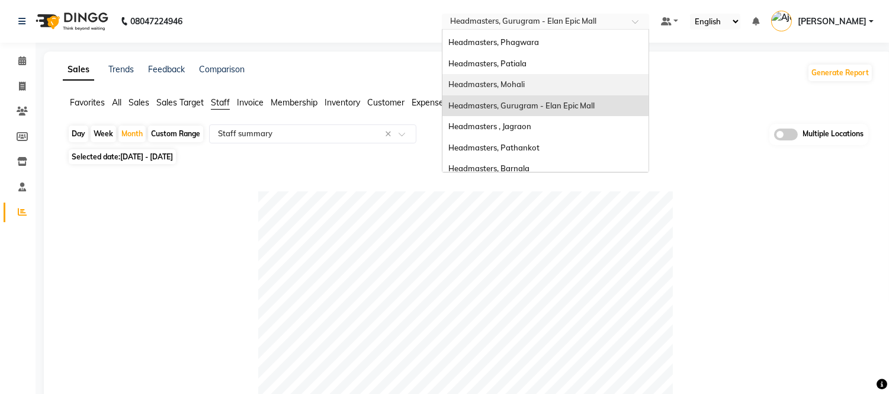
click at [525, 81] on span "Headmasters, Mohali" at bounding box center [487, 83] width 76 height 9
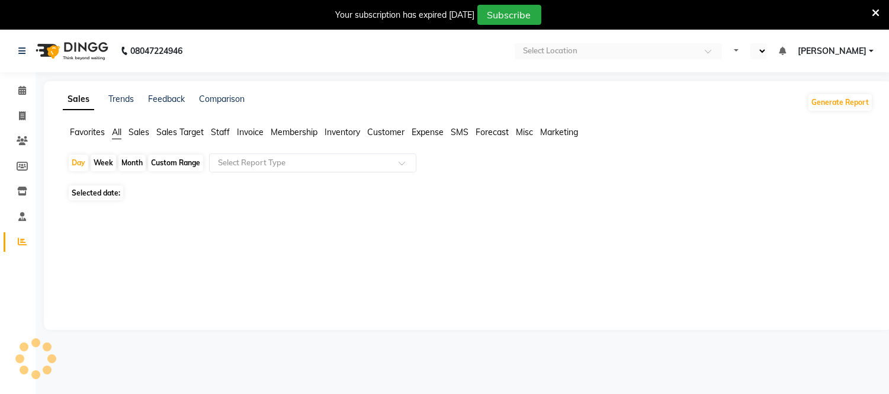
select select "en"
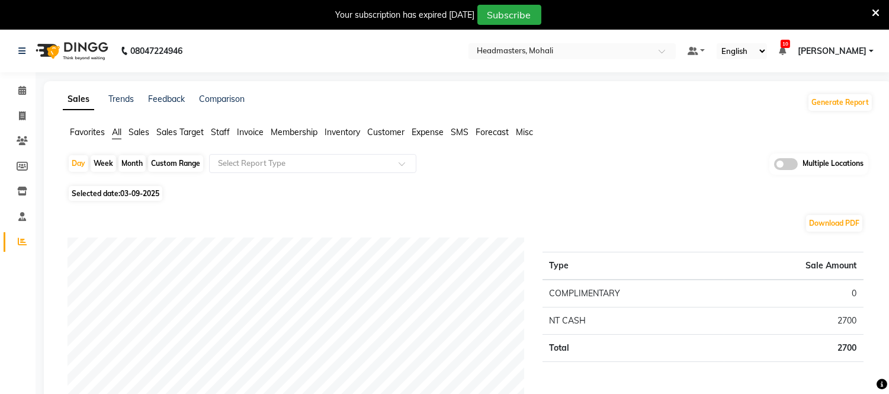
click at [229, 131] on span "Staff" at bounding box center [220, 132] width 19 height 11
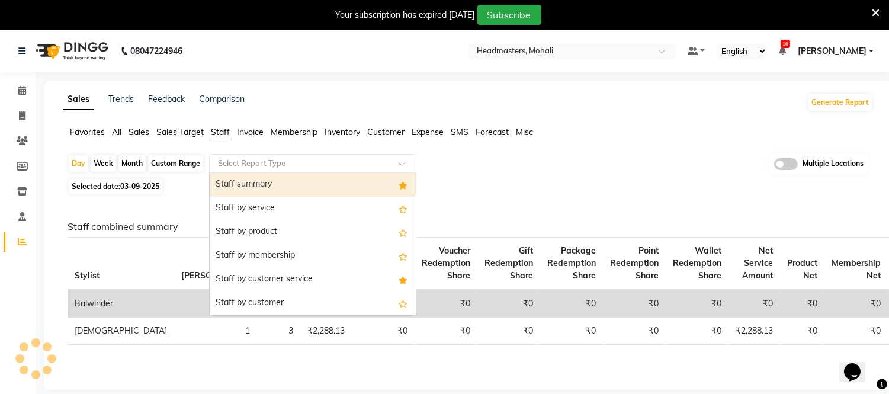
click at [245, 185] on div "Staff summary" at bounding box center [313, 185] width 206 height 24
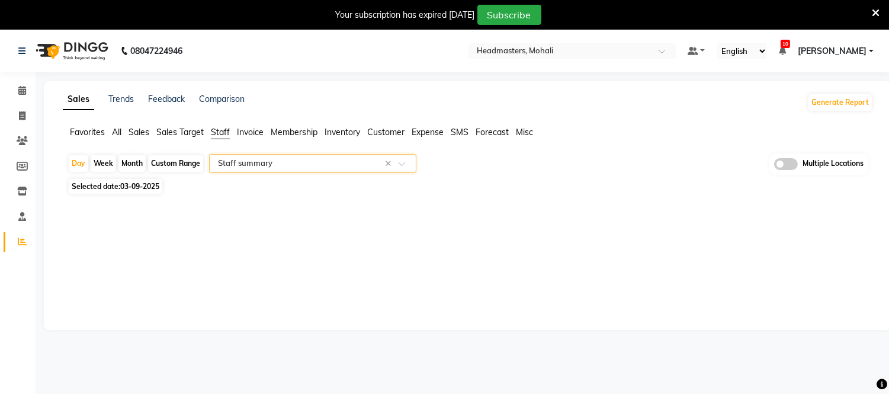
select select "full_report"
select select "csv"
click at [132, 163] on div "Month" at bounding box center [132, 163] width 27 height 17
click at [132, 181] on span "Selected date: [DATE]" at bounding box center [116, 186] width 94 height 15
select select "9"
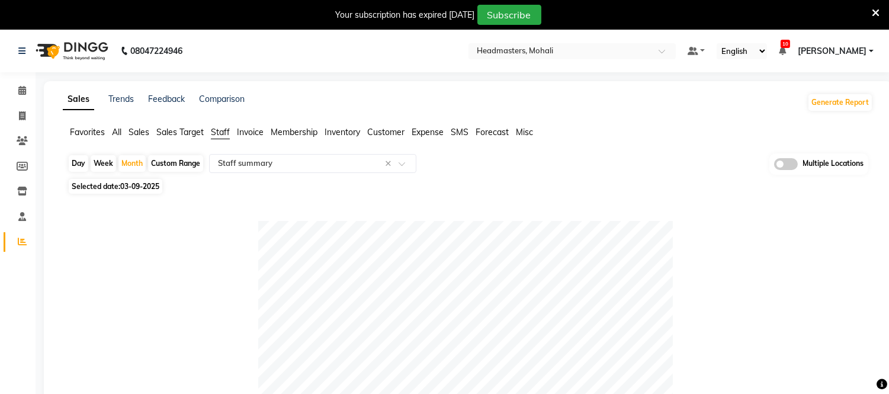
select select "2025"
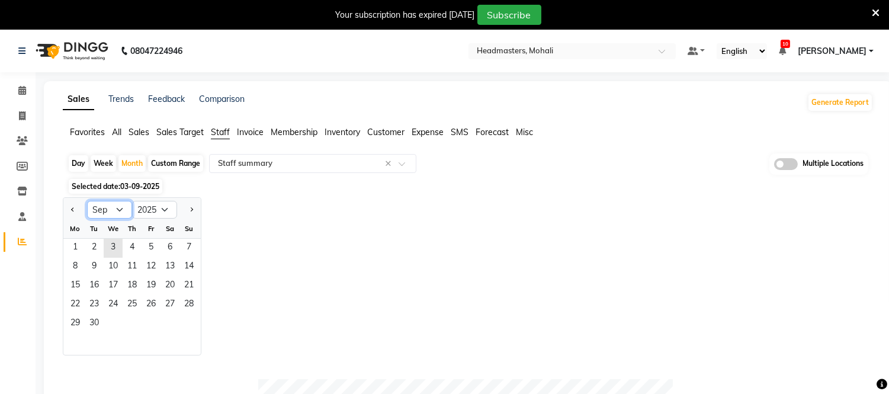
click at [120, 212] on select "Jan Feb Mar Apr May Jun [DATE] Aug Sep Oct Nov Dec" at bounding box center [109, 210] width 45 height 18
select select "8"
click at [87, 201] on select "Jan Feb Mar Apr May Jun [DATE] Aug Sep Oct Nov Dec" at bounding box center [109, 210] width 45 height 18
click at [147, 245] on span "1" at bounding box center [151, 248] width 19 height 19
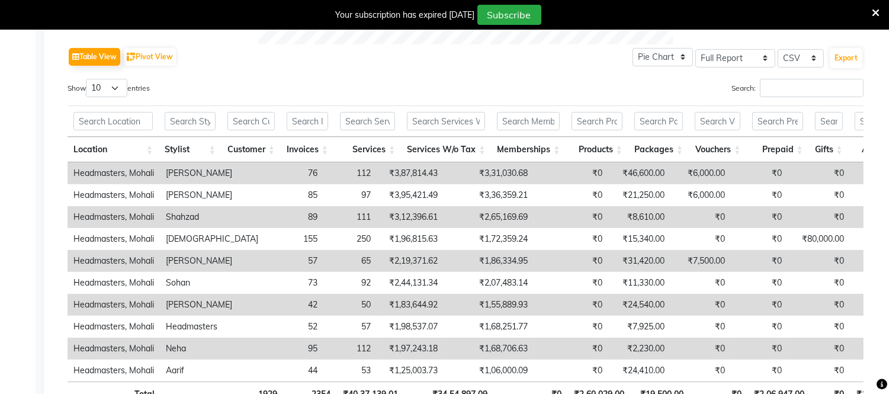
scroll to position [593, 0]
drag, startPoint x: 120, startPoint y: 87, endPoint x: 120, endPoint y: 95, distance: 8.3
click at [120, 87] on select "10 25 50 100" at bounding box center [106, 87] width 41 height 18
select select "100"
click at [88, 78] on select "10 25 50 100" at bounding box center [106, 87] width 41 height 18
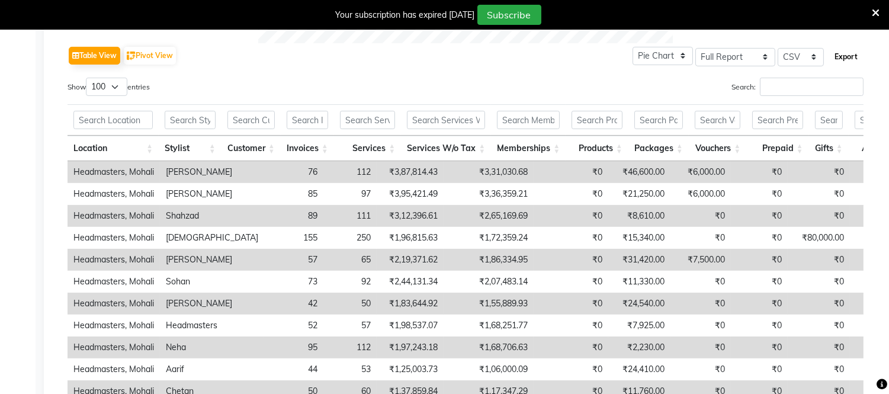
click at [831, 50] on button "Export" at bounding box center [846, 57] width 33 height 20
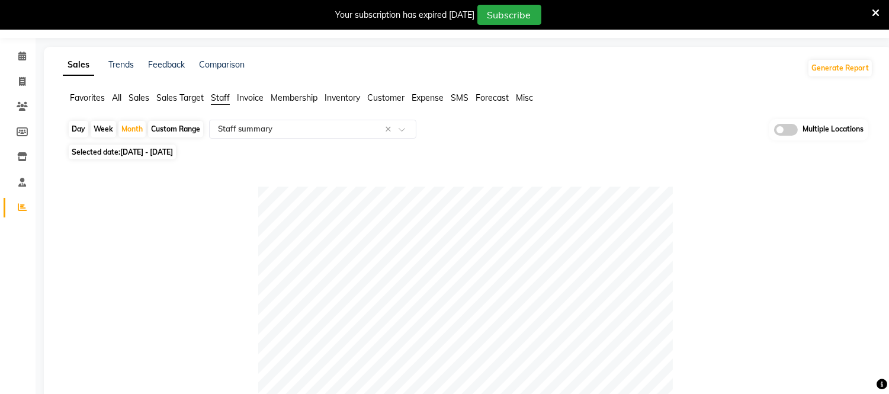
scroll to position [0, 0]
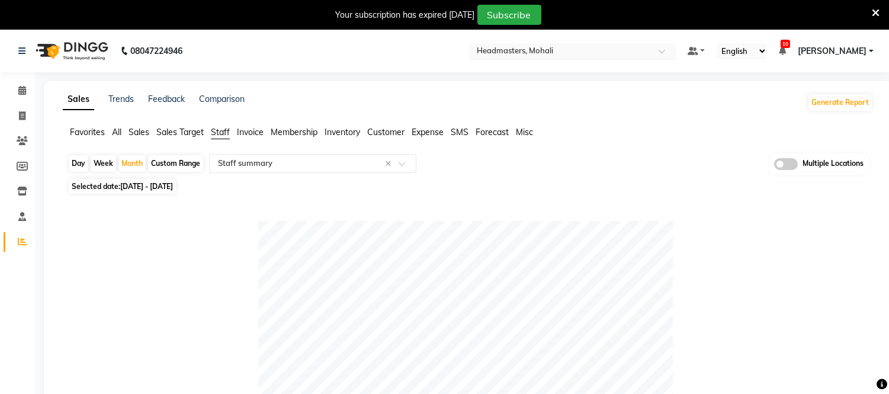
click at [569, 57] on input "text" at bounding box center [561, 52] width 172 height 12
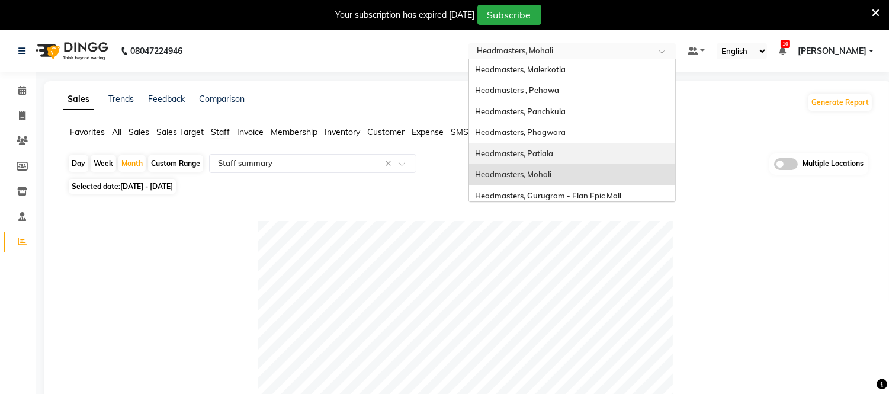
click at [553, 149] on span "Headmasters, Patiala" at bounding box center [514, 153] width 78 height 9
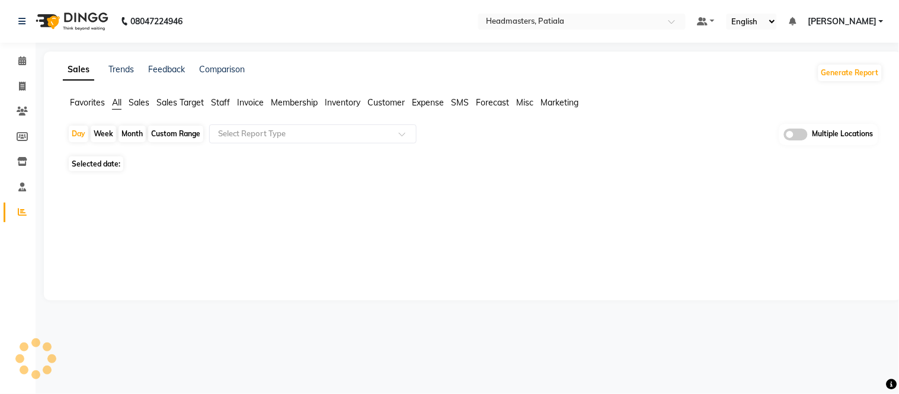
select select "en"
click at [221, 100] on span "Staff" at bounding box center [220, 102] width 19 height 11
click at [232, 123] on app-reports "Favorites All Sales Sales Target Staff Invoice Membership Inventory Customer Ex…" at bounding box center [473, 148] width 834 height 103
click at [232, 134] on input "text" at bounding box center [301, 134] width 171 height 12
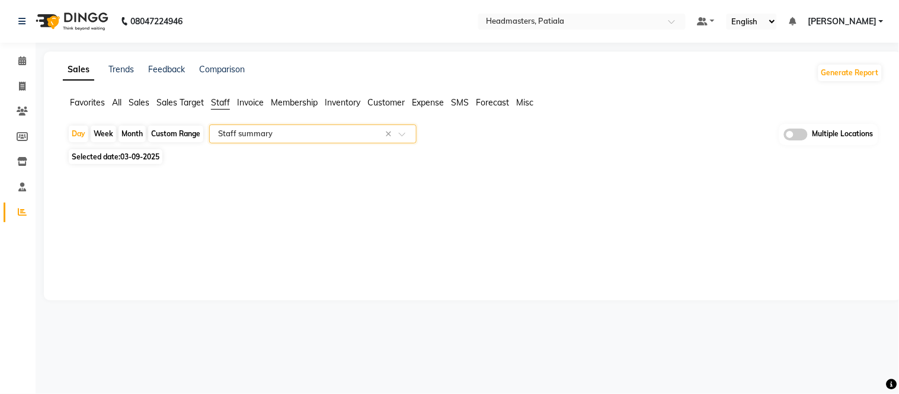
click at [133, 133] on div "Month" at bounding box center [132, 134] width 27 height 17
select select "9"
select select "2025"
select select "full_report"
select select "csv"
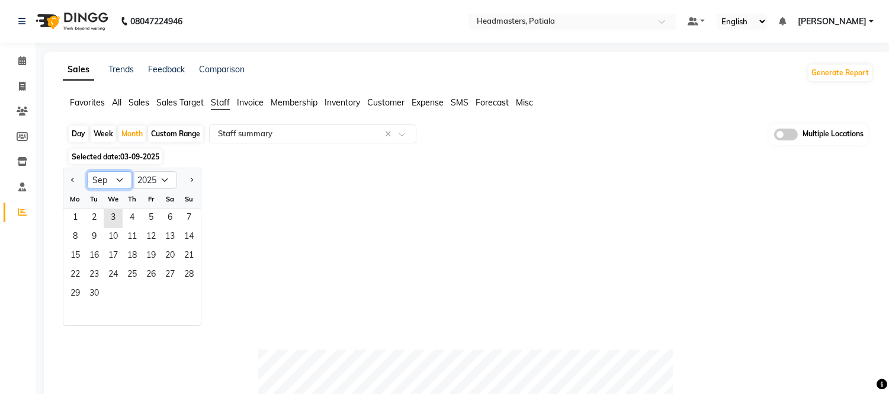
click at [121, 172] on select "Jan Feb Mar Apr May Jun Jul Aug Sep Oct Nov Dec" at bounding box center [109, 180] width 45 height 18
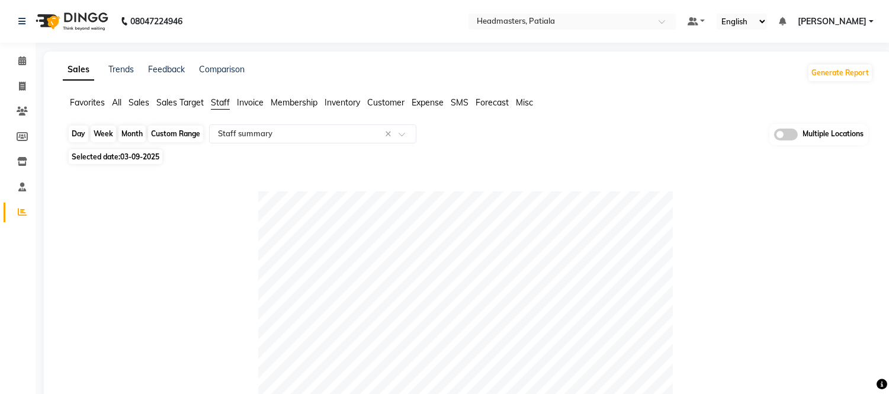
click at [129, 132] on div "Month" at bounding box center [132, 134] width 27 height 17
select select "9"
select select "2025"
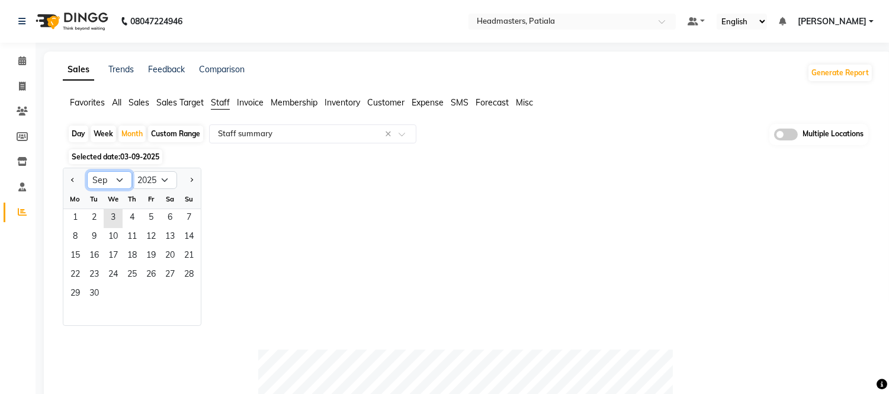
click at [115, 185] on select "Jan Feb Mar Apr May Jun Jul Aug Sep Oct Nov Dec" at bounding box center [109, 180] width 45 height 18
select select "8"
click at [87, 171] on select "Jan Feb Mar Apr May Jun Jul Aug Sep Oct Nov Dec" at bounding box center [109, 180] width 45 height 18
click at [146, 217] on span "1" at bounding box center [151, 218] width 19 height 19
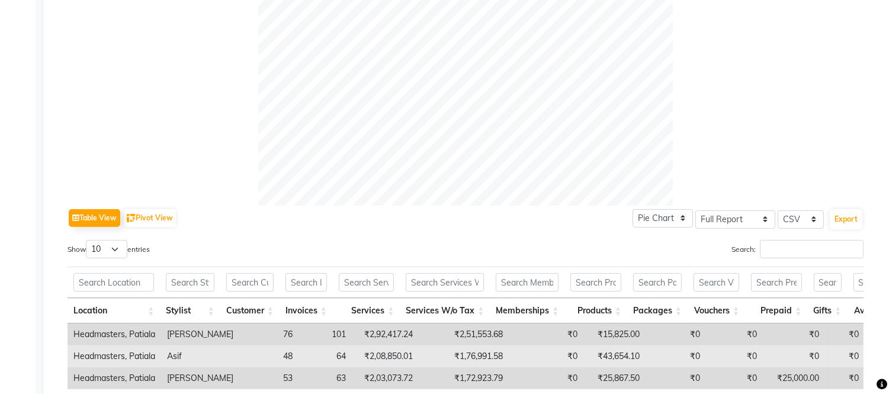
scroll to position [527, 0]
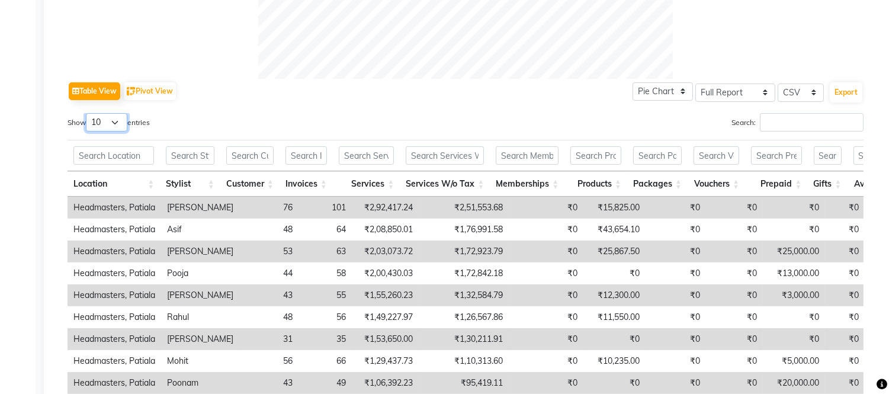
click at [114, 117] on select "10 25 50 100" at bounding box center [106, 122] width 41 height 18
select select "100"
click at [88, 113] on select "10 25 50 100" at bounding box center [106, 122] width 41 height 18
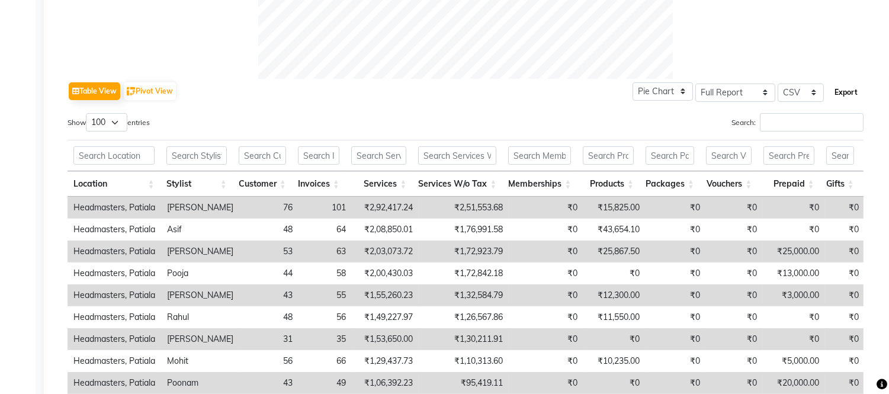
click at [855, 94] on button "Export" at bounding box center [846, 92] width 33 height 20
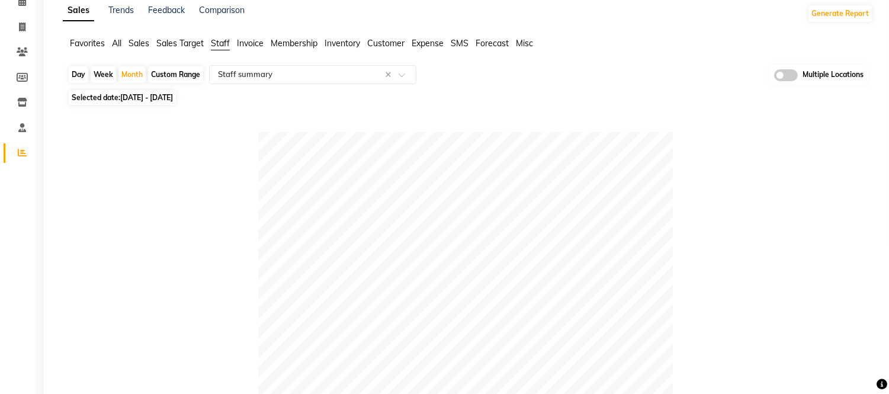
scroll to position [0, 0]
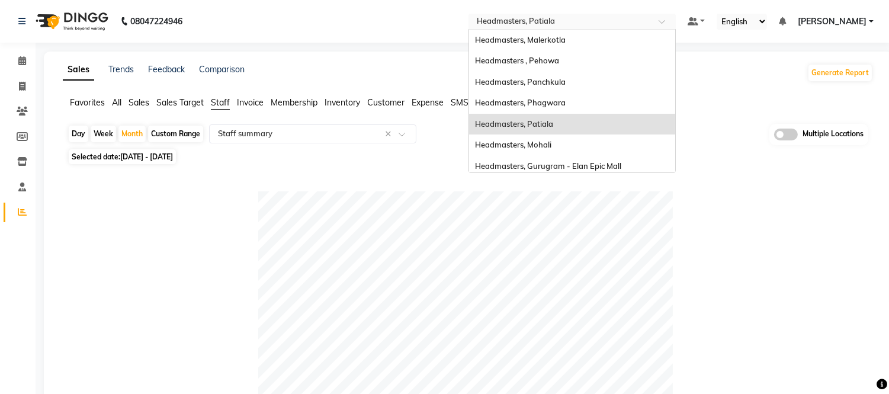
click at [558, 20] on input "text" at bounding box center [561, 23] width 172 height 12
click at [566, 79] on span "Headmasters, Panchkula" at bounding box center [520, 81] width 91 height 9
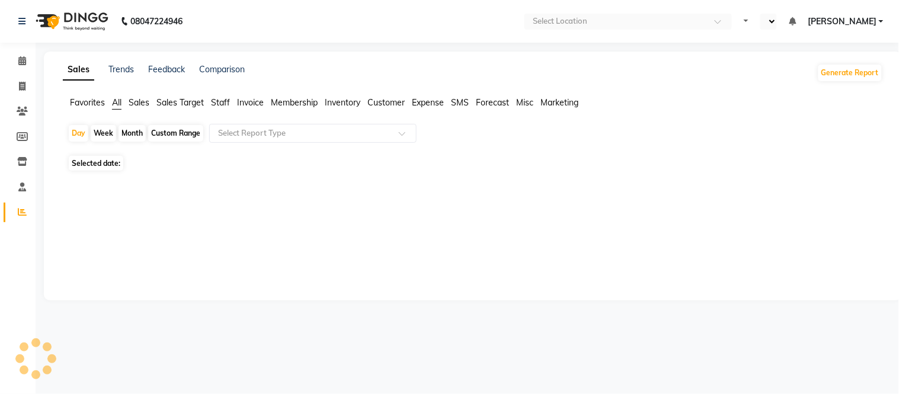
select select "en"
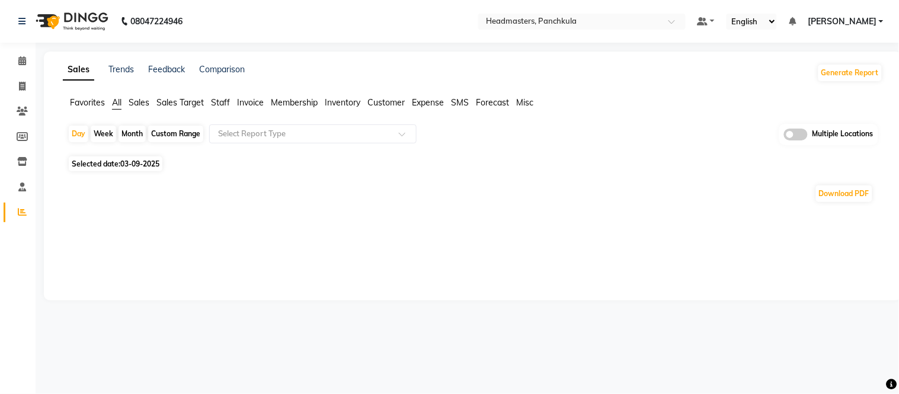
click at [223, 97] on span "Staff" at bounding box center [220, 102] width 19 height 11
click at [230, 120] on app-reports "Favorites All Sales Sales Target Staff Invoice Membership Inventory Customer Ex…" at bounding box center [473, 148] width 834 height 103
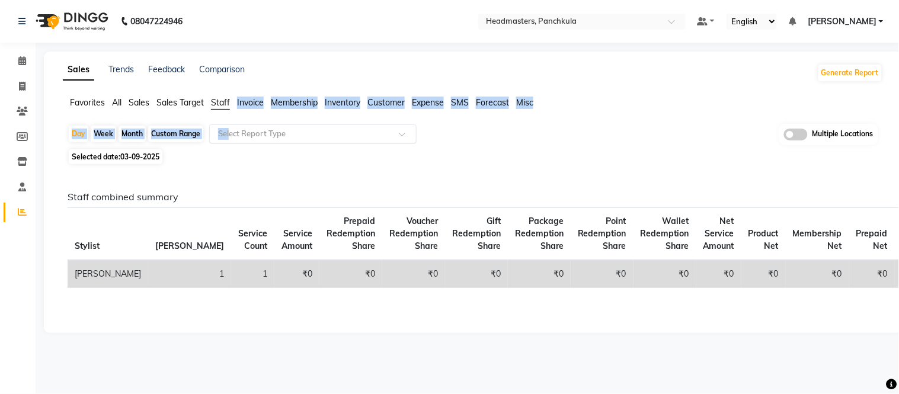
click at [229, 132] on input "text" at bounding box center [301, 134] width 171 height 12
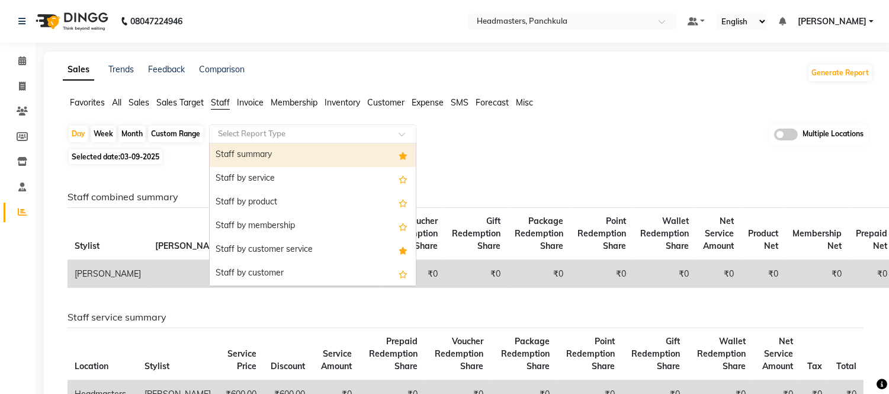
click at [243, 149] on div "Staff summary" at bounding box center [313, 155] width 206 height 24
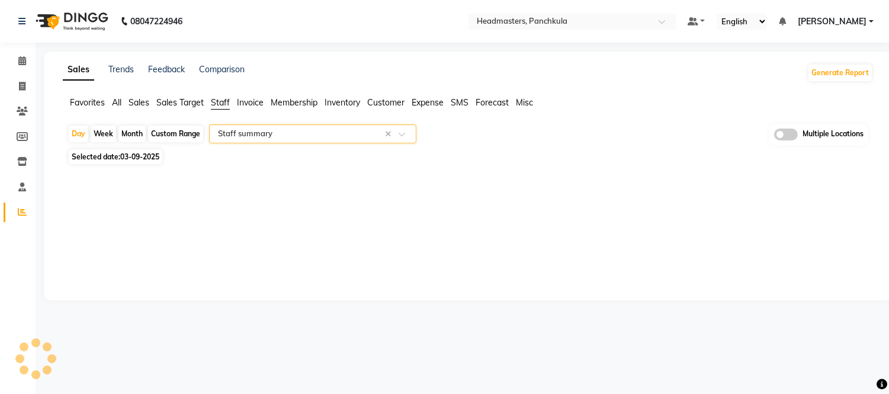
select select "full_report"
select select "csv"
click at [133, 139] on div "Month" at bounding box center [132, 134] width 27 height 17
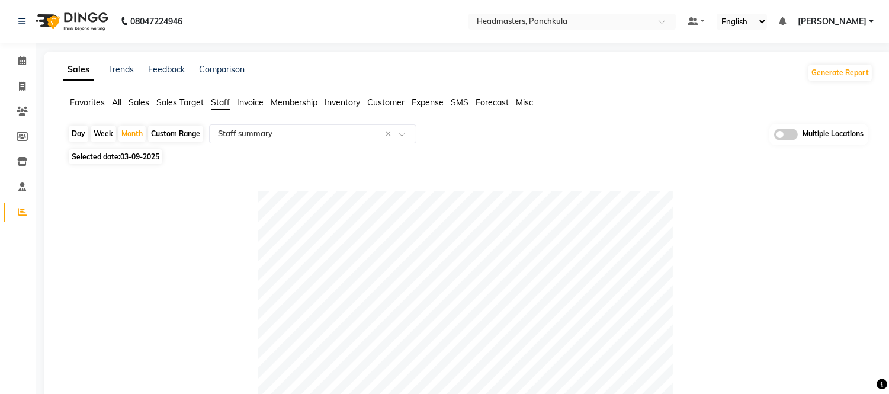
click at [121, 156] on span "03-09-2025" at bounding box center [139, 156] width 39 height 9
select select "9"
select select "2025"
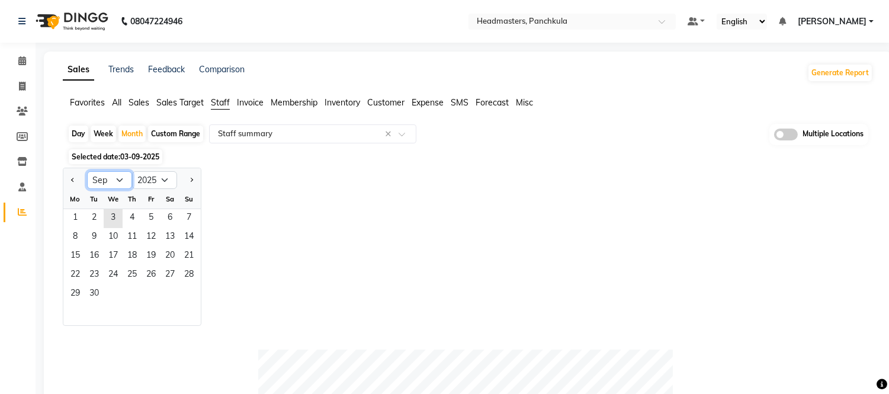
click at [114, 180] on select "Jan Feb Mar Apr May Jun [DATE] Aug Sep Oct Nov Dec" at bounding box center [109, 180] width 45 height 18
select select "8"
click at [87, 171] on select "Jan Feb Mar Apr May Jun [DATE] Aug Sep Oct Nov Dec" at bounding box center [109, 180] width 45 height 18
click at [144, 214] on span "1" at bounding box center [151, 218] width 19 height 19
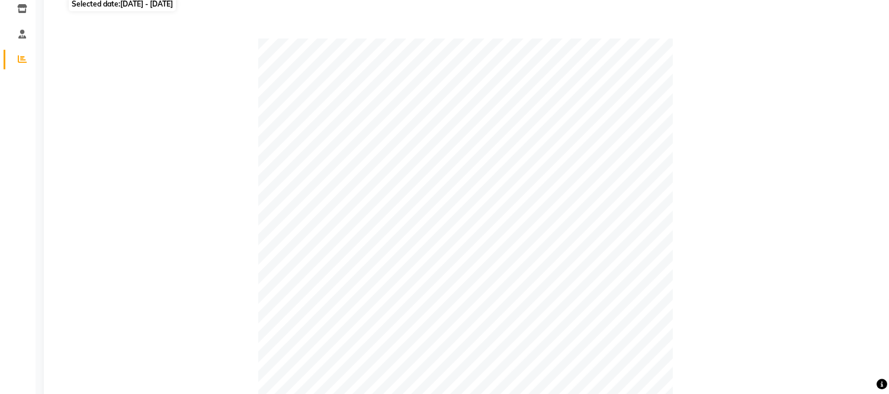
scroll to position [329, 0]
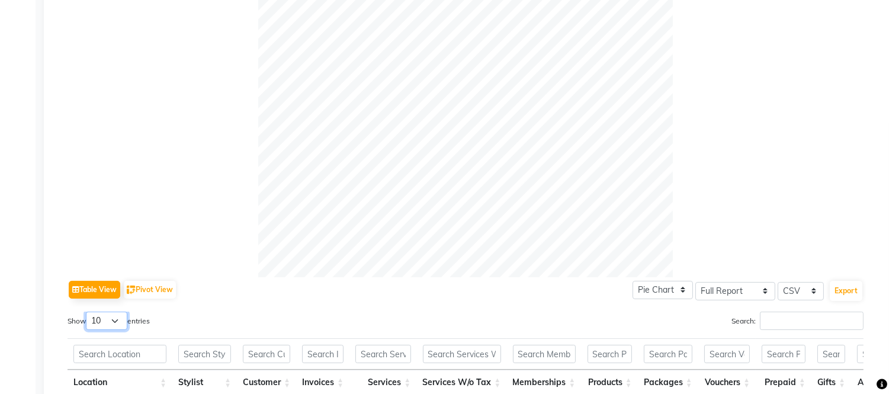
click at [121, 324] on select "10 25 50 100" at bounding box center [106, 321] width 41 height 18
click at [88, 312] on select "10 25 50 100" at bounding box center [106, 321] width 41 height 18
click at [110, 322] on select "10 25 50 100" at bounding box center [106, 321] width 41 height 18
select select "100"
click at [88, 312] on select "10 25 50 100" at bounding box center [106, 321] width 41 height 18
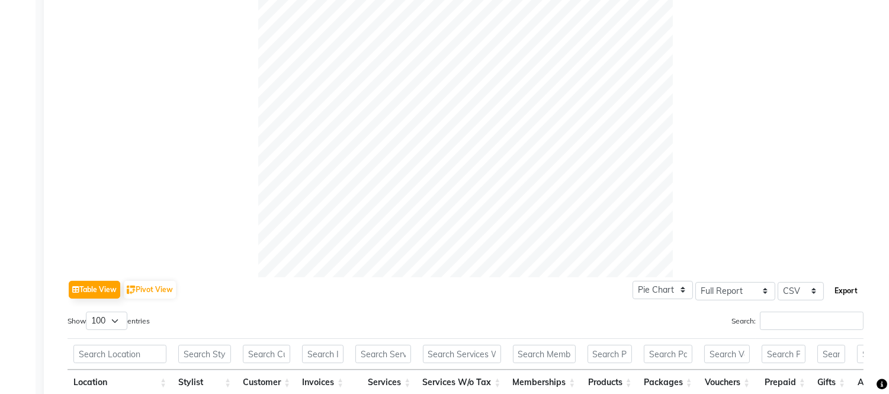
click at [847, 297] on button "Export" at bounding box center [846, 291] width 33 height 20
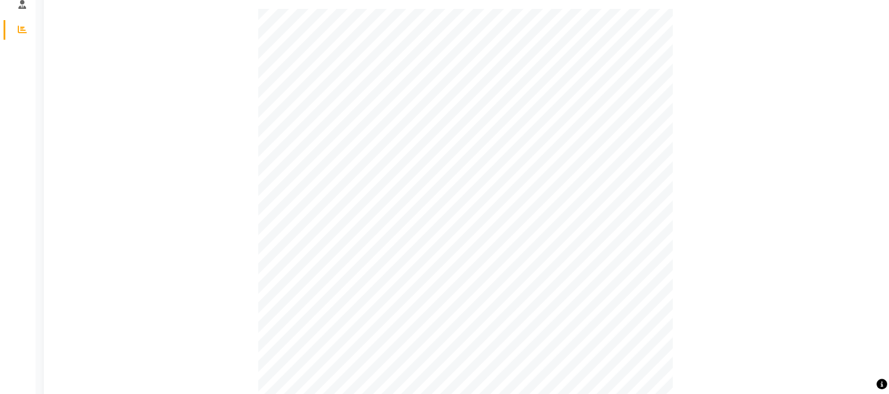
scroll to position [0, 0]
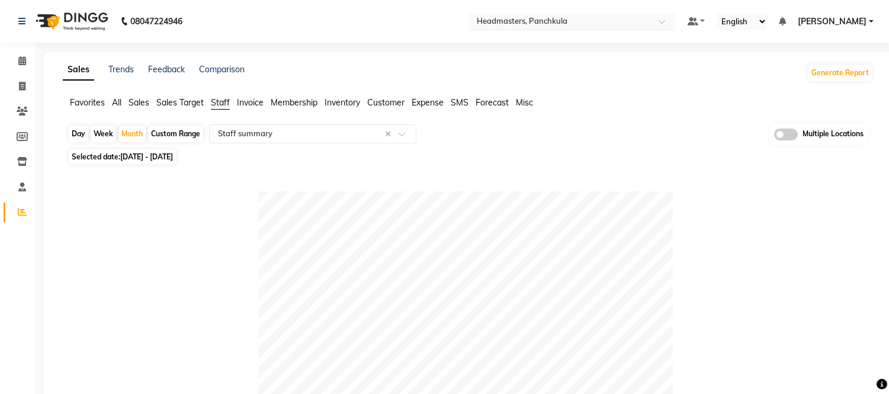
click at [553, 14] on div "Select Location × Headmasters, [GEOGRAPHIC_DATA]" at bounding box center [572, 22] width 207 height 16
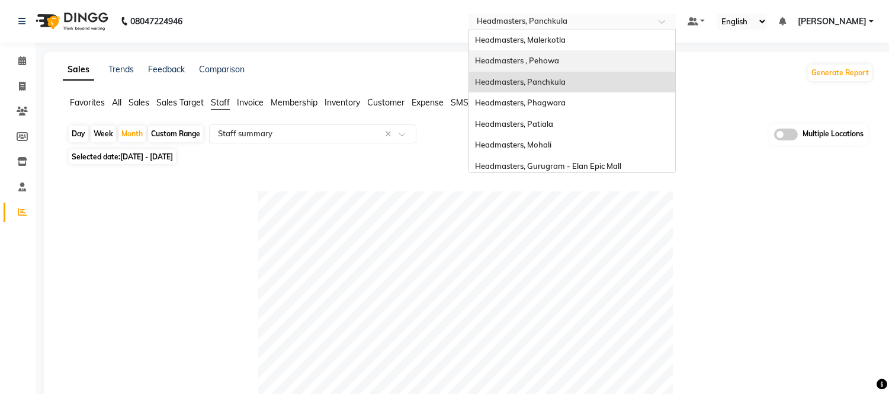
click at [568, 55] on div "Headmasters , Pehowa" at bounding box center [572, 60] width 206 height 21
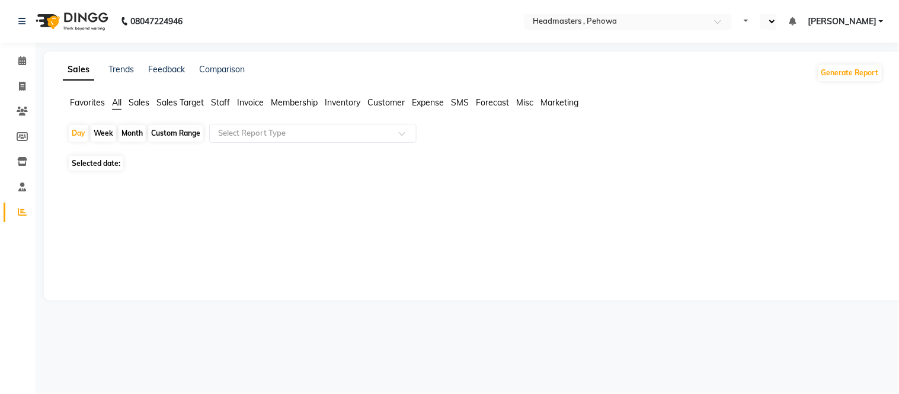
select select "en"
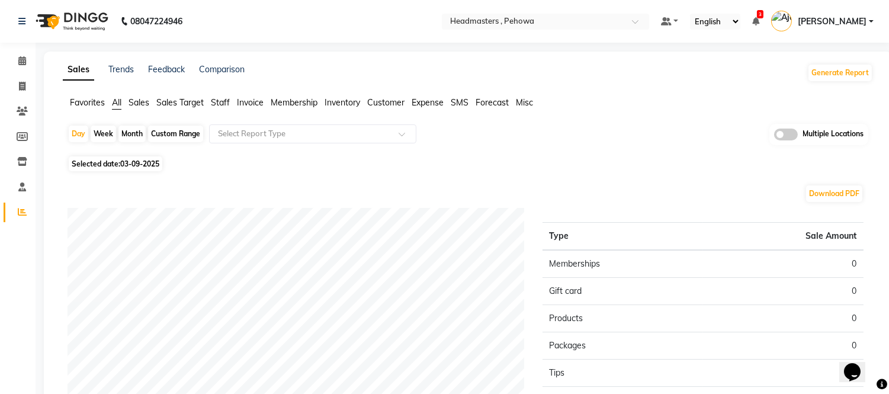
drag, startPoint x: 210, startPoint y: 104, endPoint x: 222, endPoint y: 107, distance: 11.6
click at [212, 105] on ul "Favorites All Sales Sales Target Staff Invoice Membership Inventory Customer Ex…" at bounding box center [468, 103] width 811 height 13
click at [226, 107] on span "Staff" at bounding box center [220, 102] width 19 height 11
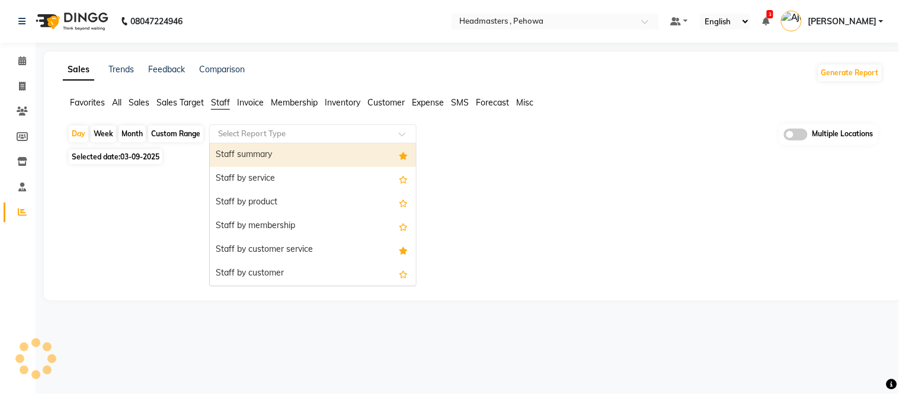
drag, startPoint x: 241, startPoint y: 129, endPoint x: 243, endPoint y: 137, distance: 9.2
click at [241, 129] on input "text" at bounding box center [301, 134] width 171 height 12
click at [244, 146] on div "Staff summary" at bounding box center [313, 155] width 206 height 24
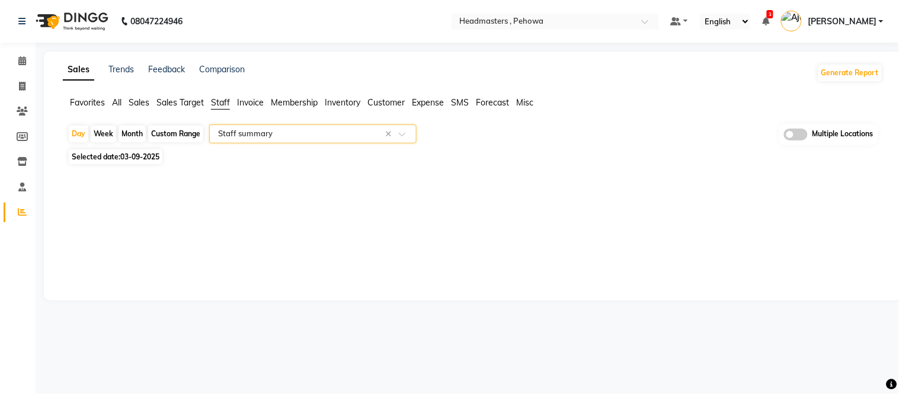
click at [135, 129] on div "Month" at bounding box center [132, 134] width 27 height 17
select select "9"
select select "2025"
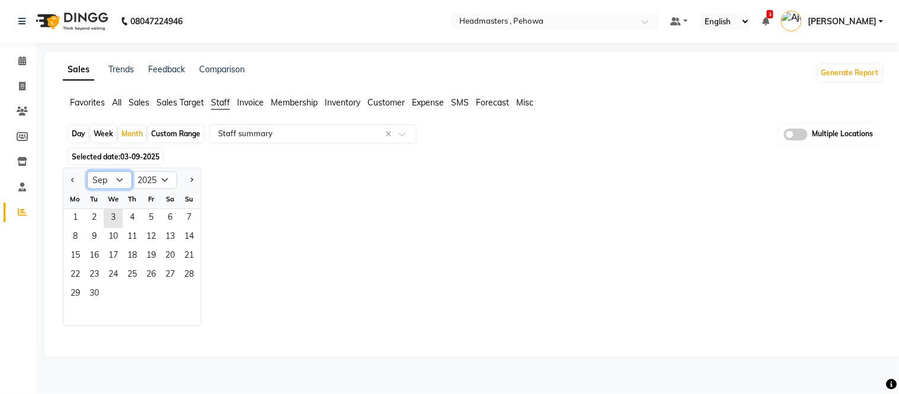
click at [114, 184] on select "Jan Feb Mar Apr May Jun [DATE] Aug Sep Oct Nov Dec" at bounding box center [109, 180] width 45 height 18
select select "8"
click at [87, 171] on select "Jan Feb Mar Apr May Jun [DATE] Aug Sep Oct Nov Dec" at bounding box center [109, 180] width 45 height 18
click at [155, 215] on span "1" at bounding box center [151, 218] width 19 height 19
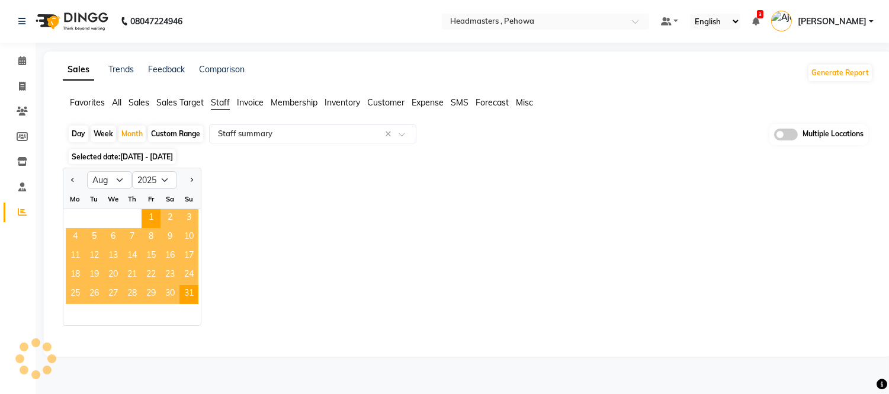
select select "full_report"
select select "csv"
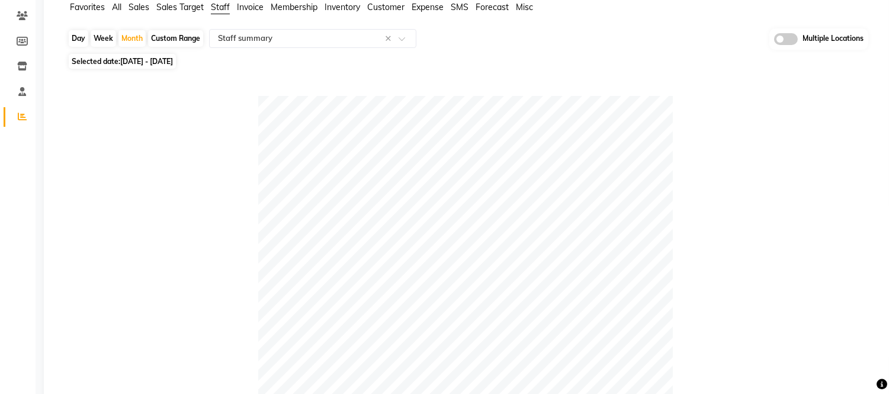
scroll to position [329, 0]
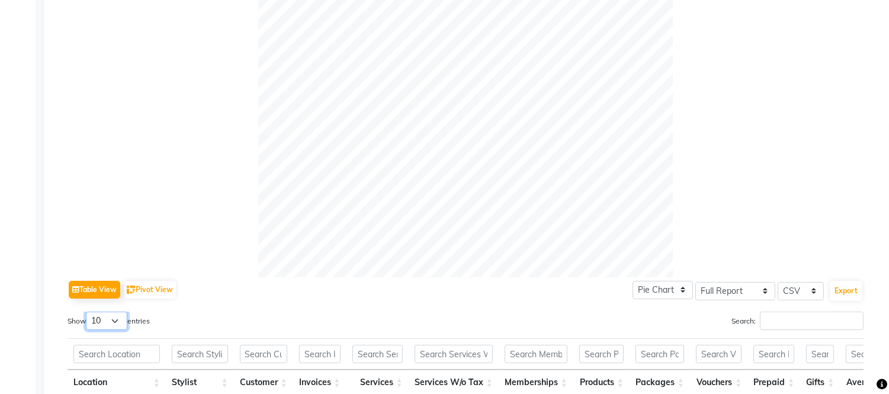
click at [119, 328] on select "10 25 50 100" at bounding box center [106, 321] width 41 height 18
select select "100"
click at [88, 312] on select "10 25 50 100" at bounding box center [106, 321] width 41 height 18
click at [849, 297] on button "Export" at bounding box center [846, 291] width 33 height 20
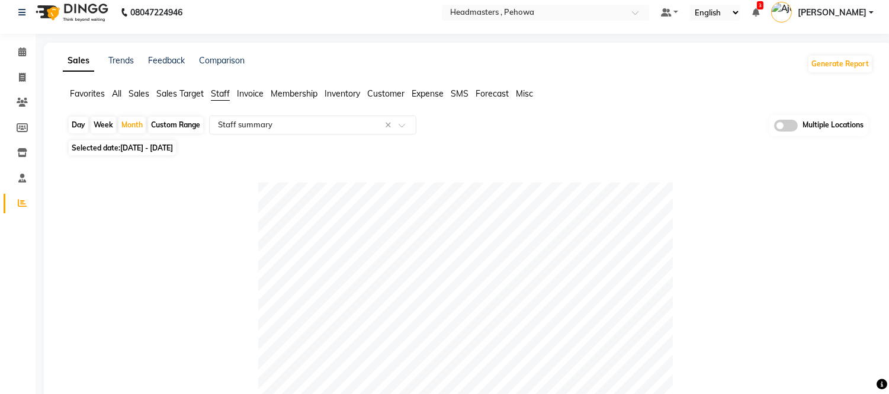
scroll to position [0, 0]
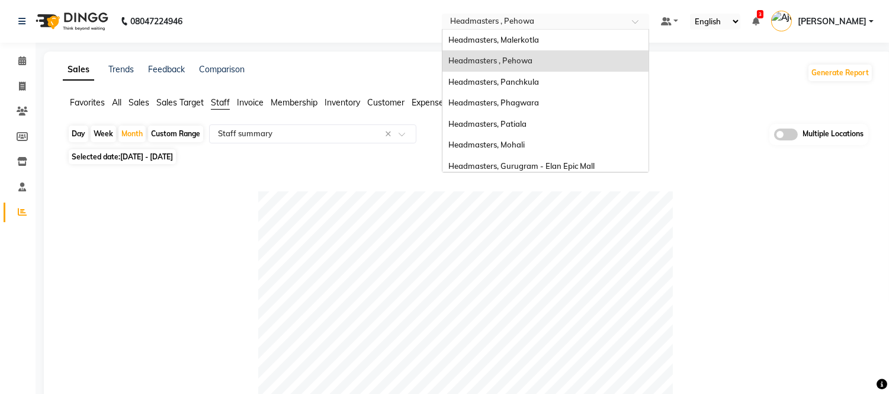
click at [537, 20] on input "text" at bounding box center [534, 23] width 172 height 12
click at [530, 36] on span "Headmasters, Malerkotla" at bounding box center [494, 39] width 91 height 9
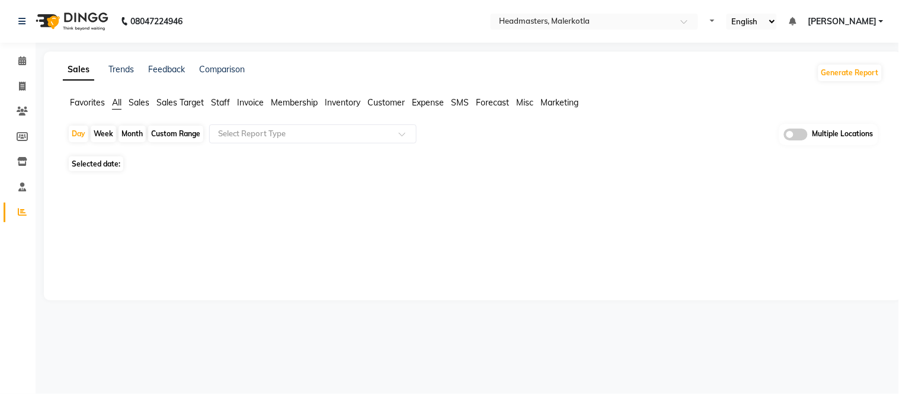
click at [224, 101] on span "Staff" at bounding box center [220, 102] width 19 height 11
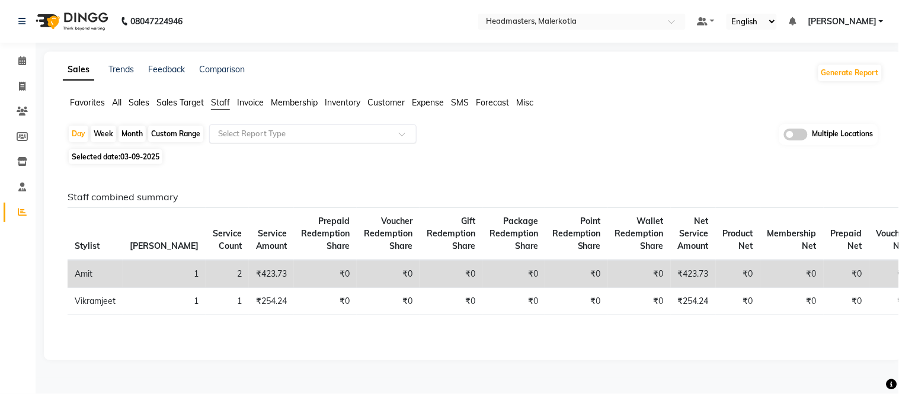
click at [231, 132] on input "text" at bounding box center [301, 134] width 171 height 12
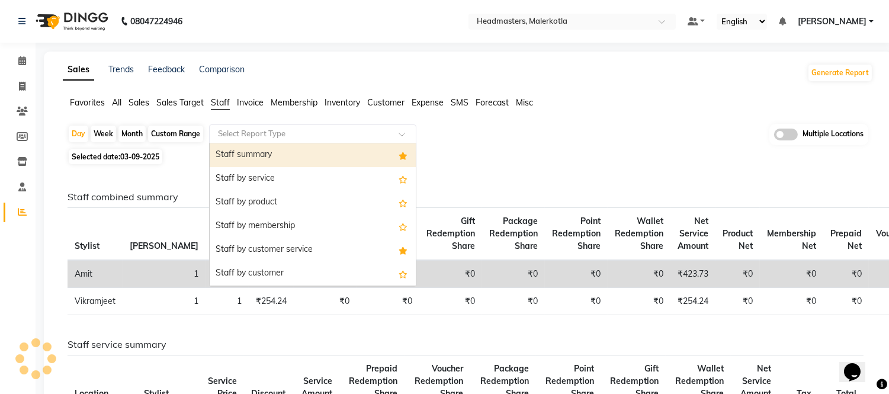
drag, startPoint x: 233, startPoint y: 151, endPoint x: 173, endPoint y: 146, distance: 60.6
click at [233, 152] on div "Staff summary" at bounding box center [313, 155] width 206 height 24
select select "full_report"
select select "csv"
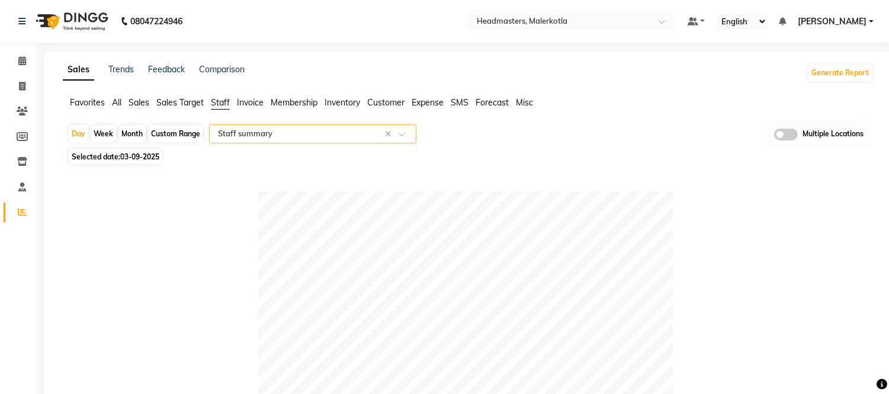
click at [129, 132] on div "Month" at bounding box center [132, 134] width 27 height 17
select select "9"
select select "2025"
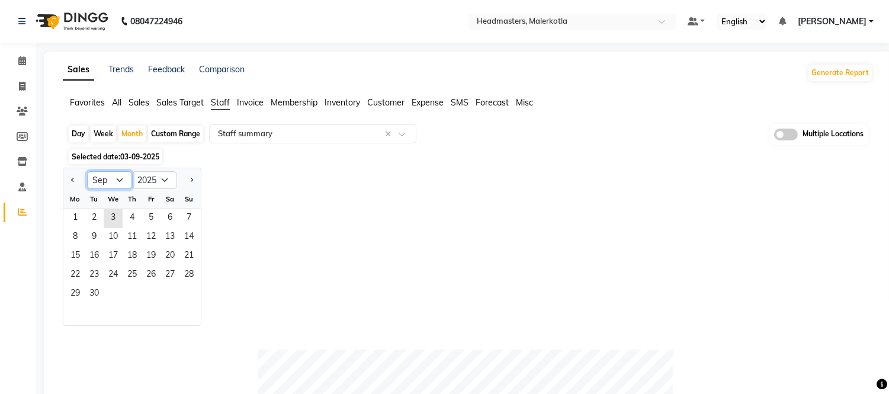
drag, startPoint x: 126, startPoint y: 178, endPoint x: 119, endPoint y: 186, distance: 10.9
click at [126, 178] on select "Jan Feb Mar Apr May Jun [DATE] Aug Sep Oct Nov Dec" at bounding box center [109, 180] width 45 height 18
select select "8"
click at [87, 171] on select "Jan Feb Mar Apr May Jun [DATE] Aug Sep Oct Nov Dec" at bounding box center [109, 180] width 45 height 18
click at [152, 219] on span "1" at bounding box center [151, 218] width 19 height 19
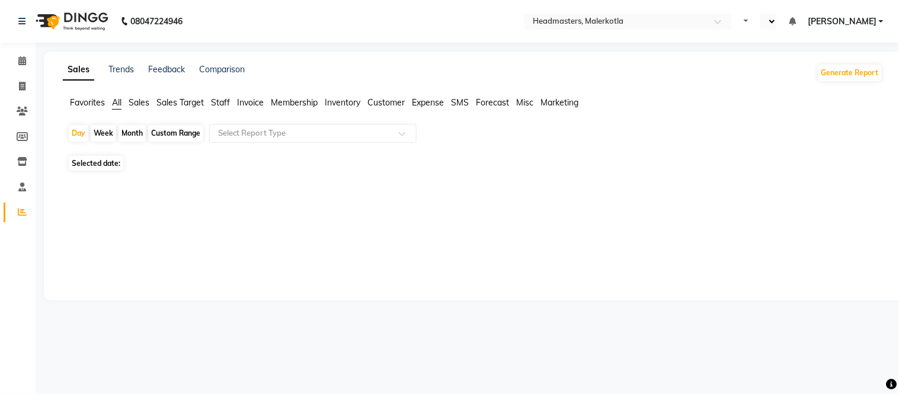
select select "en"
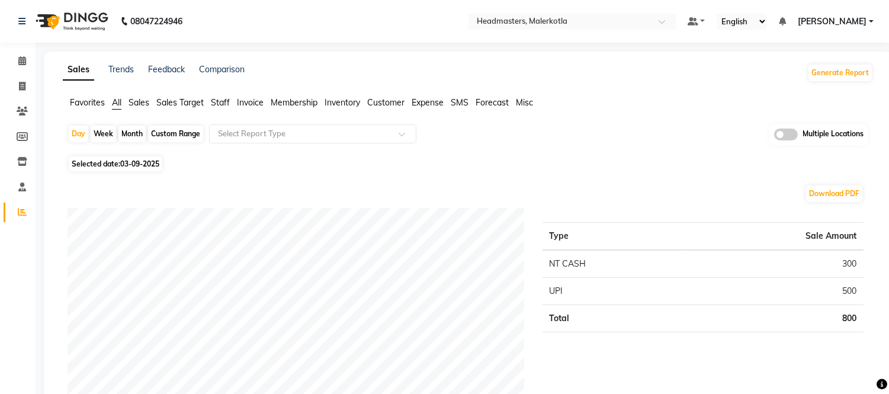
drag, startPoint x: 220, startPoint y: 104, endPoint x: 224, endPoint y: 110, distance: 6.9
click at [220, 104] on span "Staff" at bounding box center [220, 102] width 19 height 11
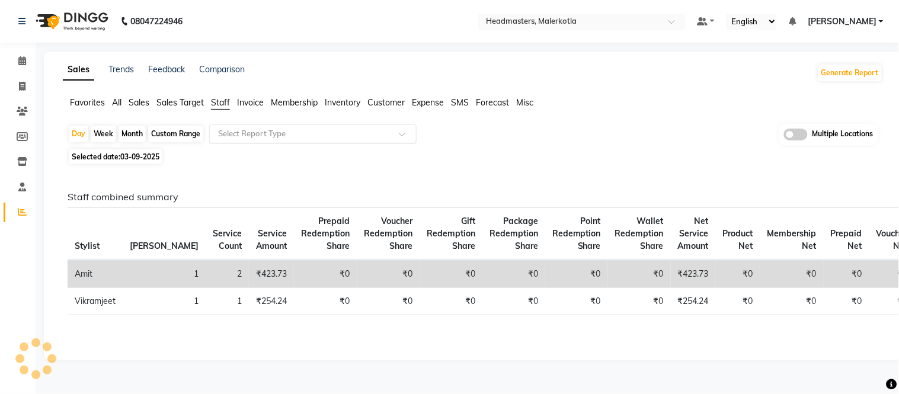
click at [238, 128] on input "text" at bounding box center [301, 134] width 171 height 12
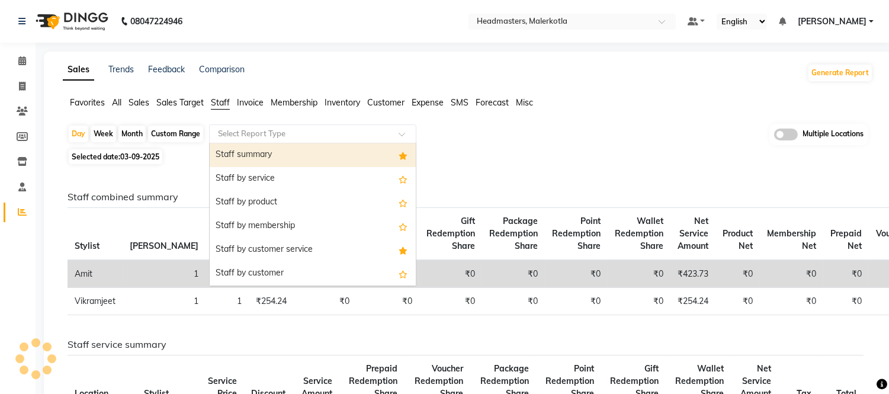
drag, startPoint x: 239, startPoint y: 146, endPoint x: 228, endPoint y: 149, distance: 11.6
click at [239, 149] on div "Staff summary" at bounding box center [313, 155] width 206 height 24
select select "full_report"
select select "csv"
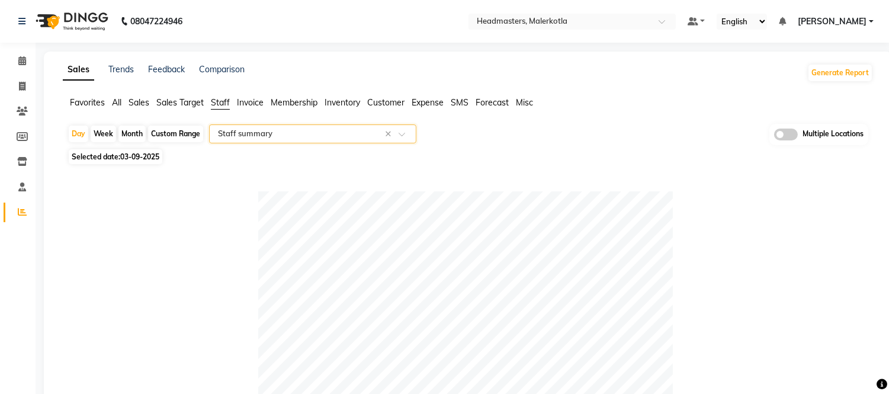
click at [126, 135] on div "Month" at bounding box center [132, 134] width 27 height 17
select select "9"
select select "2025"
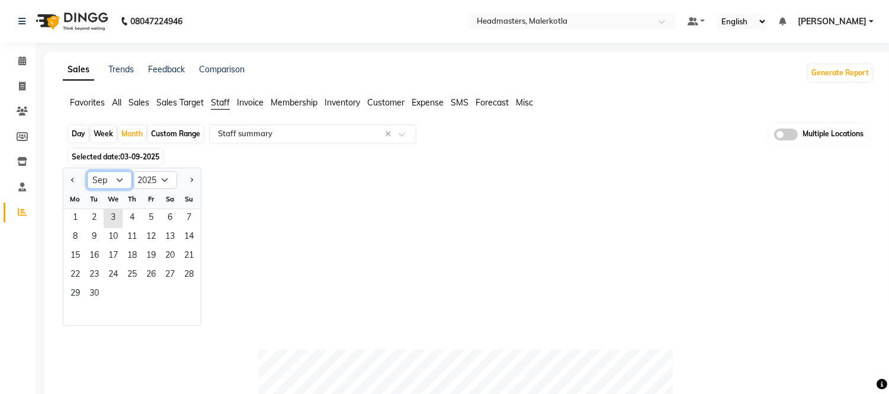
click at [114, 179] on select "Jan Feb Mar Apr May Jun Jul Aug Sep Oct Nov Dec" at bounding box center [109, 180] width 45 height 18
select select "8"
click at [87, 171] on select "Jan Feb Mar Apr May Jun Jul Aug Sep Oct Nov Dec" at bounding box center [109, 180] width 45 height 18
click at [147, 220] on span "1" at bounding box center [151, 218] width 19 height 19
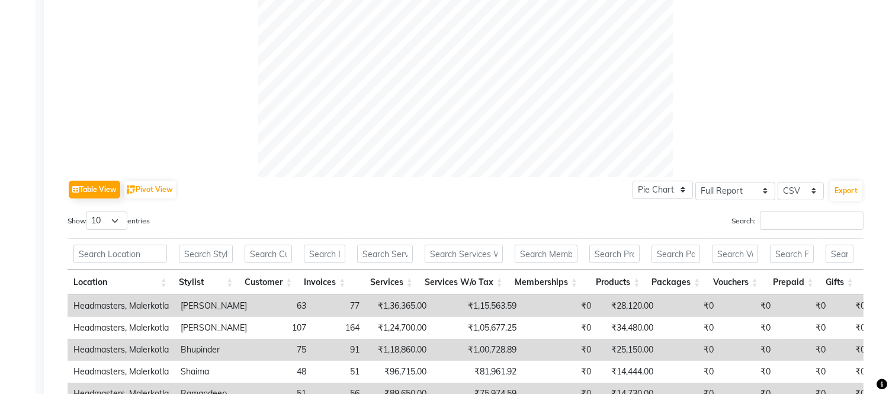
scroll to position [460, 0]
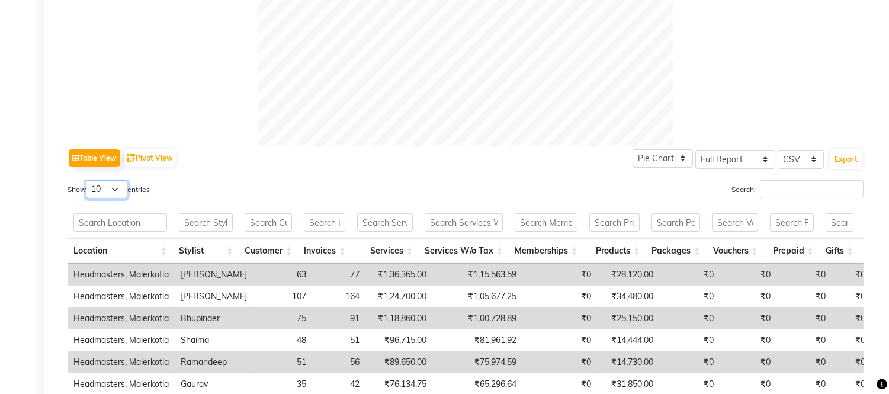
drag, startPoint x: 124, startPoint y: 188, endPoint x: 113, endPoint y: 196, distance: 14.1
click at [124, 188] on select "10 25 50 100" at bounding box center [106, 189] width 41 height 18
select select "100"
click at [88, 180] on select "10 25 50 100" at bounding box center [106, 189] width 41 height 18
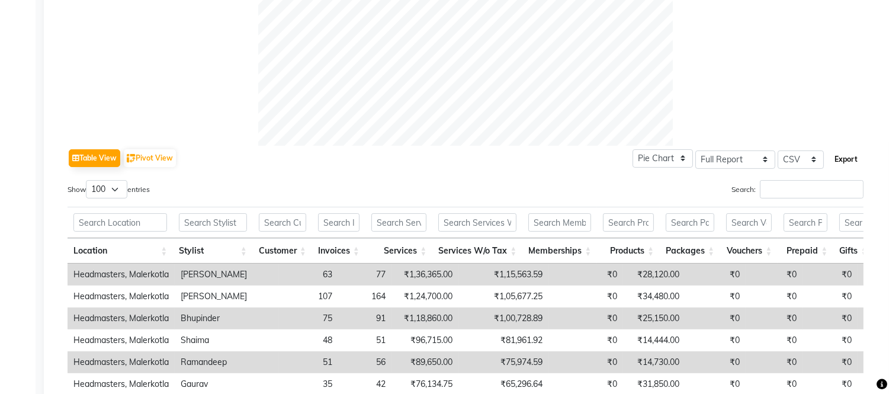
click at [849, 152] on button "Export" at bounding box center [846, 159] width 33 height 20
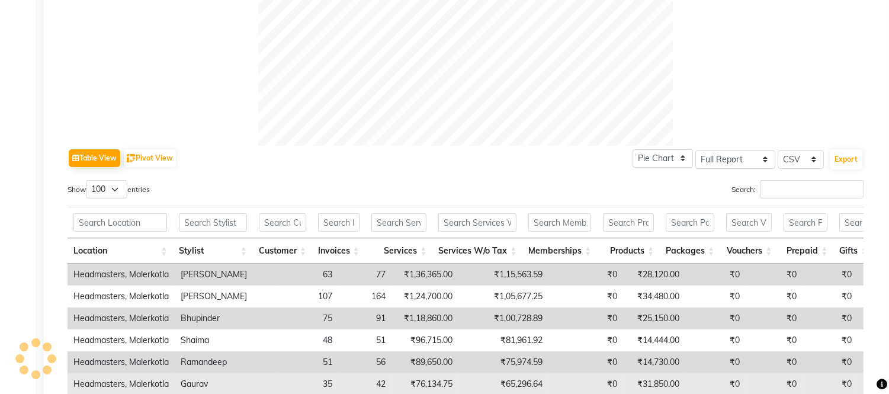
scroll to position [0, 0]
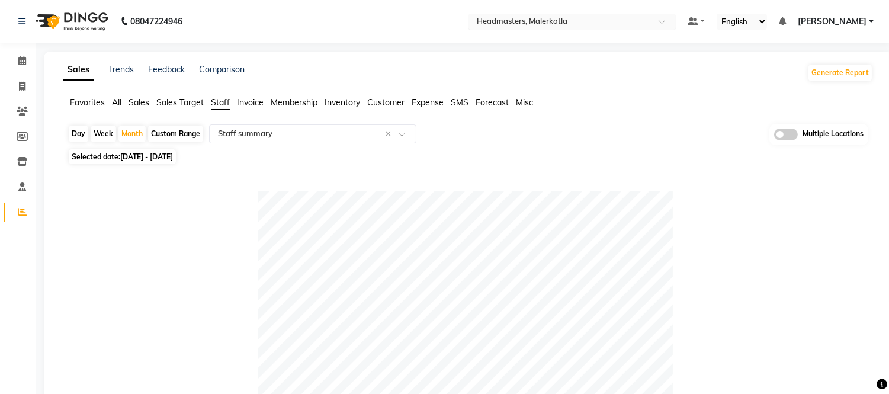
click at [544, 21] on input "text" at bounding box center [561, 23] width 172 height 12
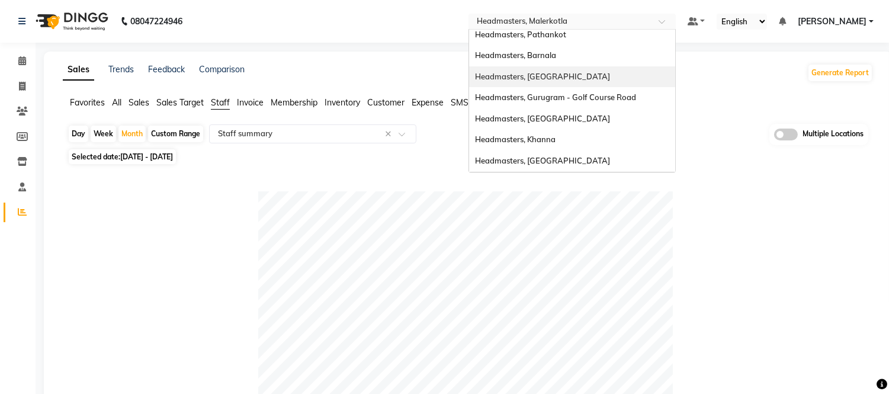
scroll to position [197, 0]
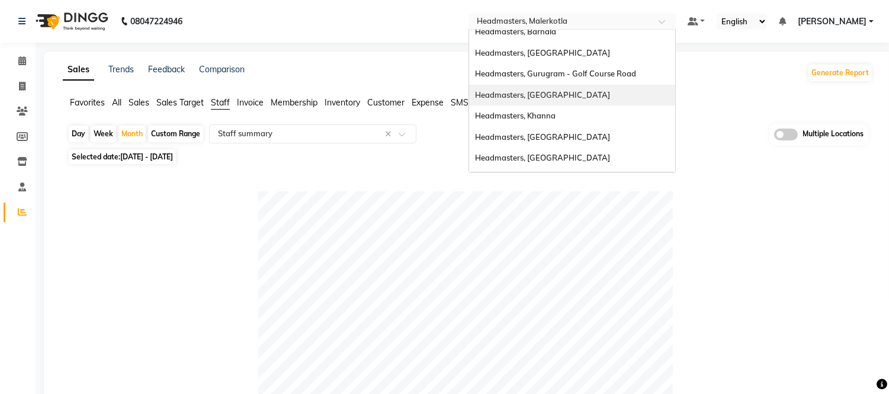
click at [554, 90] on span "Headmasters, [GEOGRAPHIC_DATA]" at bounding box center [542, 94] width 135 height 9
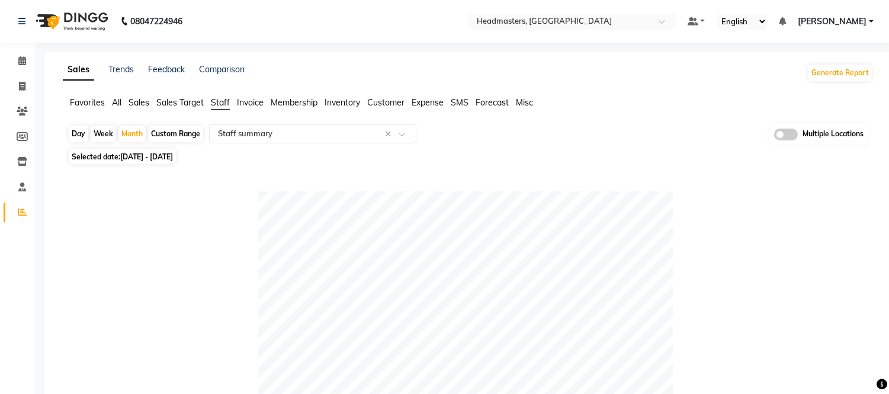
click at [554, 6] on nav "08047224946 Select Location × Headmasters, Batala Default Panel My Panel Englis…" at bounding box center [444, 21] width 889 height 43
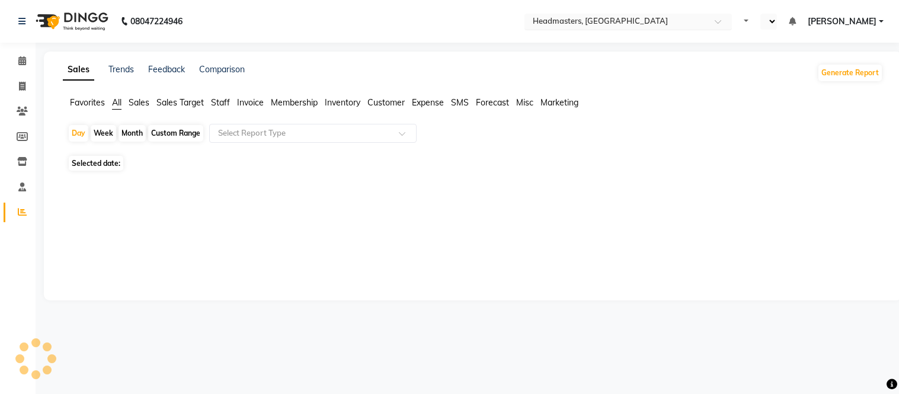
click at [583, 24] on input "text" at bounding box center [616, 23] width 172 height 12
select select "en"
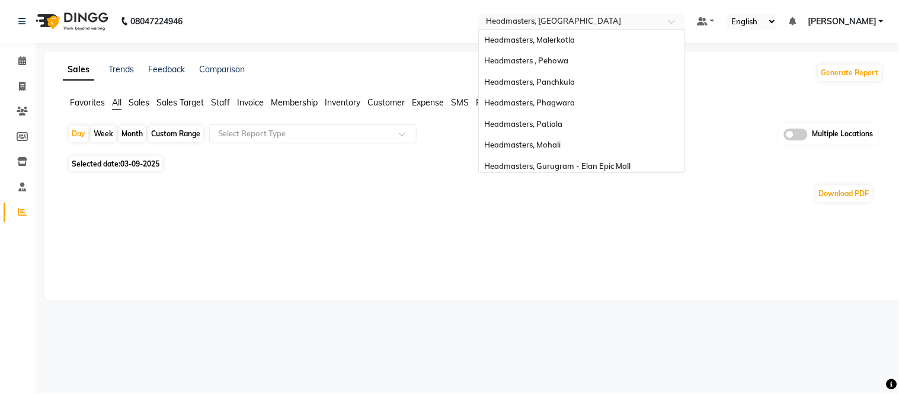
click at [588, 303] on div "Headmasters, Khanna" at bounding box center [582, 313] width 206 height 21
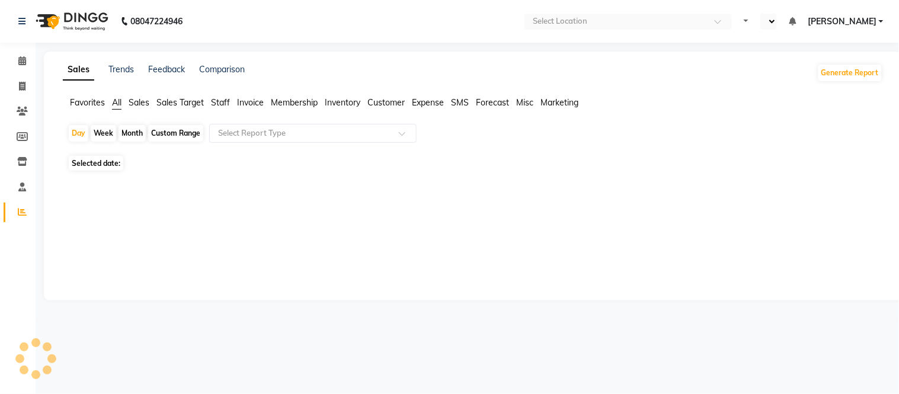
select select "en"
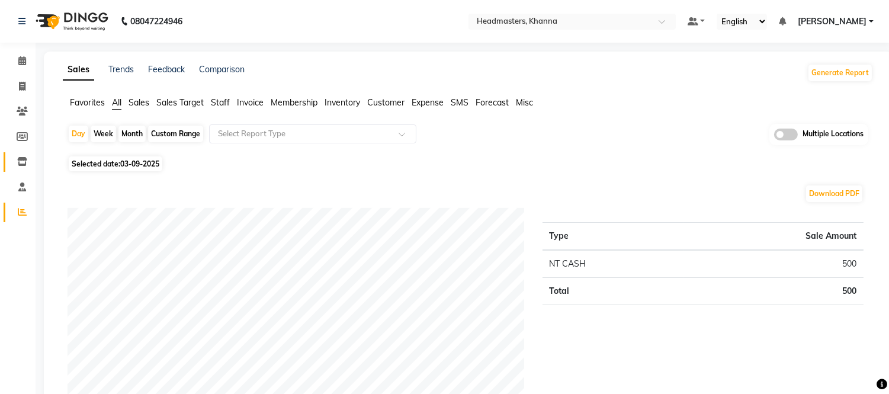
click at [25, 158] on icon at bounding box center [22, 161] width 10 height 9
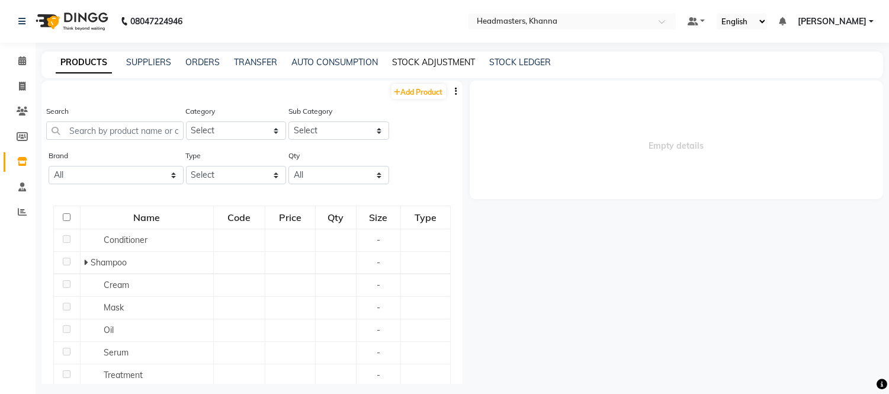
click at [459, 66] on link "STOCK ADJUSTMENT" at bounding box center [433, 62] width 83 height 11
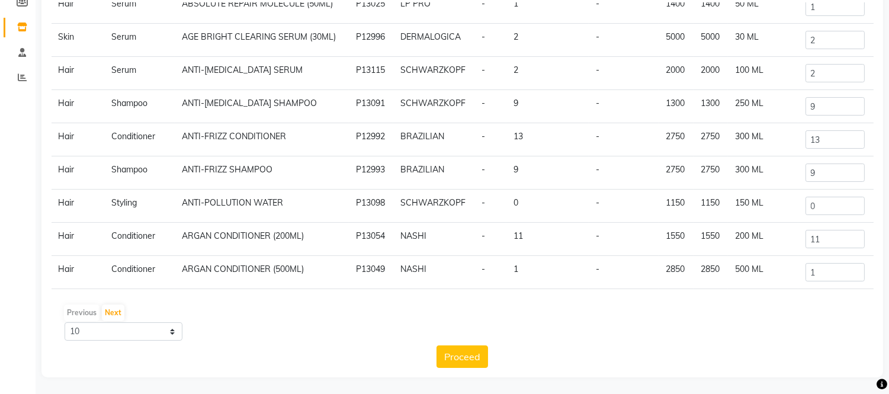
scroll to position [135, 0]
click at [122, 333] on select "10 50 100" at bounding box center [124, 331] width 118 height 18
select select "100"
click at [65, 322] on select "10 50 100" at bounding box center [124, 331] width 118 height 18
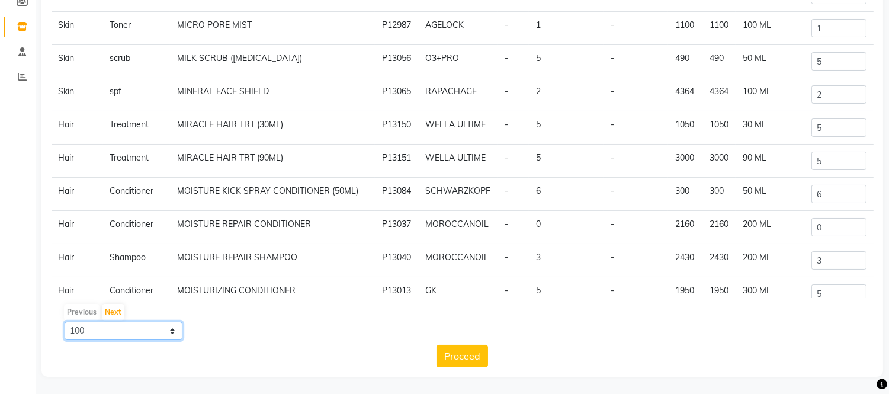
scroll to position [3097, 0]
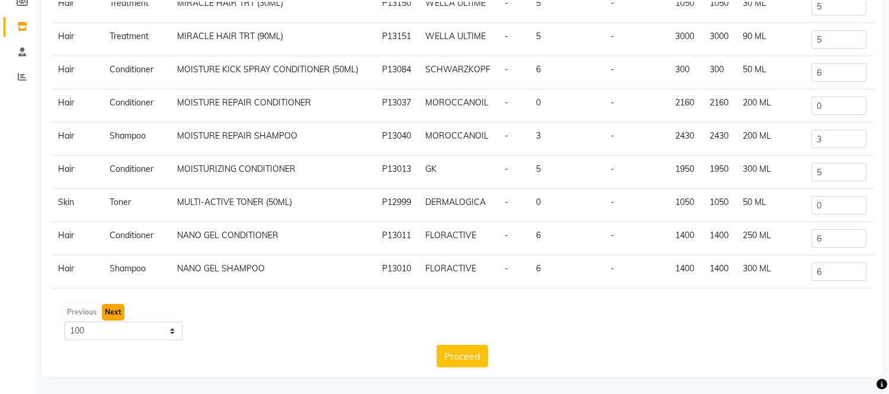
click at [113, 311] on button "Next" at bounding box center [113, 312] width 23 height 17
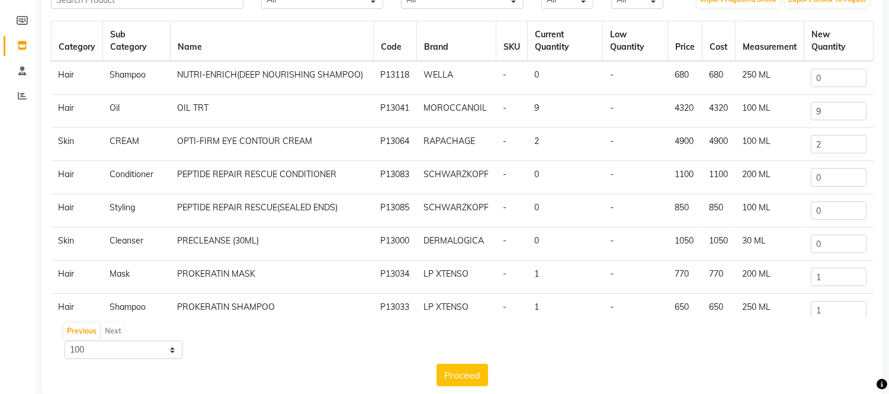
scroll to position [0, 0]
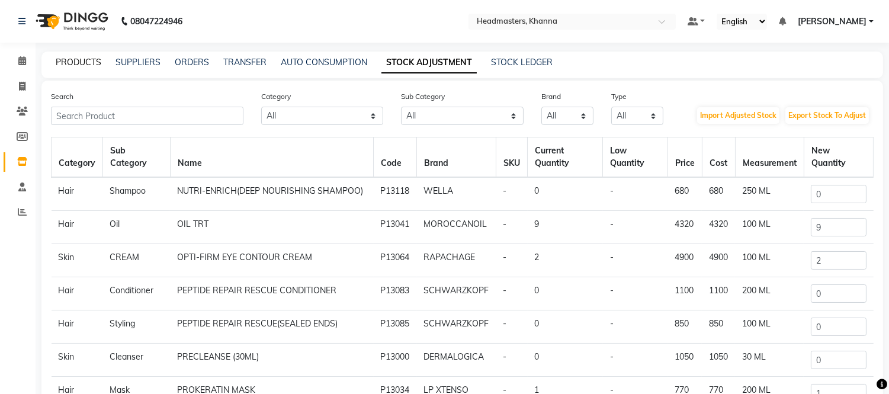
click at [72, 63] on link "PRODUCTS" at bounding box center [79, 62] width 46 height 11
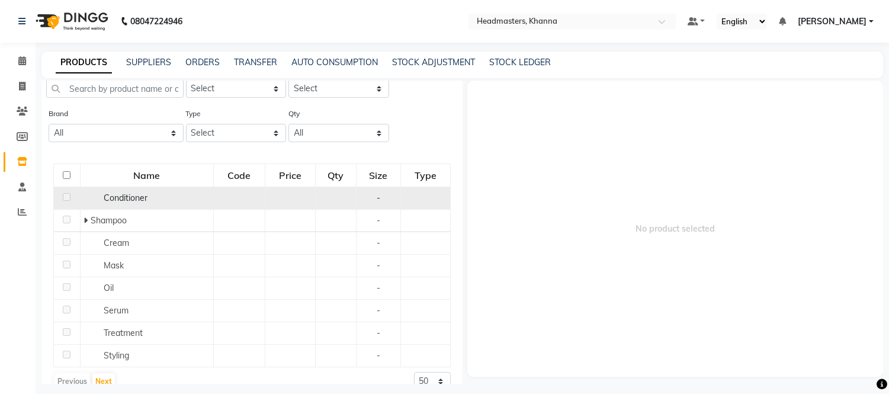
scroll to position [62, 0]
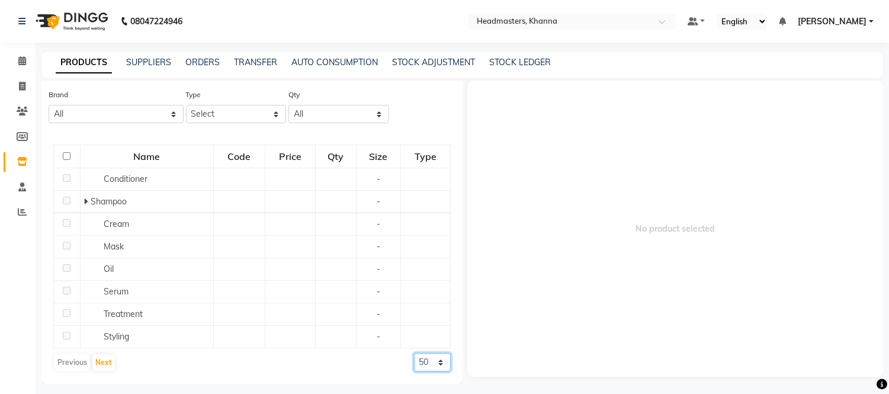
click at [414, 366] on select "50 100 500" at bounding box center [432, 362] width 37 height 18
select select "500"
click at [414, 372] on select "50 100 500" at bounding box center [432, 362] width 37 height 18
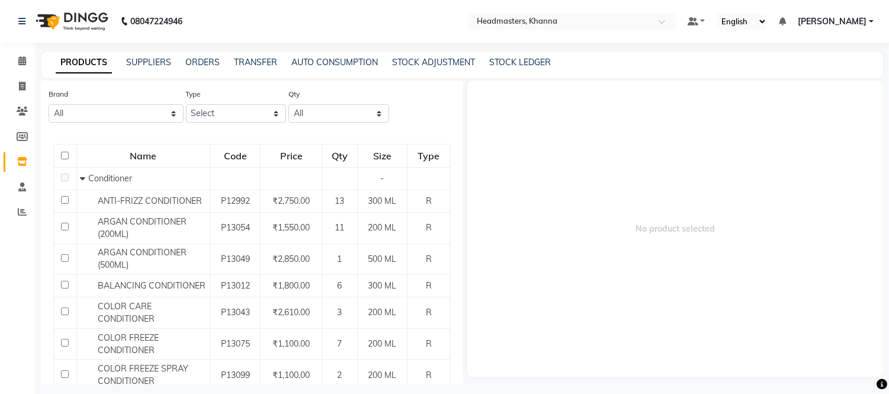
click at [62, 152] on input "checkbox" at bounding box center [65, 156] width 8 height 8
checkbox input "true"
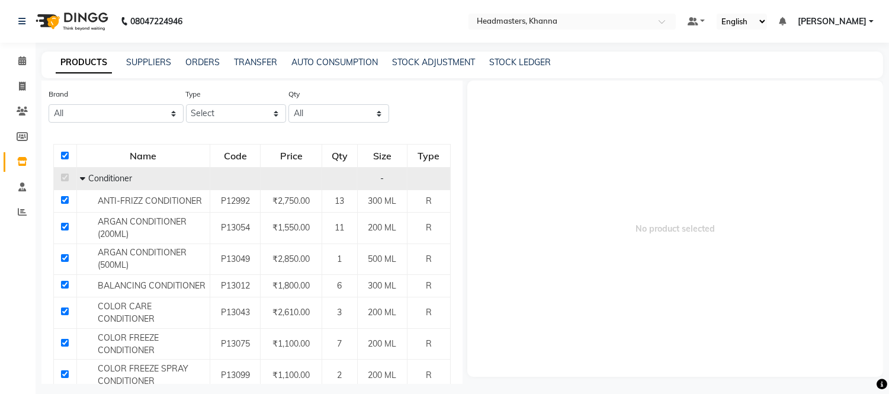
checkbox input "true"
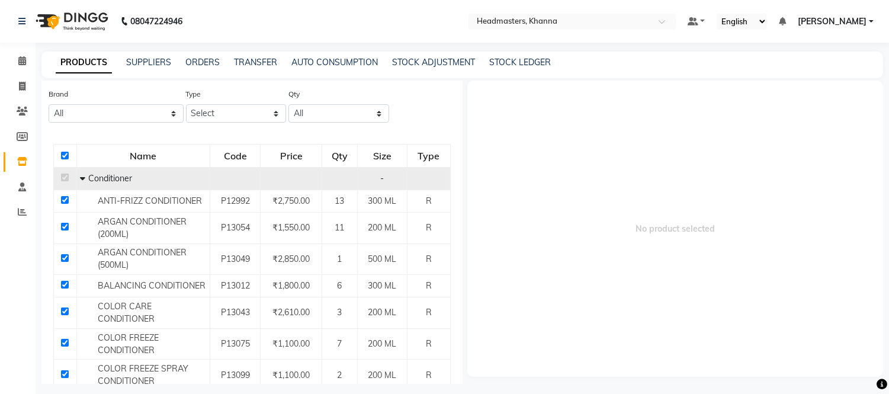
checkbox input "true"
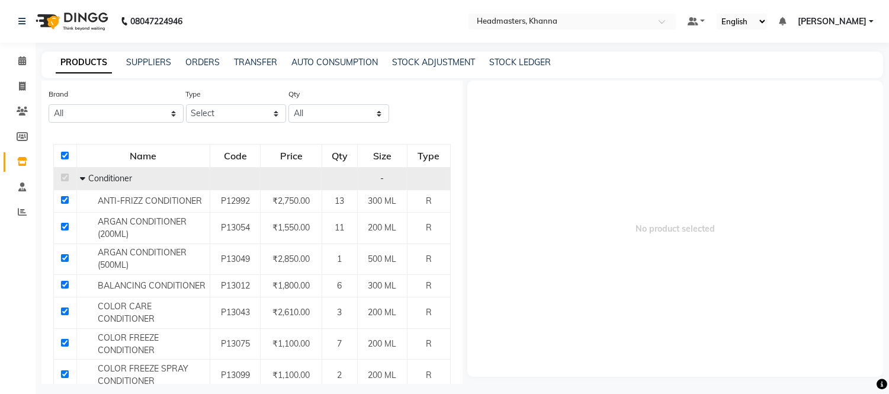
checkbox input "true"
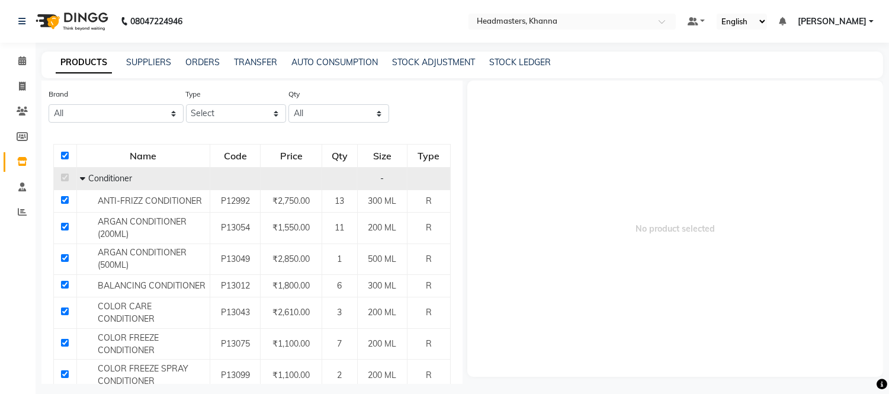
checkbox input "true"
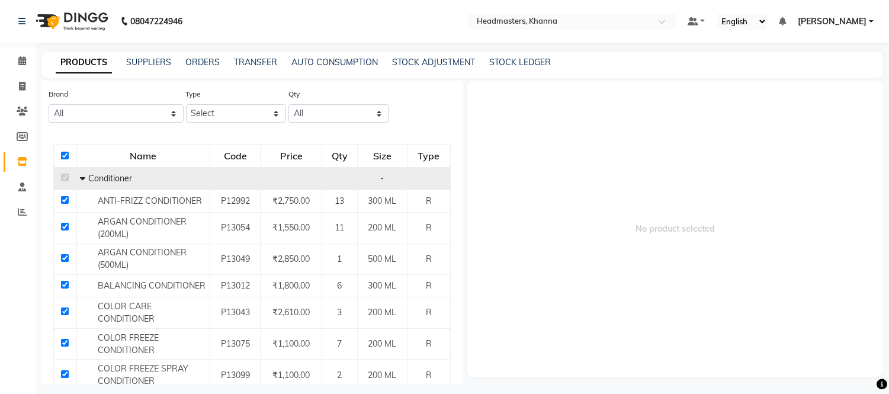
checkbox input "true"
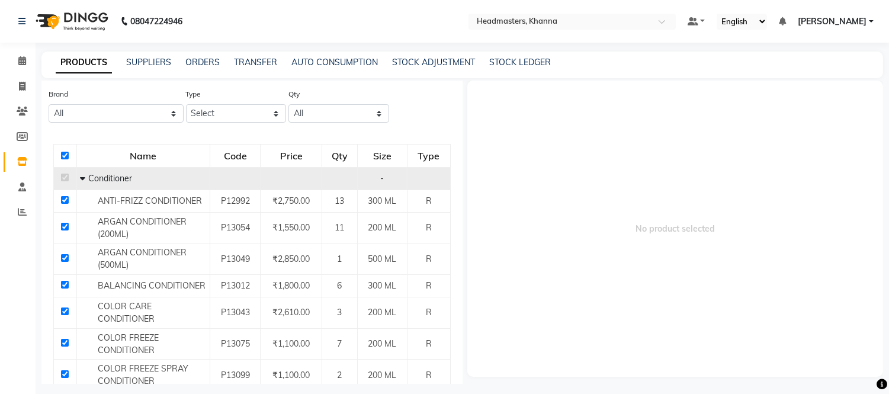
checkbox input "true"
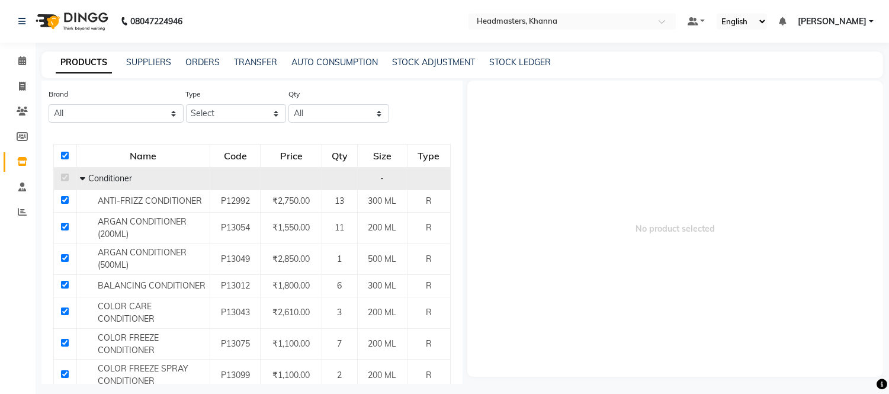
checkbox input "true"
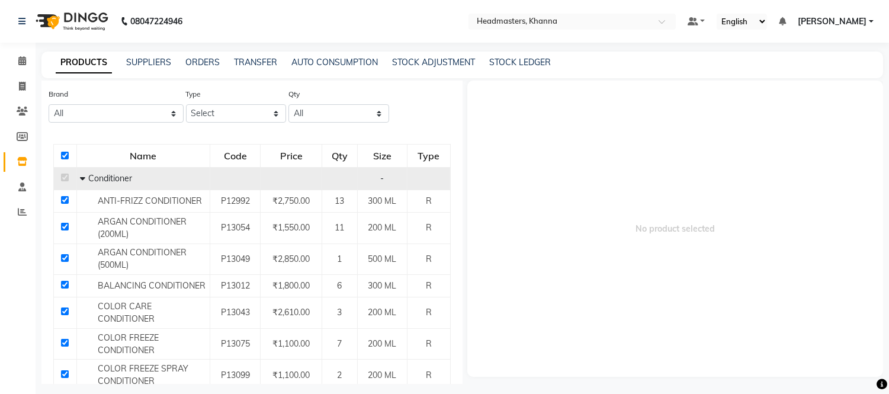
checkbox input "true"
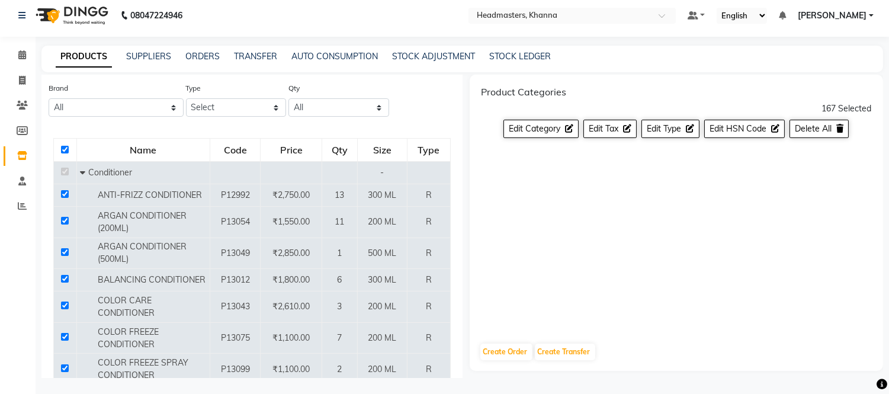
scroll to position [7, 0]
drag, startPoint x: 60, startPoint y: 146, endPoint x: 81, endPoint y: 146, distance: 20.7
click at [62, 146] on input "checkbox" at bounding box center [65, 149] width 8 height 8
checkbox input "false"
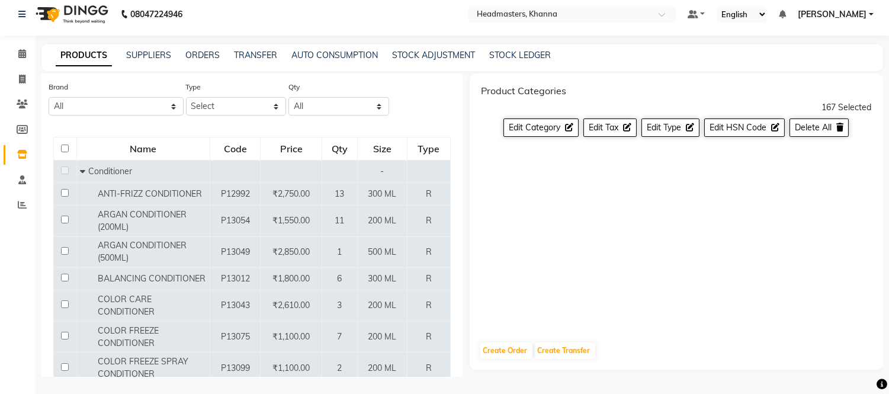
checkbox input "false"
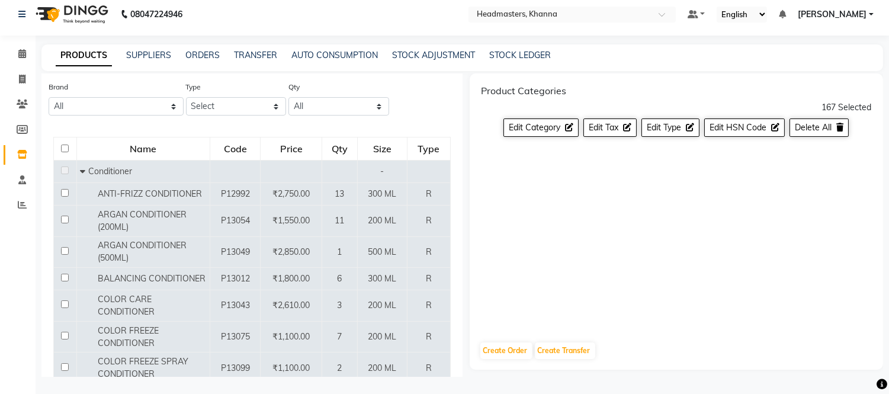
checkbox input "false"
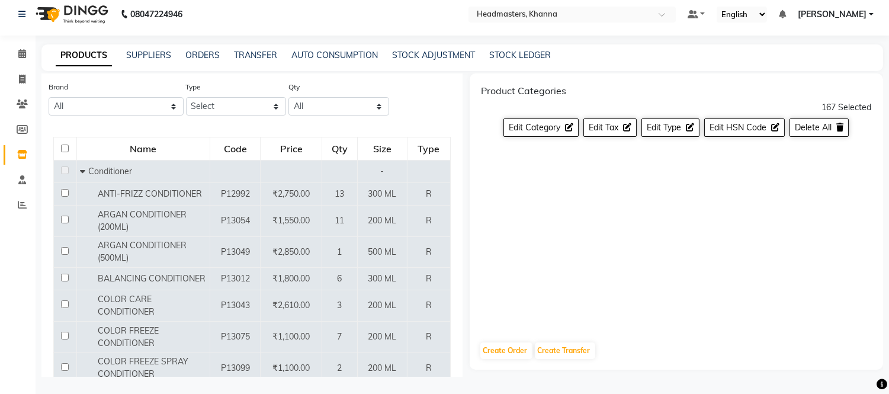
checkbox input "false"
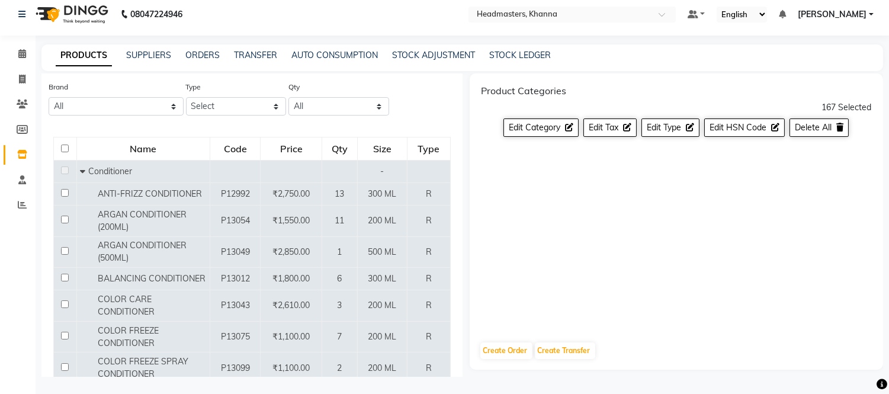
checkbox input "false"
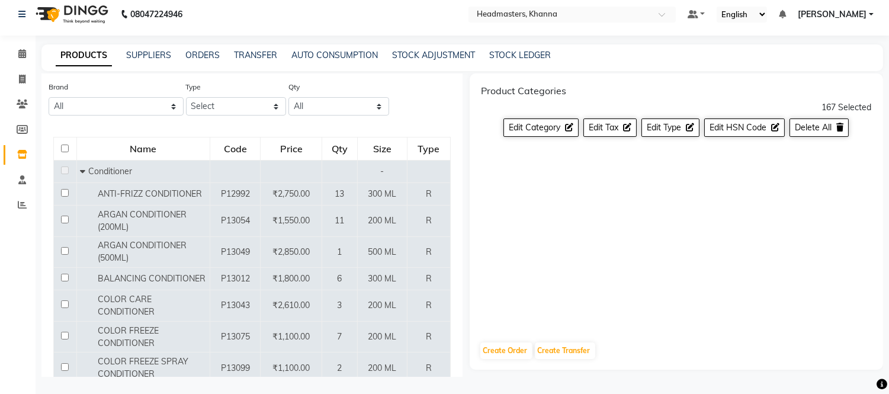
checkbox input "false"
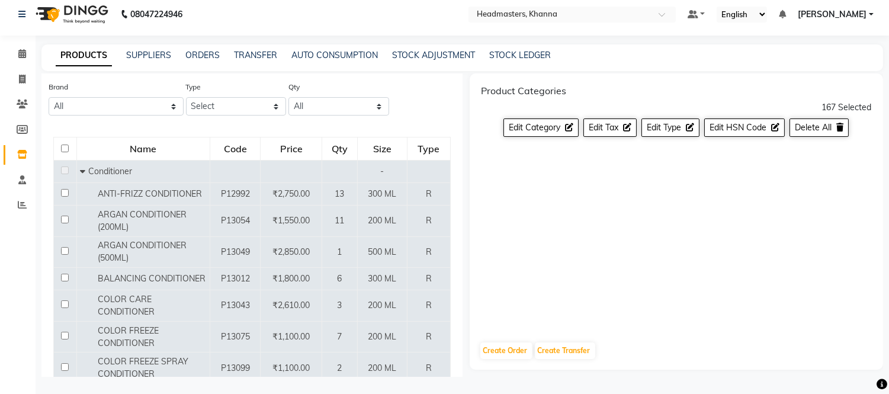
checkbox input "false"
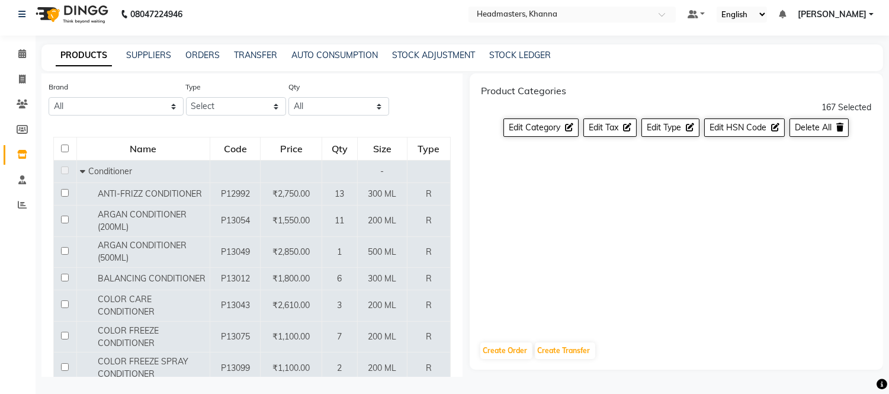
checkbox input "false"
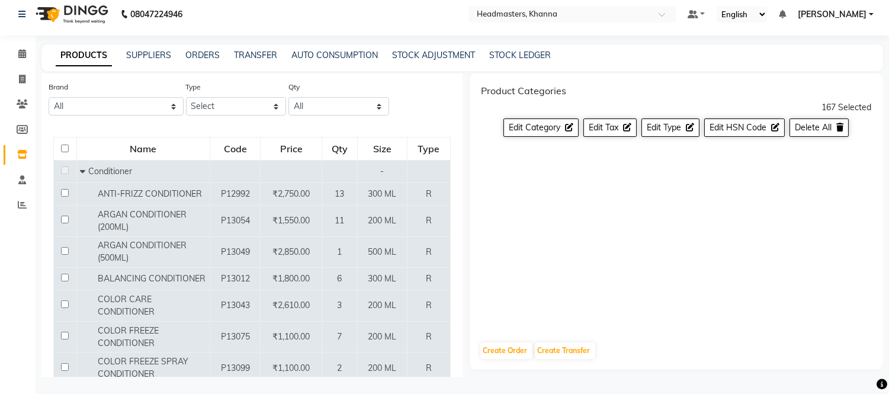
checkbox input "false"
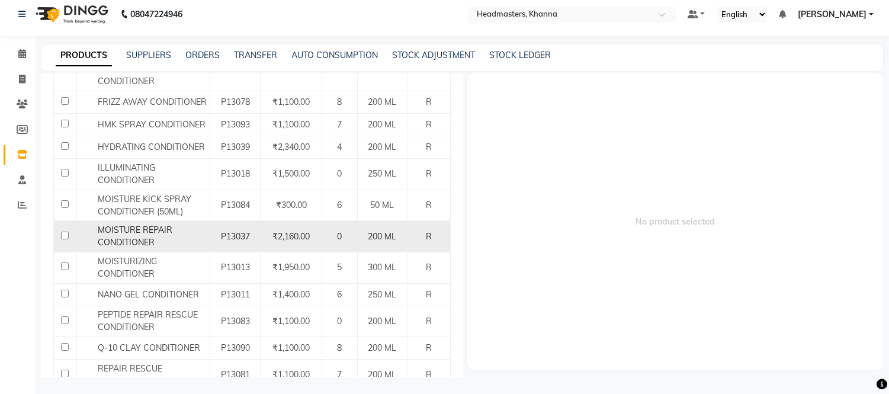
scroll to position [0, 0]
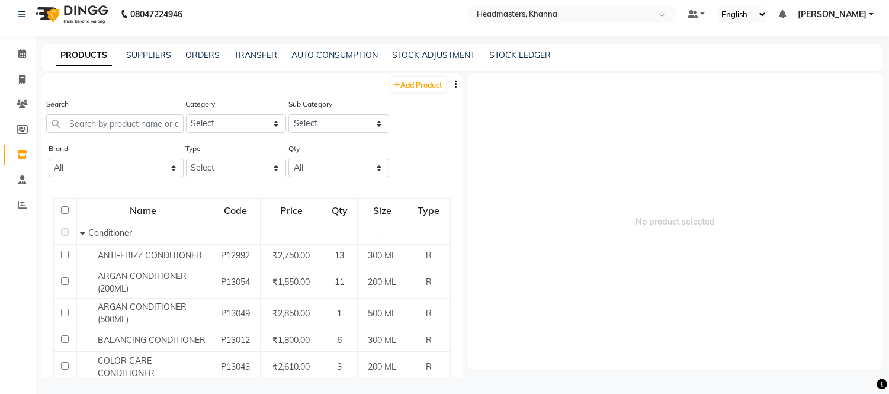
click at [451, 85] on button "button" at bounding box center [457, 84] width 12 height 12
click at [413, 91] on div "EXPORT" at bounding box center [409, 91] width 39 height 15
